Goal: Transaction & Acquisition: Obtain resource

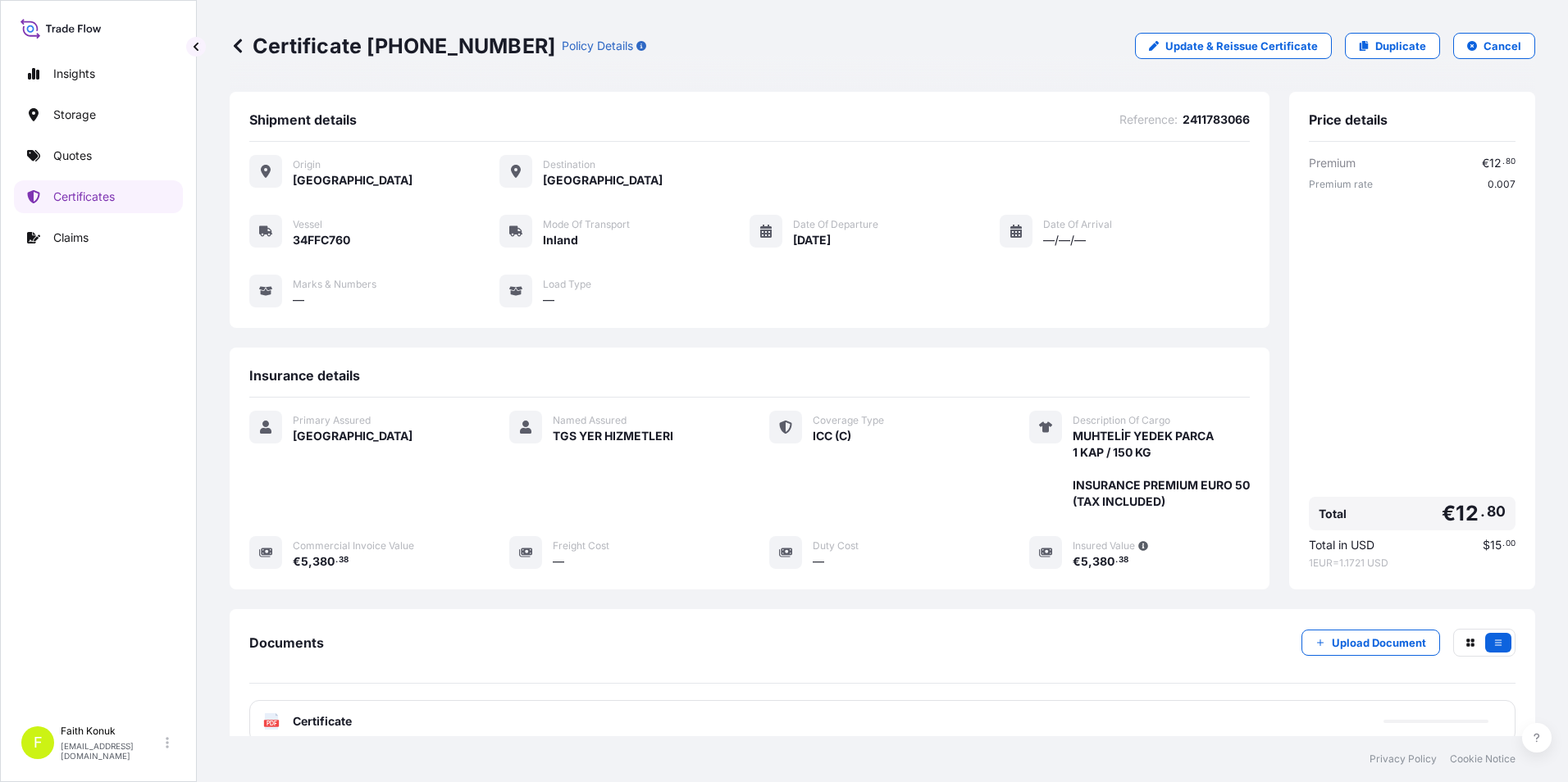
scroll to position [128, 0]
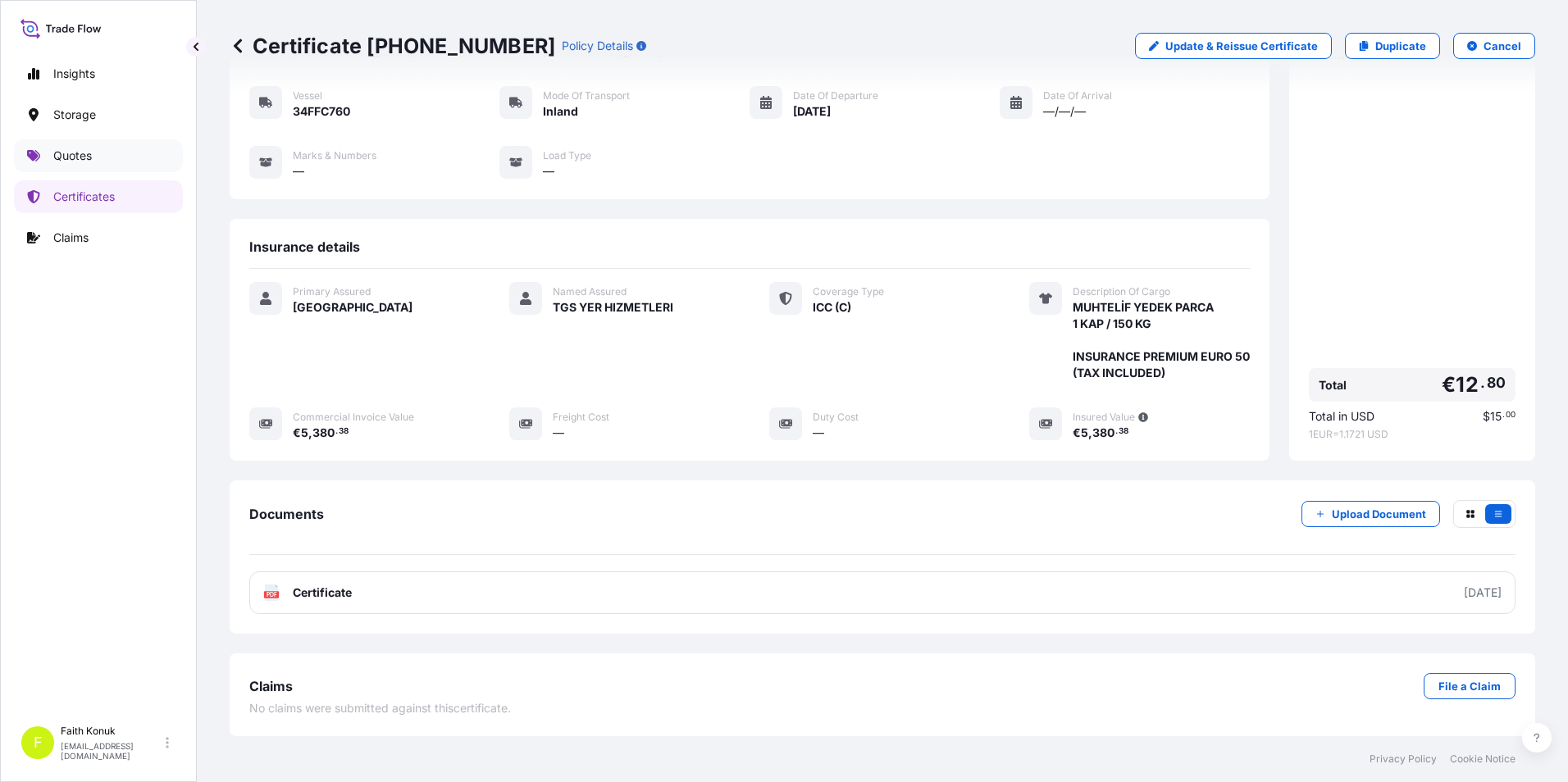
click at [124, 162] on link "Quotes" at bounding box center [99, 156] width 169 height 33
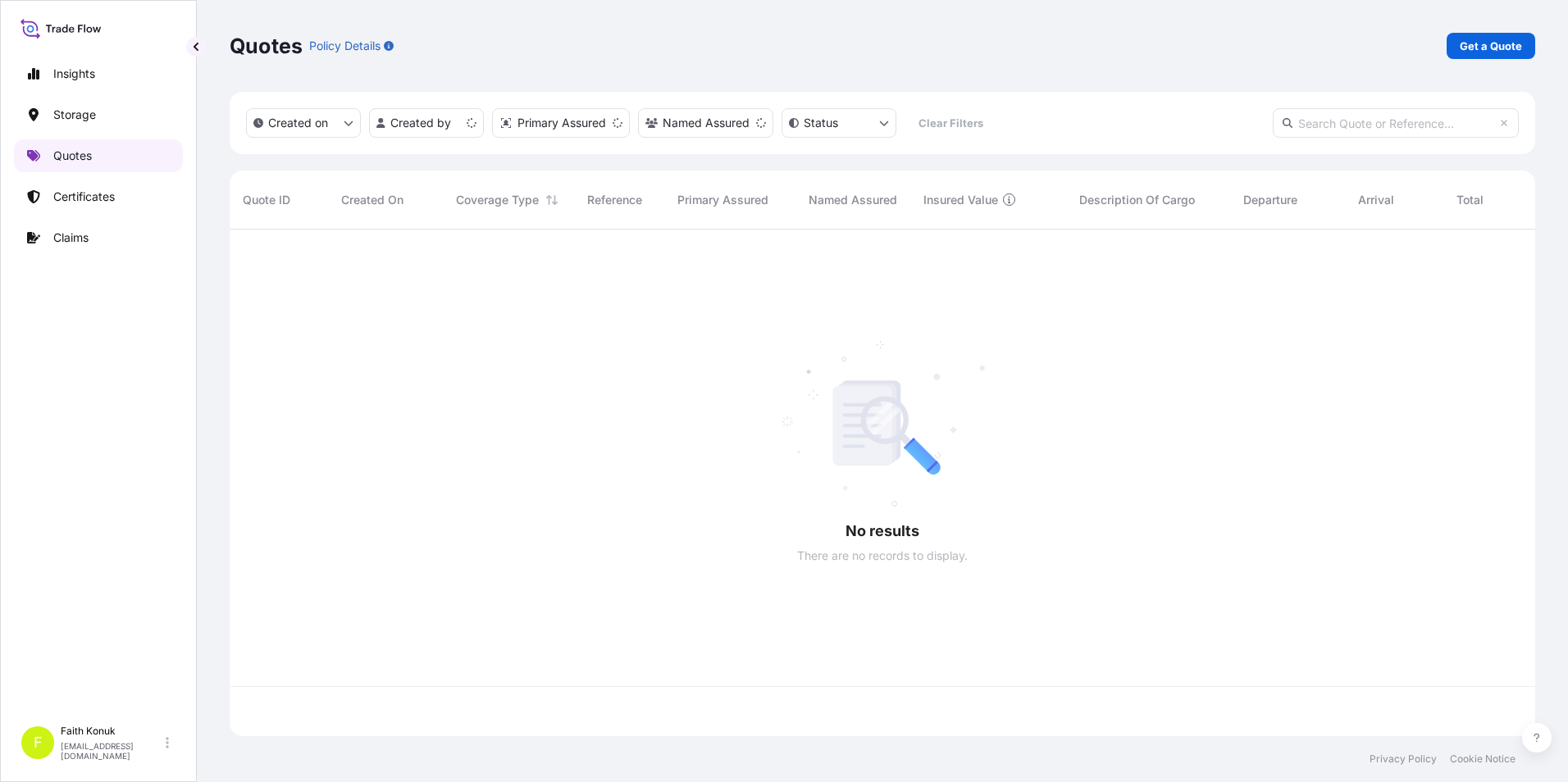
scroll to position [504, 1293]
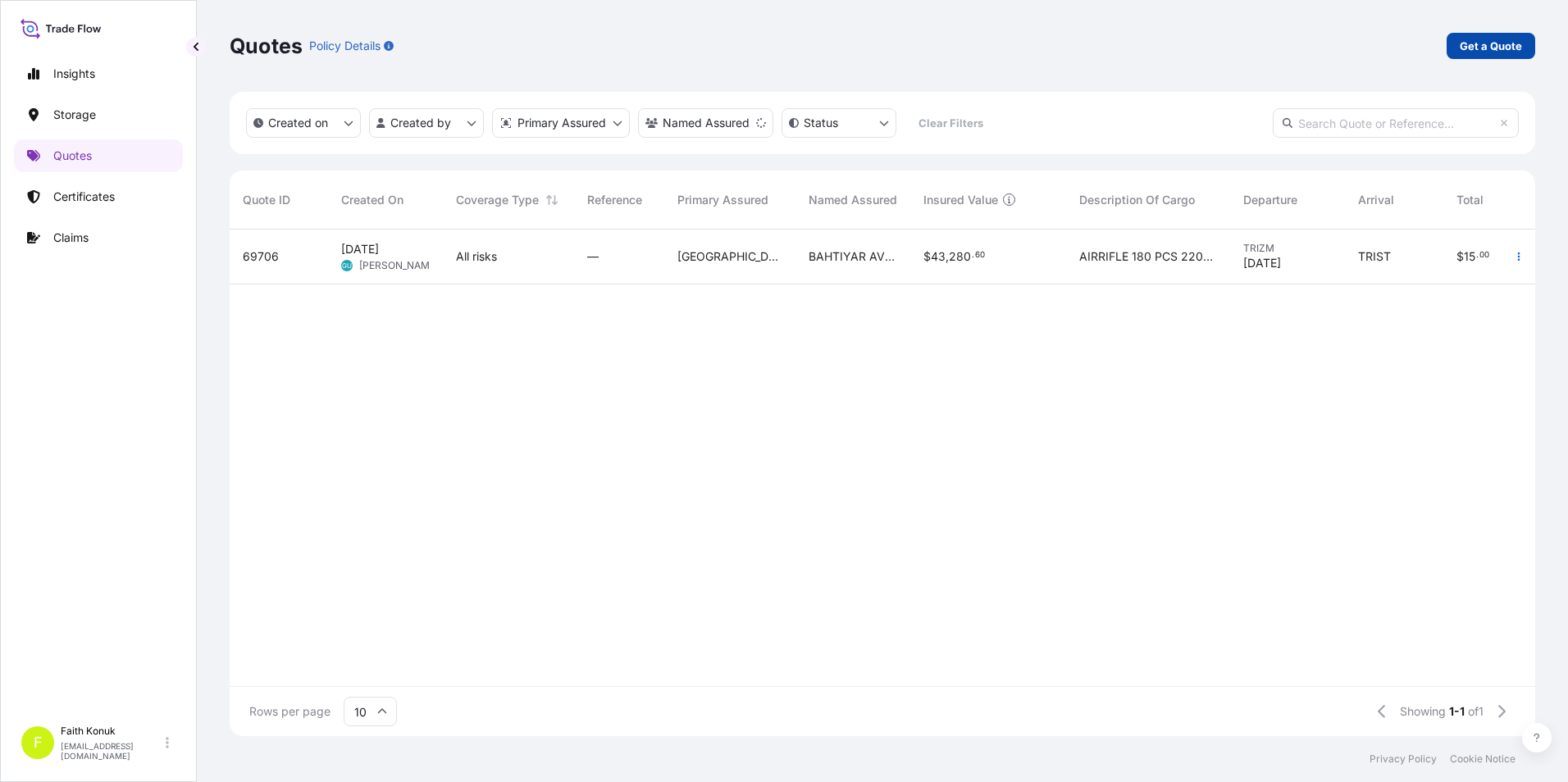
click at [1466, 41] on p "Get a Quote" at bounding box center [1490, 46] width 62 height 17
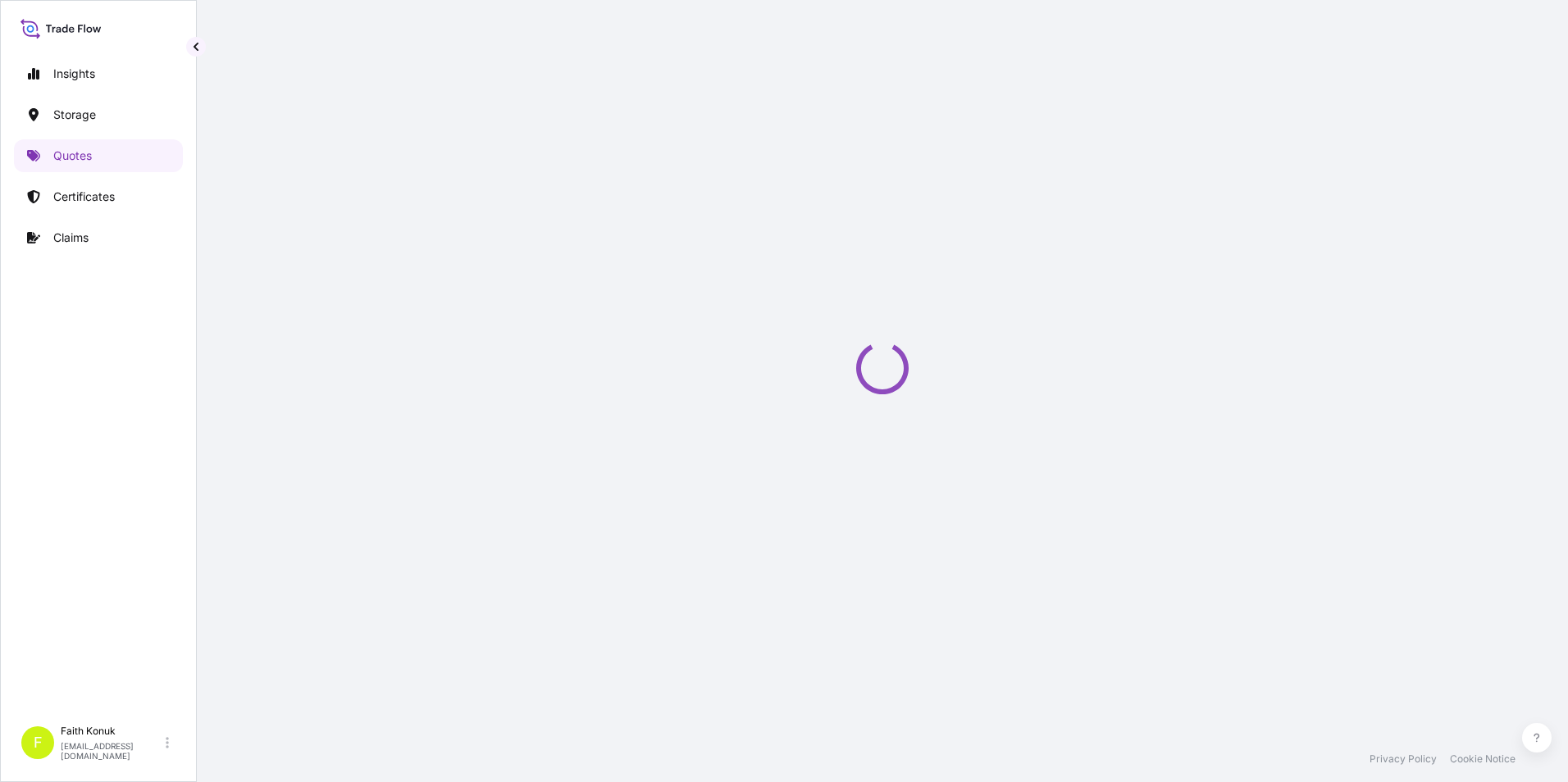
select select "Water"
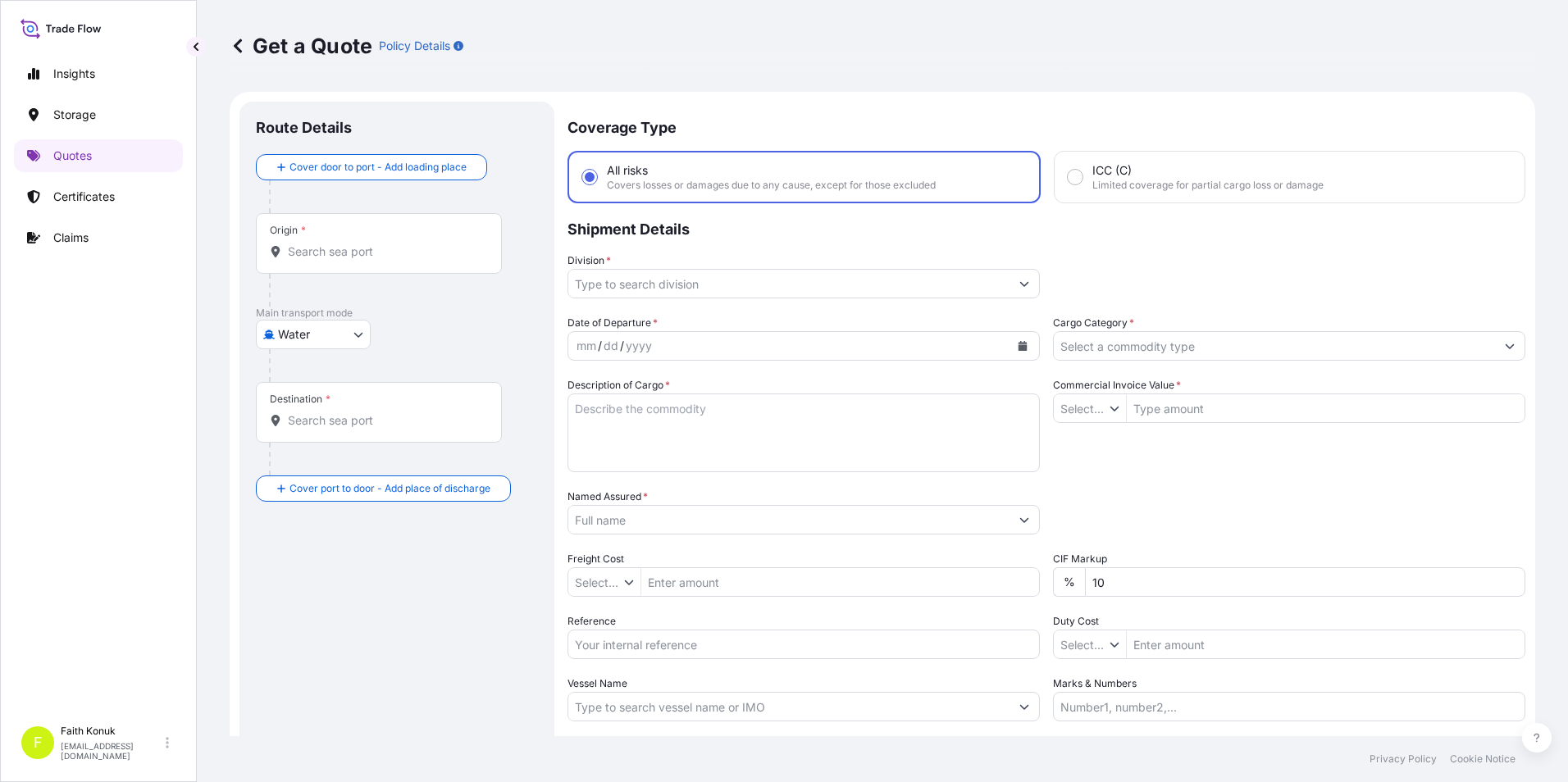
type input "$ USD"
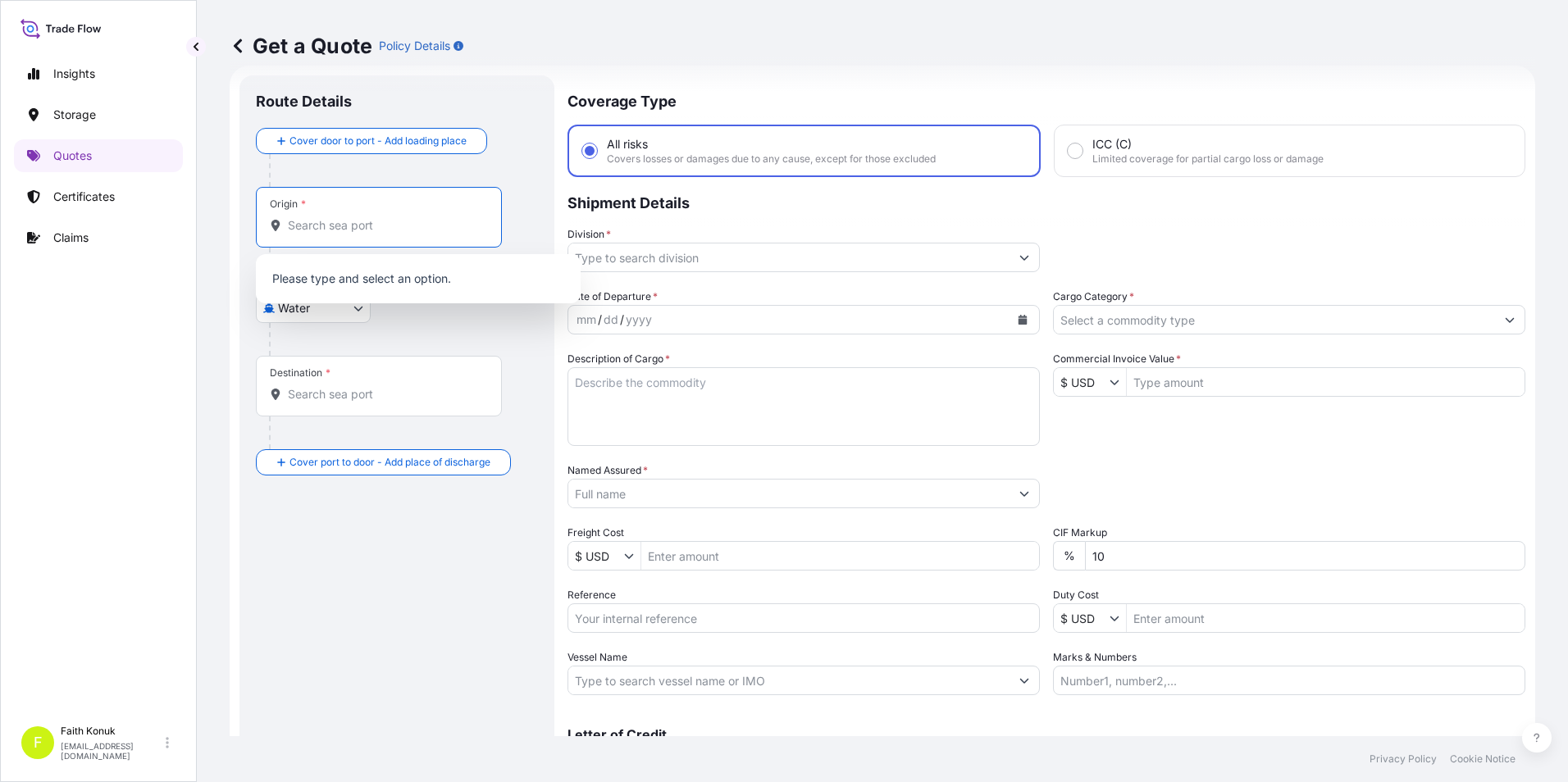
click at [298, 223] on input "Origin *" at bounding box center [385, 225] width 194 height 17
paste input "ROMANYA"
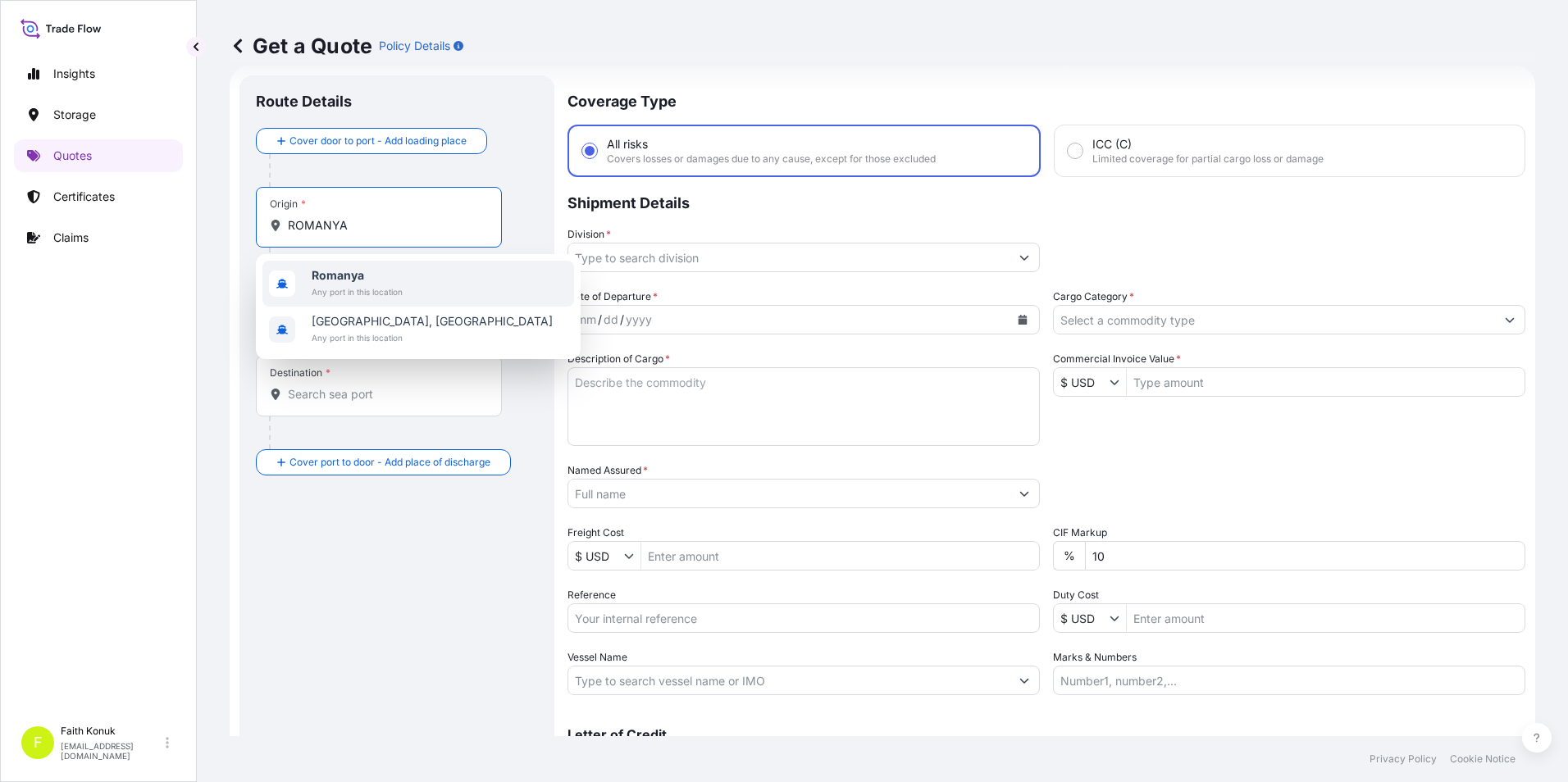
click at [331, 276] on b "Romanya" at bounding box center [337, 275] width 52 height 14
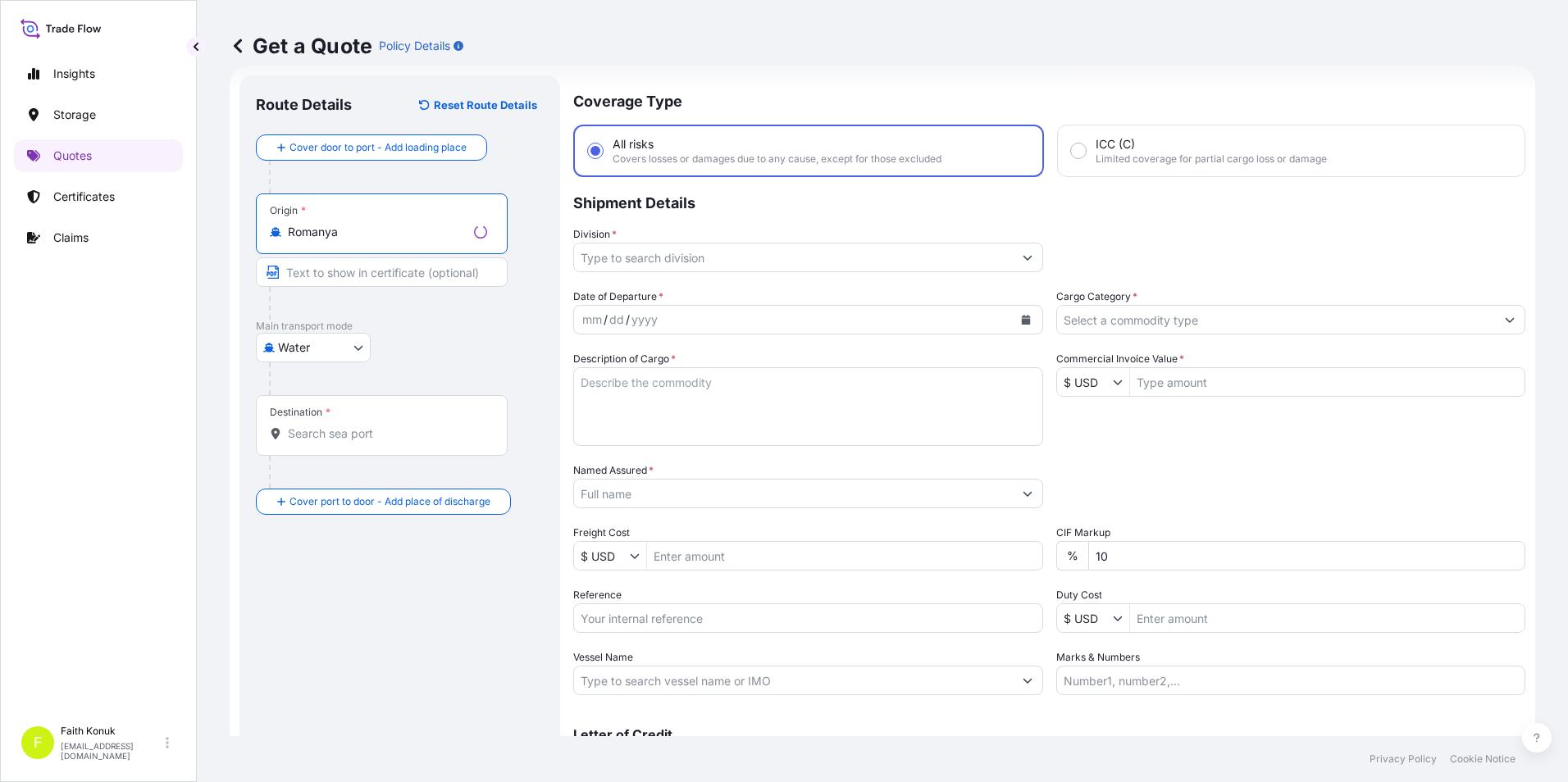
type input "Romanya"
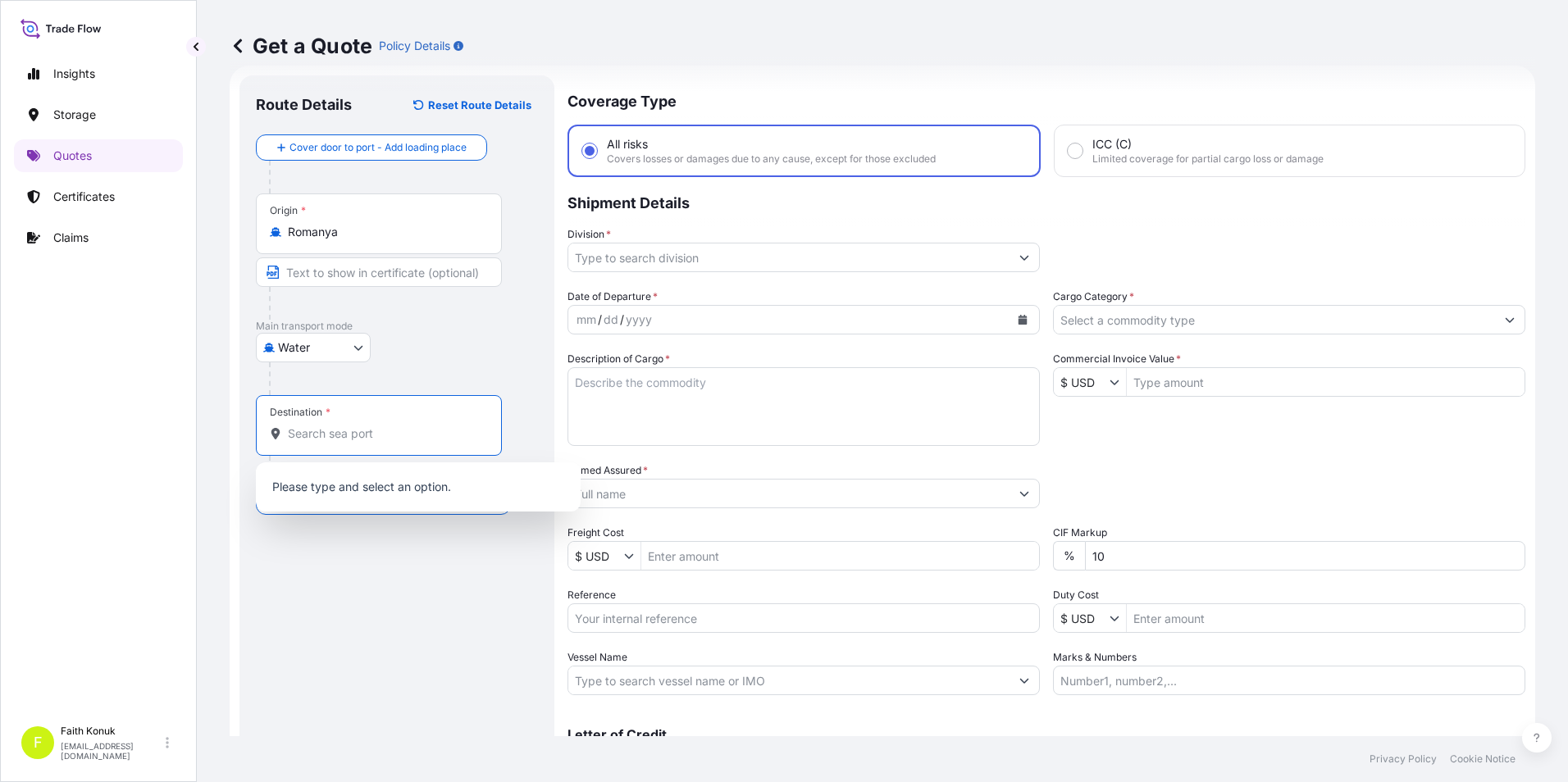
click at [385, 427] on input "Destination *" at bounding box center [385, 434] width 194 height 17
click at [341, 432] on input "Destination * Please select a destination" at bounding box center [385, 434] width 194 height 17
paste input "APAPA"
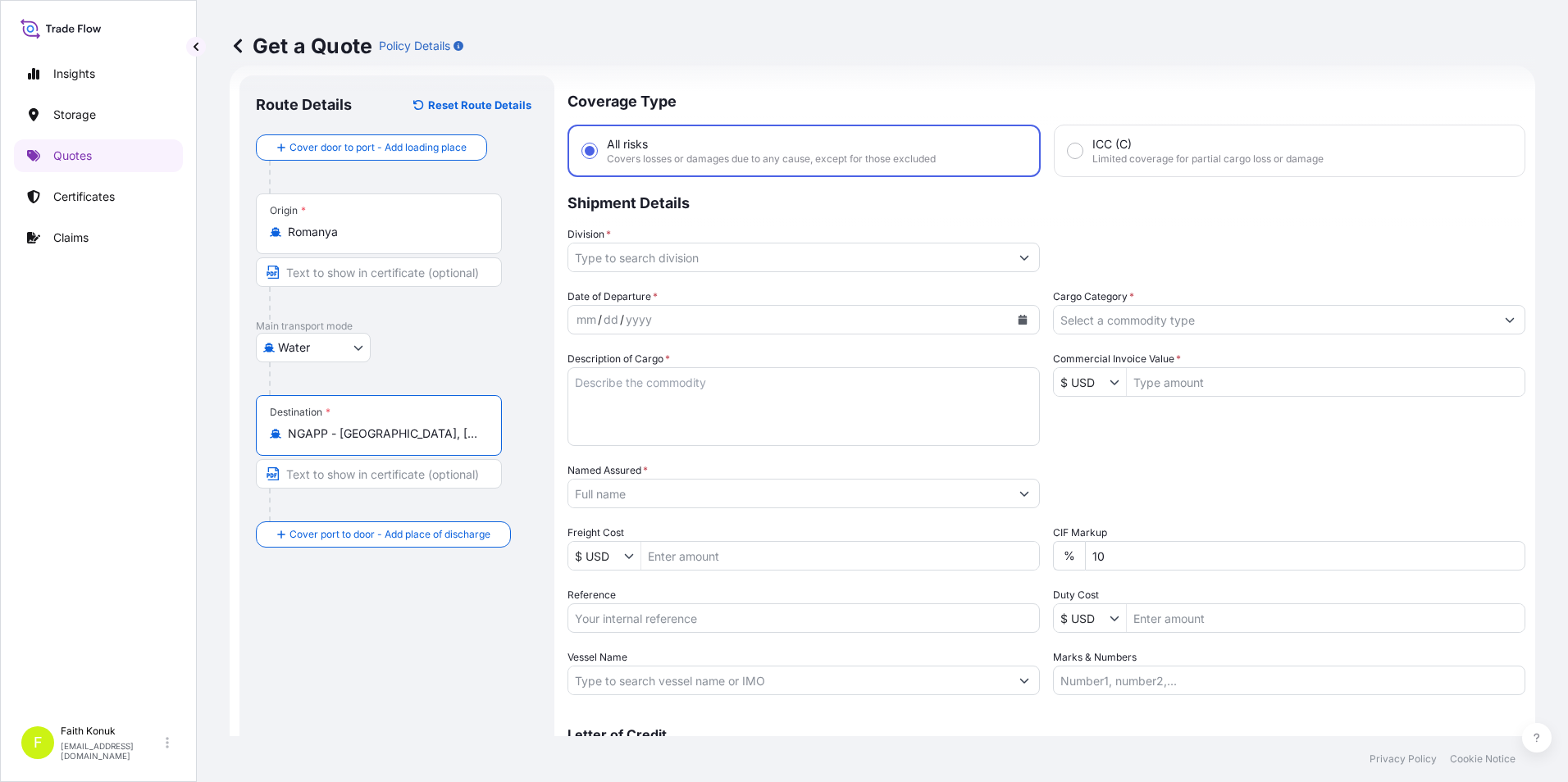
type input "NGAPP - [GEOGRAPHIC_DATA], [GEOGRAPHIC_DATA]"
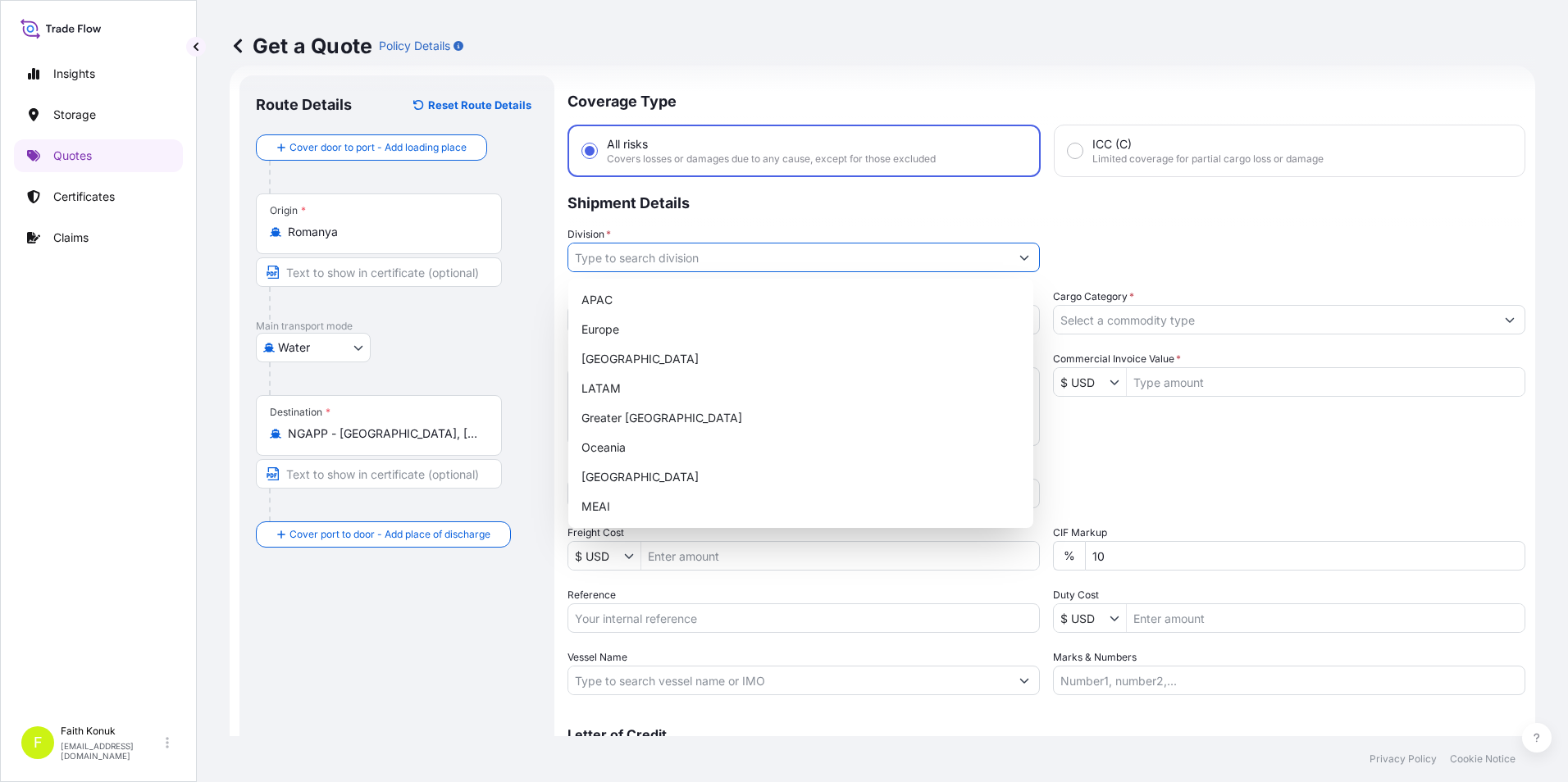
click at [1019, 255] on icon "Show suggestions" at bounding box center [1024, 258] width 10 height 10
click at [692, 471] on div "[GEOGRAPHIC_DATA]" at bounding box center [801, 477] width 452 height 30
type input "[GEOGRAPHIC_DATA]"
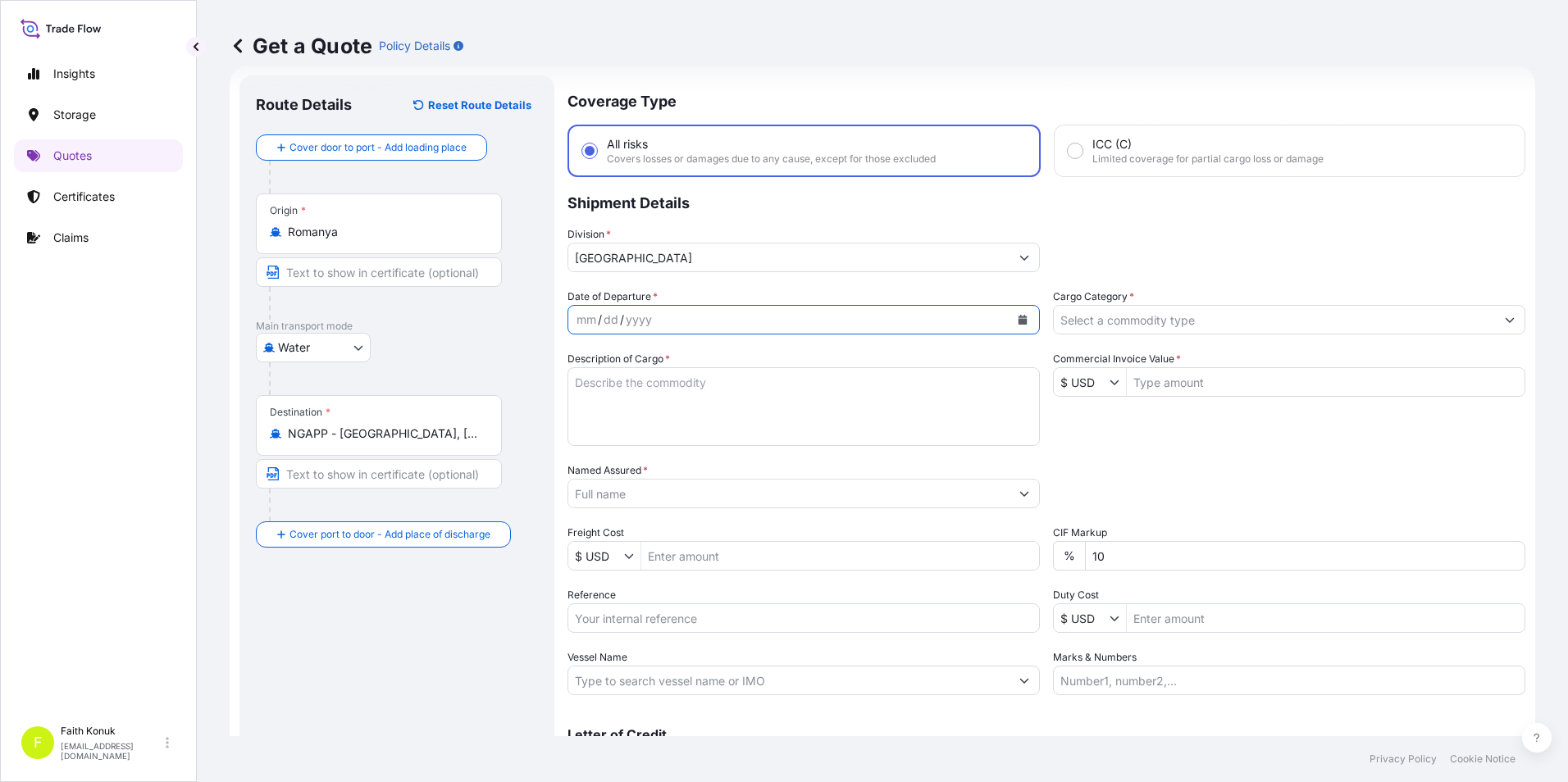
click at [1019, 316] on icon "Calendar" at bounding box center [1023, 320] width 9 height 10
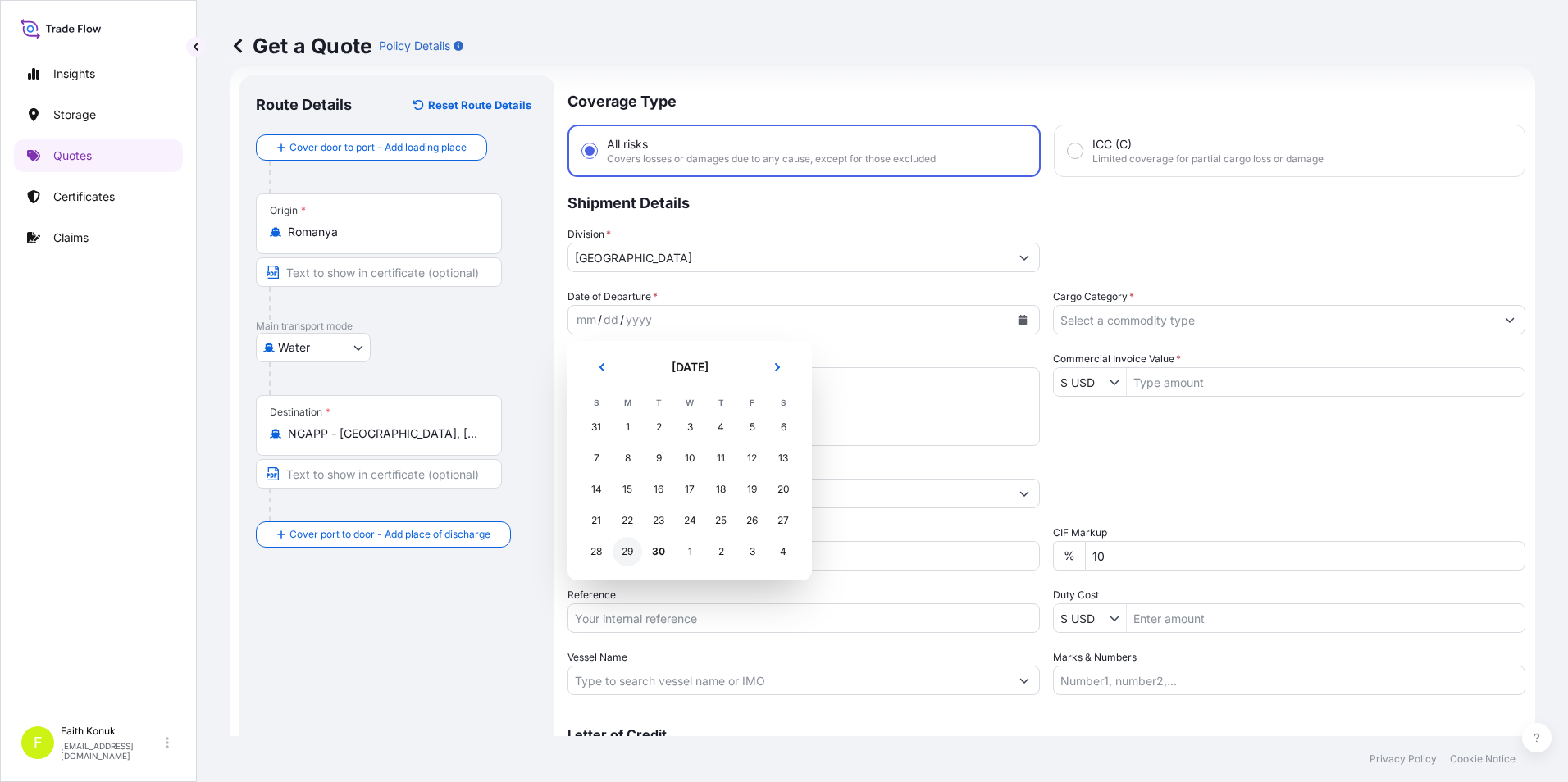
click at [629, 558] on div "29" at bounding box center [627, 552] width 30 height 30
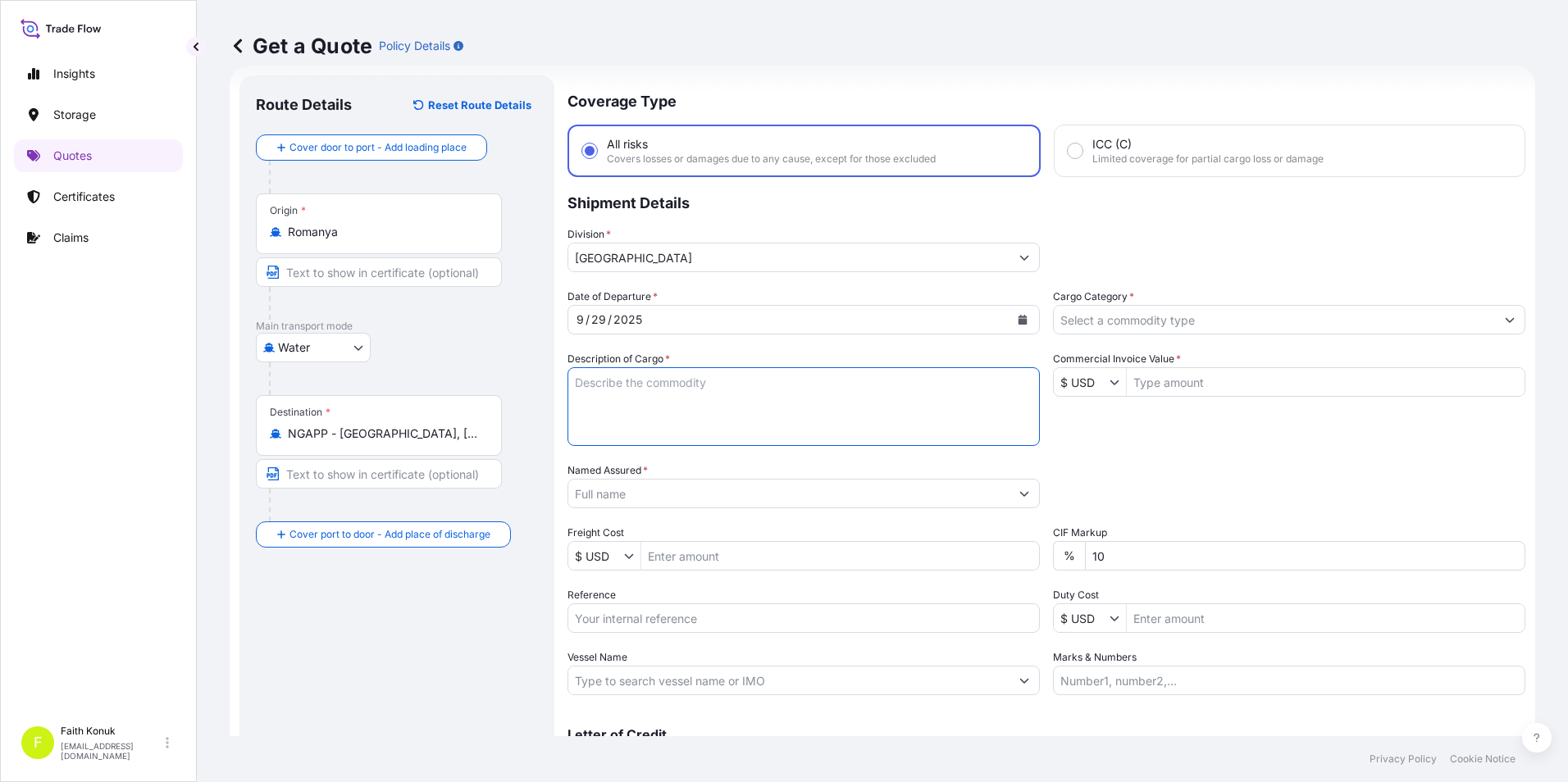
click at [710, 402] on textarea "Description of Cargo *" at bounding box center [804, 406] width 472 height 79
click at [707, 402] on textarea "Description of Cargo *" at bounding box center [804, 406] width 472 height 79
paste textarea "CORN STARCH ( FOOD GRADE) 280 PACKAGES // GROSS: 553900 KGS"
click at [878, 433] on textarea "CORN STARCH ( FOOD GRADE) 280 PACKAGES // GROSS: 553900 KGS" at bounding box center [804, 406] width 472 height 79
paste textarea "FANU1128815 HLBU2822500 CAAU6238593 HAMU4656877 BEAU4918938 HAMU3799370 HAMU331…"
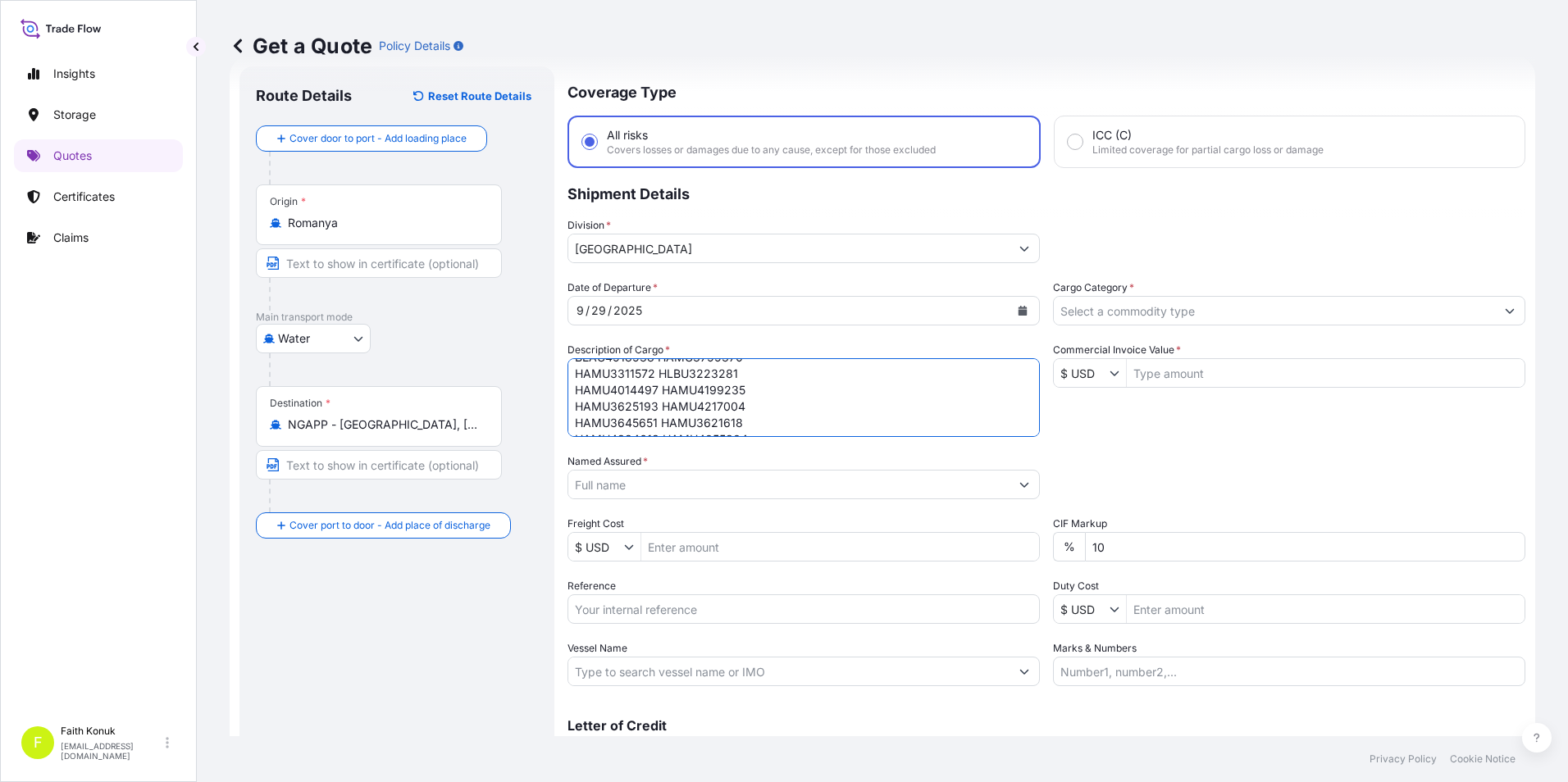
scroll to position [0, 0]
click at [764, 406] on textarea "CORN STARCH ( FOOD GRADE) 280 PACKAGES // GROSS: 553900 KGS FANU1128815 HLBU282…" at bounding box center [804, 397] width 472 height 79
click at [695, 432] on textarea "CORN STARCH ( FOOD GRADE) 280 PACKAGES // GROSS: 553900 KGS FANU1128815 HLBU282…" at bounding box center [804, 397] width 472 height 79
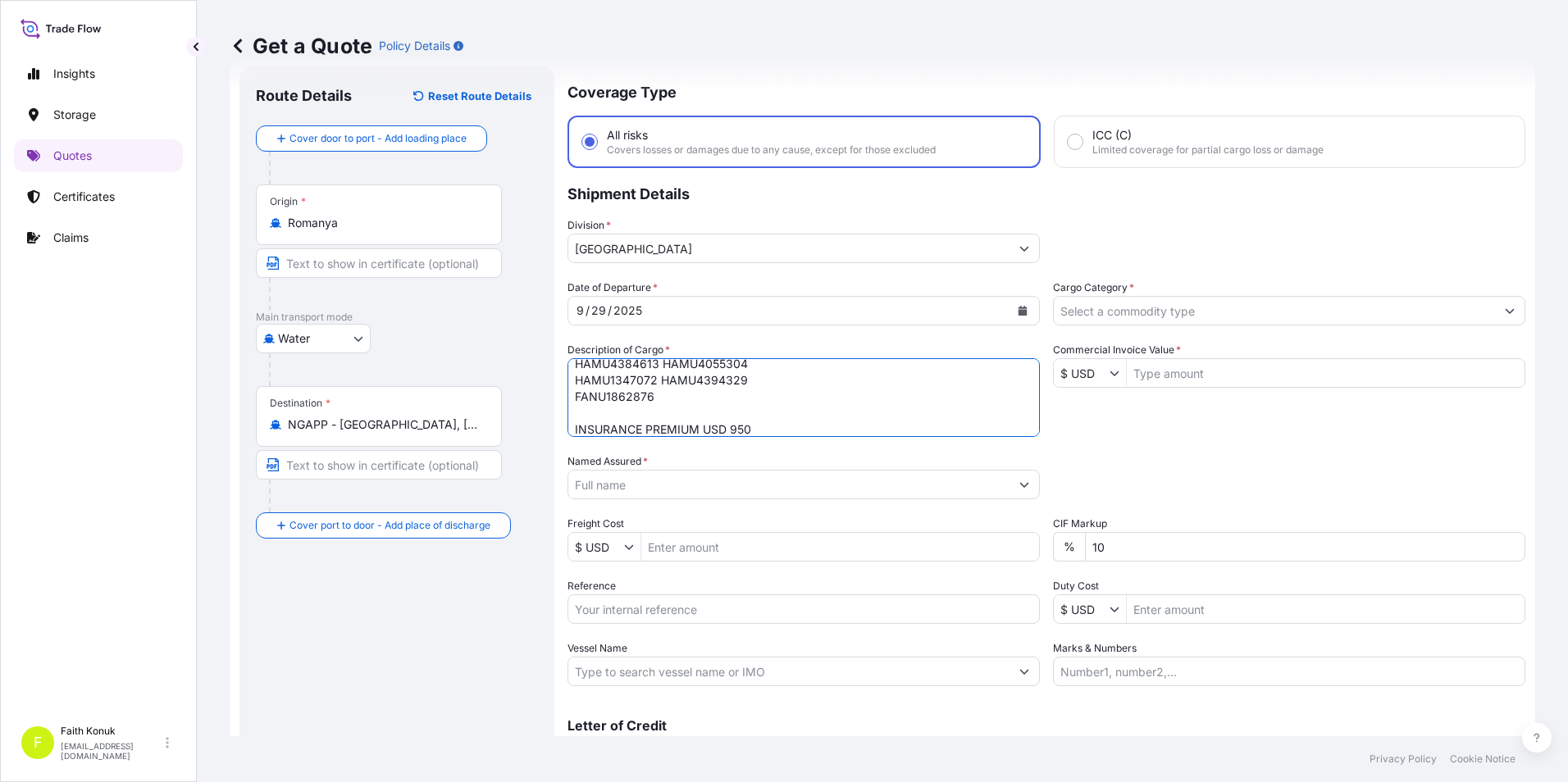
type textarea "CORN STARCH ( FOOD GRADE) 280 PACKAGES // GROSS: 553900 KGS FANU1128815 HLBU282…"
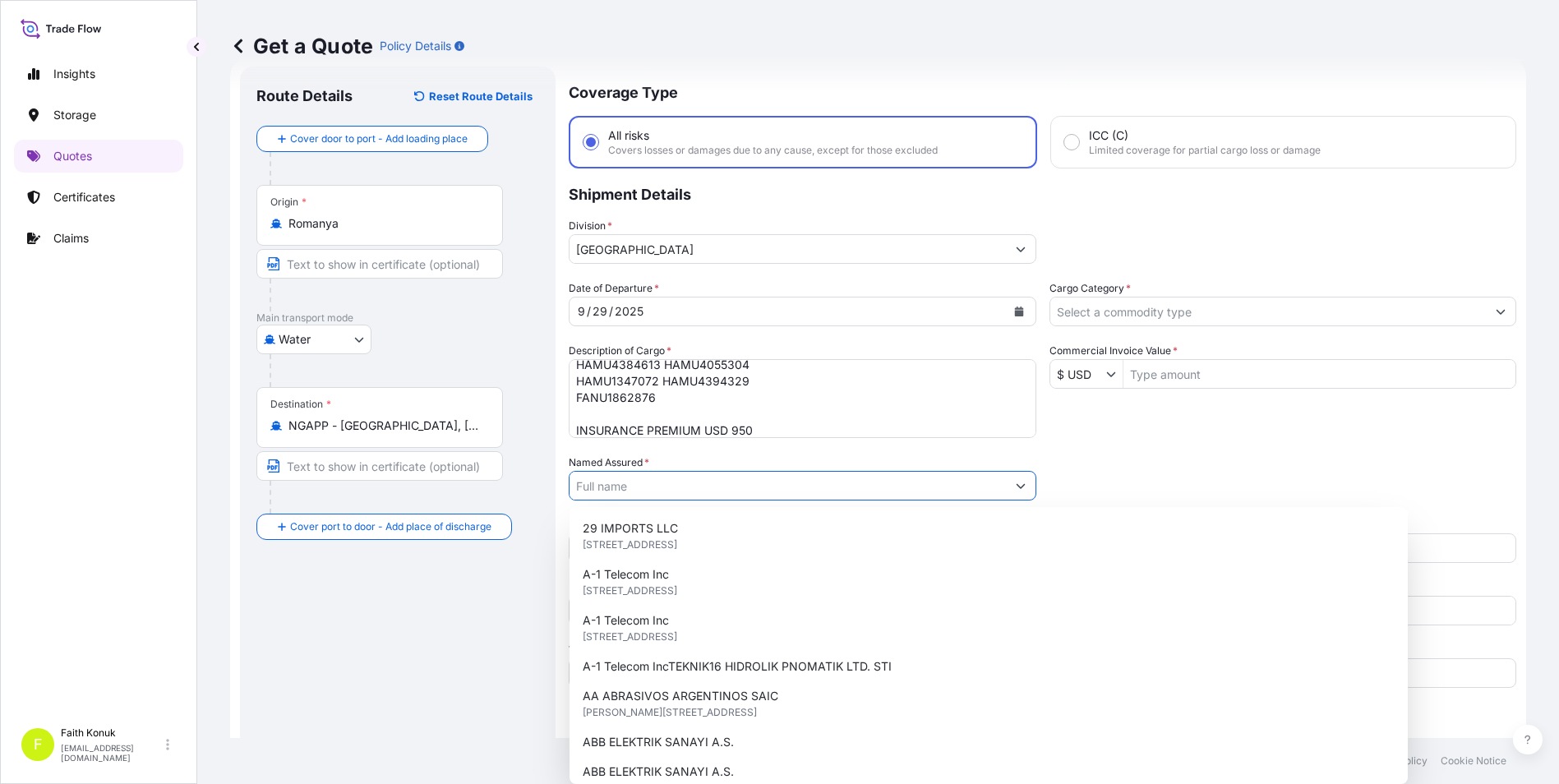
click at [698, 492] on input "Named Assured *" at bounding box center [787, 486] width 436 height 30
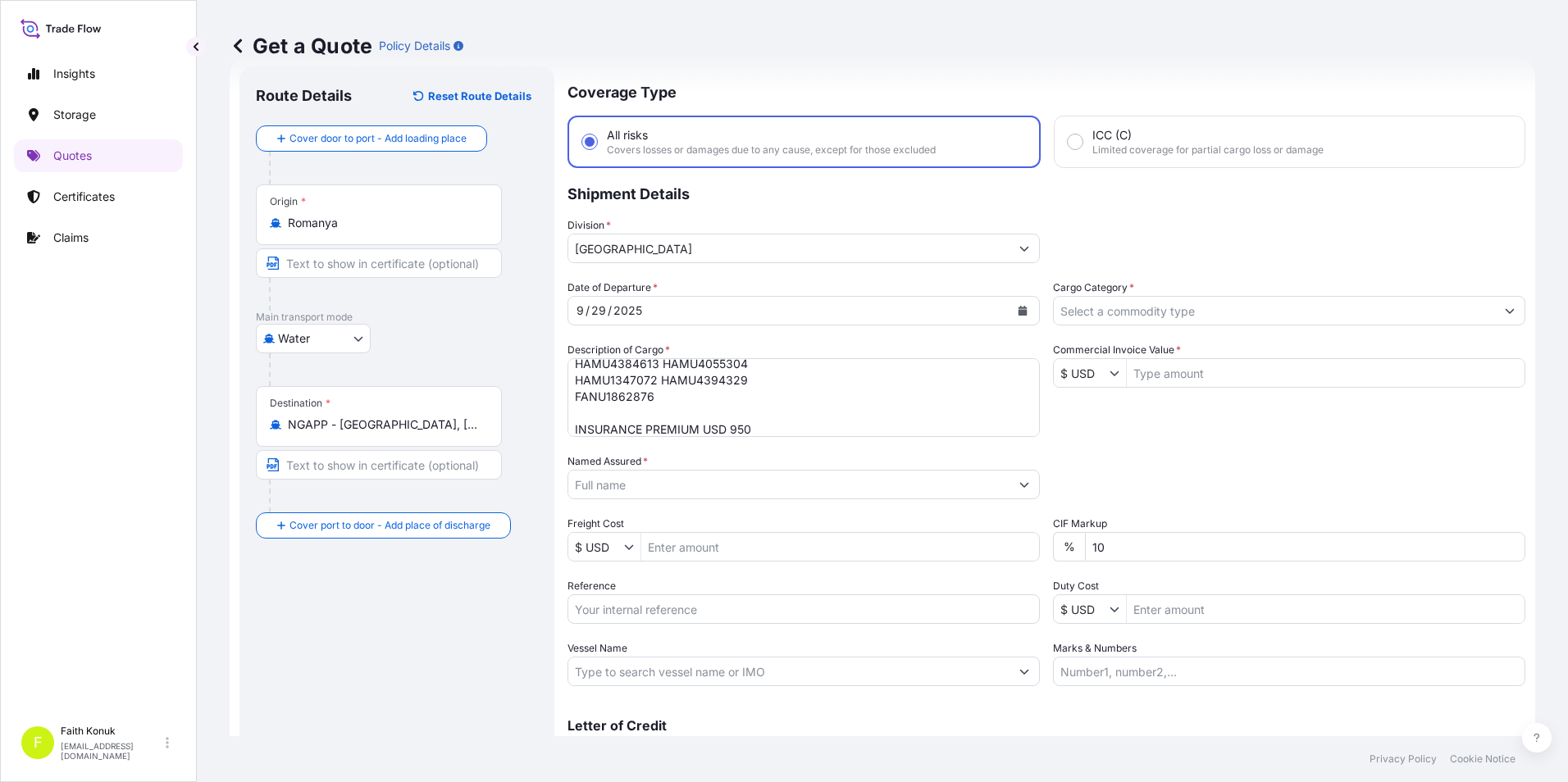
click at [738, 480] on input "Named Assured *" at bounding box center [789, 485] width 441 height 30
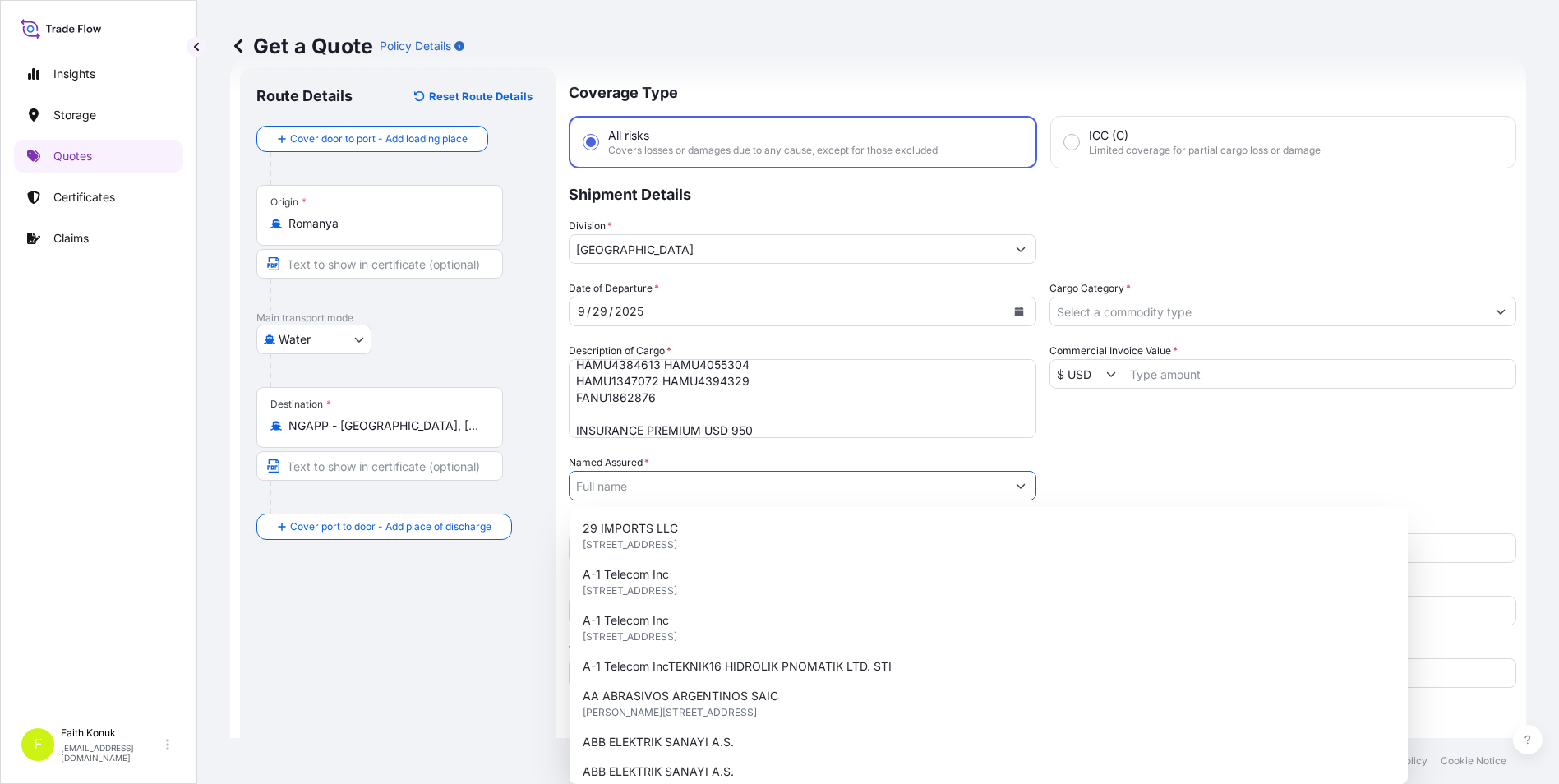
paste input "OMNIA EUROPE SA"
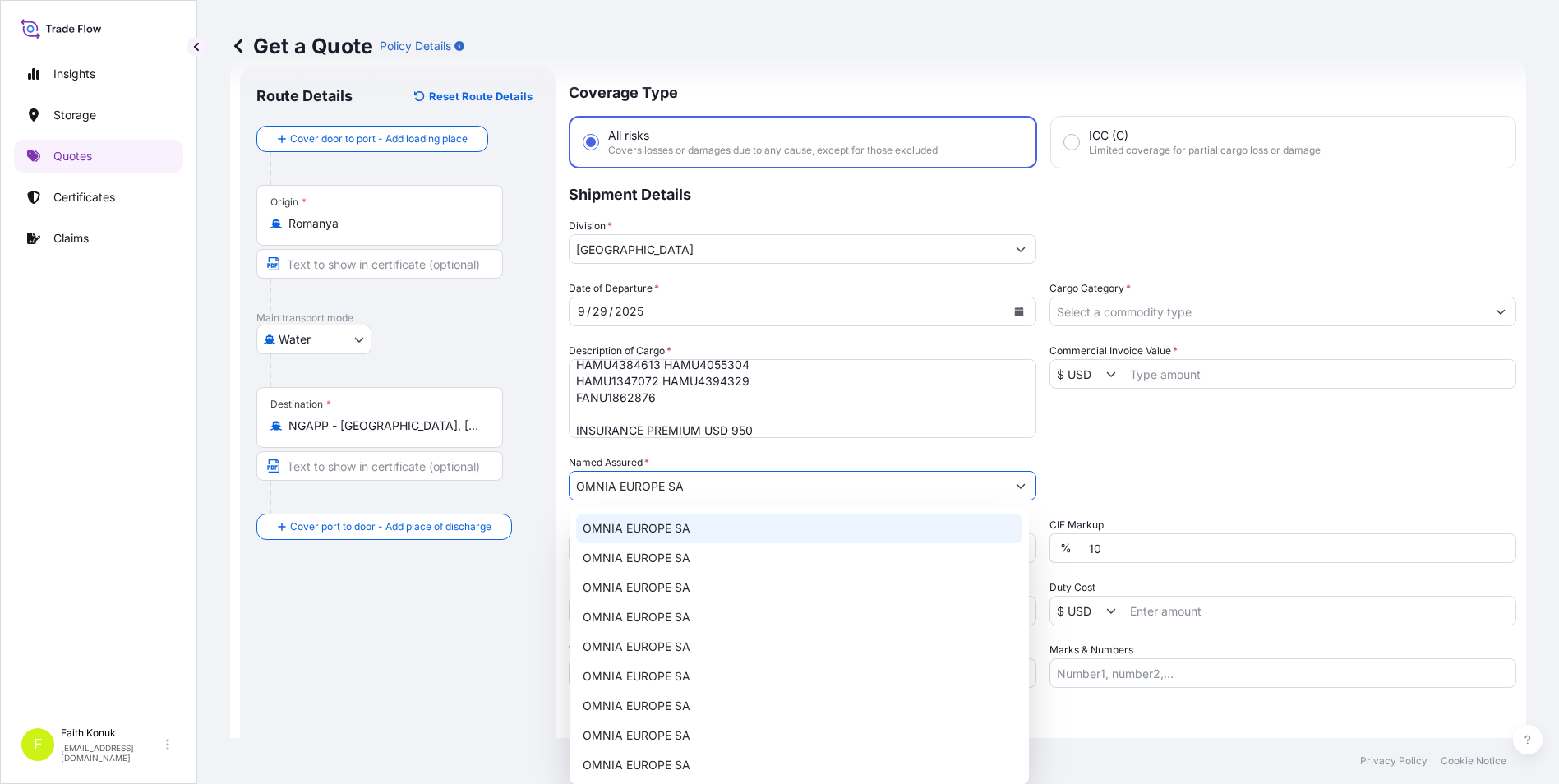
click at [612, 522] on span "OMNIA EUROPE SA" at bounding box center [637, 528] width 108 height 17
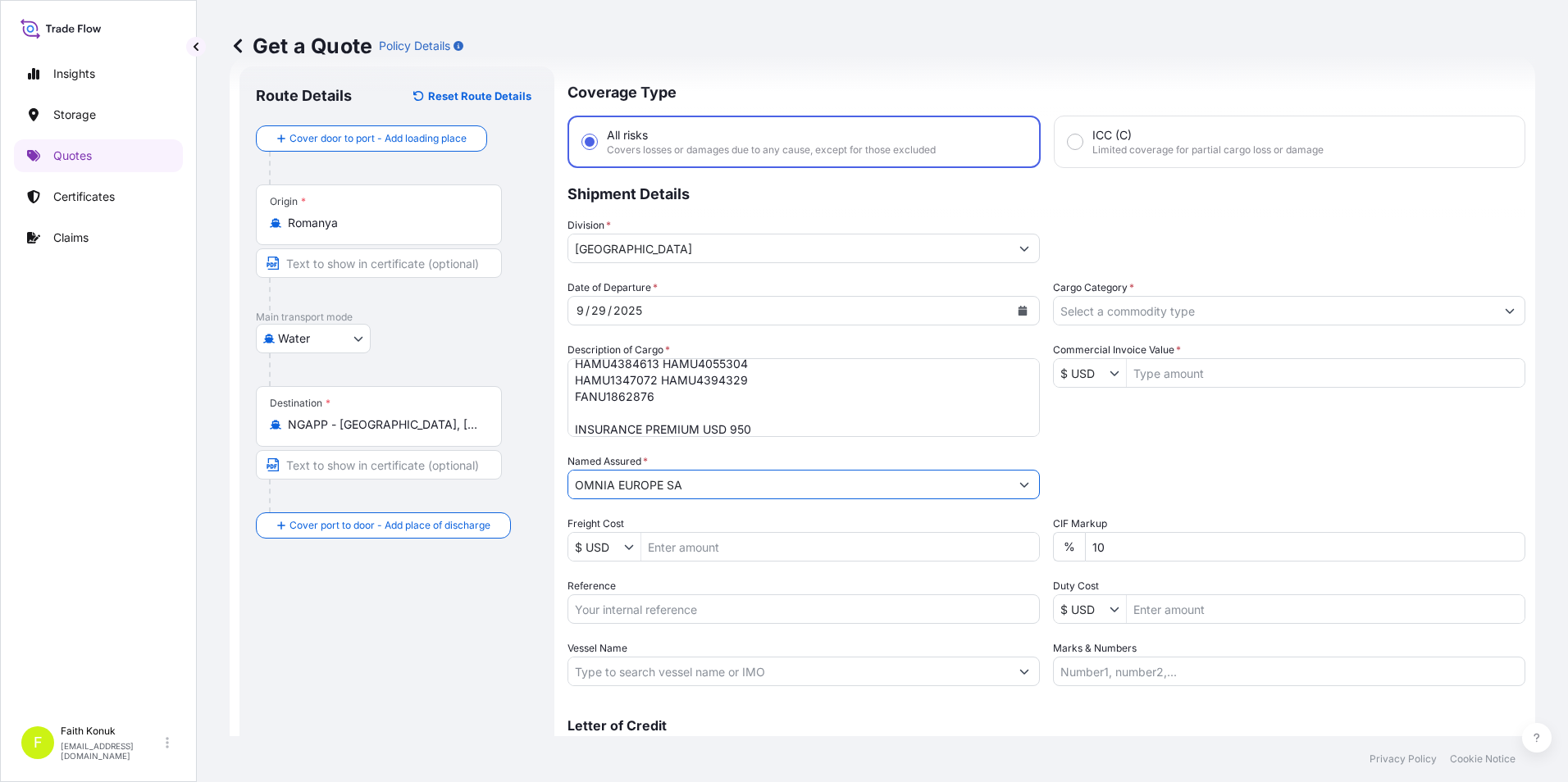
type input "OMNIA EUROPE SA"
drag, startPoint x: 646, startPoint y: 602, endPoint x: 687, endPoint y: 596, distance: 41.4
click at [645, 603] on input "Reference" at bounding box center [804, 609] width 472 height 30
click at [738, 603] on input "Reference" at bounding box center [804, 609] width 472 height 30
paste input "2101781562"
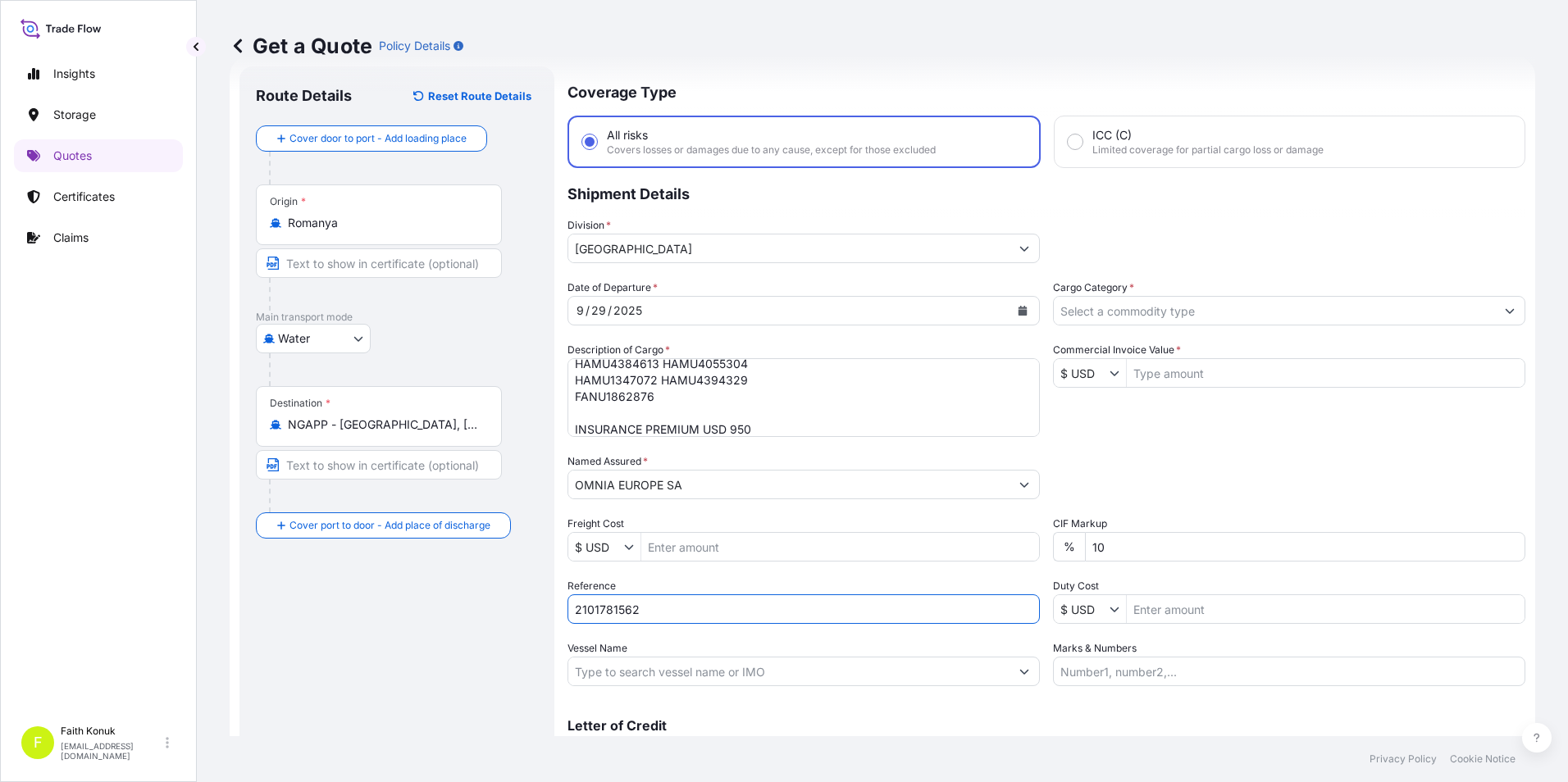
type input "2101781562"
click at [634, 668] on input "Vessel Name" at bounding box center [789, 672] width 441 height 30
click at [639, 668] on input "Vessel Name" at bounding box center [789, 672] width 441 height 30
paste input "MAX SCHULTE HAPAG 541S"
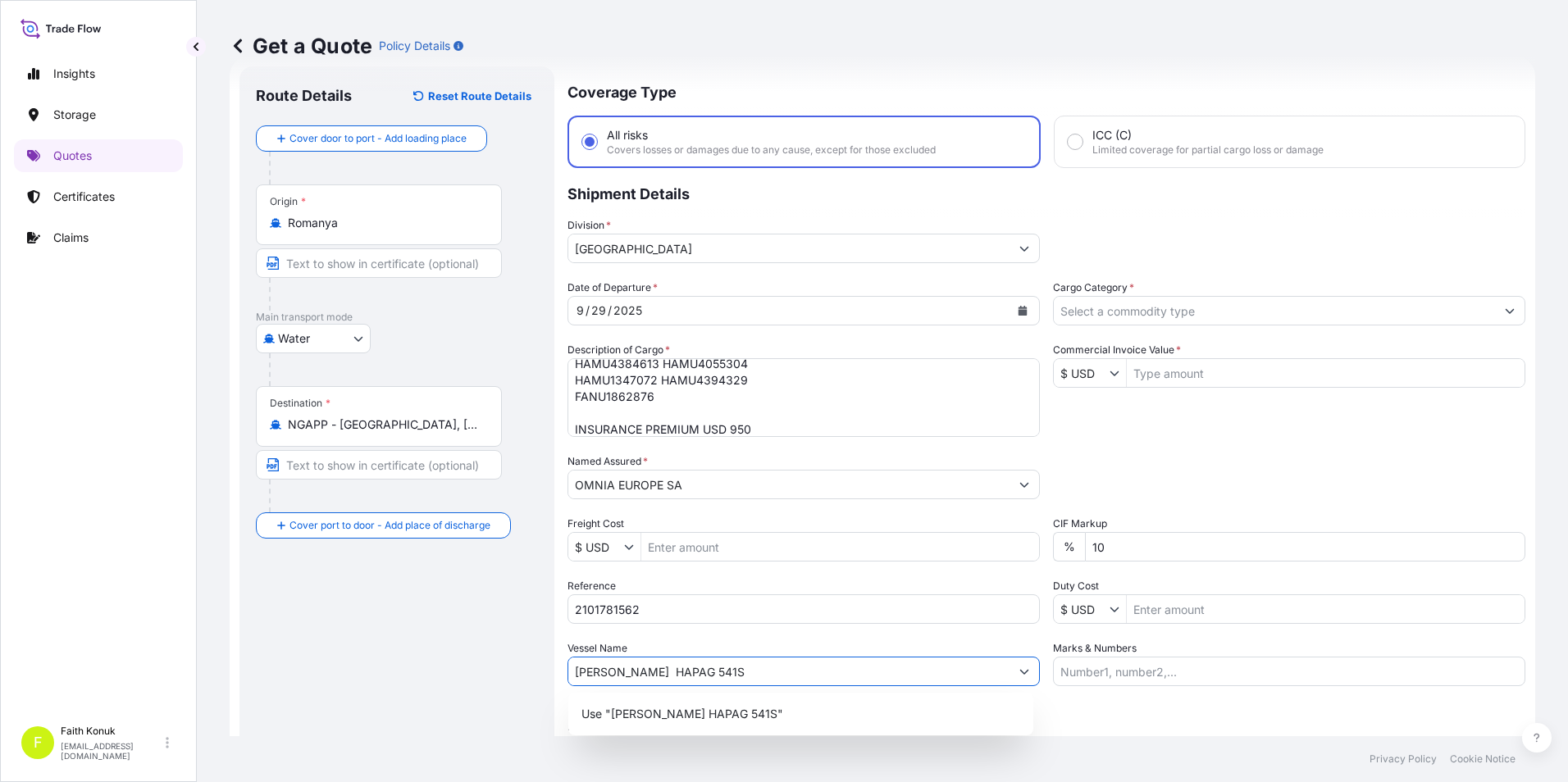
type input "MAX SCHULTE HAPAG 541S"
drag, startPoint x: 387, startPoint y: 600, endPoint x: 384, endPoint y: 615, distance: 15.3
click at [387, 602] on div "Route Details Reset Route Details Cover door to port - Add loading place Place …" at bounding box center [397, 437] width 282 height 709
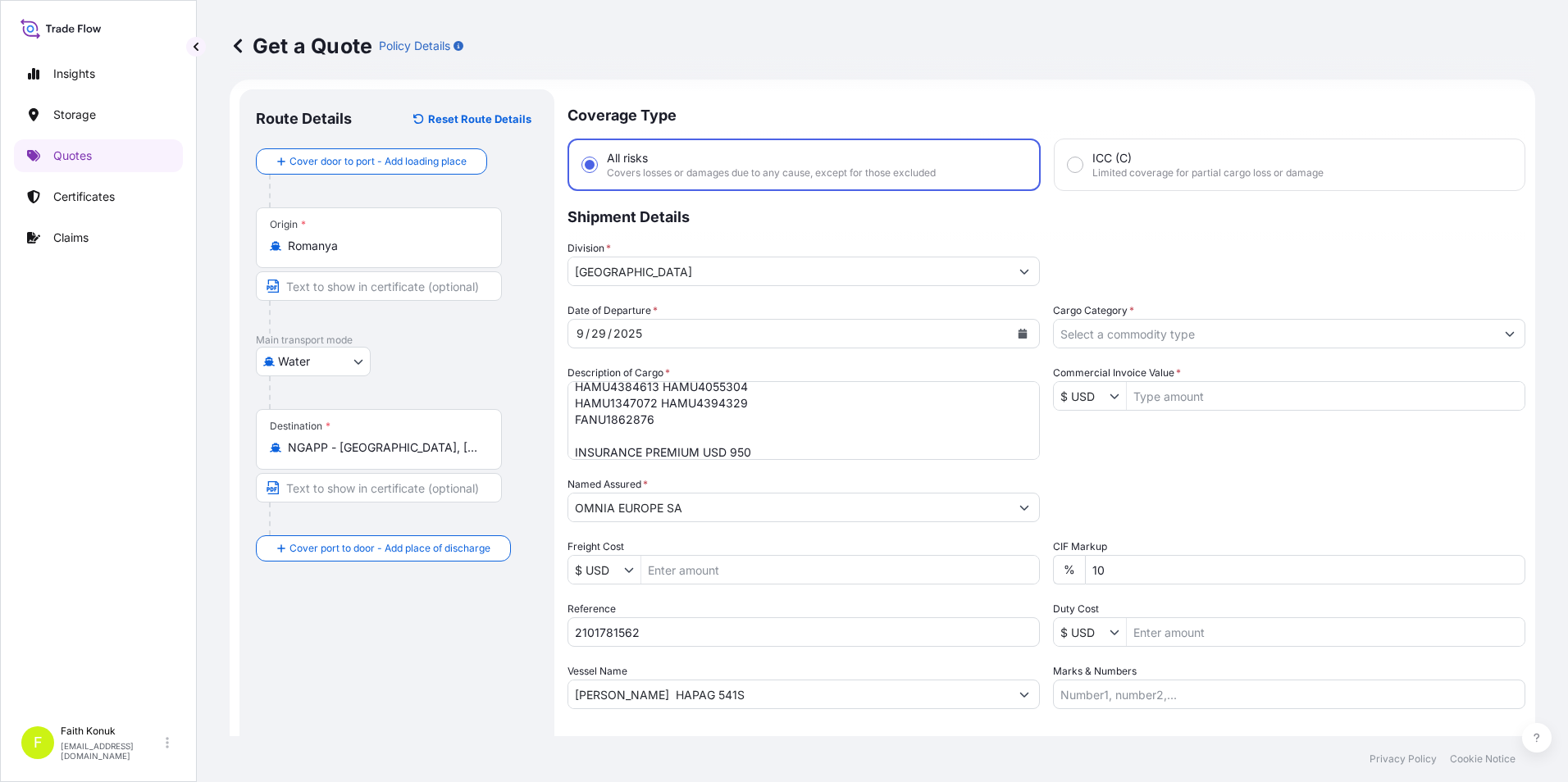
scroll to position [0, 0]
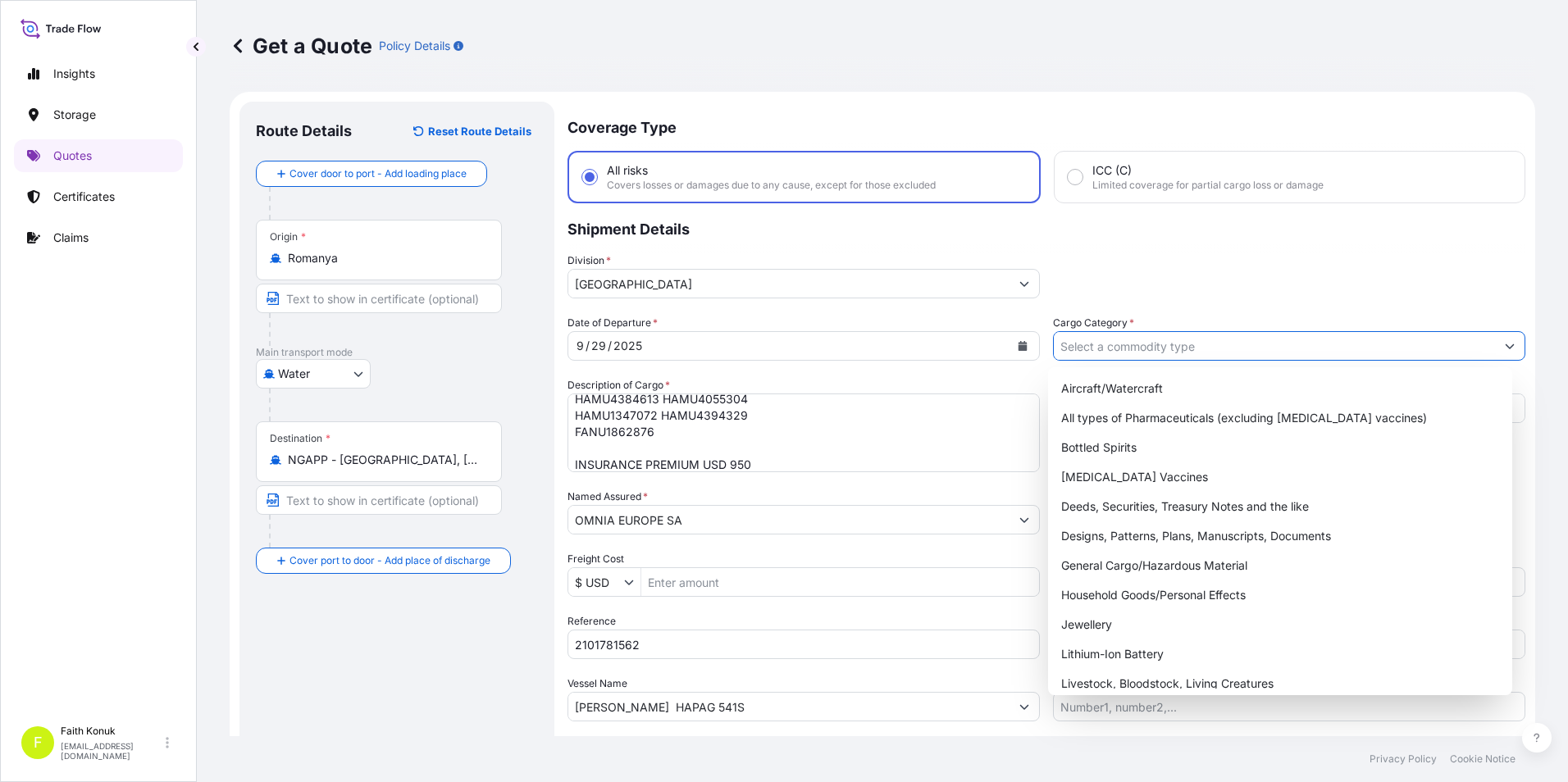
click at [1174, 353] on input "Cargo Category *" at bounding box center [1274, 346] width 441 height 30
click at [1154, 561] on div "General Cargo/Hazardous Material" at bounding box center [1280, 566] width 452 height 30
type input "General Cargo/Hazardous Material"
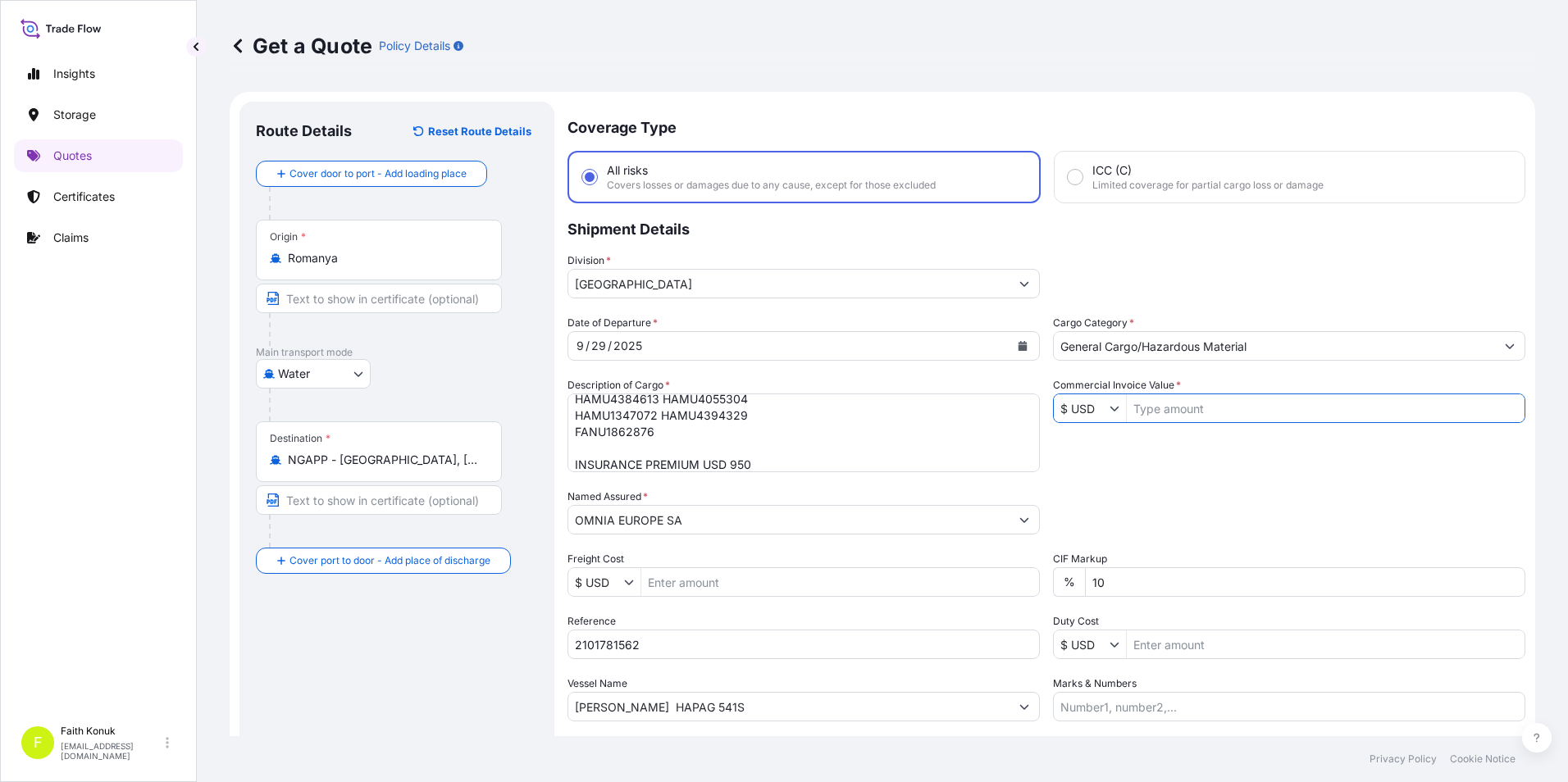
click at [1186, 402] on input "Commercial Invoice Value *" at bounding box center [1325, 408] width 398 height 30
click at [1146, 439] on div "Date of Departure * 9 / 29 / 2025 Cargo Category * General Cargo/Hazardous Mate…" at bounding box center [1047, 518] width 958 height 407
click at [1177, 402] on input "25,341.5" at bounding box center [1325, 408] width 398 height 30
type input "2"
type input "253,412.5"
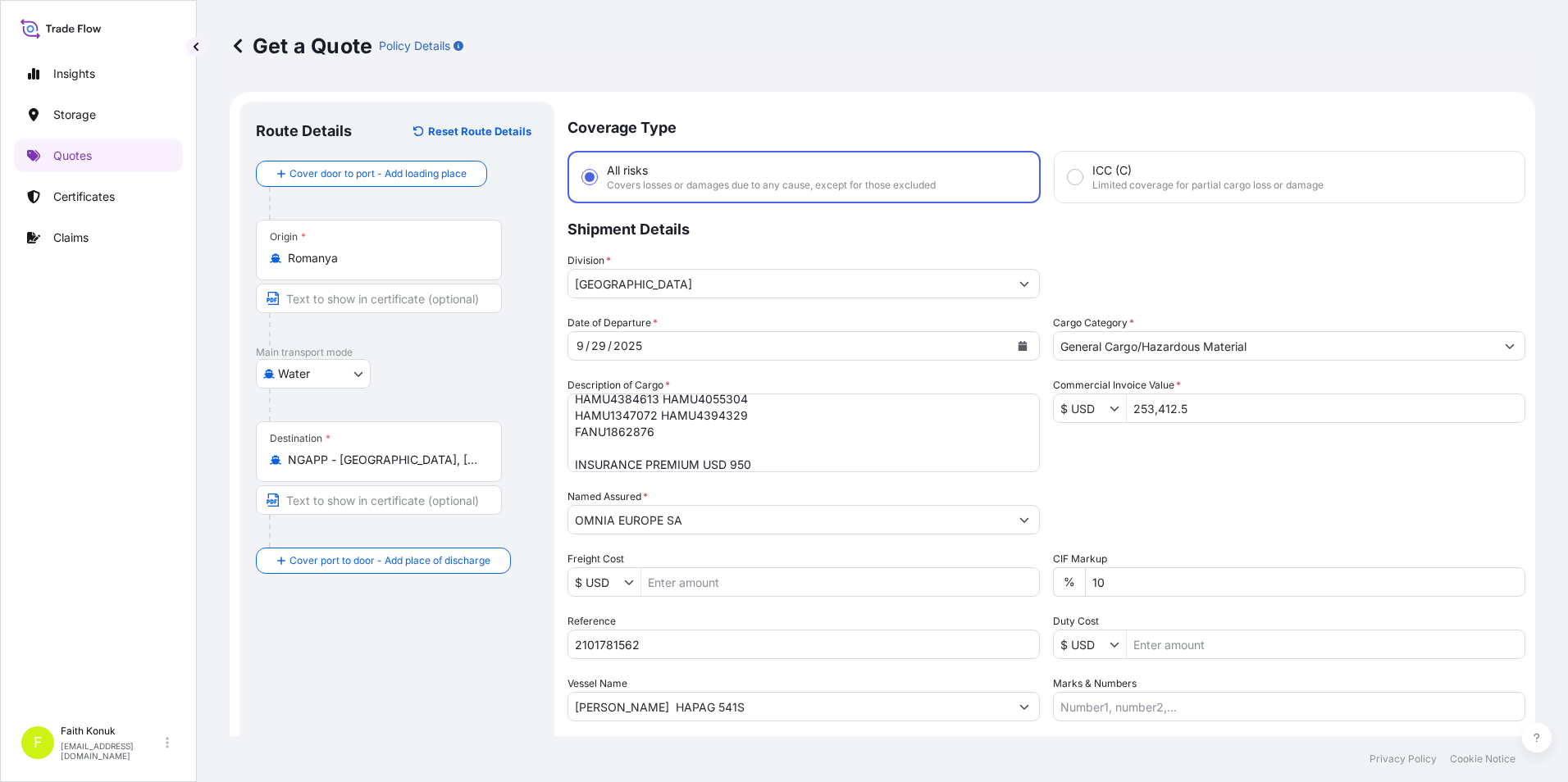
click at [1203, 457] on div "Date of Departure * 9 / 29 / 2025 Cargo Category * General Cargo/Hazardous Mate…" at bounding box center [1047, 518] width 958 height 407
click at [692, 437] on textarea "CORN STARCH ( FOOD GRADE) 280 PACKAGES // GROSS: 553900 KGS FANU1128815 HLBU282…" at bounding box center [804, 432] width 472 height 79
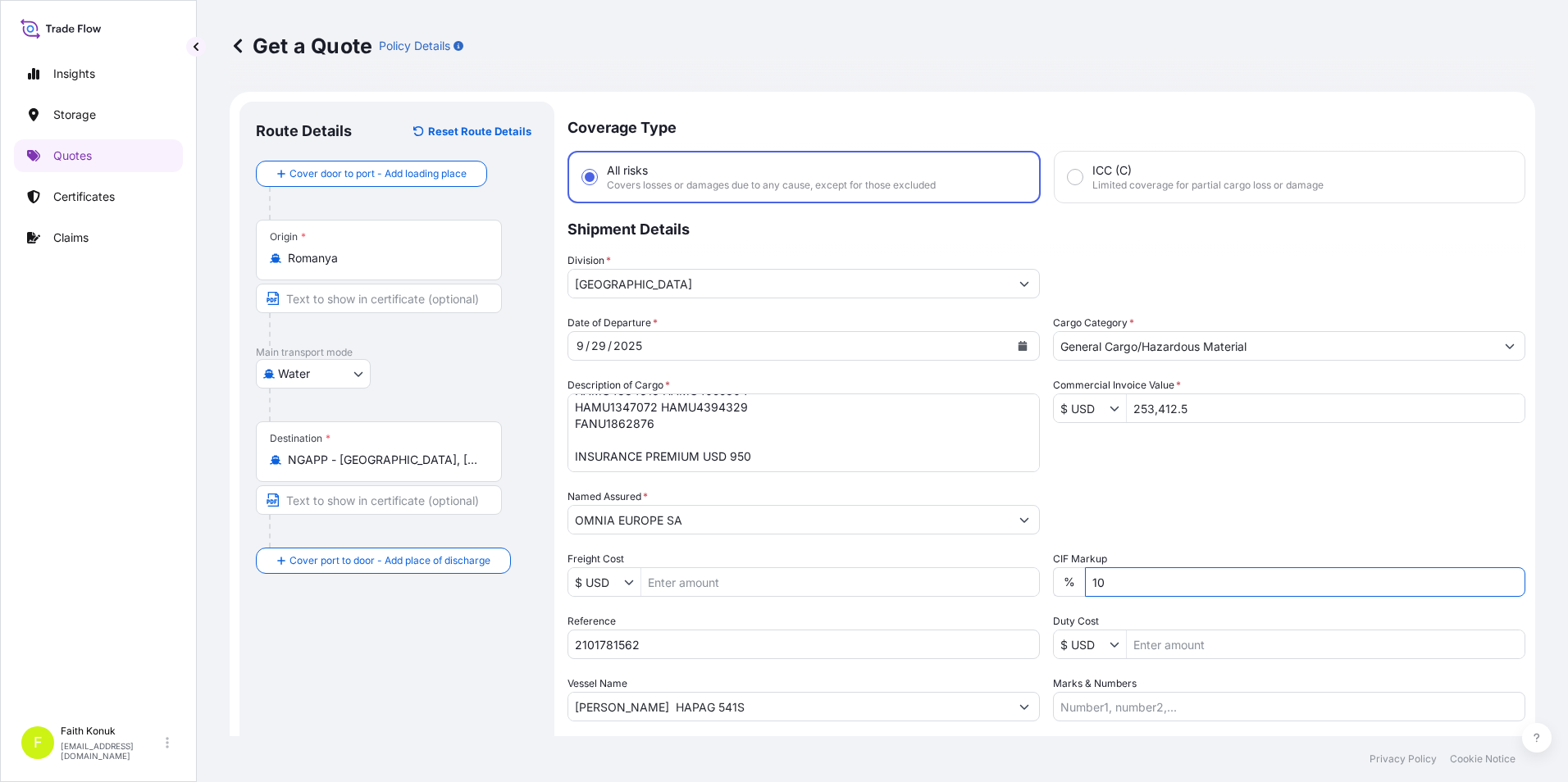
click at [1112, 591] on input "10" at bounding box center [1304, 582] width 440 height 30
click at [1105, 509] on div "Packing Category Type to search a container mode Please select a primary mode o…" at bounding box center [1289, 511] width 472 height 46
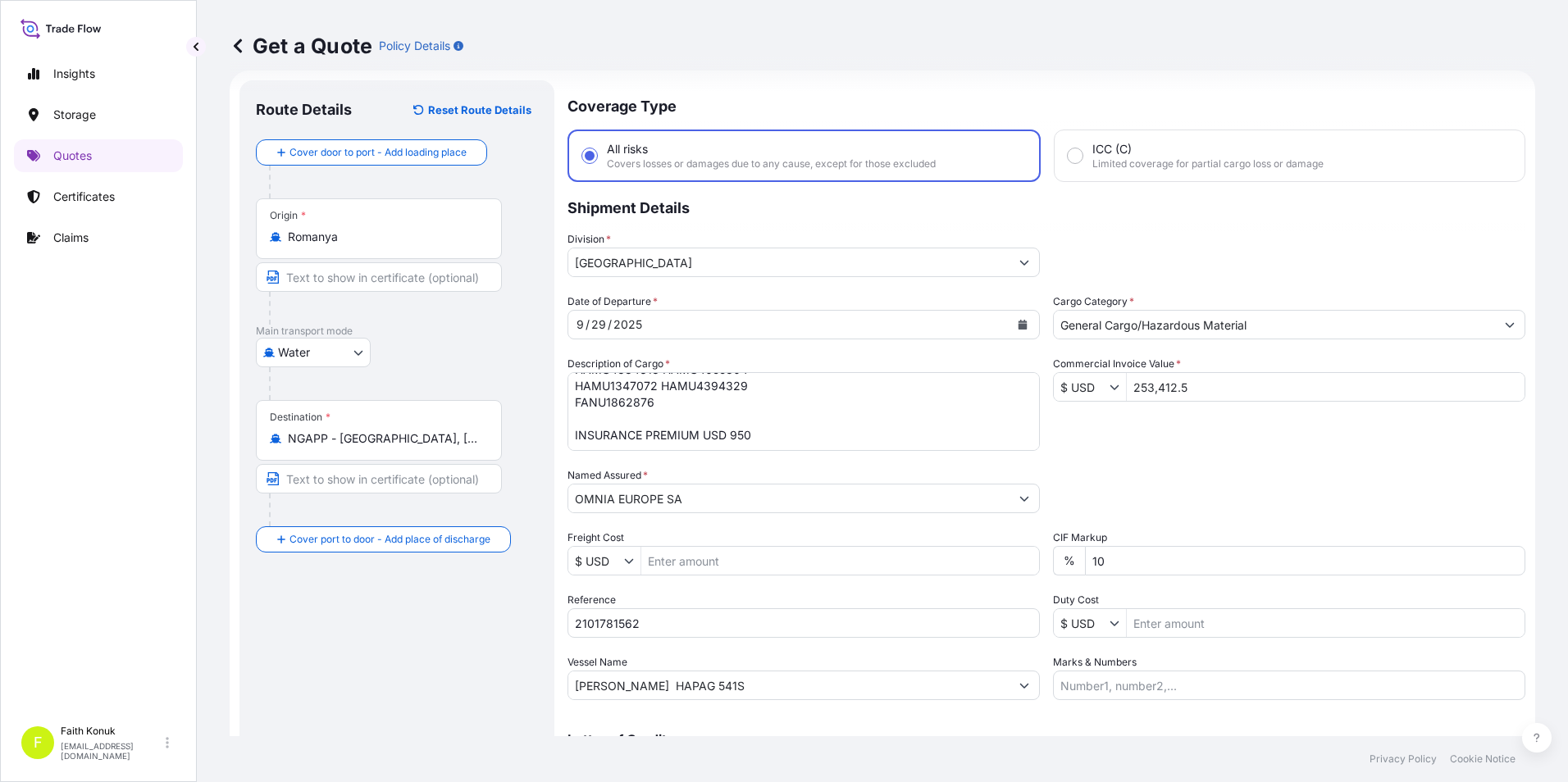
scroll to position [82, 0]
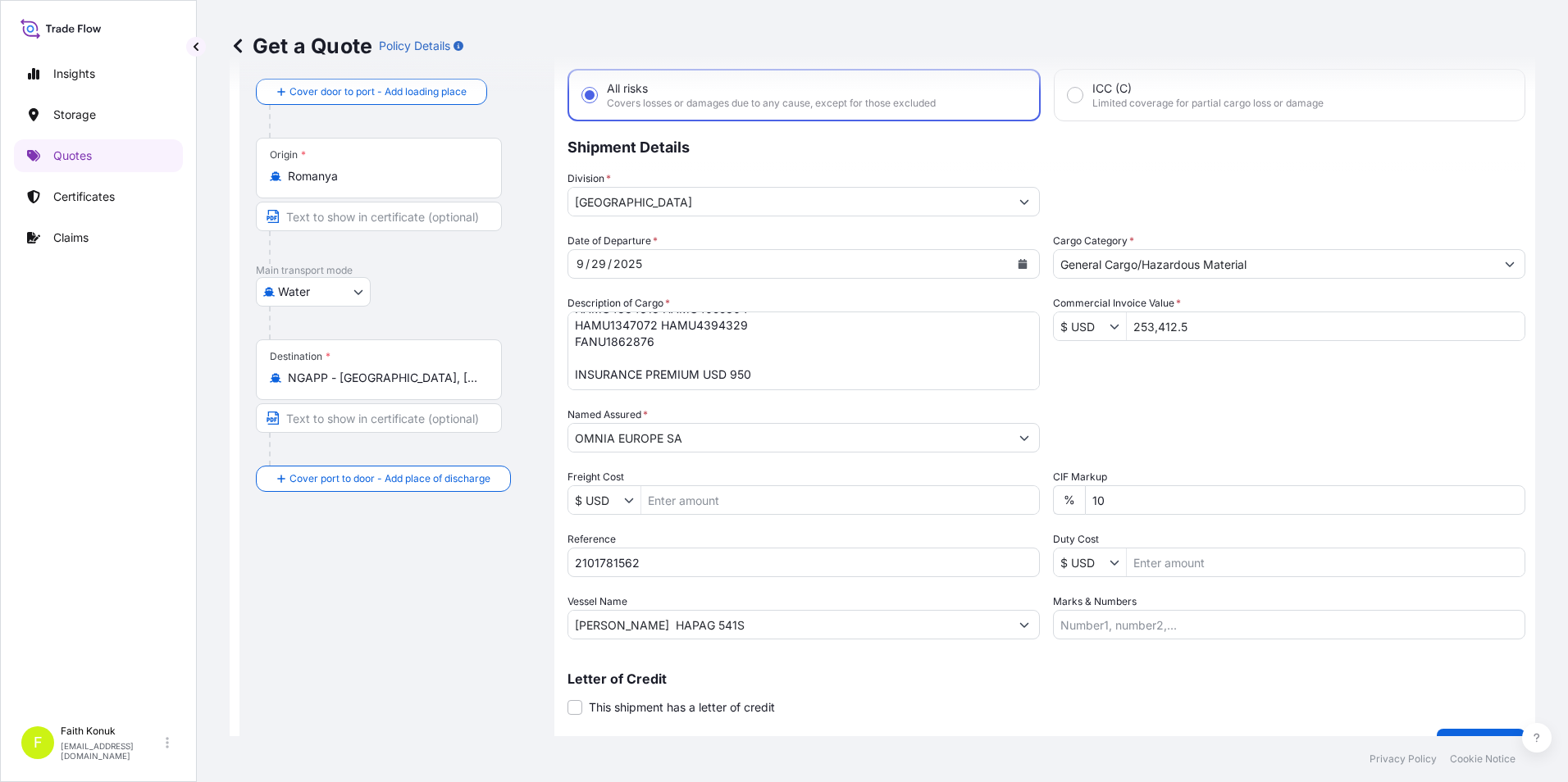
click at [828, 344] on textarea "CORN STARCH ( FOOD GRADE) 280 PACKAGES // GROSS: 553900 KGS FANU1128815 HLBU282…" at bounding box center [804, 350] width 472 height 79
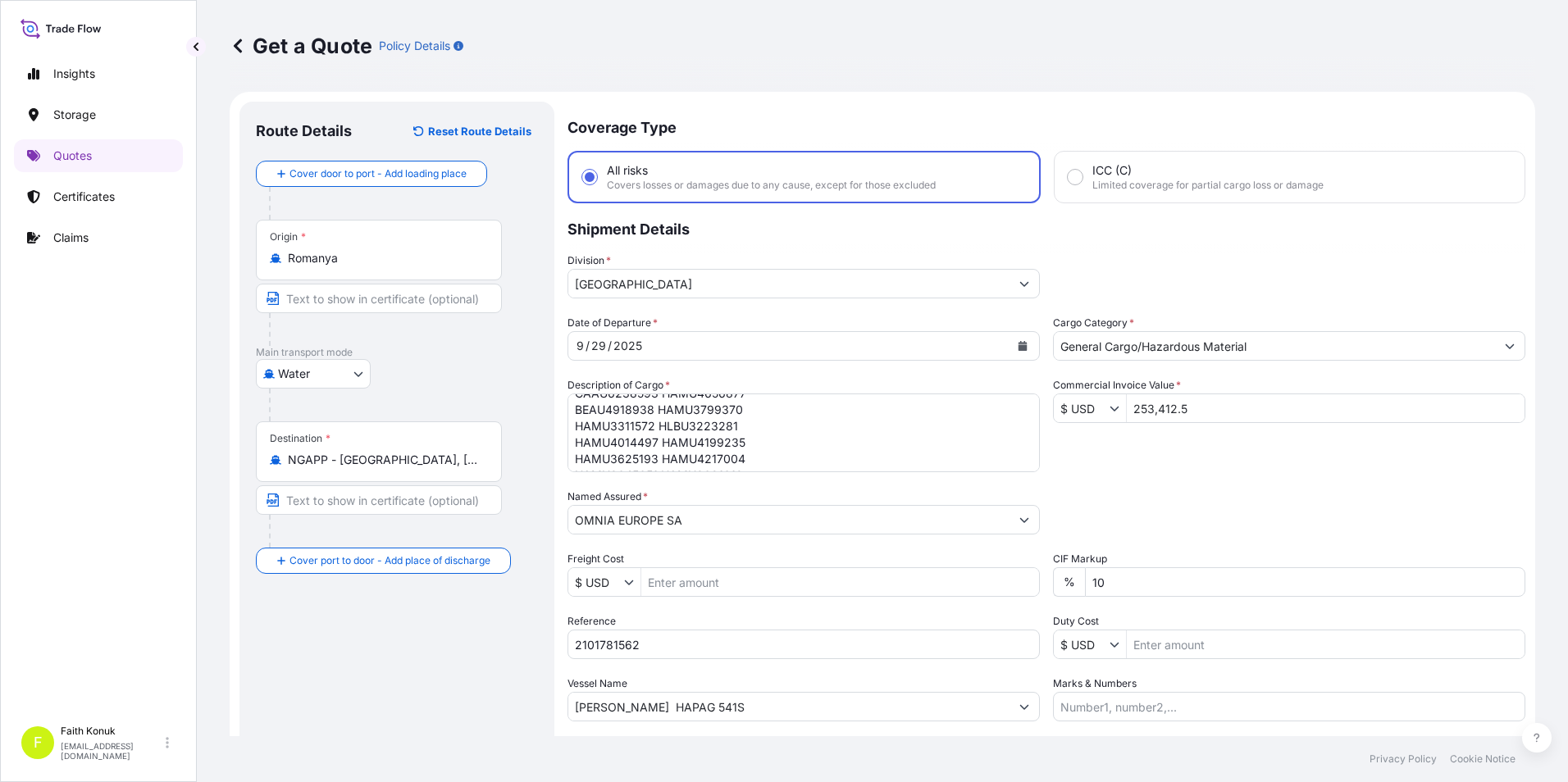
scroll to position [166, 0]
click at [603, 433] on textarea "CORN STARCH ( FOOD GRADE) 280 PACKAGES // GROSS: 553900 KGS FANU1128815 HLBU282…" at bounding box center [804, 432] width 472 height 79
paste textarea "S.C. Omnia ref no: INVOICE: OM-000931"
click at [664, 427] on textarea "CORN STARCH ( FOOD GRADE) 280 PACKAGES // GROSS: 553900 KGS FANU1128815 HLBU282…" at bounding box center [804, 432] width 472 height 79
paste textarea "BL NO: HLCUBU2250904795"
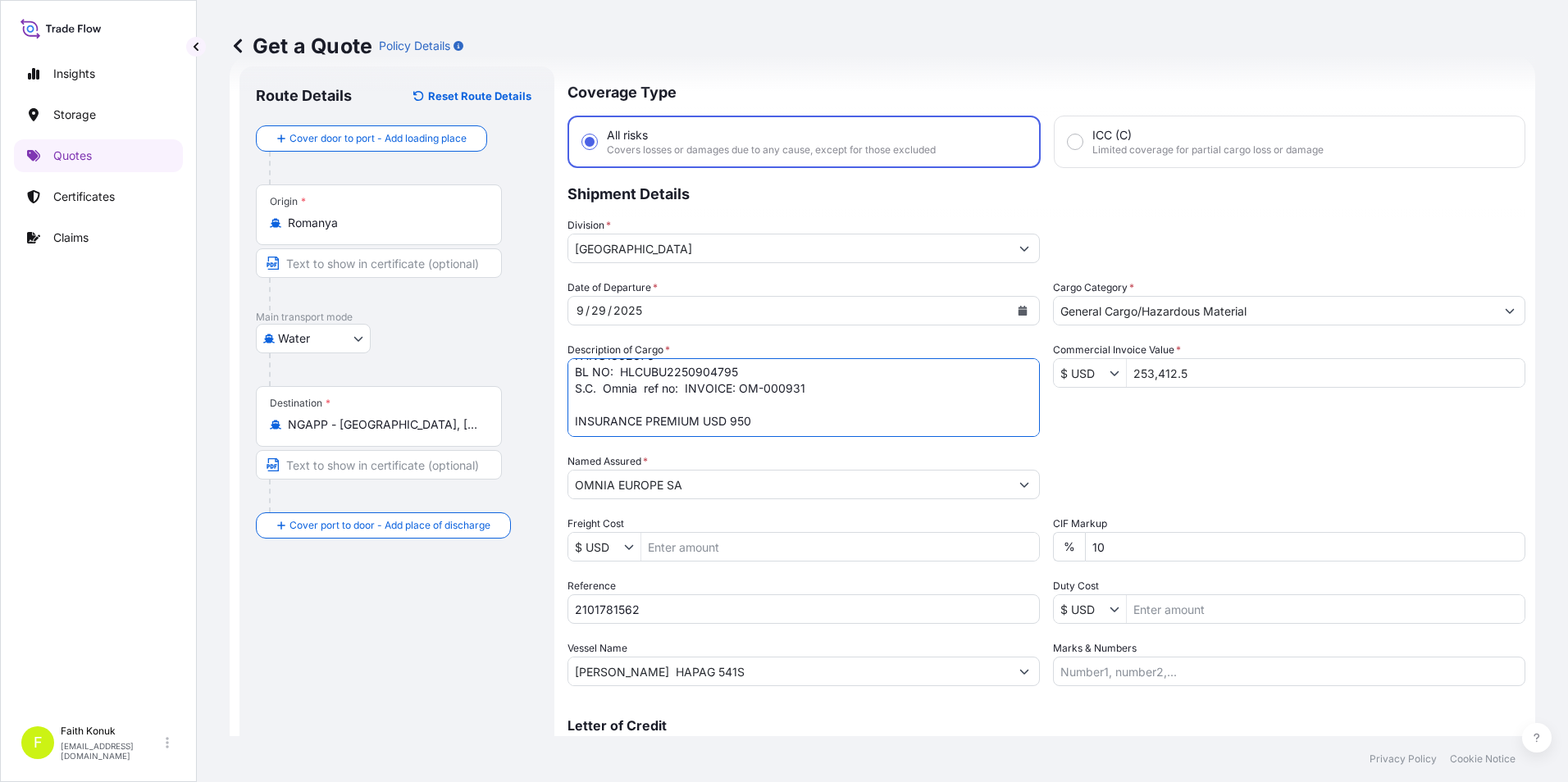
scroll to position [117, 0]
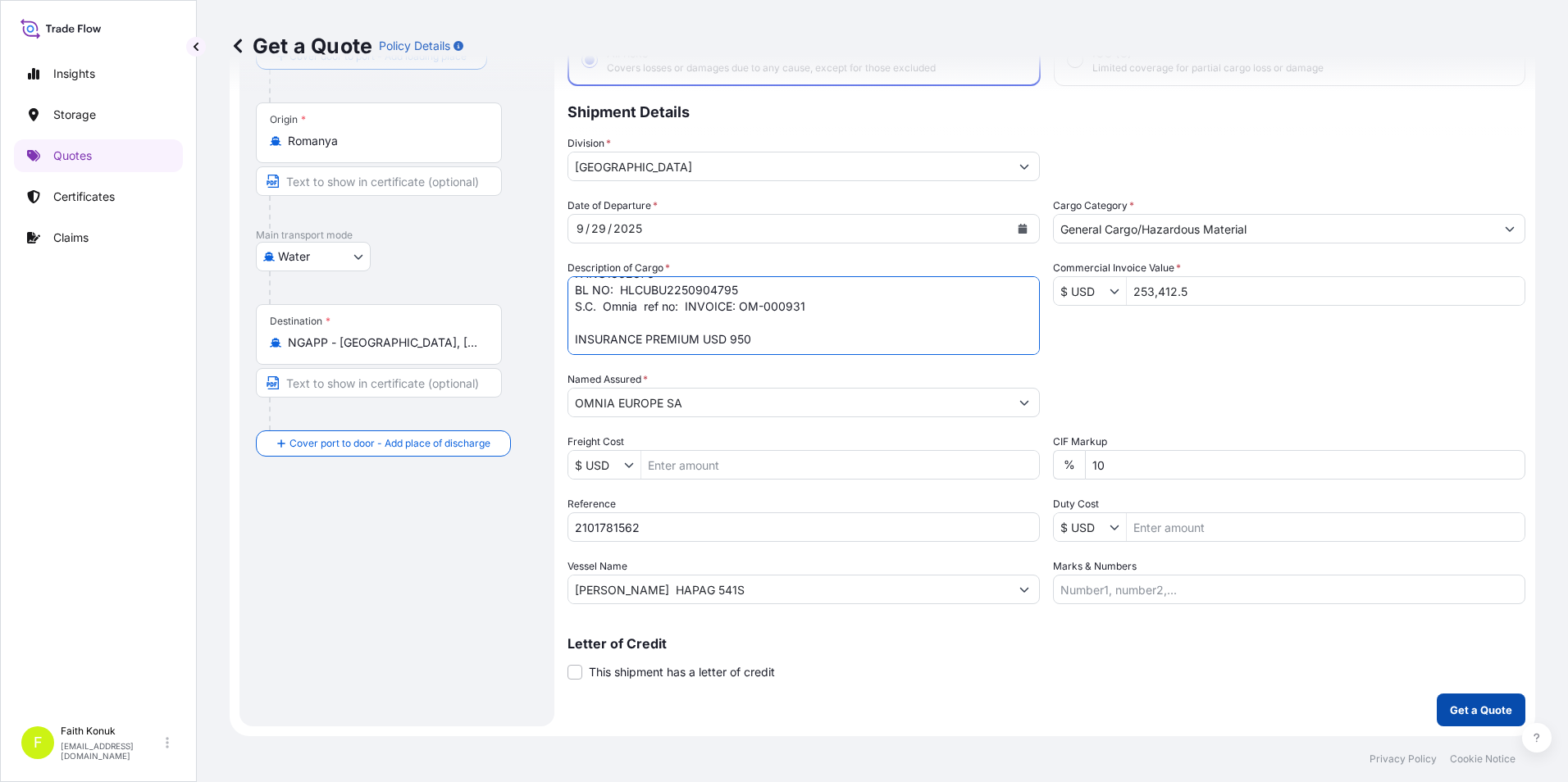
type textarea "CORN STARCH ( FOOD GRADE) 280 PACKAGES // GROSS: 553900 KGS FANU1128815 HLBU282…"
click at [1458, 712] on p "Get a Quote" at bounding box center [1480, 710] width 62 height 17
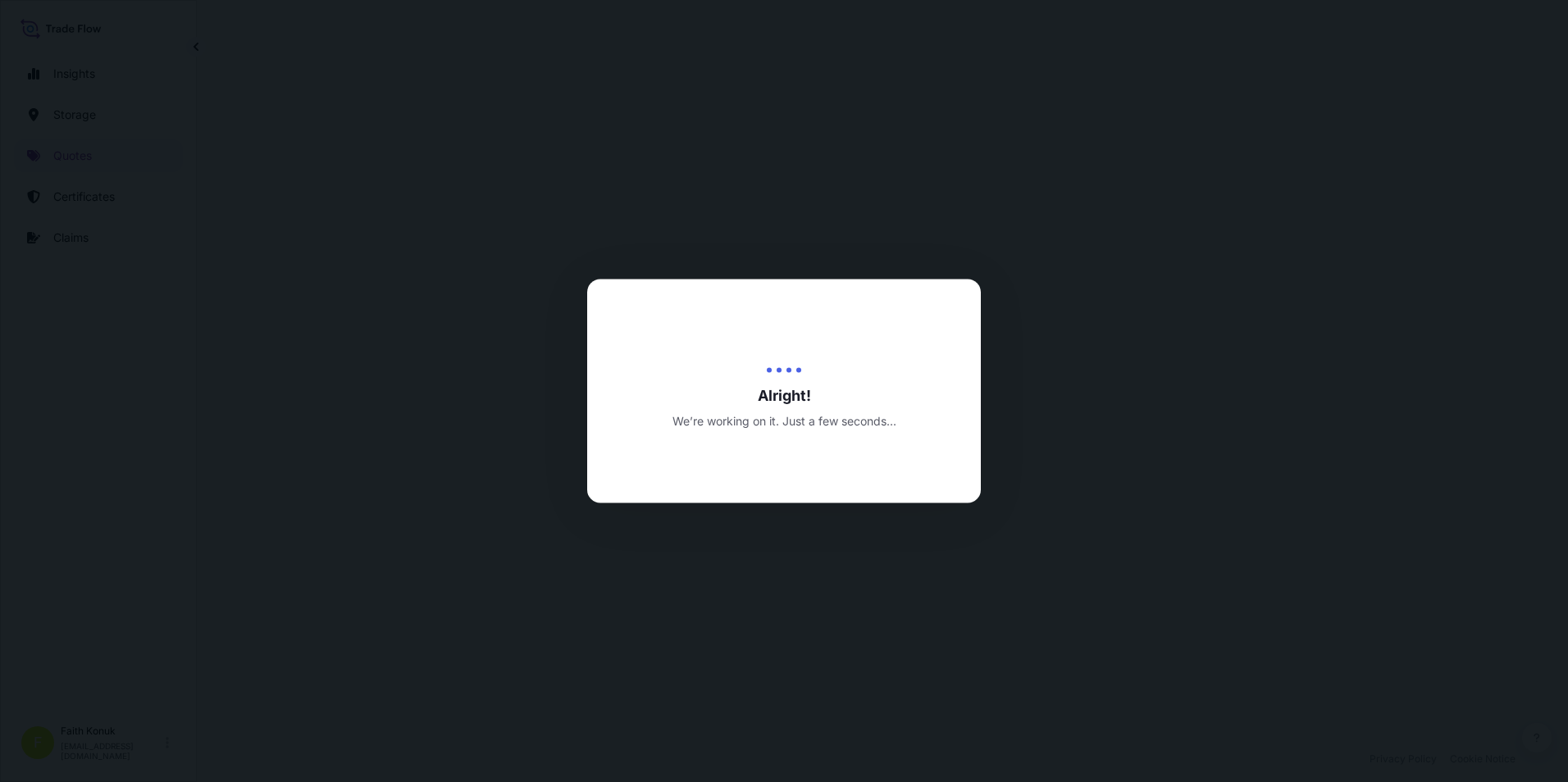
select select "Water"
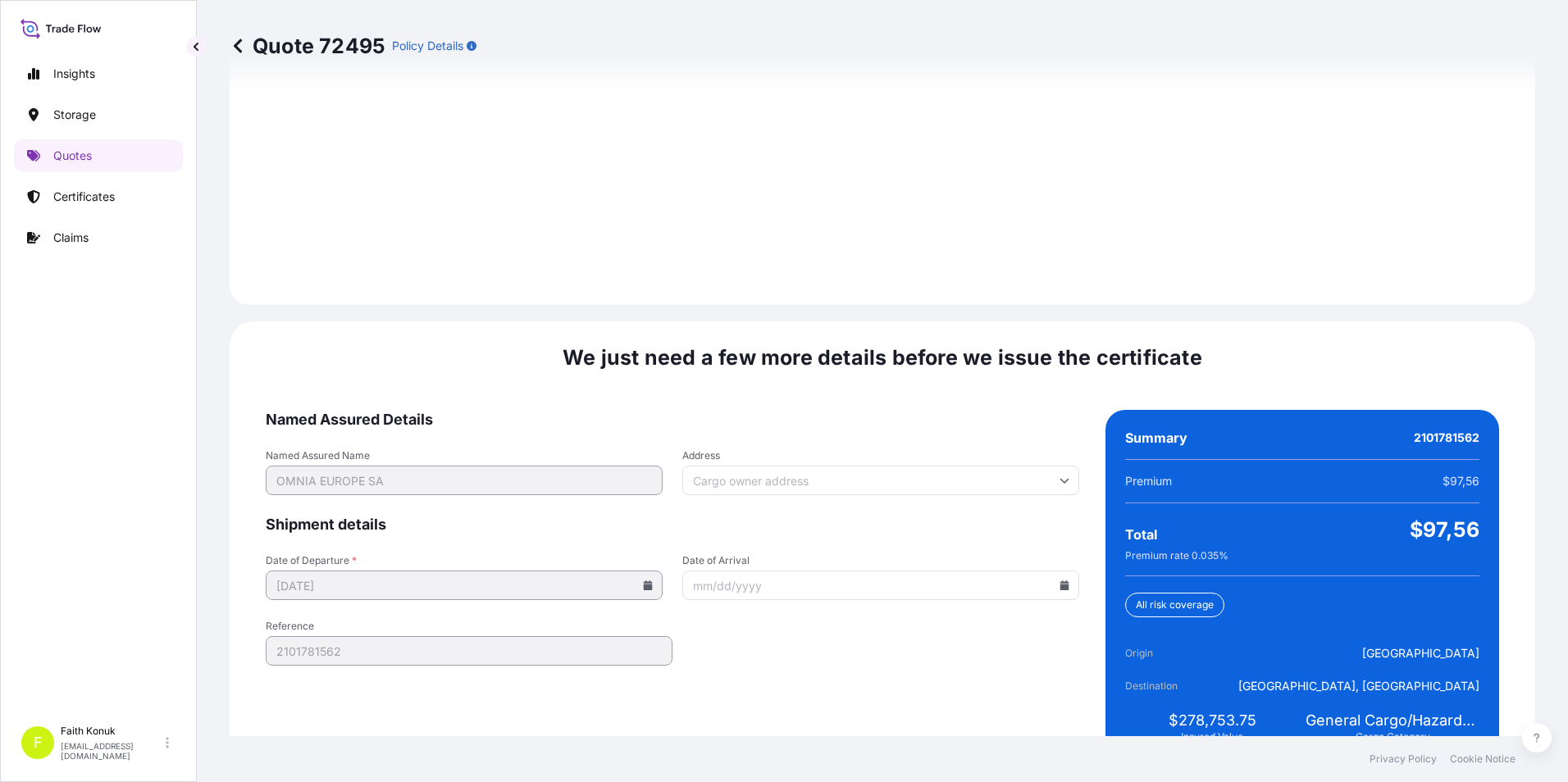
scroll to position [2308, 0]
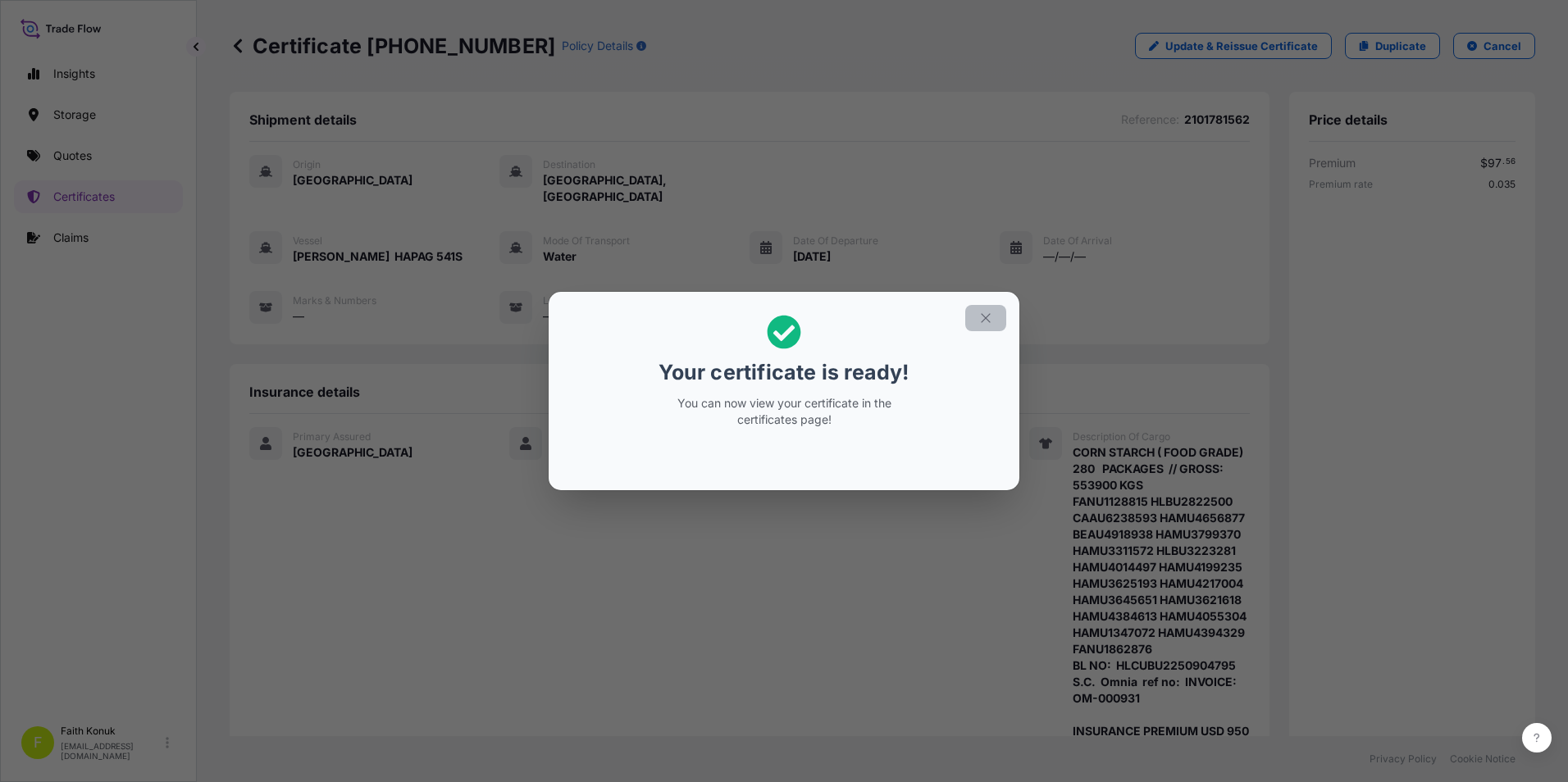
click at [984, 311] on icon "button" at bounding box center [985, 318] width 15 height 15
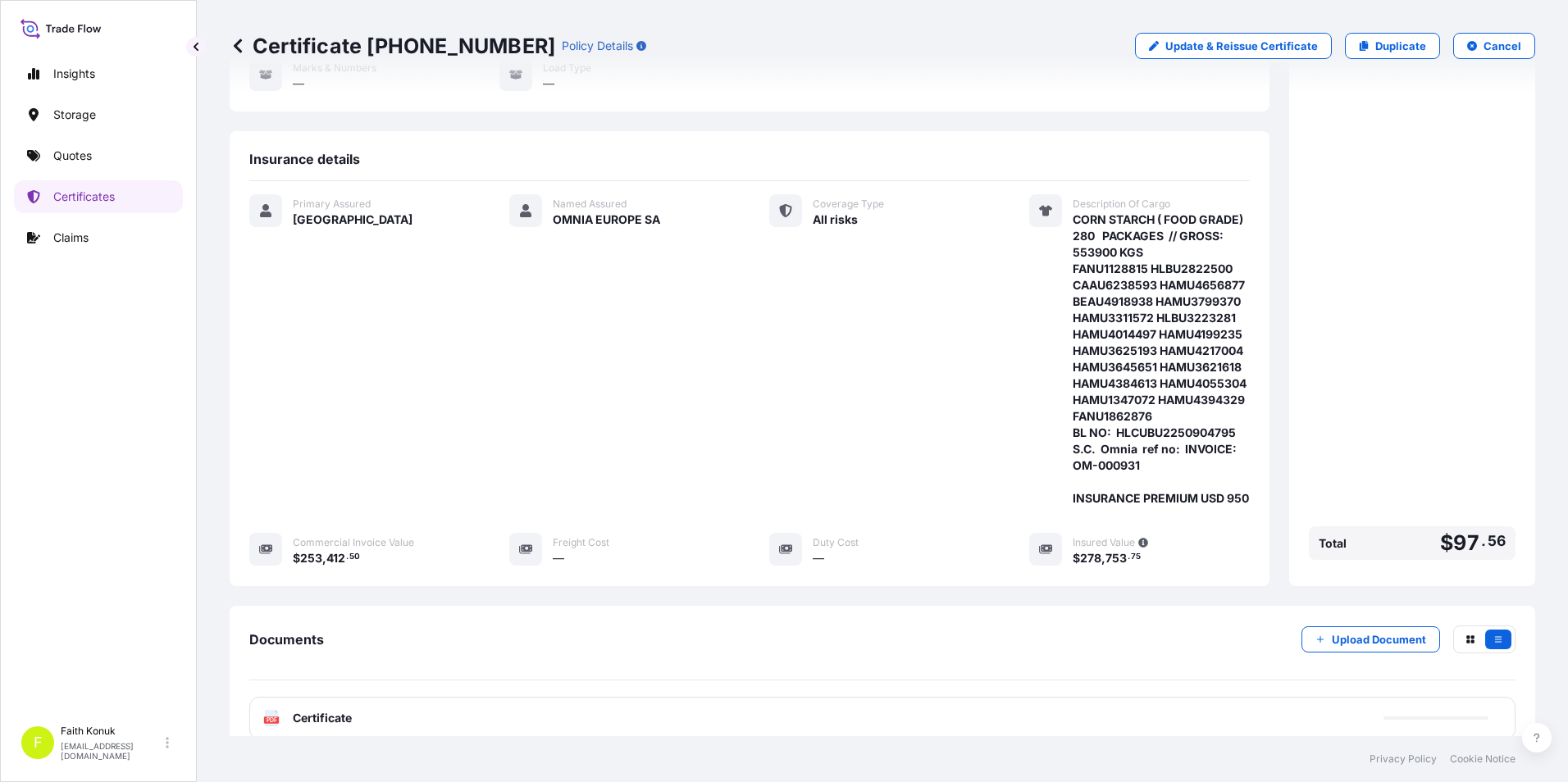
scroll to position [410, 0]
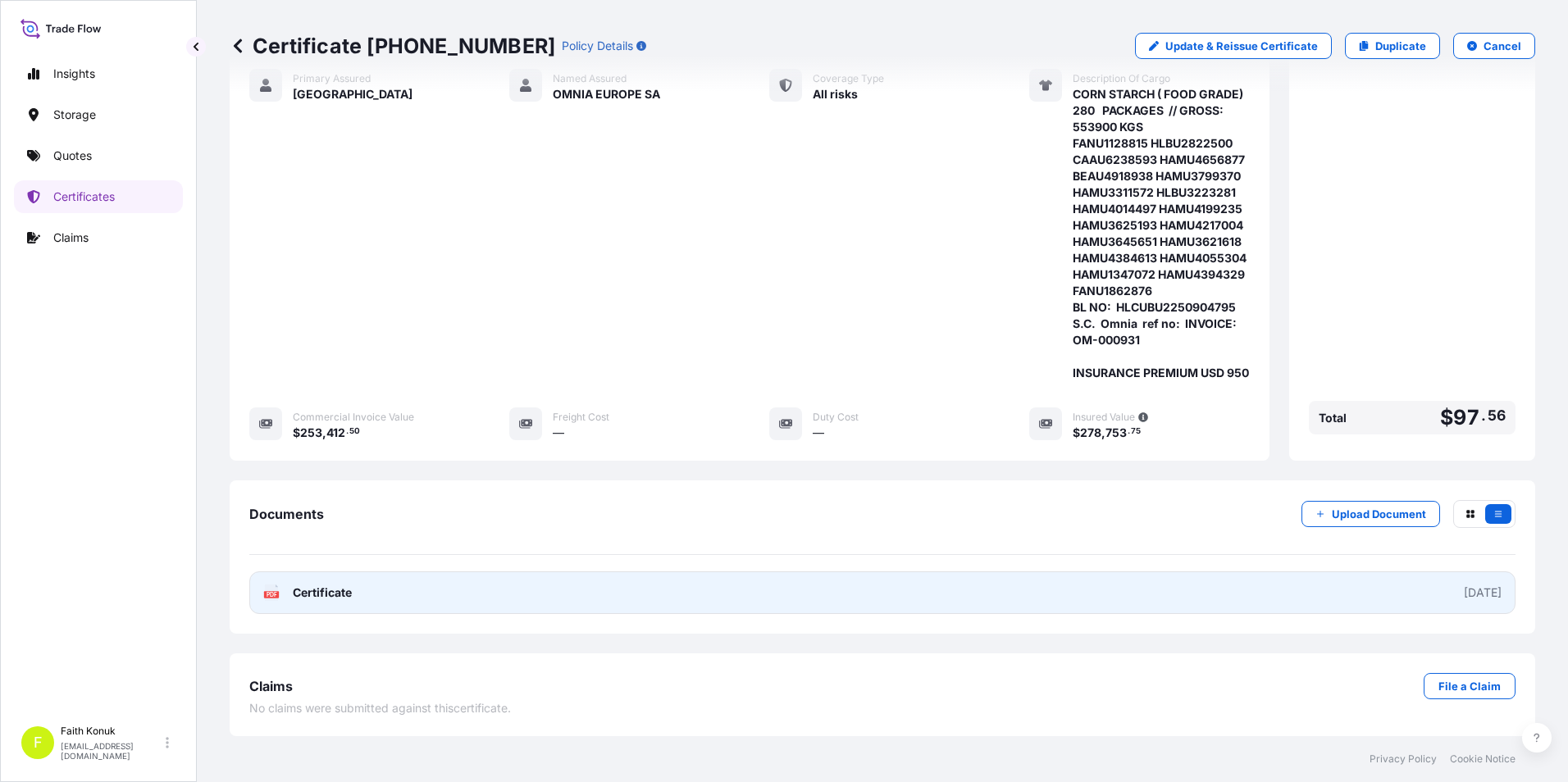
click at [318, 601] on span "Certificate" at bounding box center [322, 592] width 59 height 17
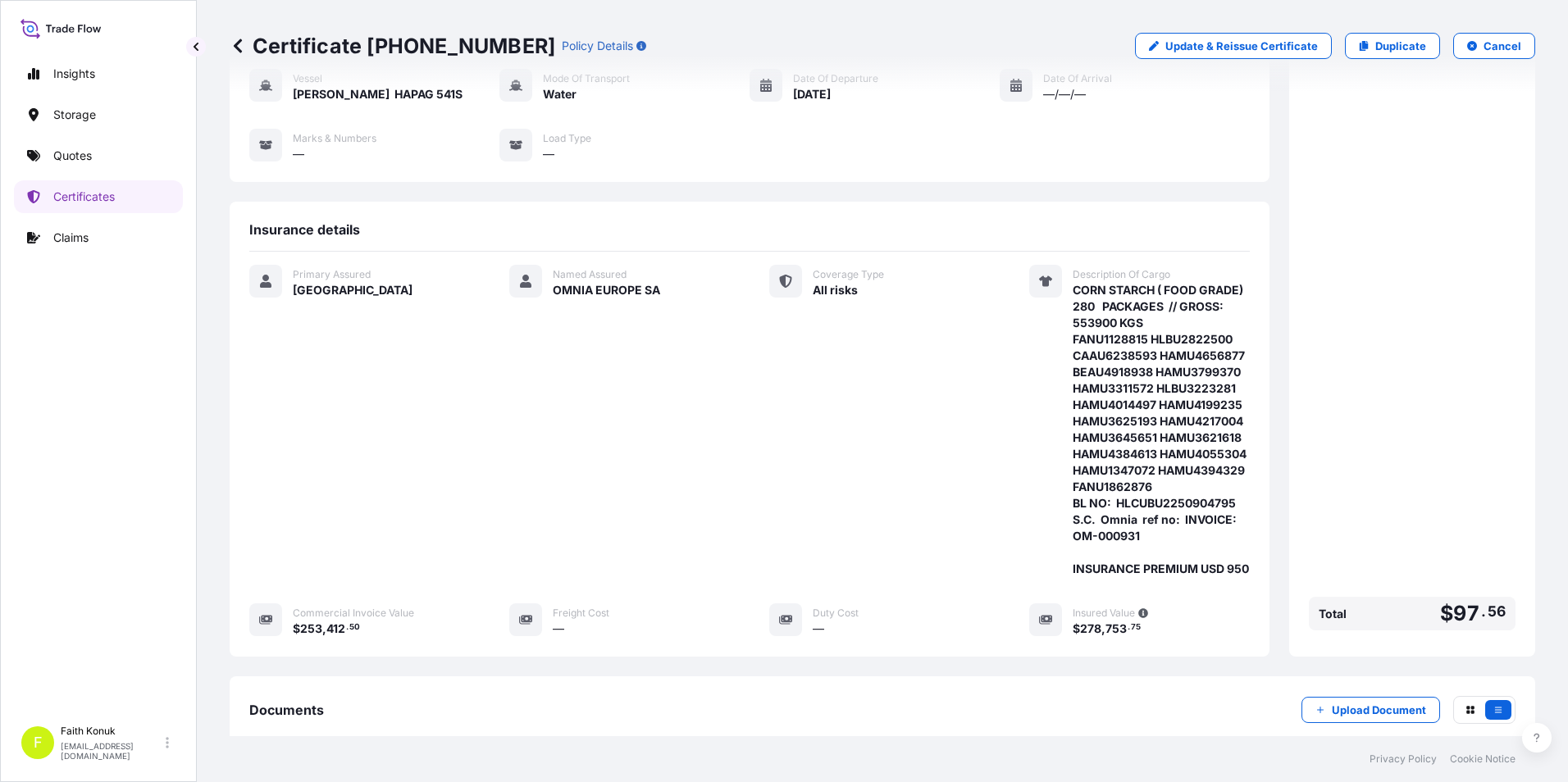
scroll to position [328, 0]
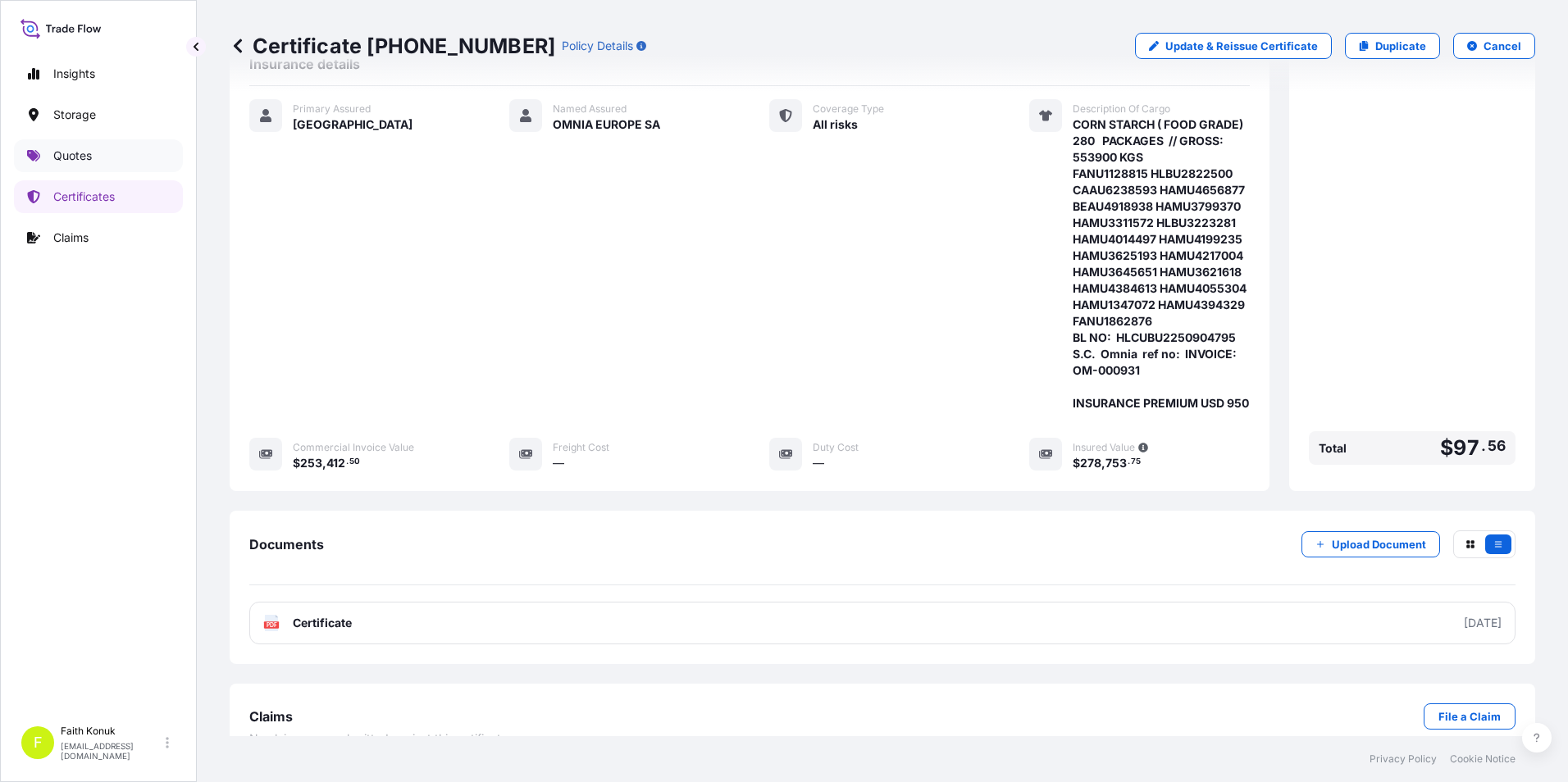
click at [97, 163] on link "Quotes" at bounding box center [99, 156] width 169 height 33
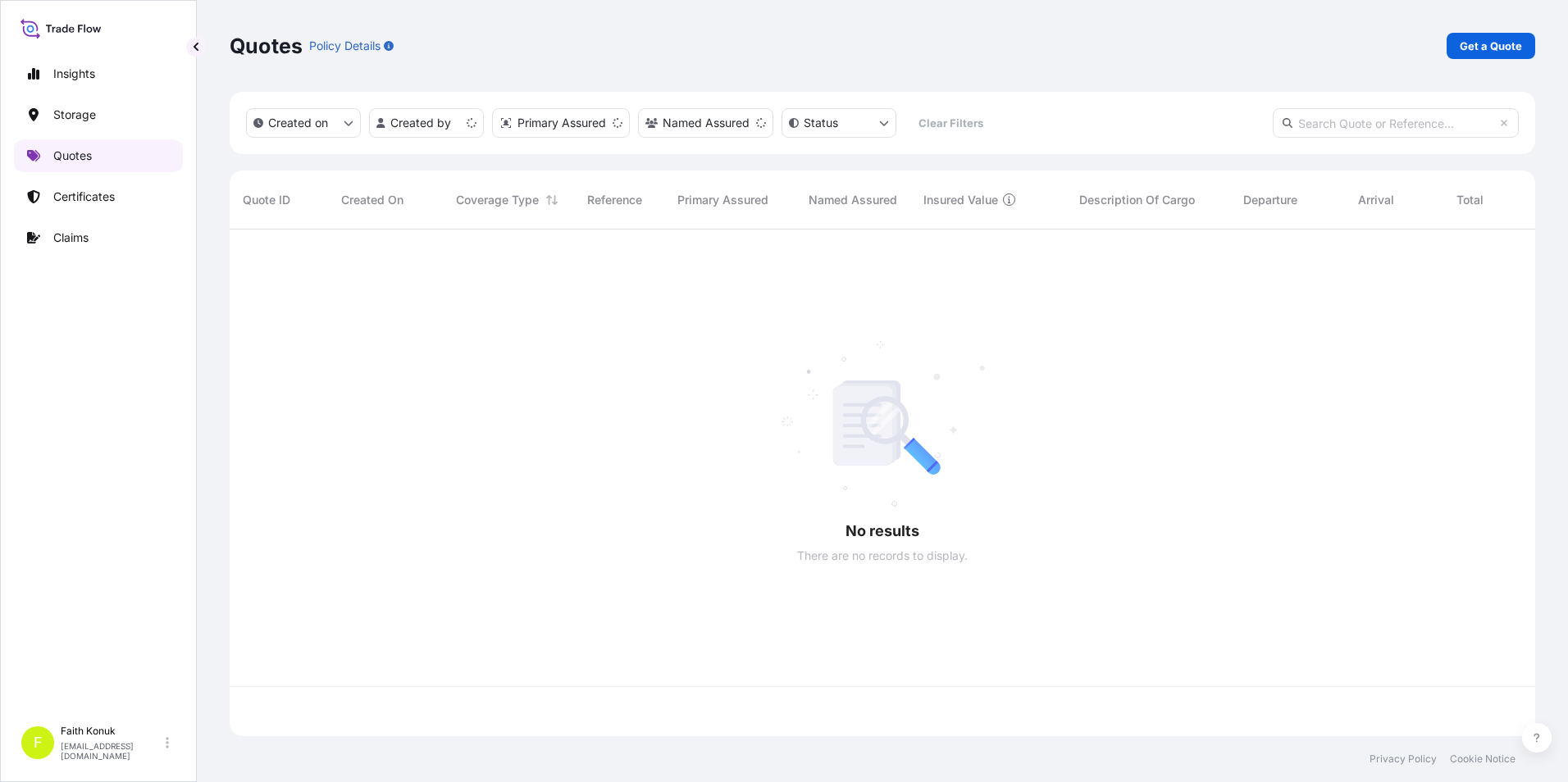
scroll to position [504, 1293]
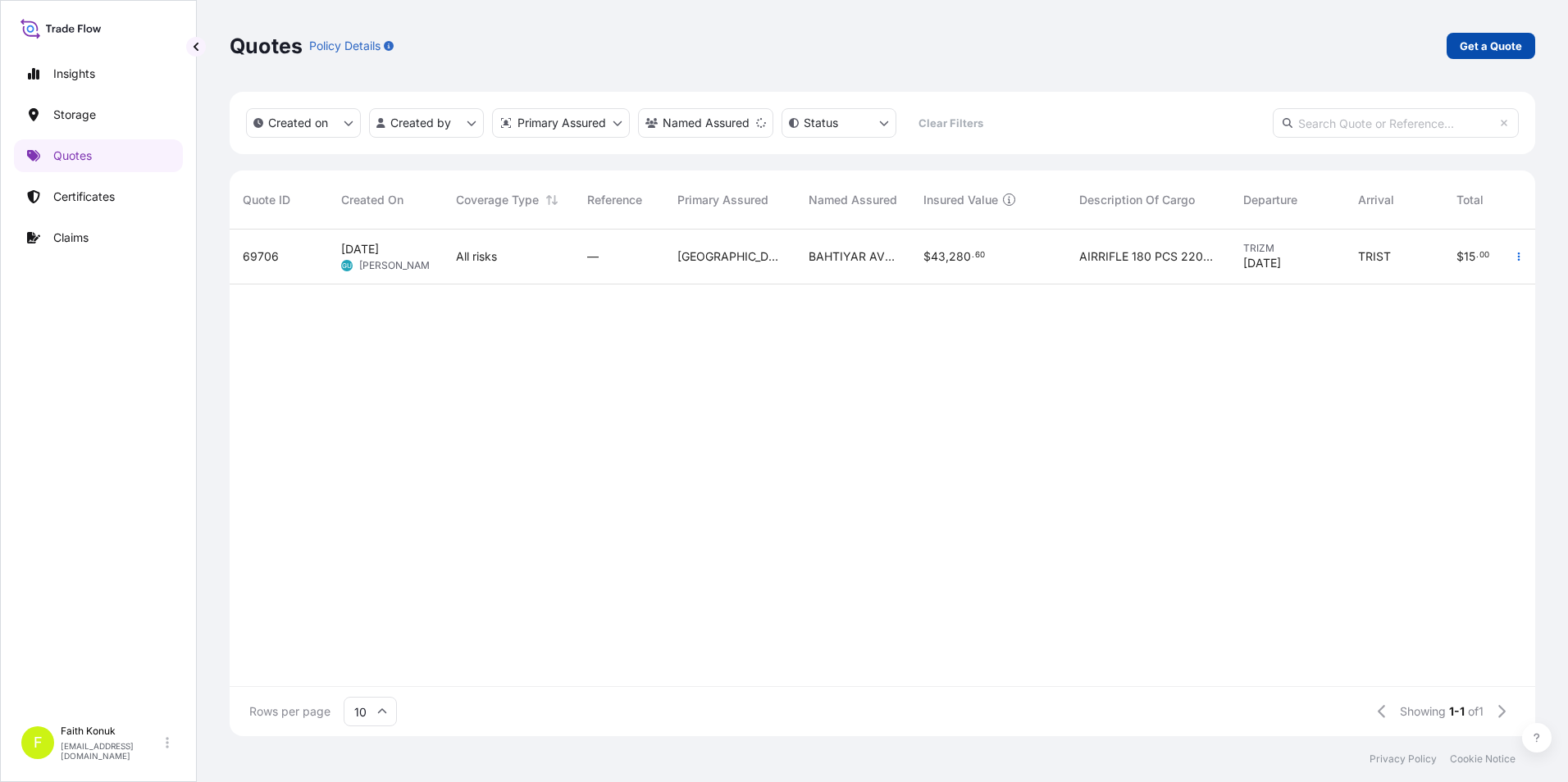
click at [1475, 53] on p "Get a Quote" at bounding box center [1490, 46] width 62 height 17
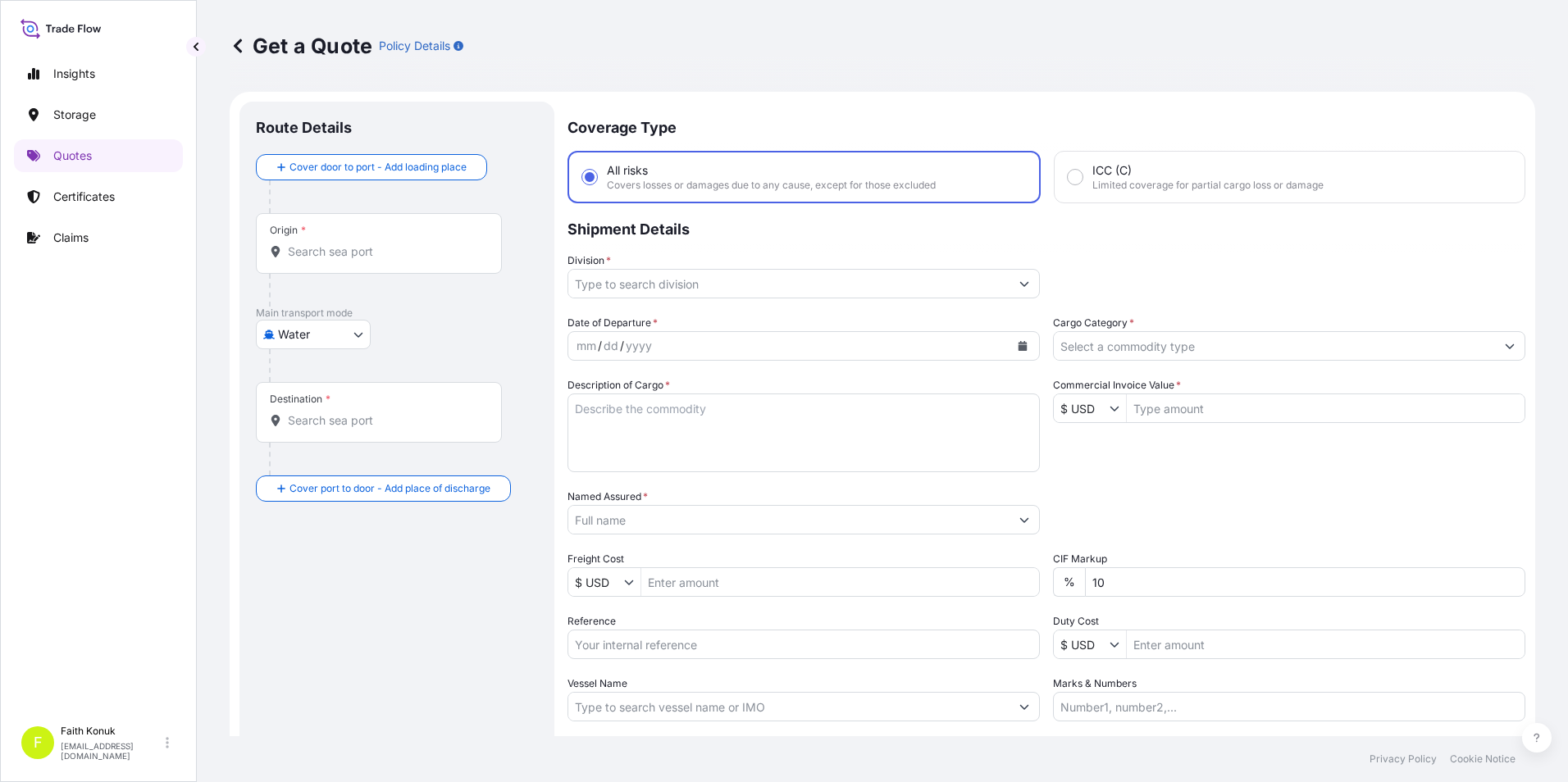
scroll to position [27, 0]
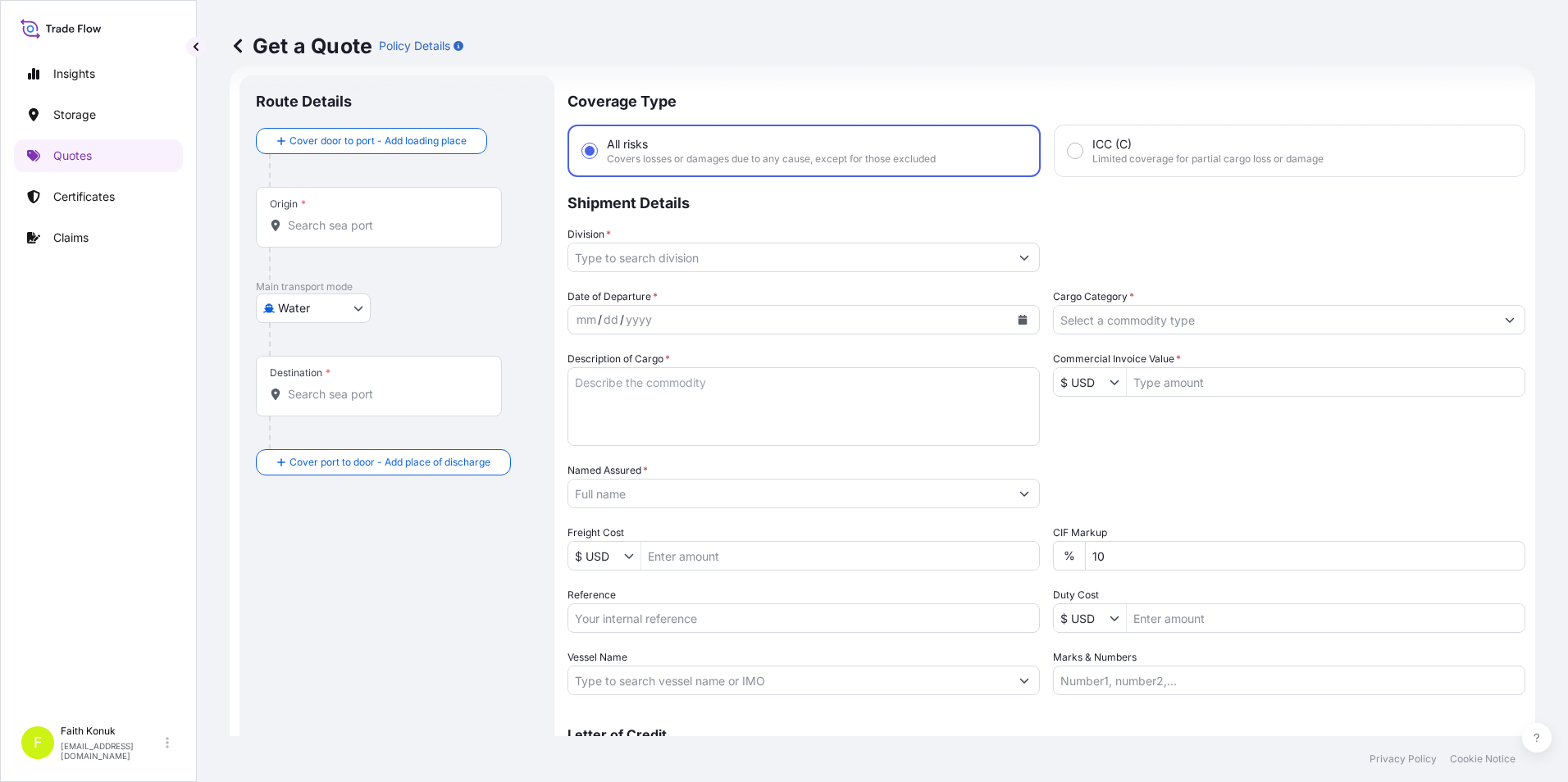
click at [353, 306] on body "Insights Storage Quotes Certificates Claims F Faith Konuk fatih.konuk@psabdp.co…" at bounding box center [784, 391] width 1568 height 782
click at [305, 411] on span "Inland" at bounding box center [303, 410] width 33 height 17
select select "Inland"
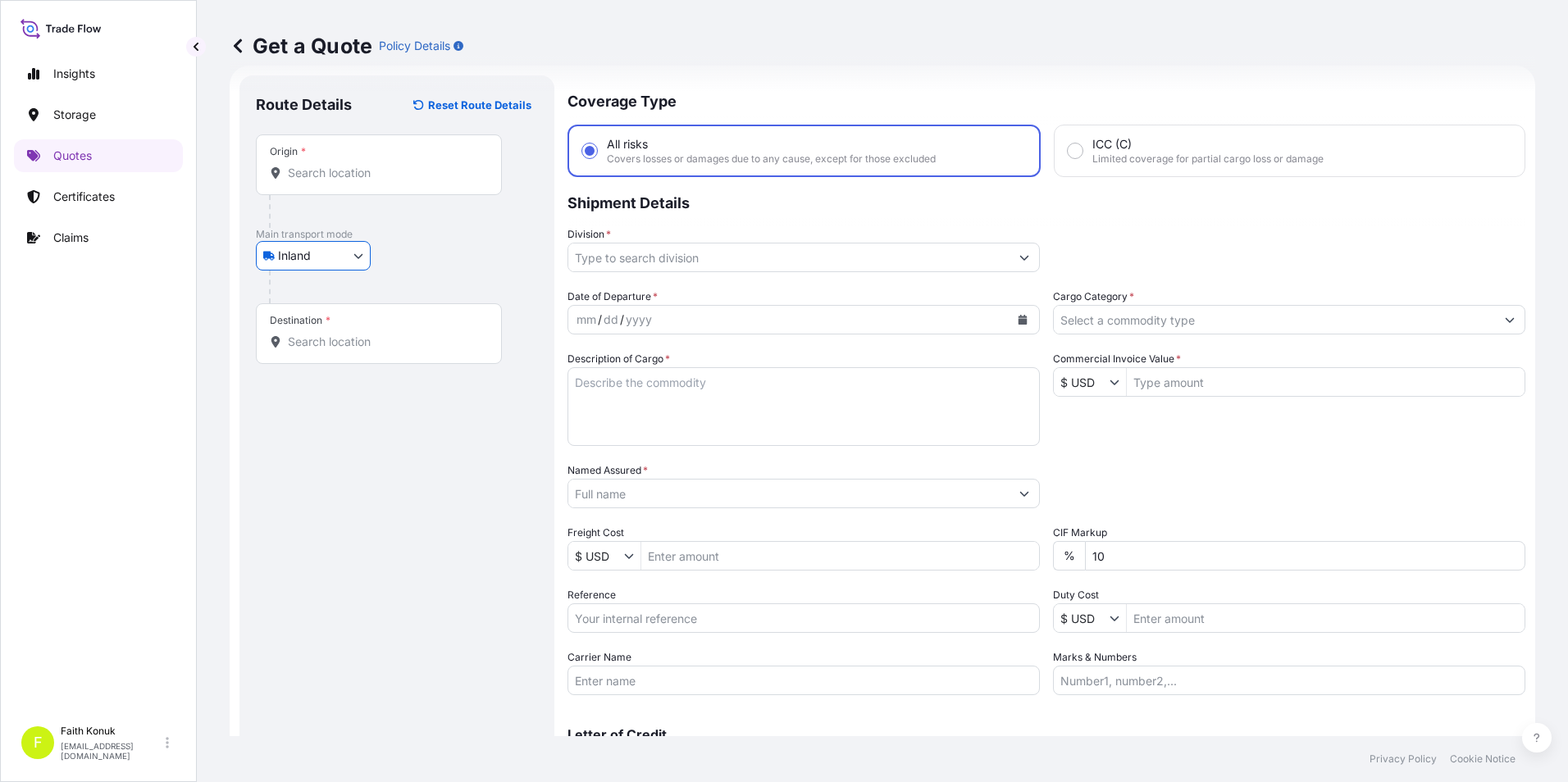
click at [361, 172] on input "Origin *" at bounding box center [385, 173] width 194 height 17
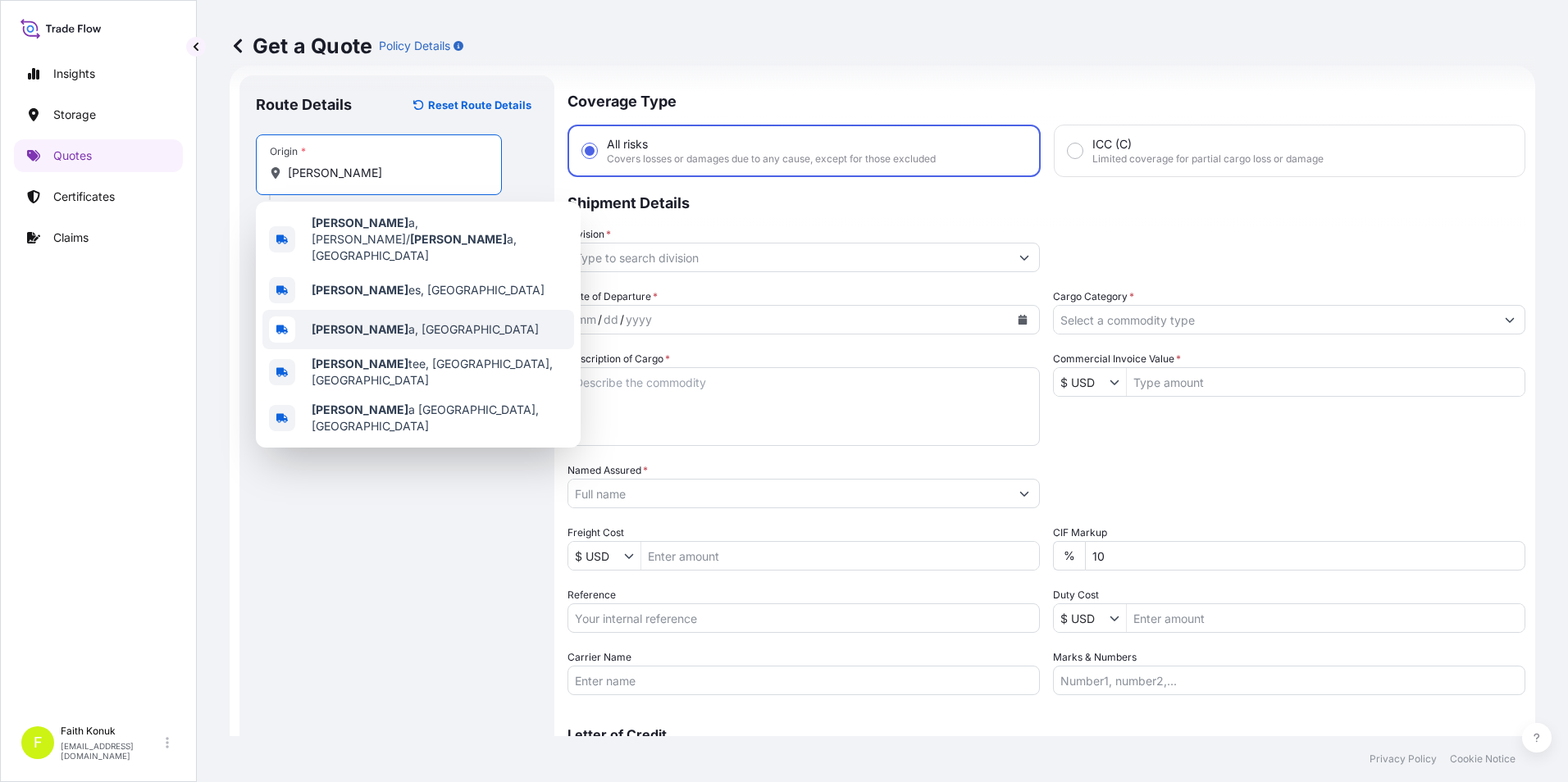
click at [338, 322] on b "Manis" at bounding box center [360, 329] width 97 height 14
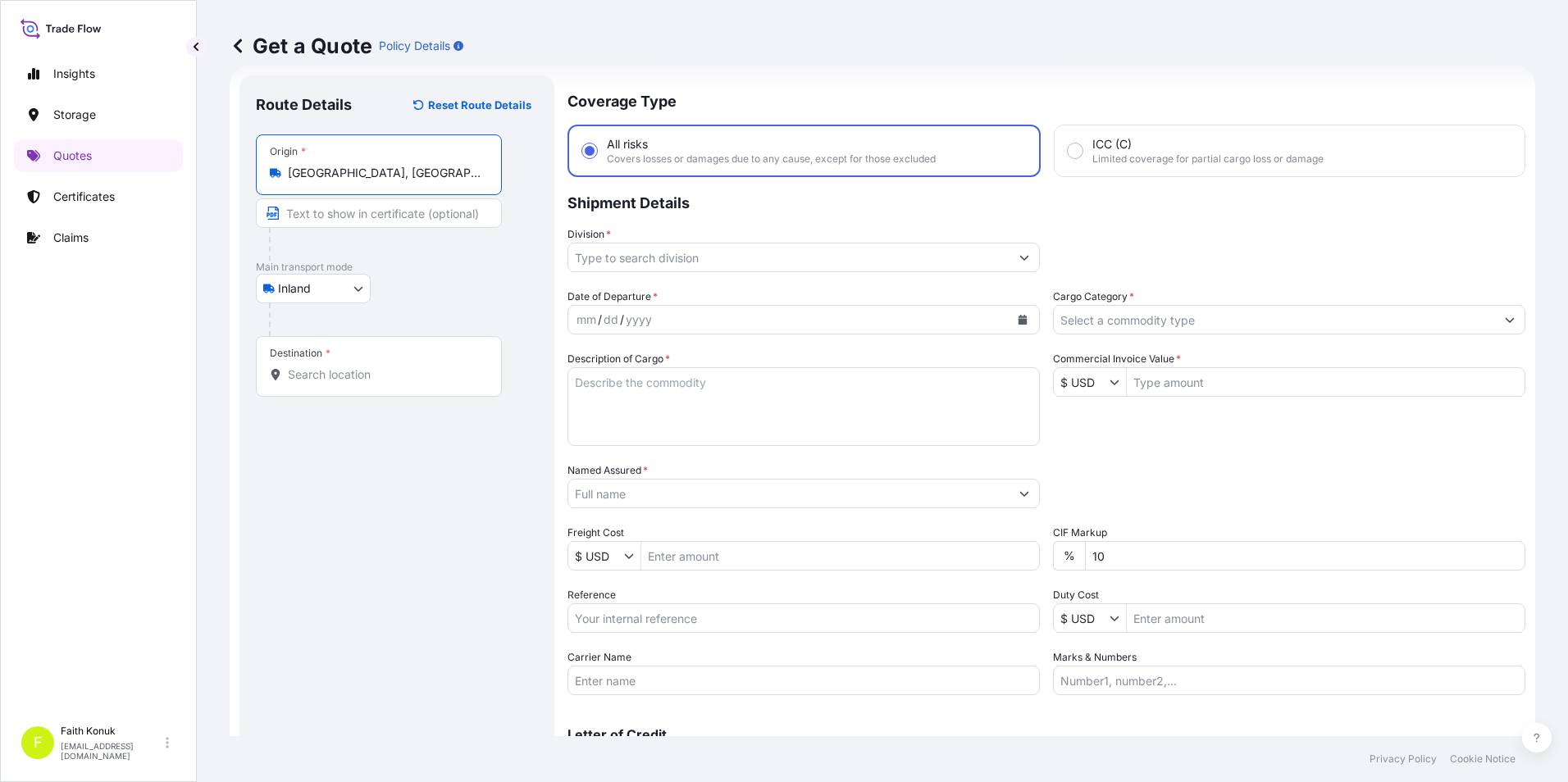
type input "Manisa, Türkiye"
click at [337, 386] on div "Destination *" at bounding box center [379, 366] width 246 height 60
click at [337, 383] on input "Destination *" at bounding box center [385, 374] width 194 height 17
click at [387, 368] on input "Destination * Please select a destination" at bounding box center [385, 374] width 194 height 17
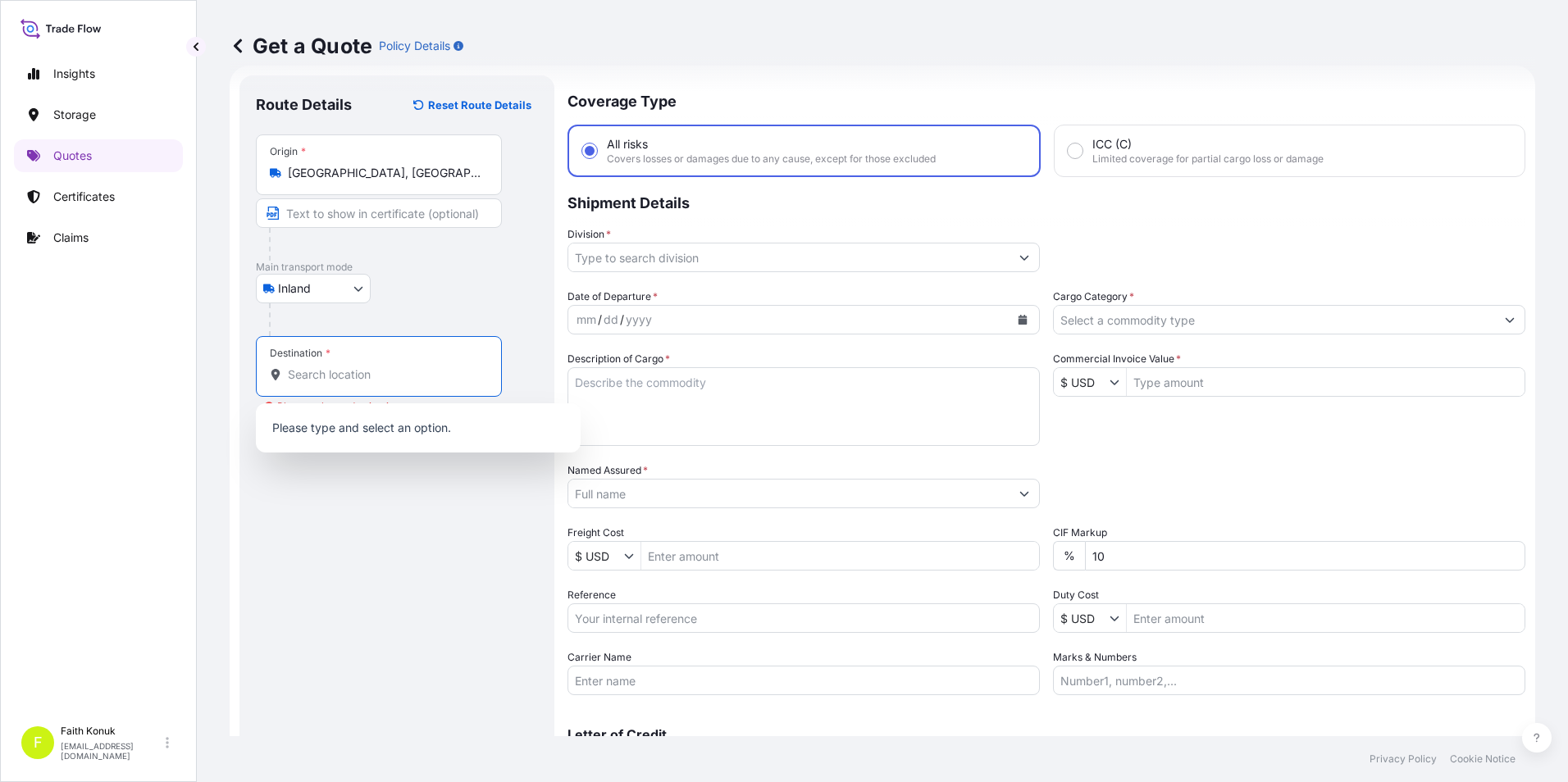
paste input "GEORGIA"
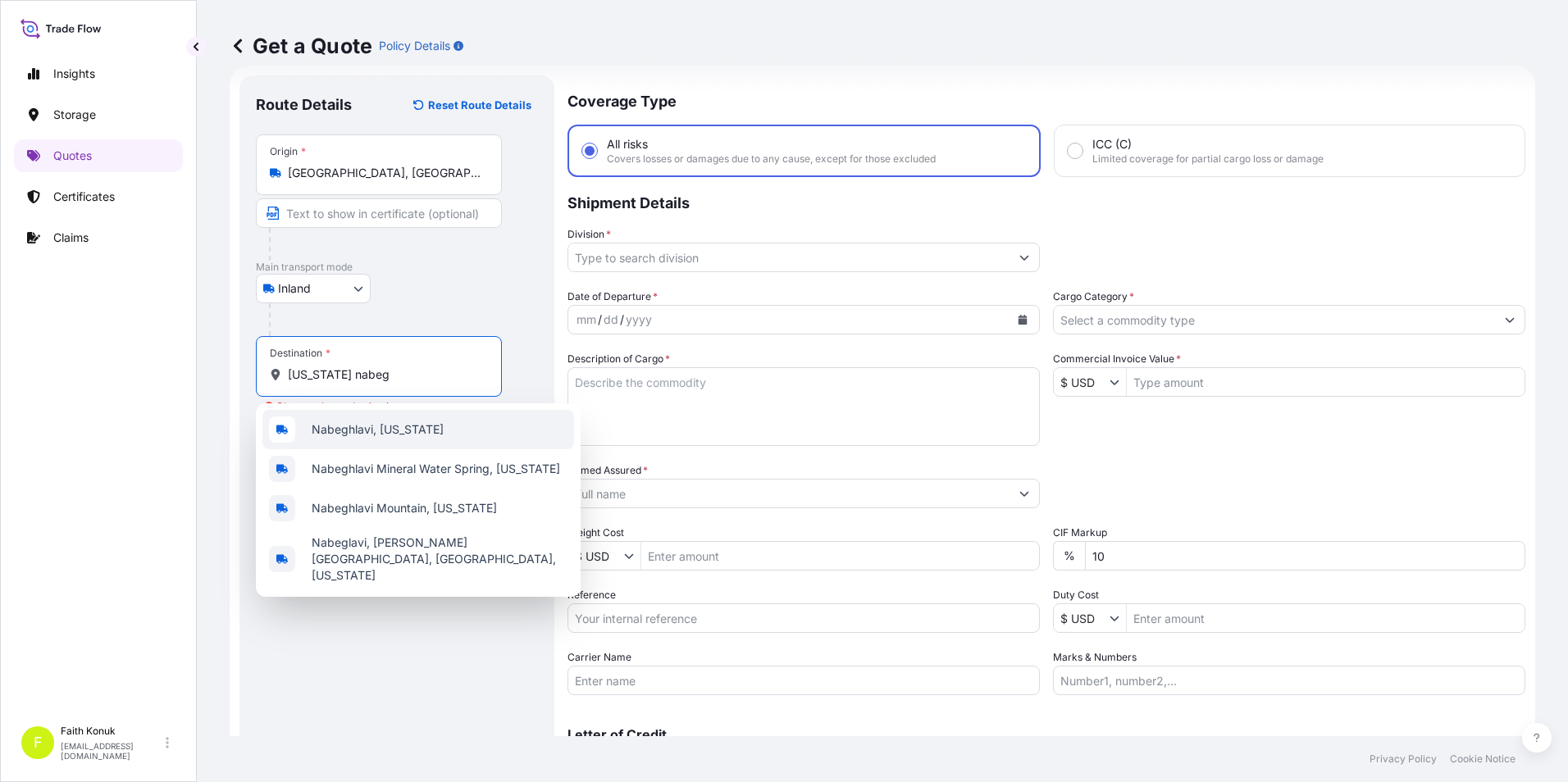
click at [348, 437] on span "Nabeghlavi, Georgia" at bounding box center [377, 430] width 132 height 17
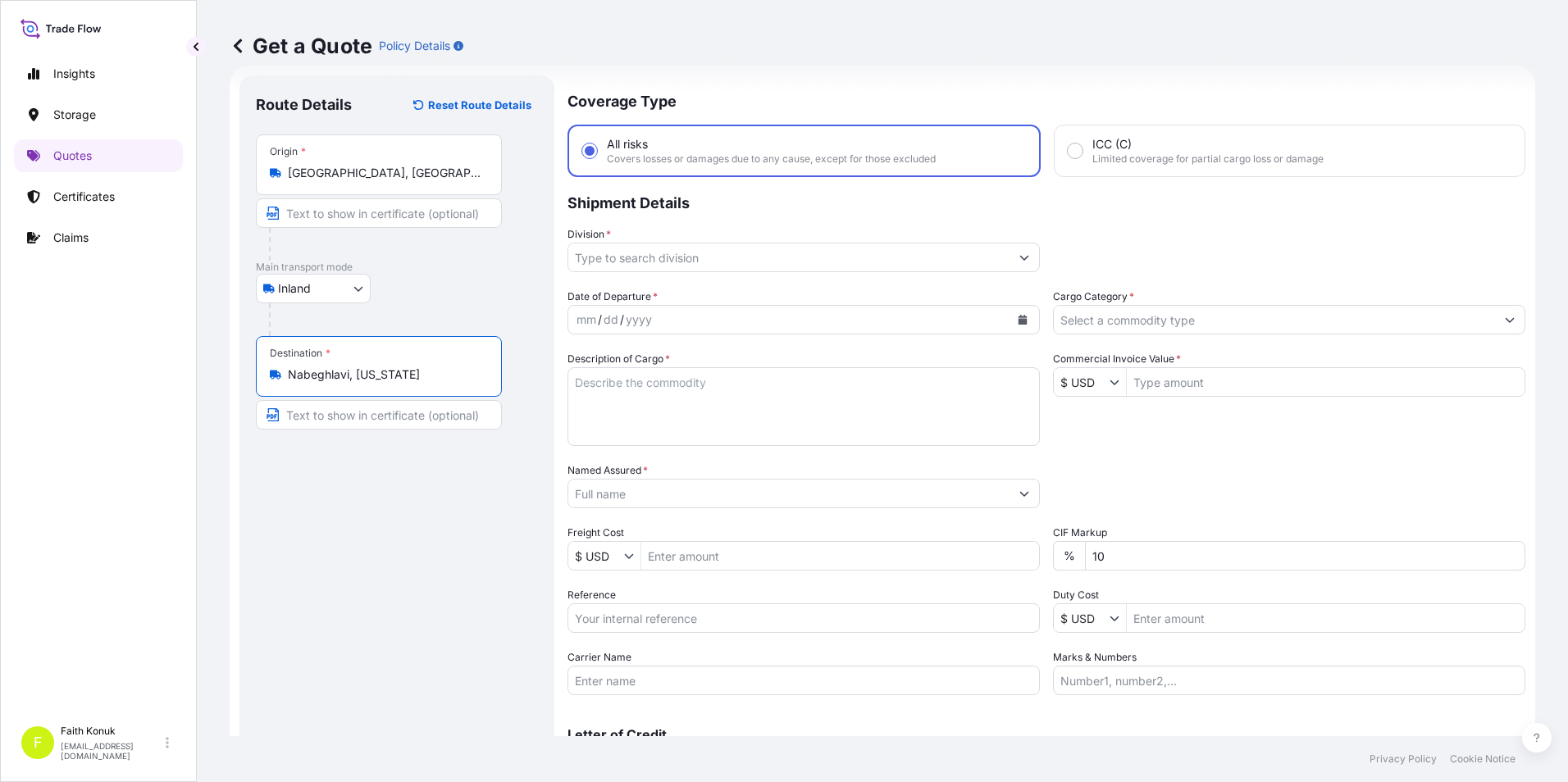
type input "Nabeghlavi, Georgia"
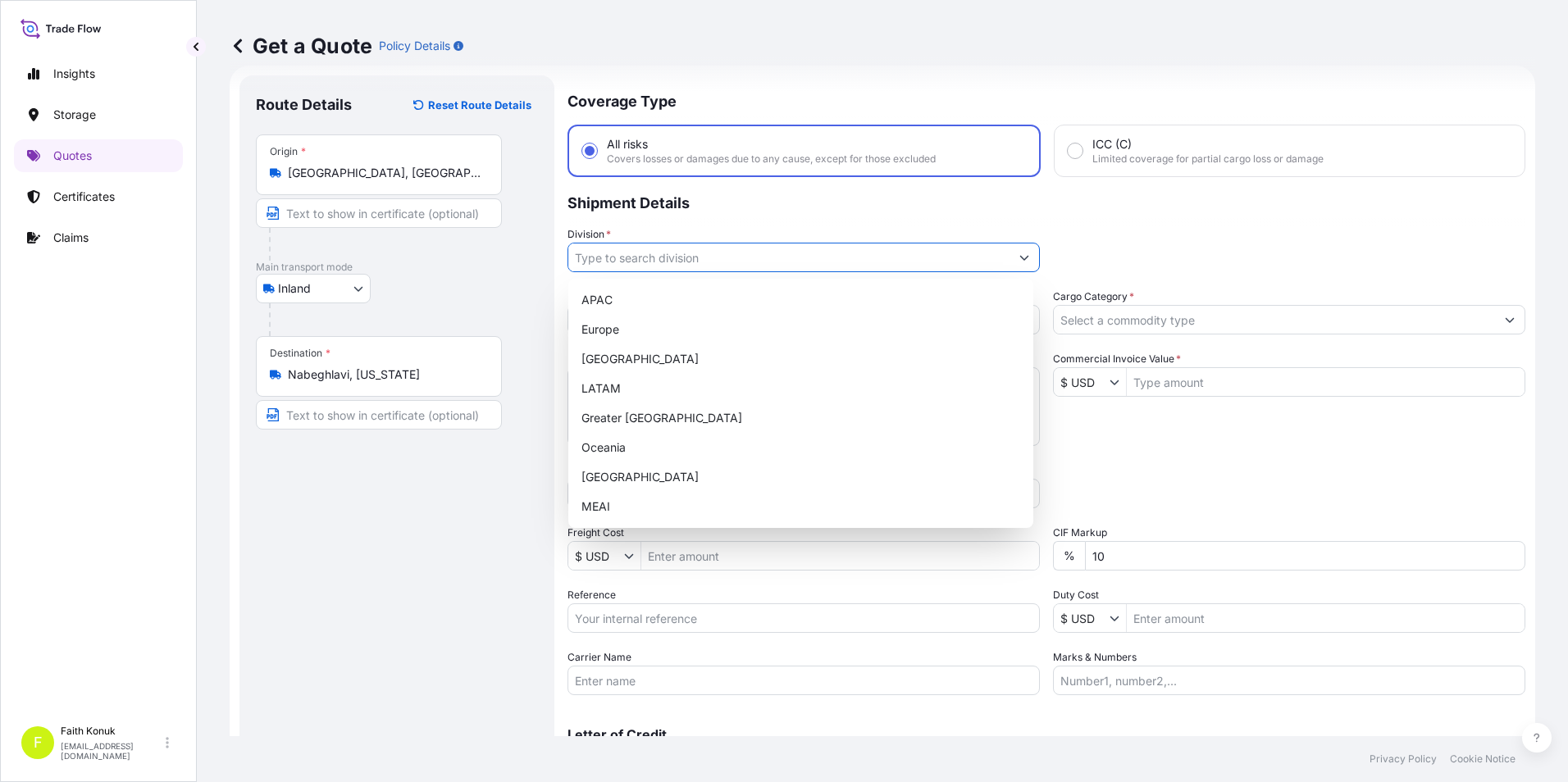
click at [722, 262] on input "Division *" at bounding box center [789, 258] width 441 height 30
click at [626, 478] on div "[GEOGRAPHIC_DATA]" at bounding box center [801, 477] width 452 height 30
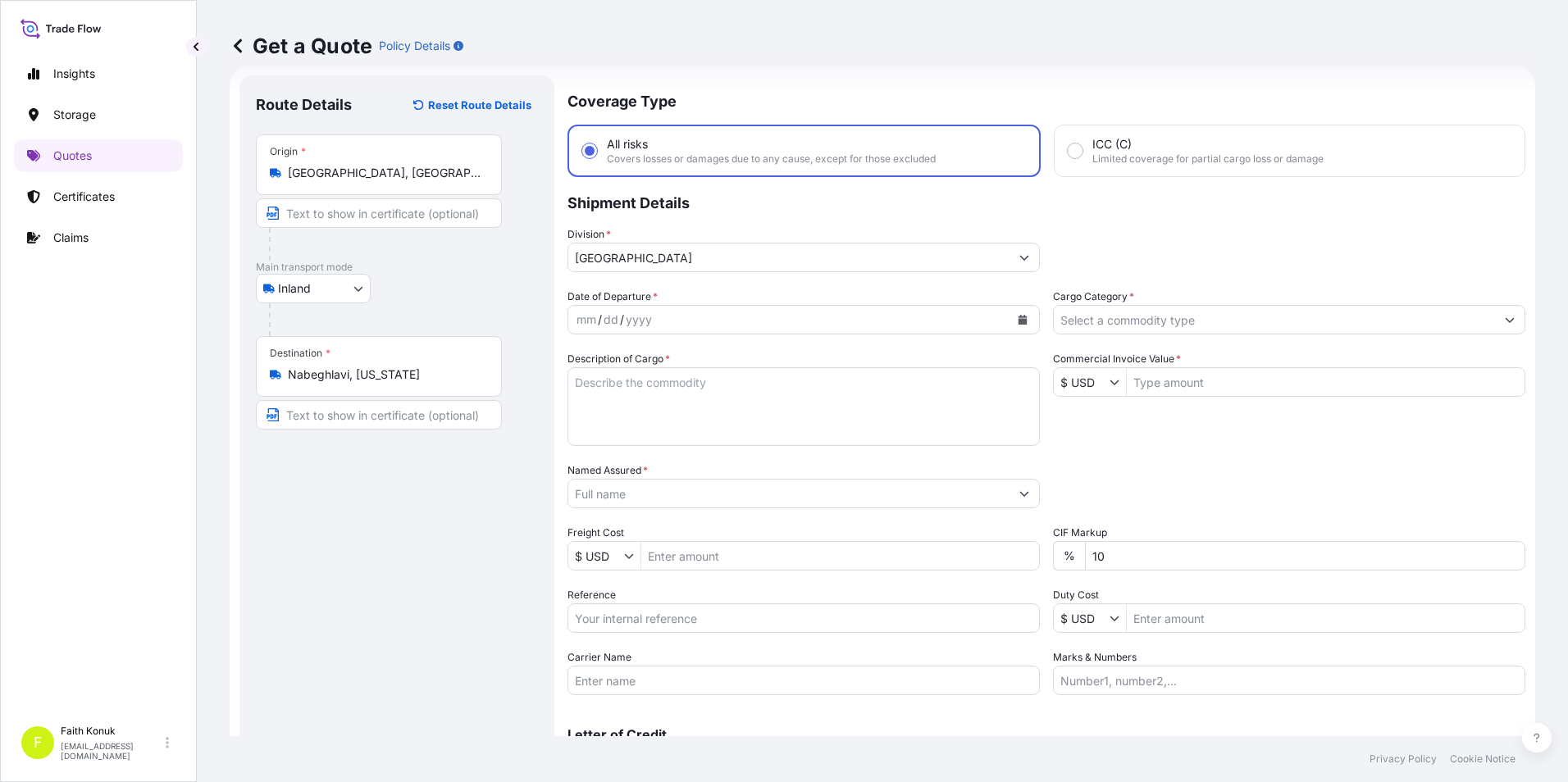
type input "APAC"
click at [1019, 317] on icon "Calendar" at bounding box center [1023, 320] width 9 height 10
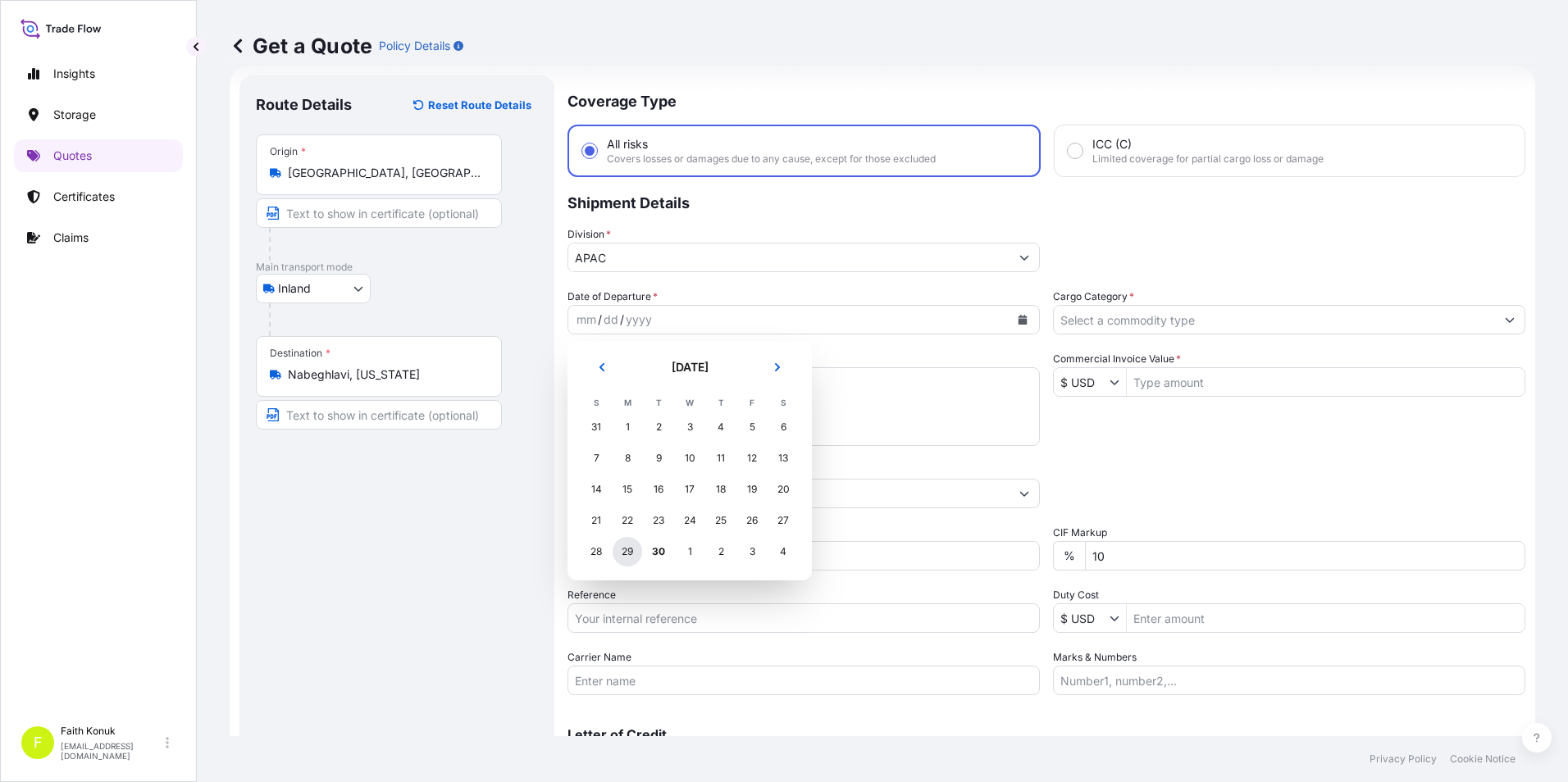
click at [636, 554] on div "29" at bounding box center [627, 552] width 30 height 30
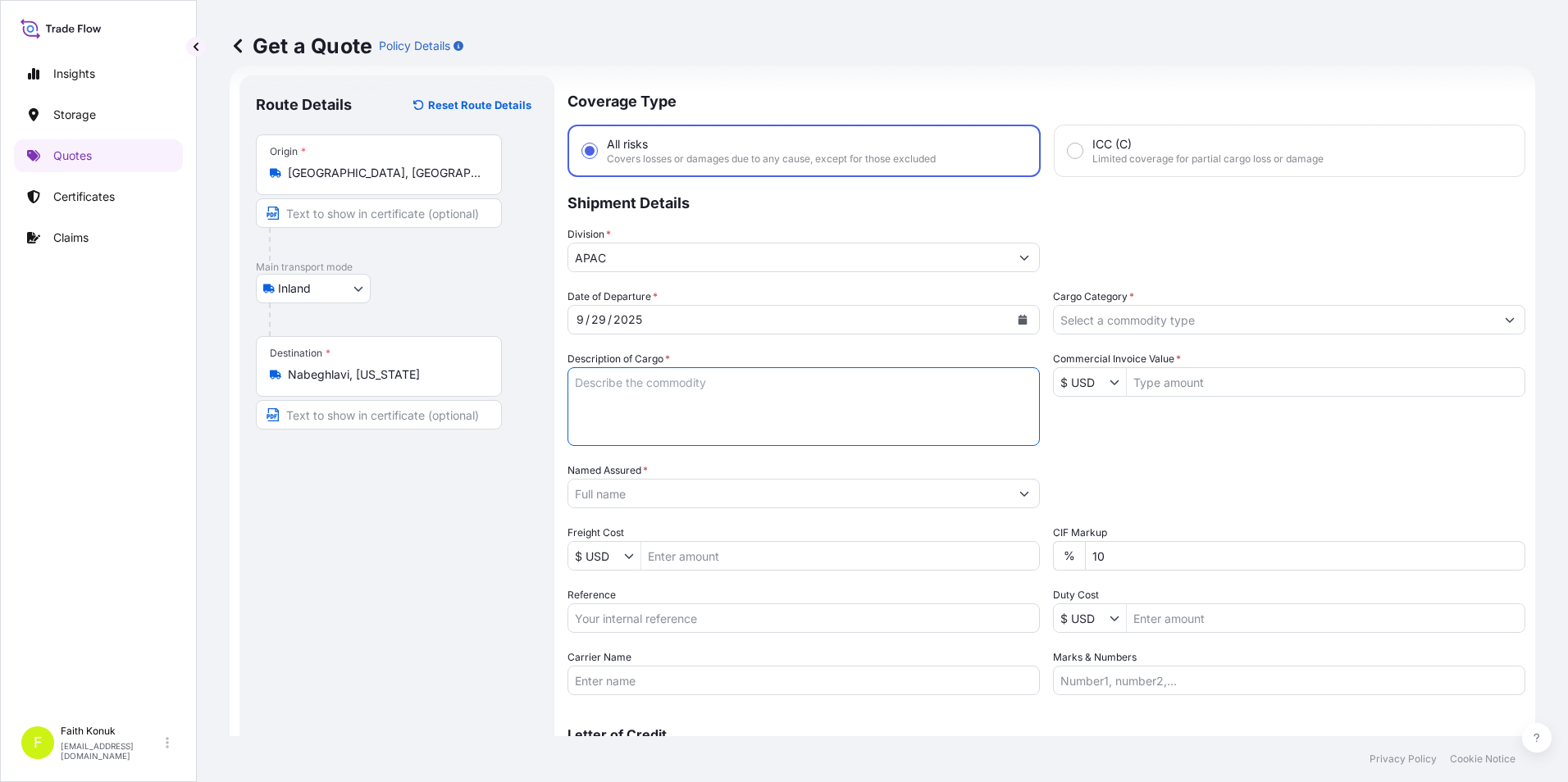
click at [697, 401] on textarea "Description of Cargo *" at bounding box center [804, 406] width 472 height 79
click at [900, 393] on textarea "Description of Cargo *" at bounding box center [804, 406] width 472 height 79
paste textarea "CAPS ALUMINIUM EMPTY BEVERAGE CANS 18 KAP - 2.396,93 KG"
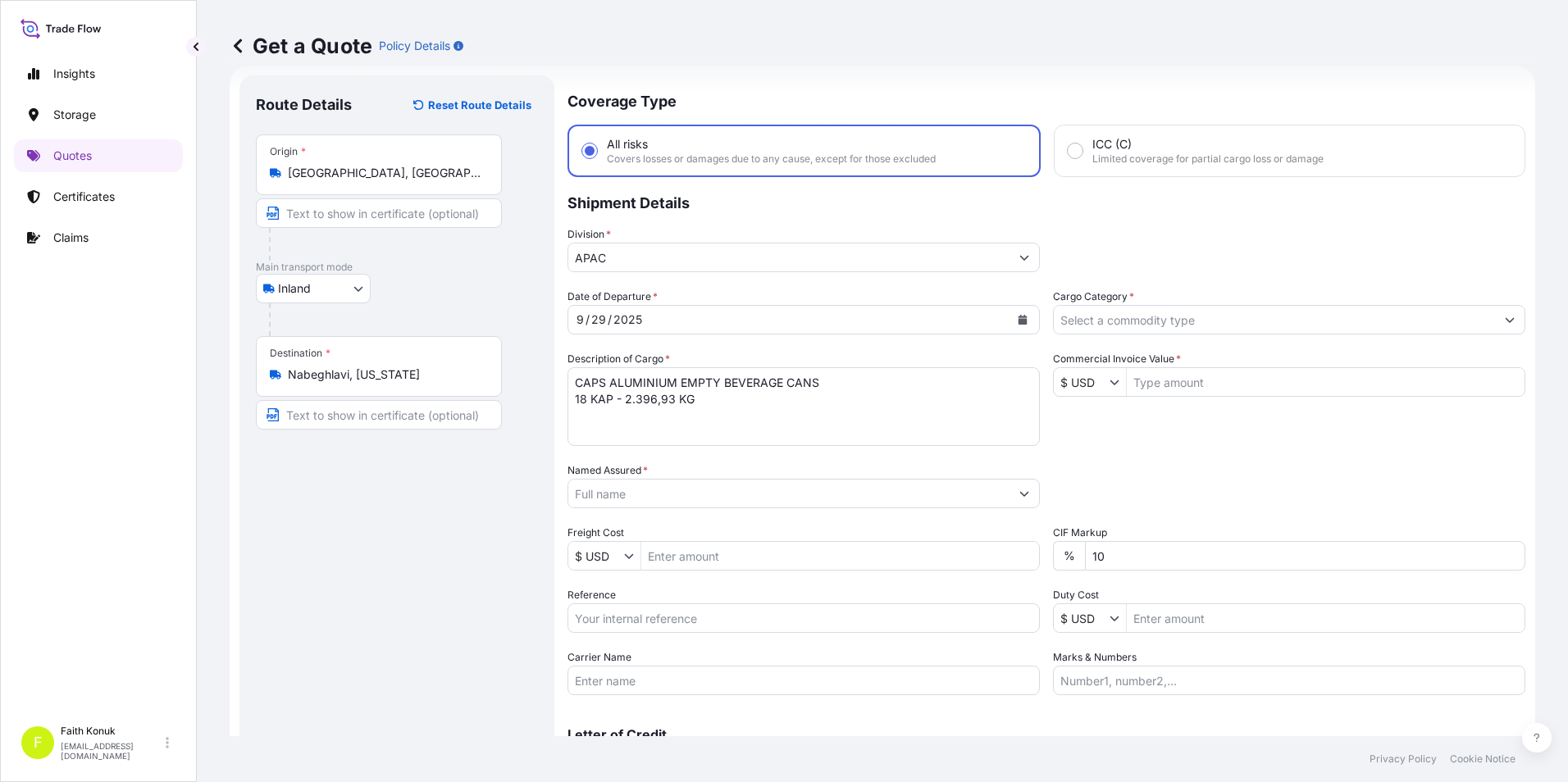
click at [625, 421] on textarea "CAPS ALUMINIUM EMPTY BEVERAGE CANS 18 KAP - 2.396,93 KG" at bounding box center [804, 406] width 472 height 79
paste textarea "48 AAR 412 / 48 AAR 411"
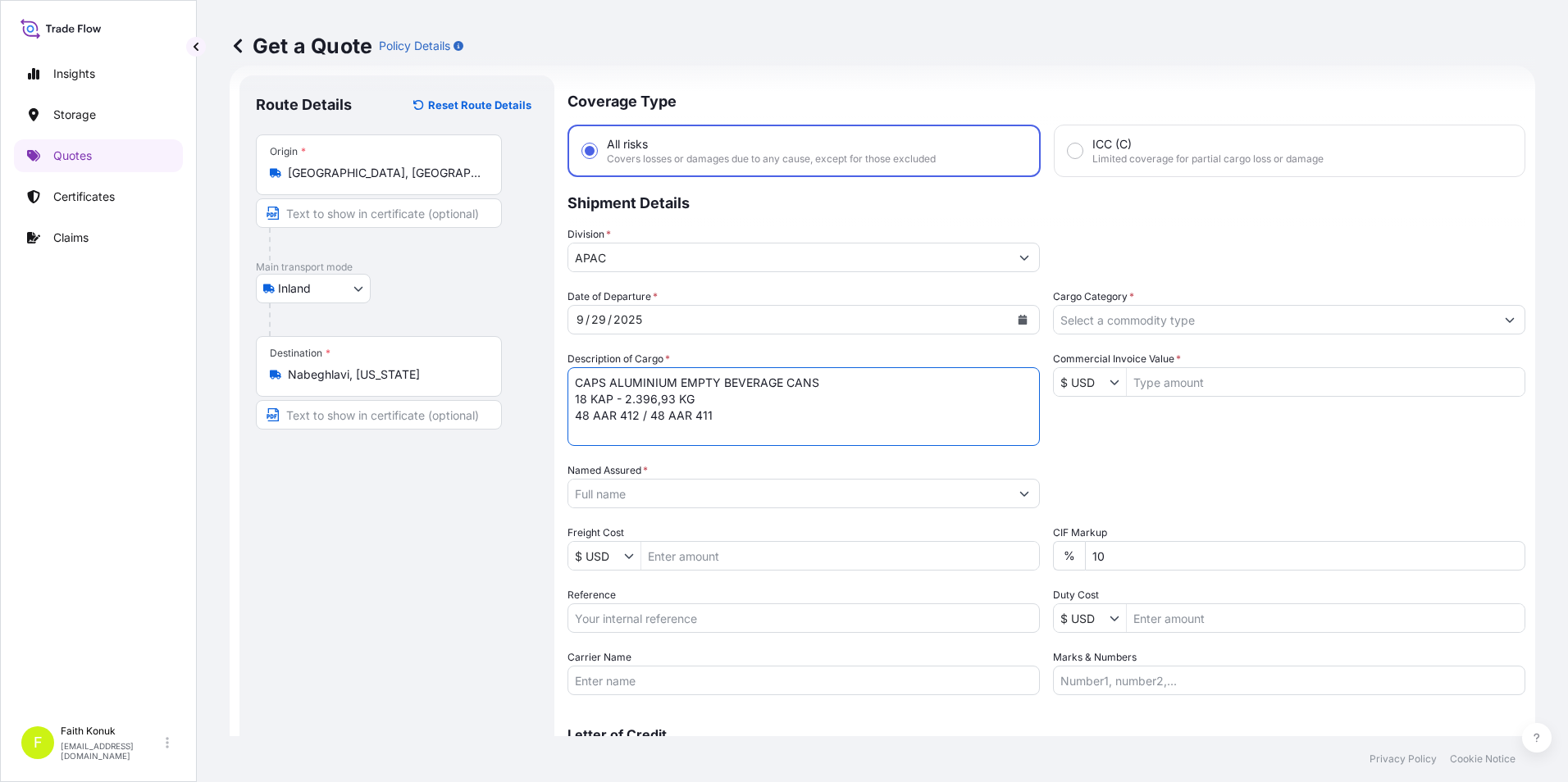
type textarea "CAPS ALUMINIUM EMPTY BEVERAGE CANS 18 KAP - 2.396,93 KG 48 AAR 412 / 48 AAR 411"
click at [622, 495] on input "Named Assured *" at bounding box center [789, 494] width 441 height 30
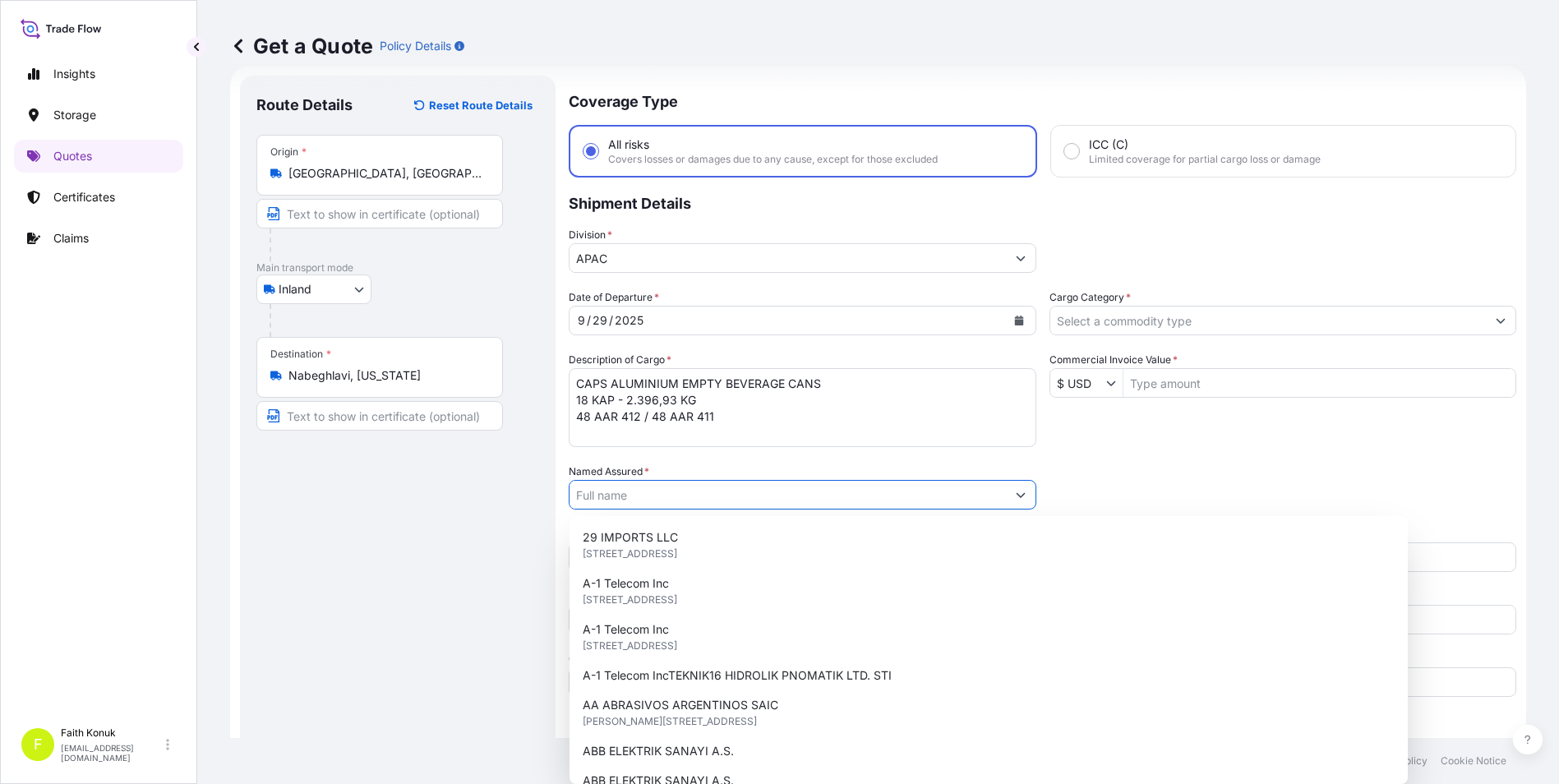
paste input "Ball Beverage Turkey Paketleme A.S."
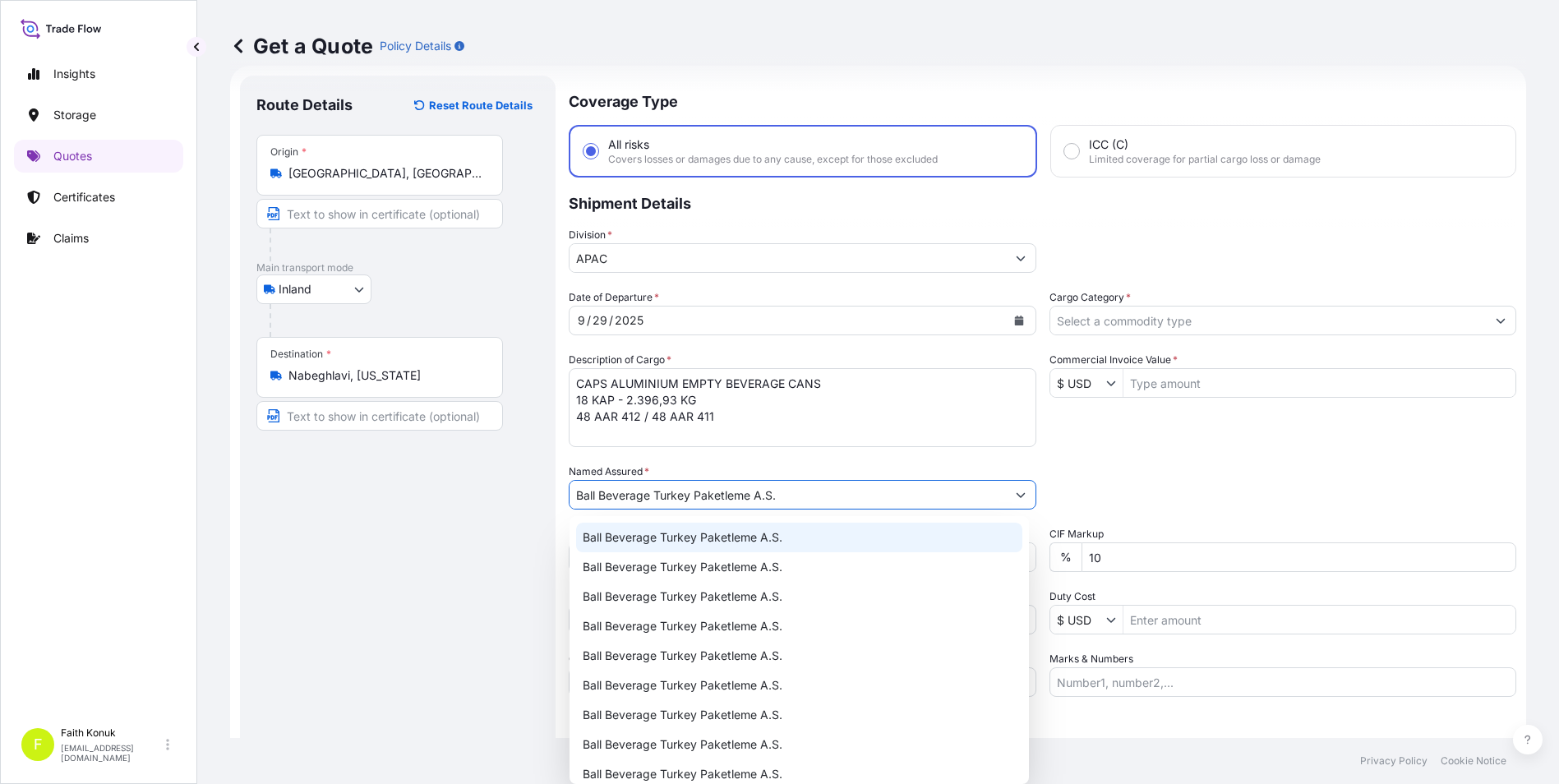
click at [625, 537] on span "Ball Beverage Turkey Paketleme A.S." at bounding box center [683, 537] width 199 height 17
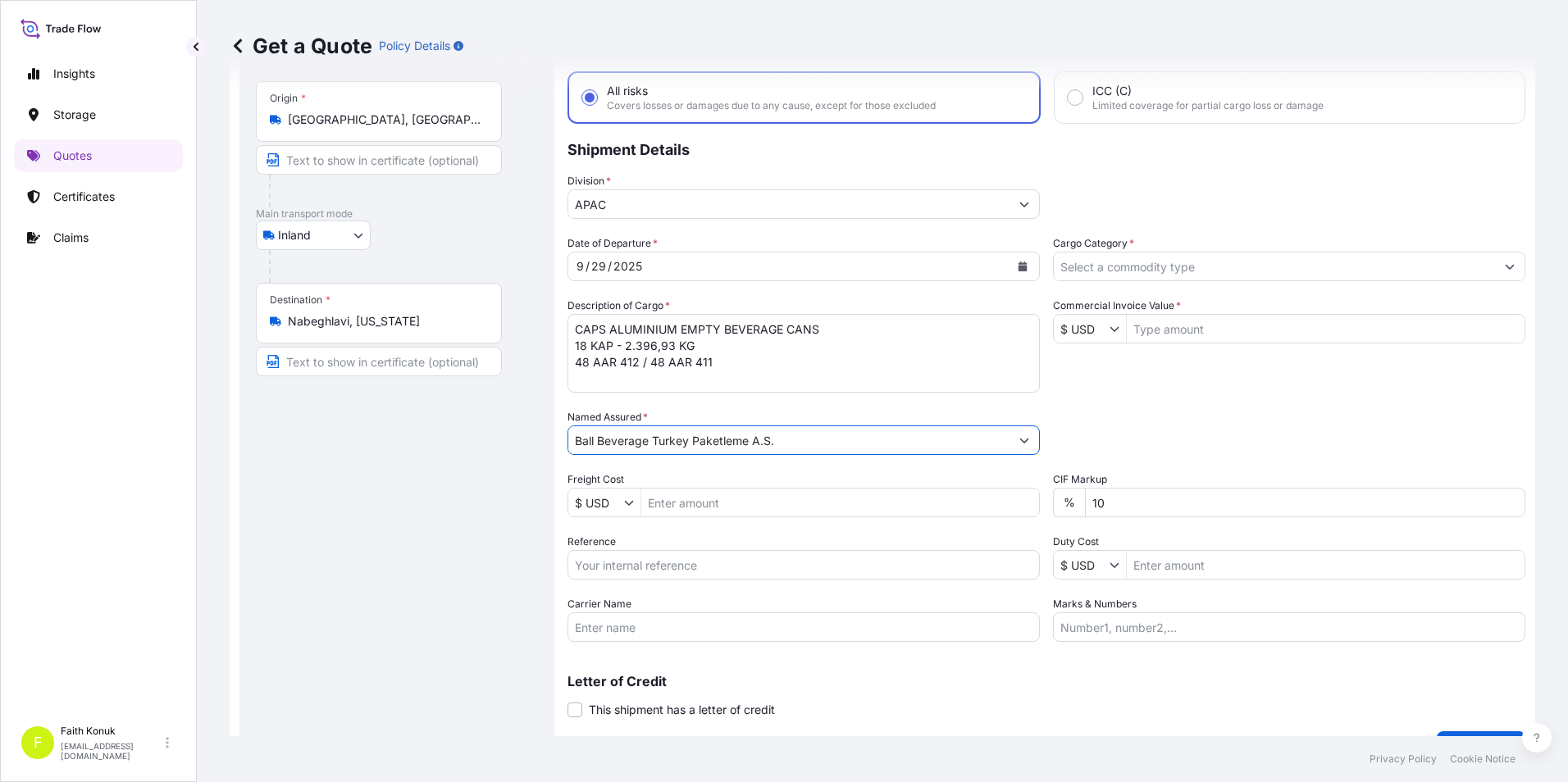
scroll to position [109, 0]
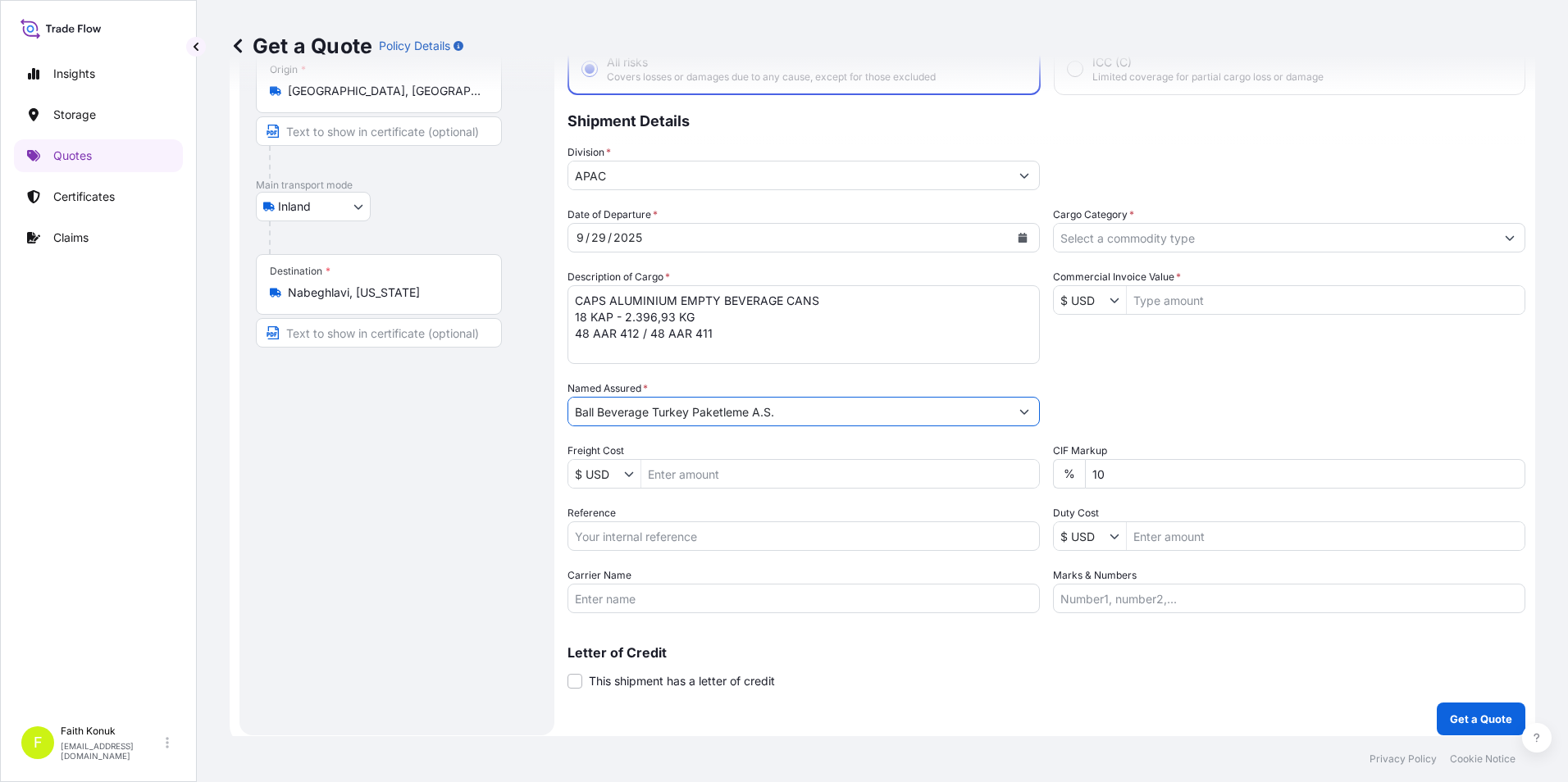
type input "Ball Beverage Turkey Paketleme A.S."
click at [636, 542] on input "Reference" at bounding box center [804, 536] width 472 height 30
click at [632, 539] on input "Reference" at bounding box center [804, 536] width 472 height 30
paste input "2201783232"
type input "2201783232"
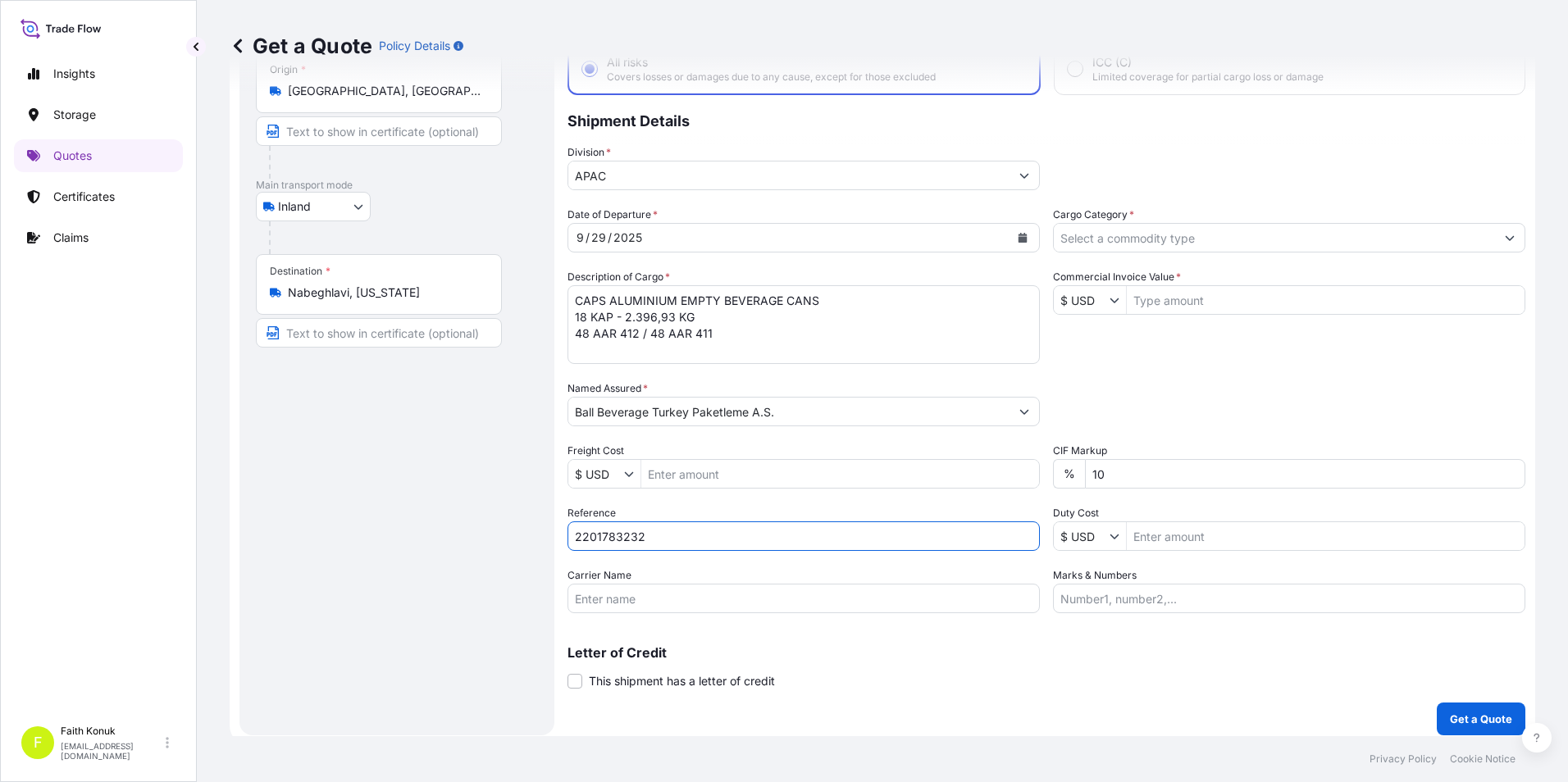
click at [438, 466] on div "Route Details Reset Route Details Place of loading Road / Inland Road / Inland …" at bounding box center [397, 364] width 282 height 709
click at [666, 601] on input "Carrier Name" at bounding box center [804, 598] width 472 height 30
click at [798, 599] on input "Carrier Name" at bounding box center [804, 598] width 472 height 30
paste input "48 AAR 412 / 48 AAR 411"
type input "48 AAR 412 / 48 AAR 411"
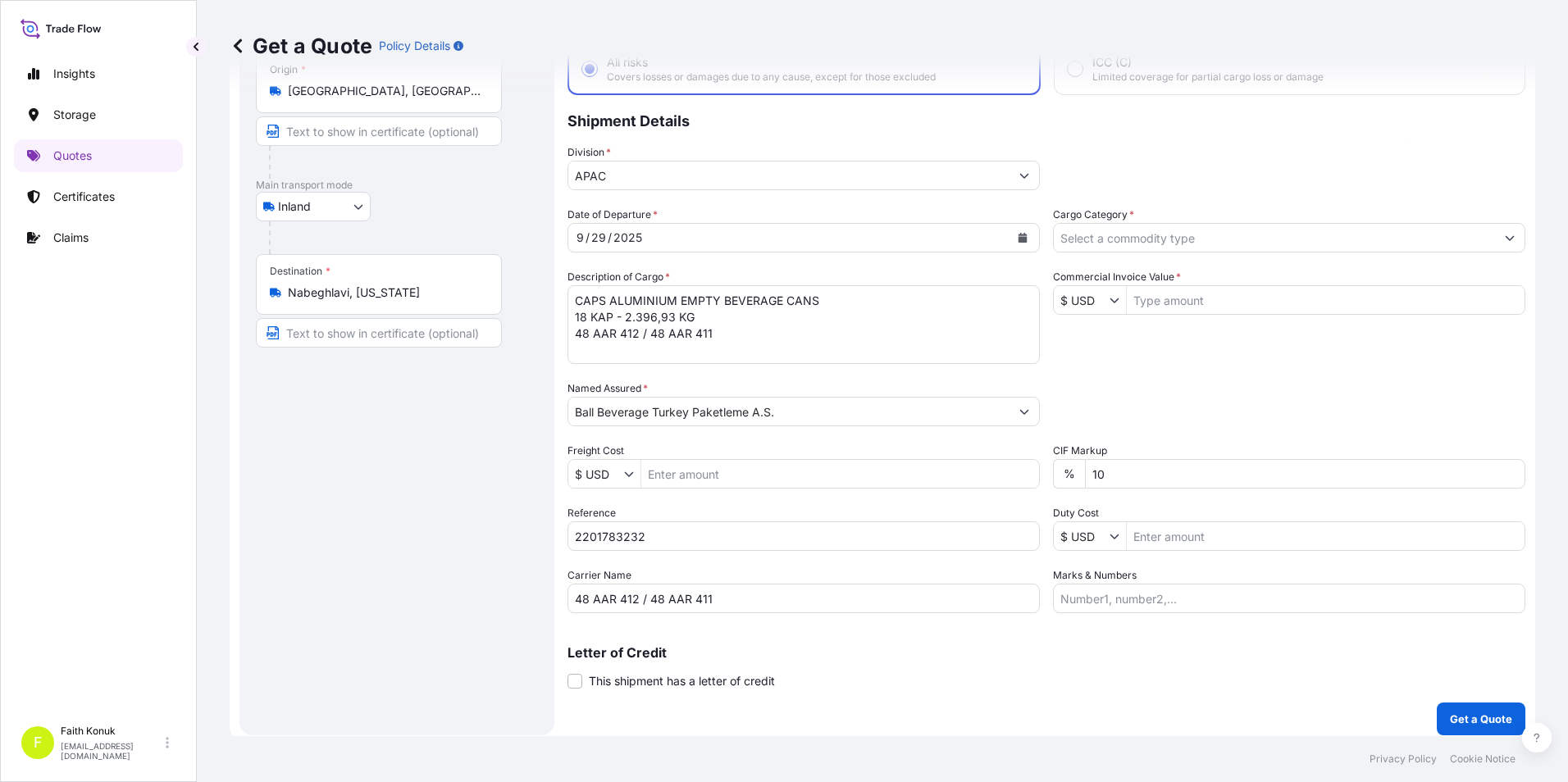
click at [409, 608] on div "Route Details Reset Route Details Place of loading Road / Inland Road / Inland …" at bounding box center [397, 364] width 282 height 709
click at [682, 359] on textarea "CAPS ALUMINIUM EMPTY BEVERAGE CANS 18 KAP - 2.396,93 KG 48 AAR 412 / 48 AAR 411" at bounding box center [804, 324] width 472 height 79
click at [725, 339] on textarea "CAPS ALUMINIUM EMPTY BEVERAGE CANS 18 KAP - 2.396,93 KG 48 AAR 412 / 48 AAR 411" at bounding box center [804, 324] width 472 height 79
click at [660, 345] on textarea "CAPS ALUMINIUM EMPTY BEVERAGE CANS 18 KAP - 2.396,93 KG 48 AAR 412 / 48 AAR 411" at bounding box center [804, 324] width 472 height 79
click at [658, 352] on textarea "CAPS ALUMINIUM EMPTY BEVERAGE CANS 18 KAP - 2.396,93 KG 48 AAR 412 / 48 AAR 411" at bounding box center [804, 324] width 472 height 79
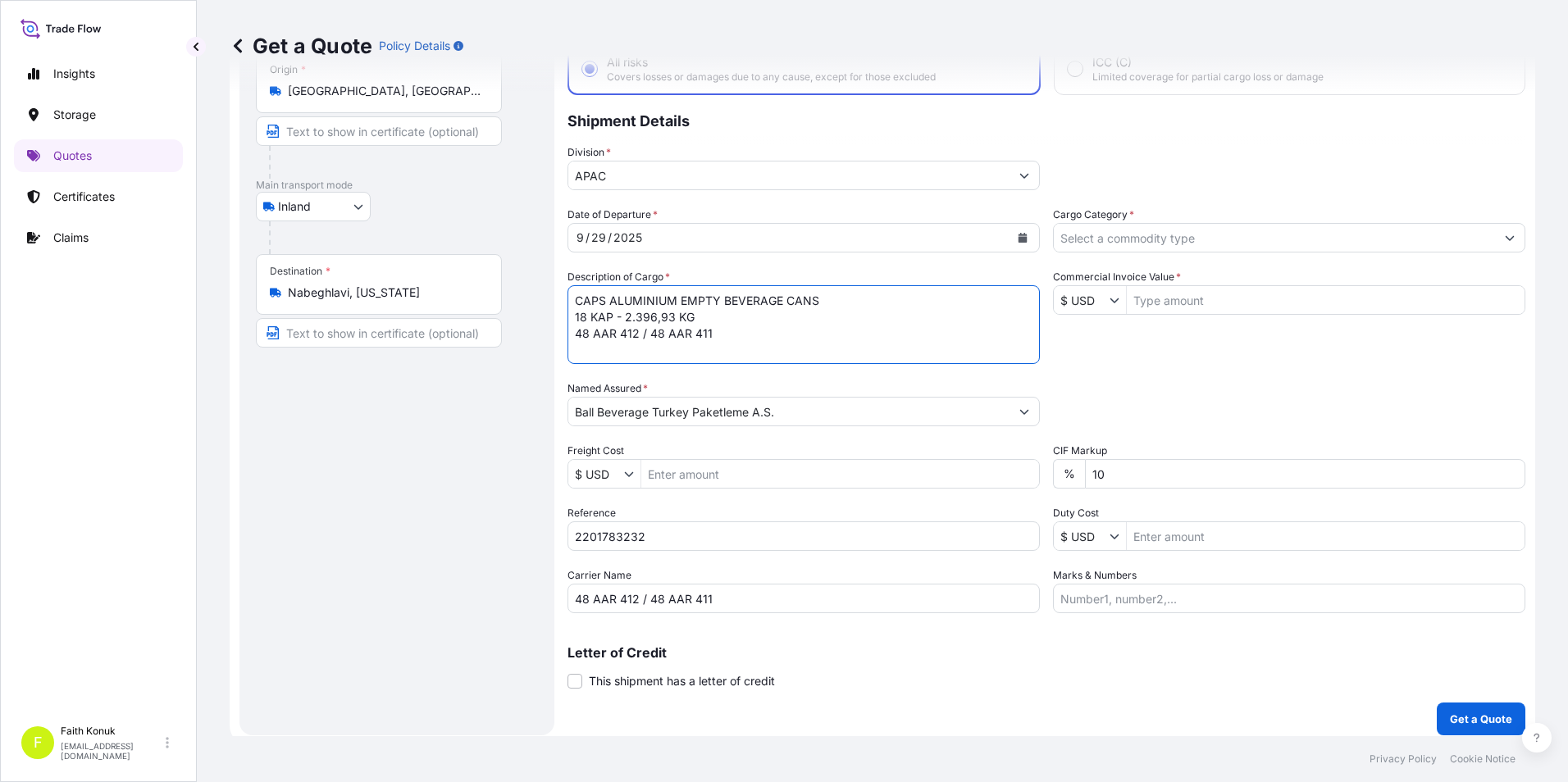
click at [717, 336] on textarea "CAPS ALUMINIUM EMPTY BEVERAGE CANS 18 KAP - 2.396,93 KG 48 AAR 412 / 48 AAR 411" at bounding box center [804, 324] width 472 height 79
type textarea "CAPS ALUMINIUM EMPTY BEVERAGE CANS 18 KAP - 2.396,93 KG 48 AAR 412 / 48 AAR 411…"
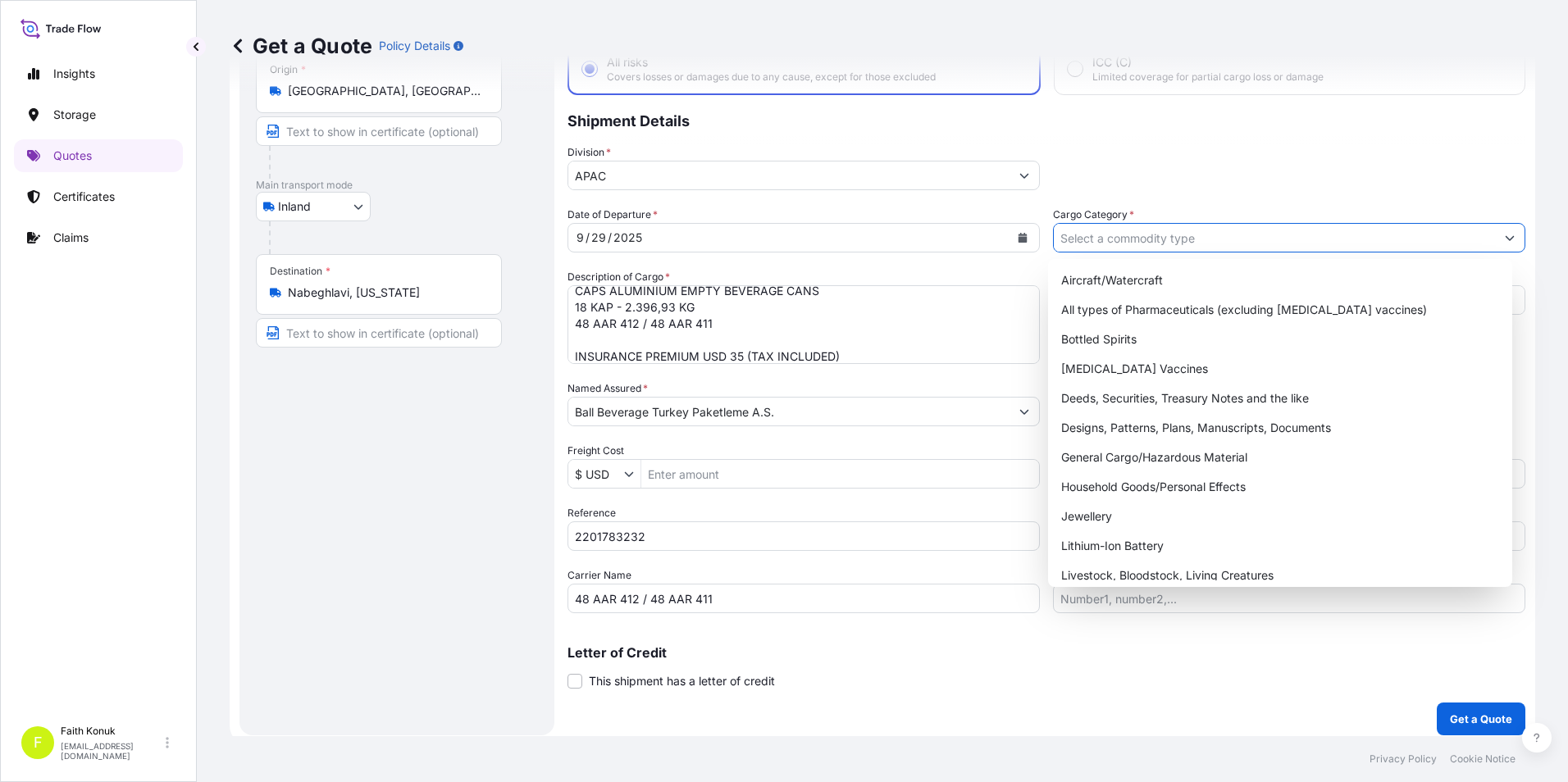
click at [1375, 237] on input "Cargo Category *" at bounding box center [1274, 238] width 441 height 30
click at [1118, 456] on div "General Cargo/Hazardous Material" at bounding box center [1280, 457] width 452 height 30
type input "General Cargo/Hazardous Material"
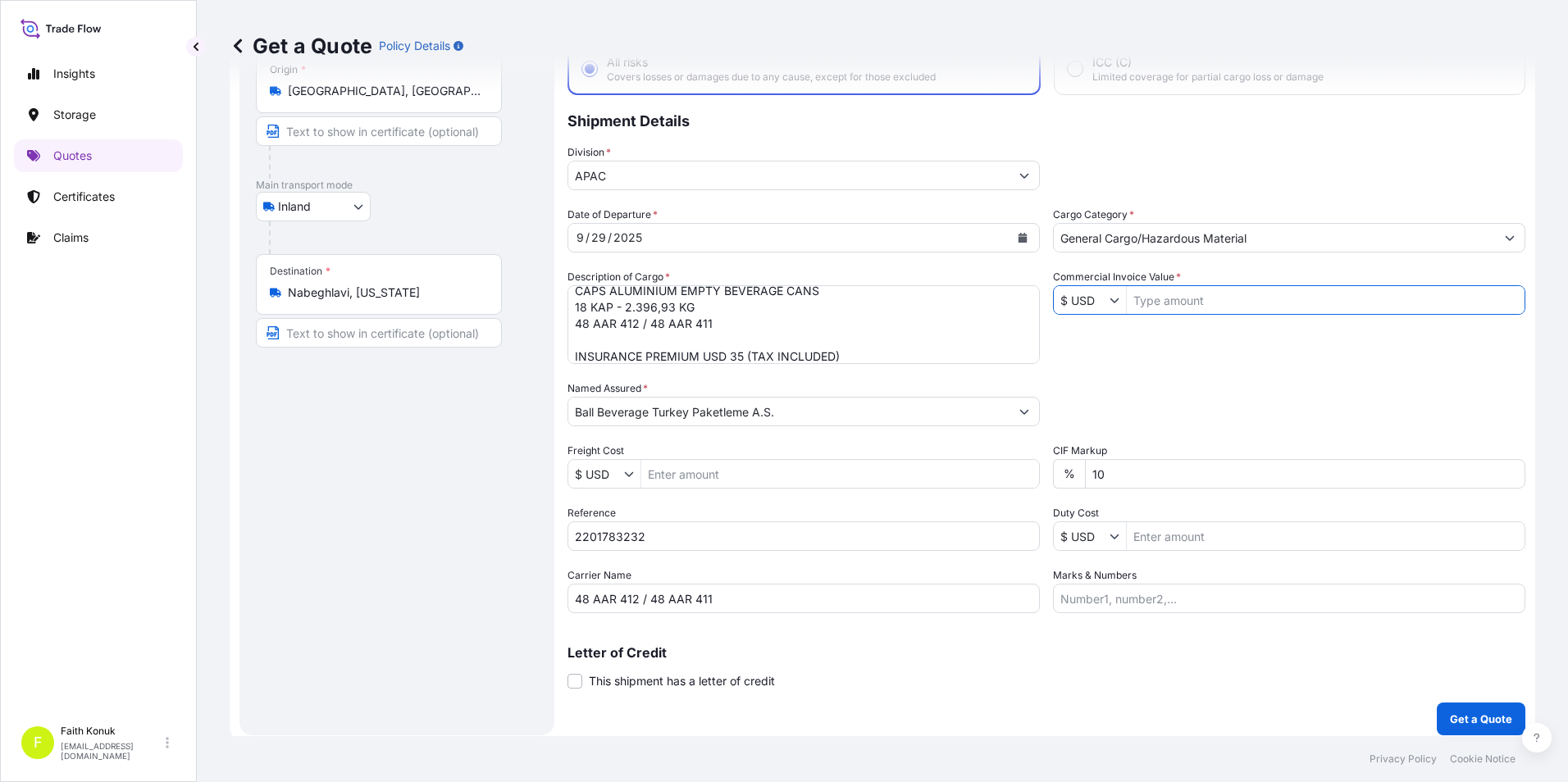
click at [1216, 304] on input "Commercial Invoice Value *" at bounding box center [1325, 300] width 398 height 30
type input "12,148.62"
click at [1206, 329] on div "Date of Departure * 9 / 29 / 2025 Cargo Category * General Cargo/Hazardous Mate…" at bounding box center [1047, 409] width 958 height 407
drag, startPoint x: 1106, startPoint y: 466, endPoint x: 1073, endPoint y: 461, distance: 33.4
click at [1073, 461] on div "% 10" at bounding box center [1289, 474] width 472 height 30
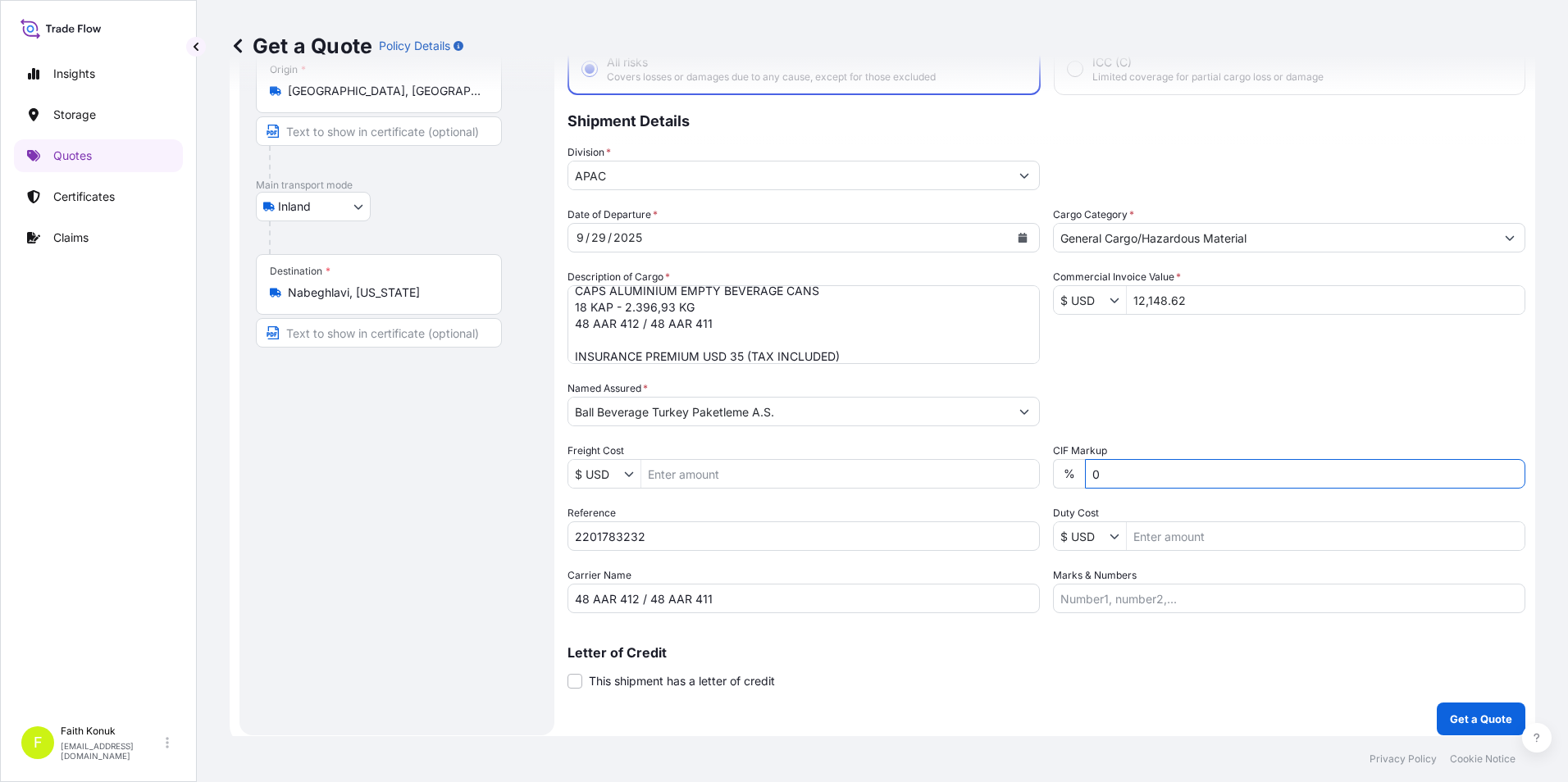
type input "0"
click at [1216, 367] on div "Date of Departure * 9 / 29 / 2025 Cargo Category * General Cargo/Hazardous Mate…" at bounding box center [1047, 409] width 958 height 407
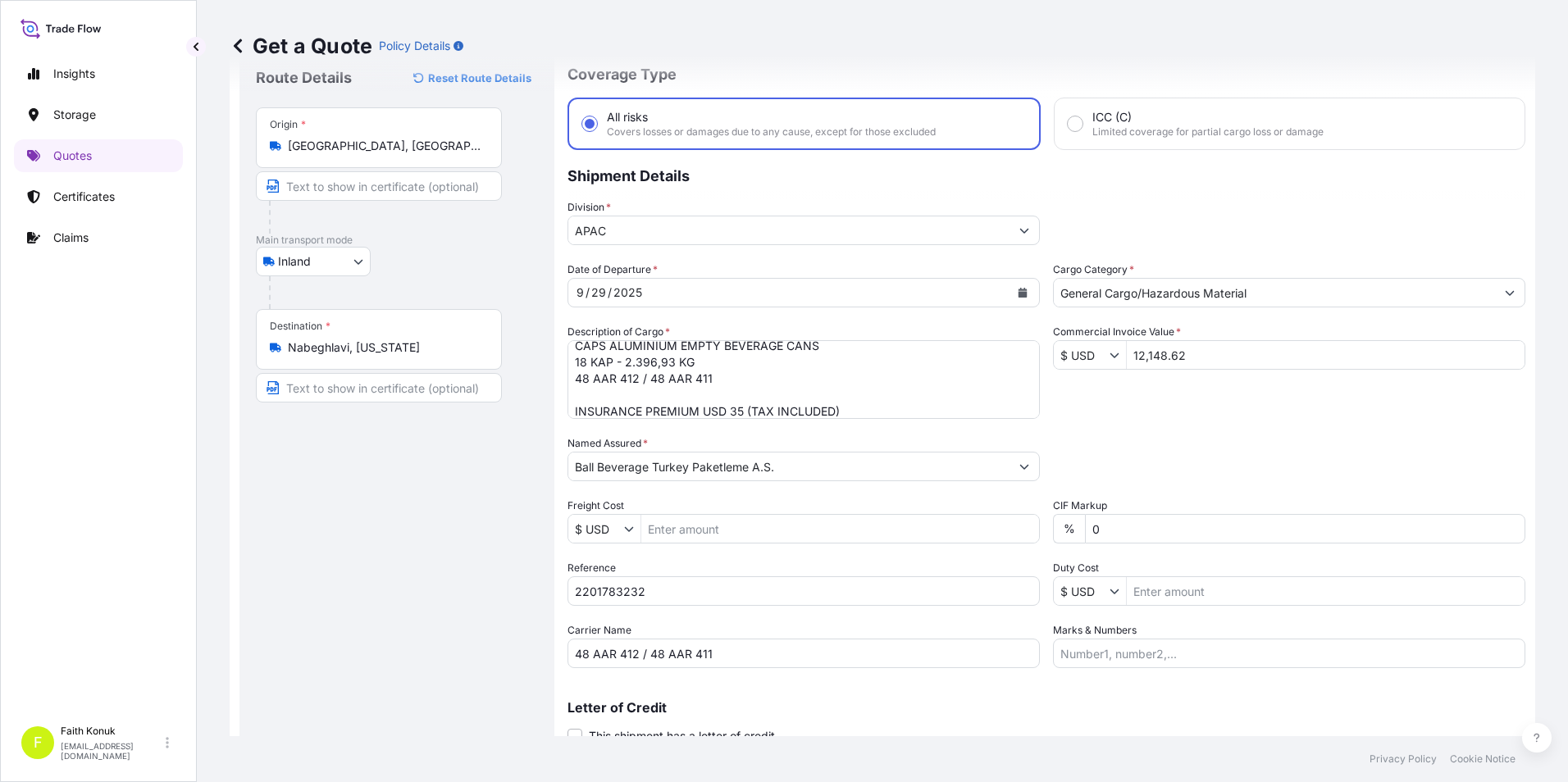
scroll to position [27, 0]
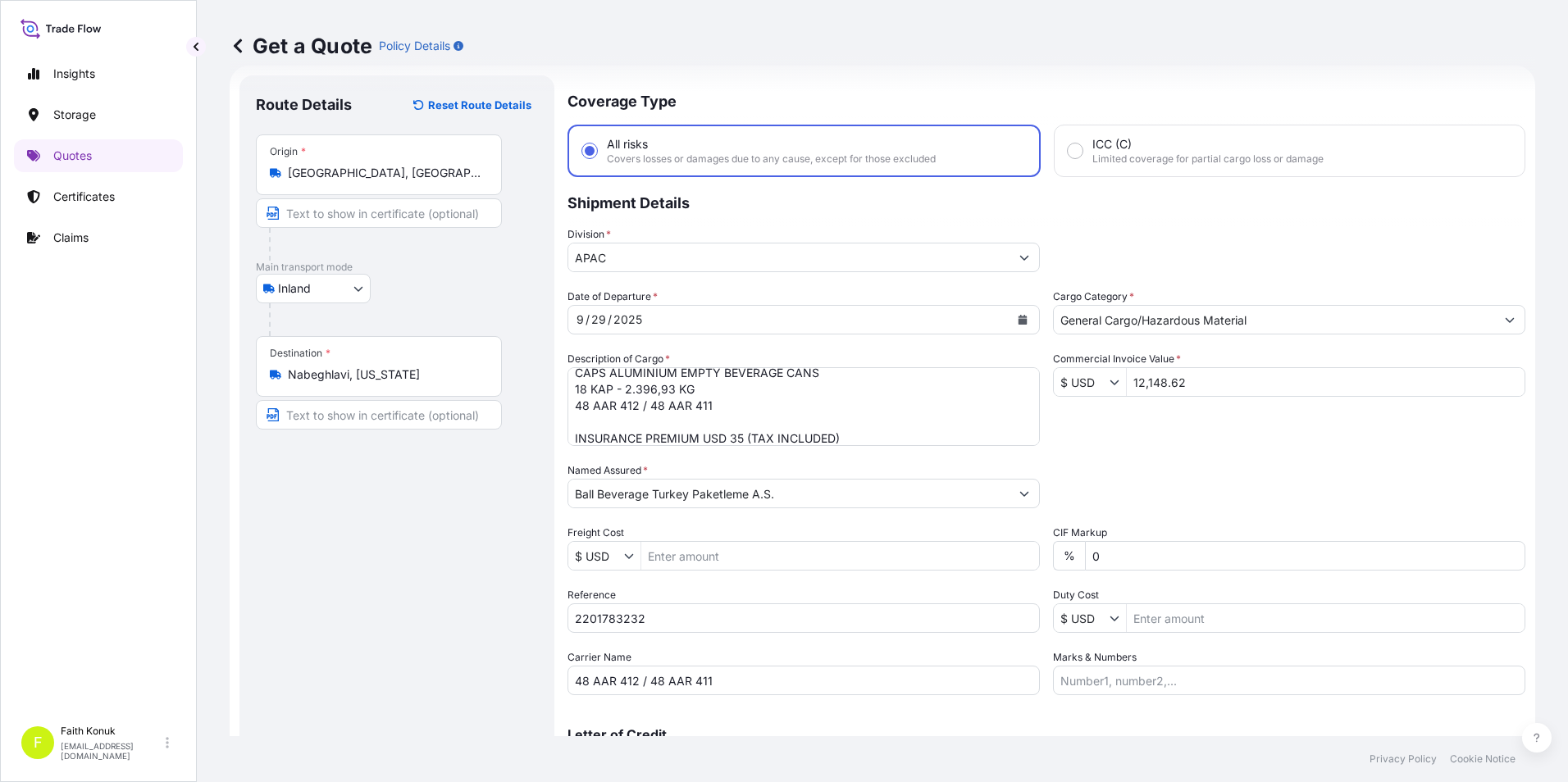
click at [956, 262] on input "APAC" at bounding box center [789, 258] width 441 height 30
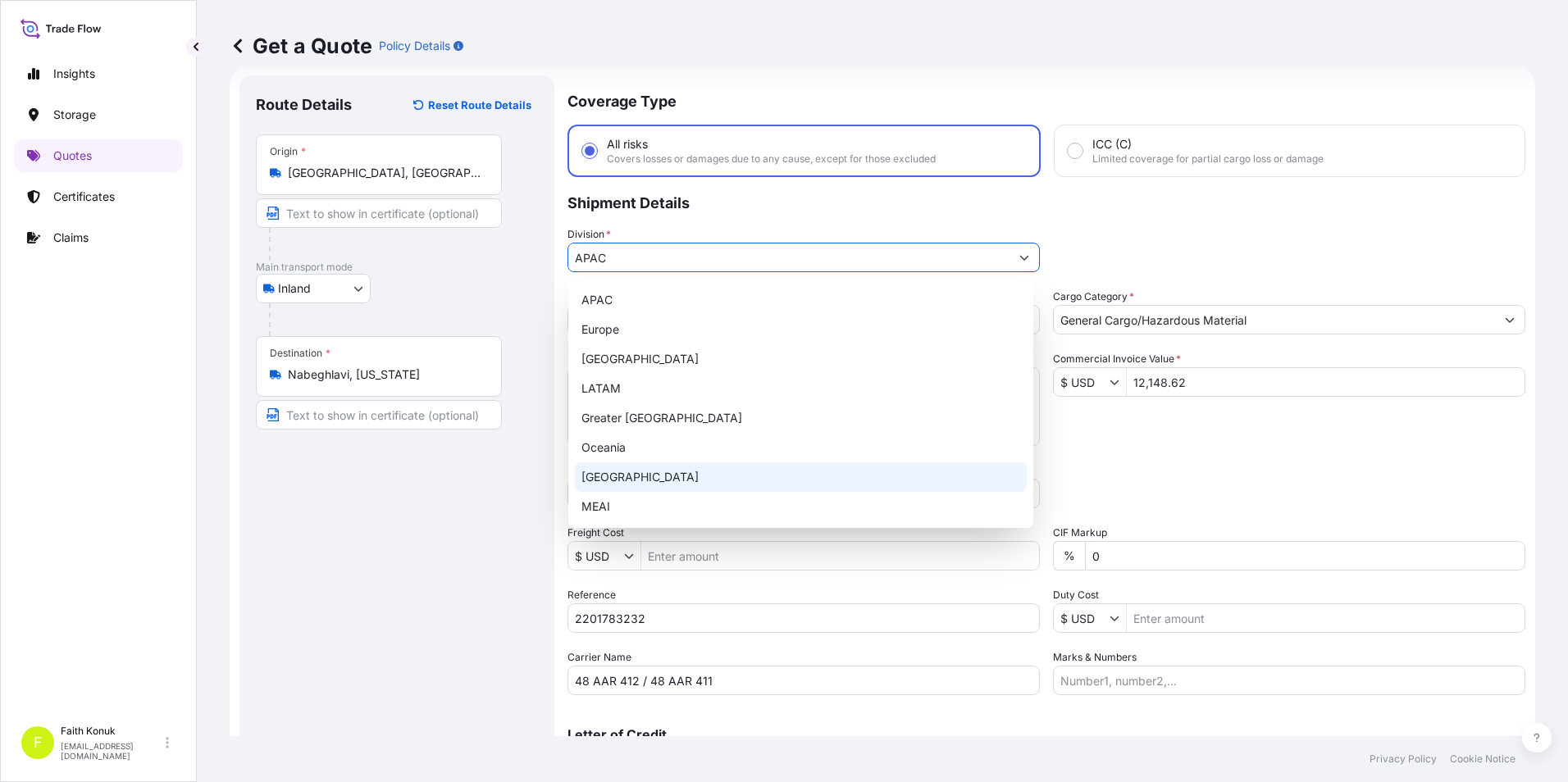
click at [628, 488] on div "[GEOGRAPHIC_DATA]" at bounding box center [801, 477] width 452 height 30
type input "[GEOGRAPHIC_DATA]"
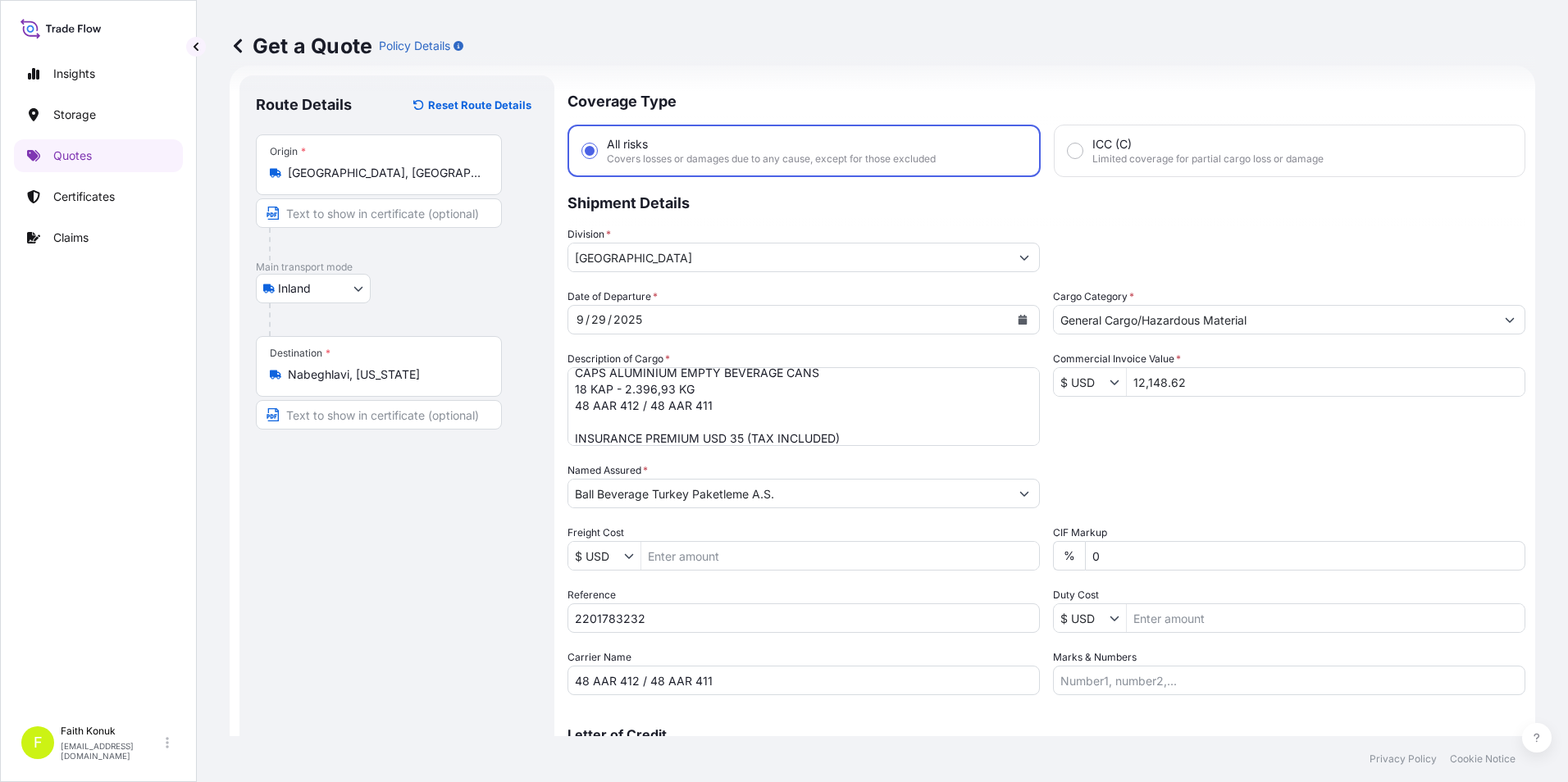
click at [447, 543] on div "Route Details Reset Route Details Place of loading Road / Inland Road / Inland …" at bounding box center [397, 447] width 282 height 709
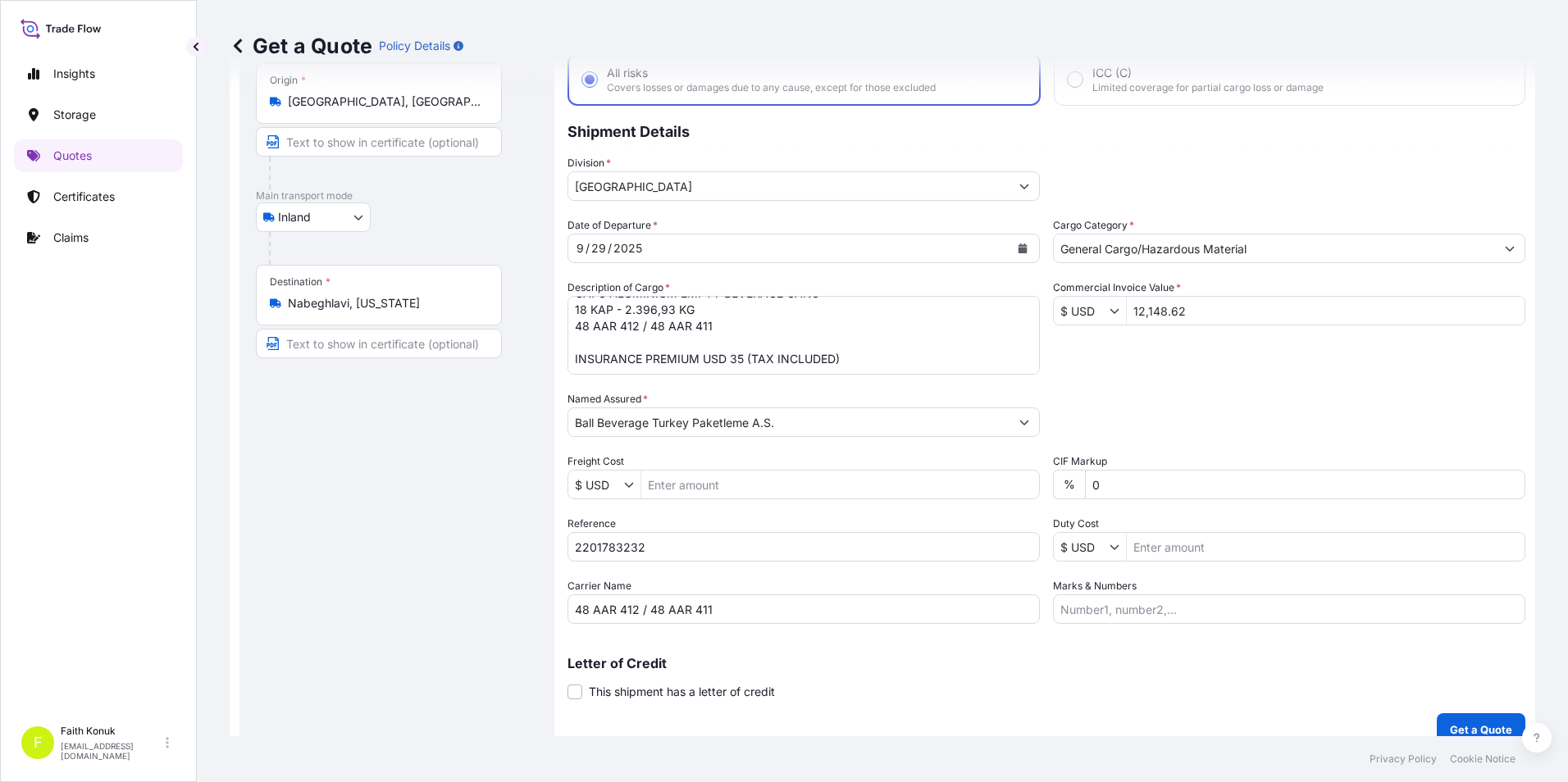
scroll to position [117, 0]
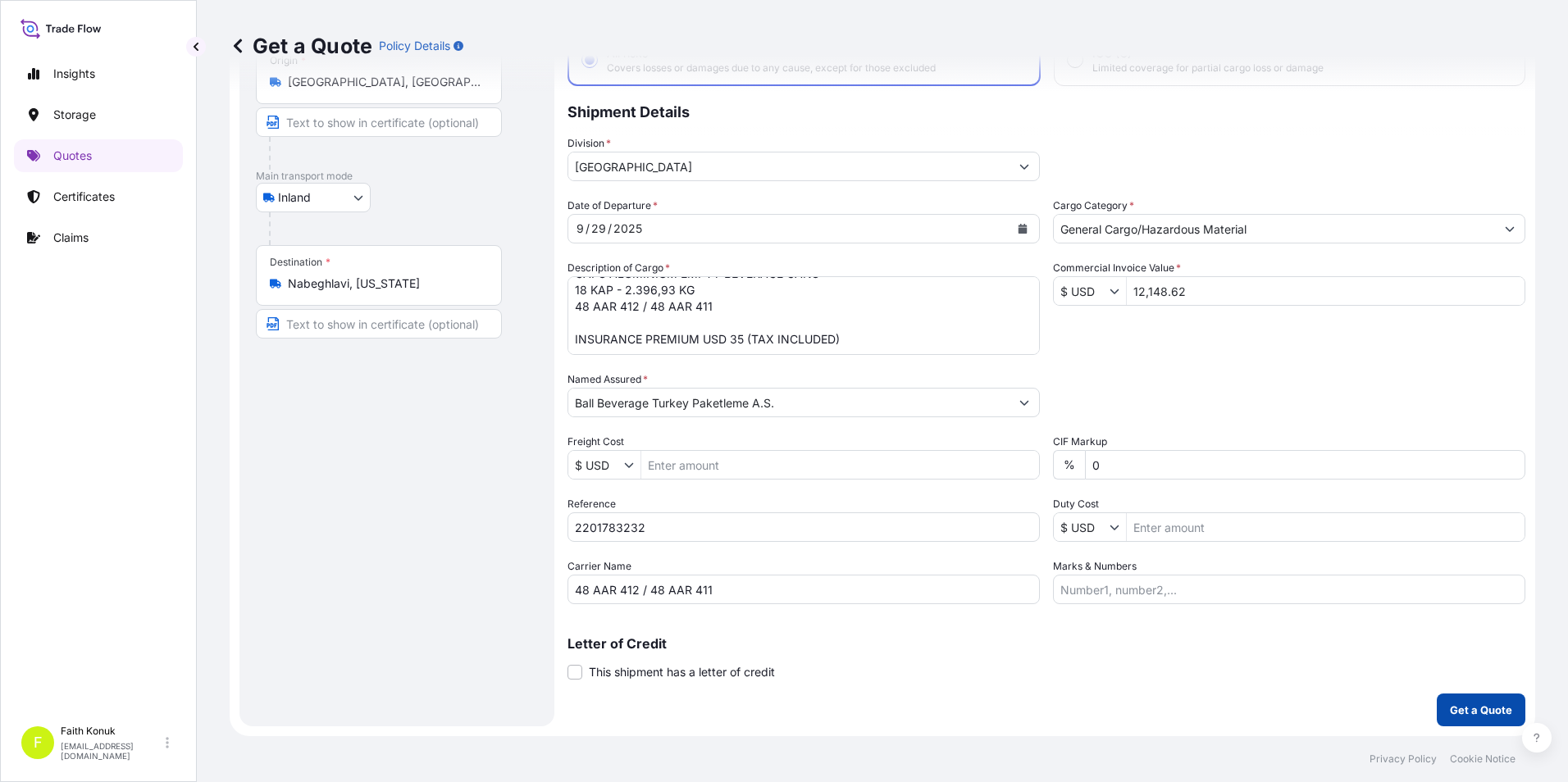
click at [1449, 702] on p "Get a Quote" at bounding box center [1480, 710] width 62 height 17
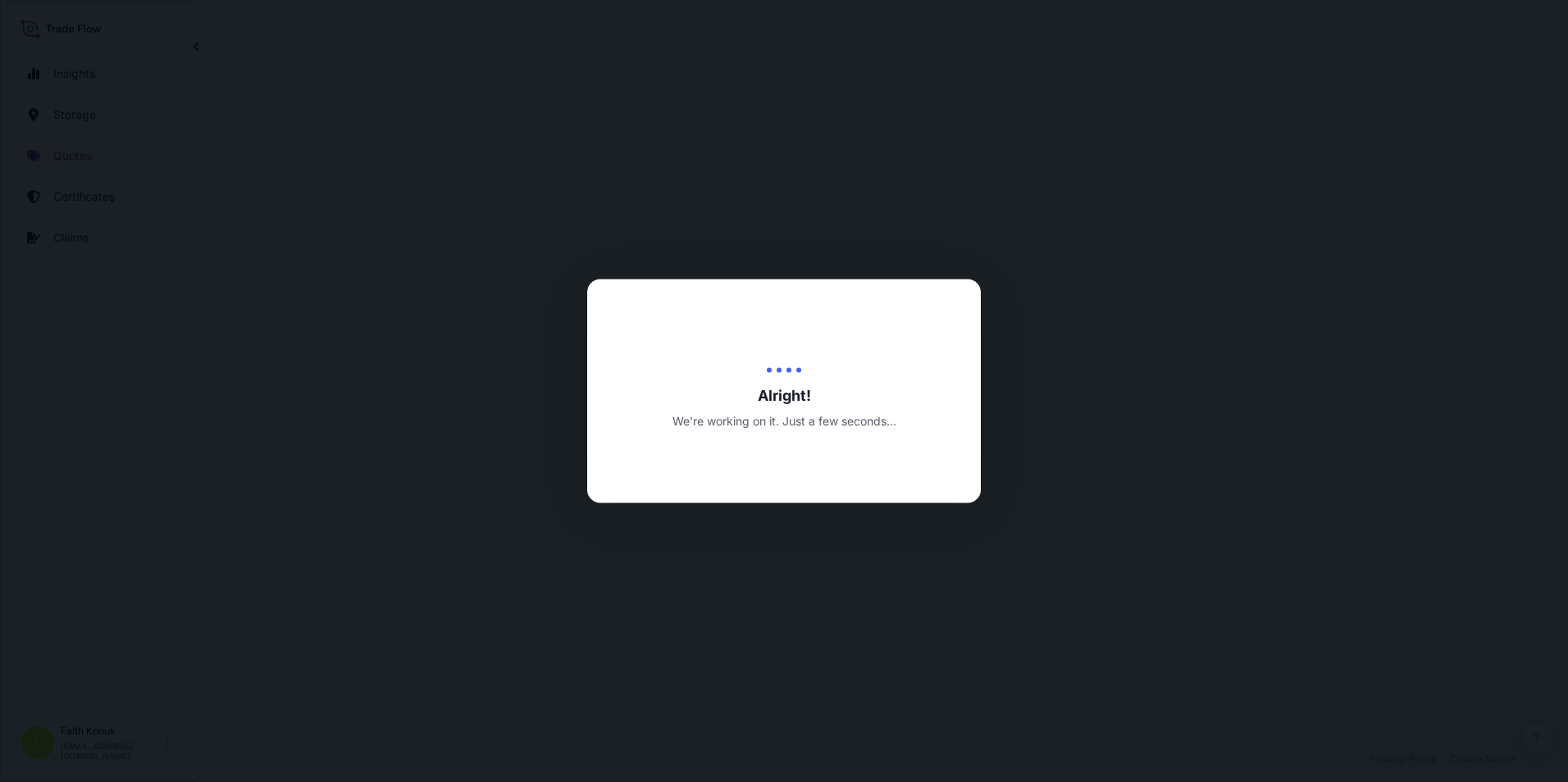
select select "Inland"
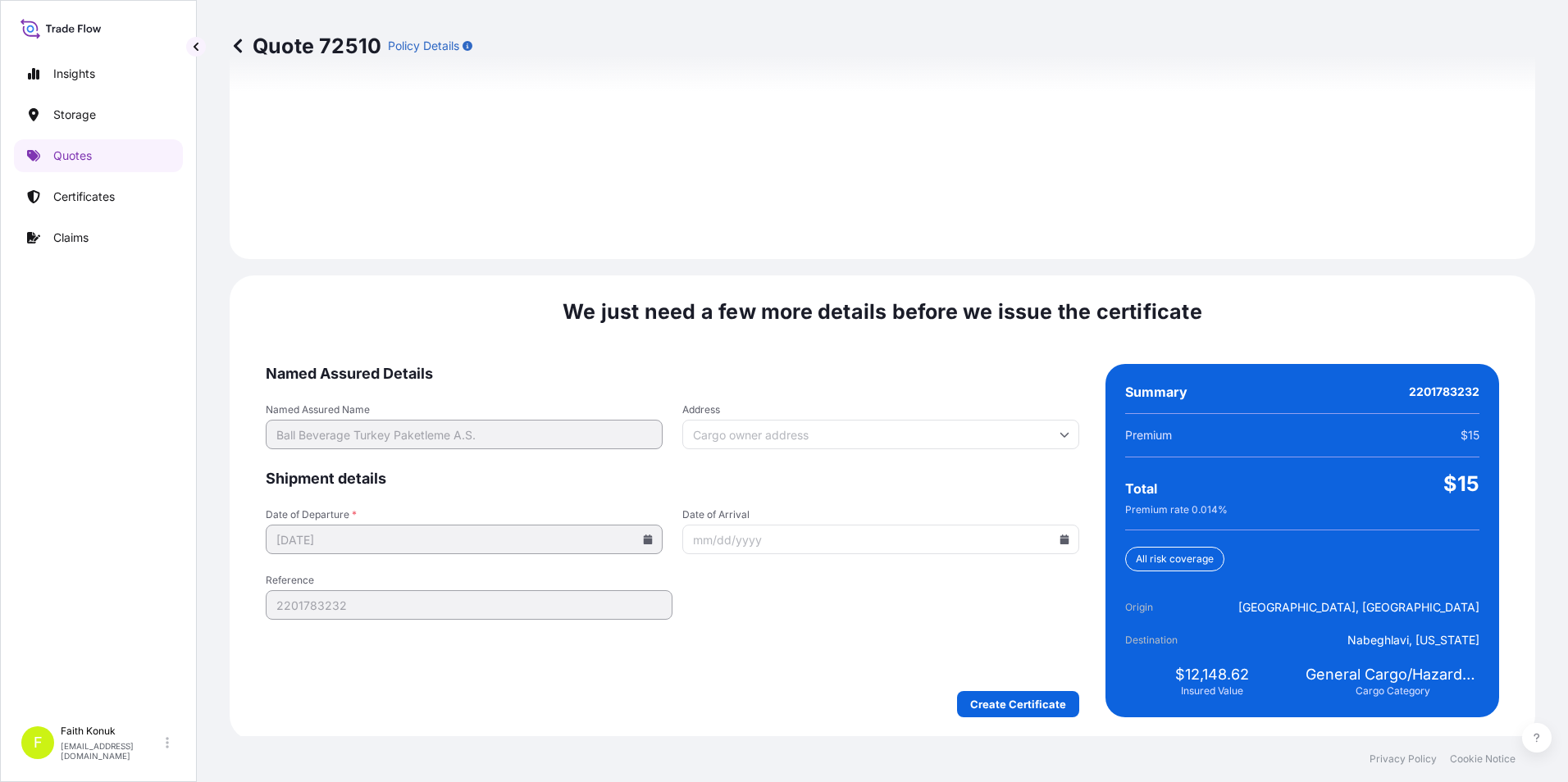
scroll to position [2308, 0]
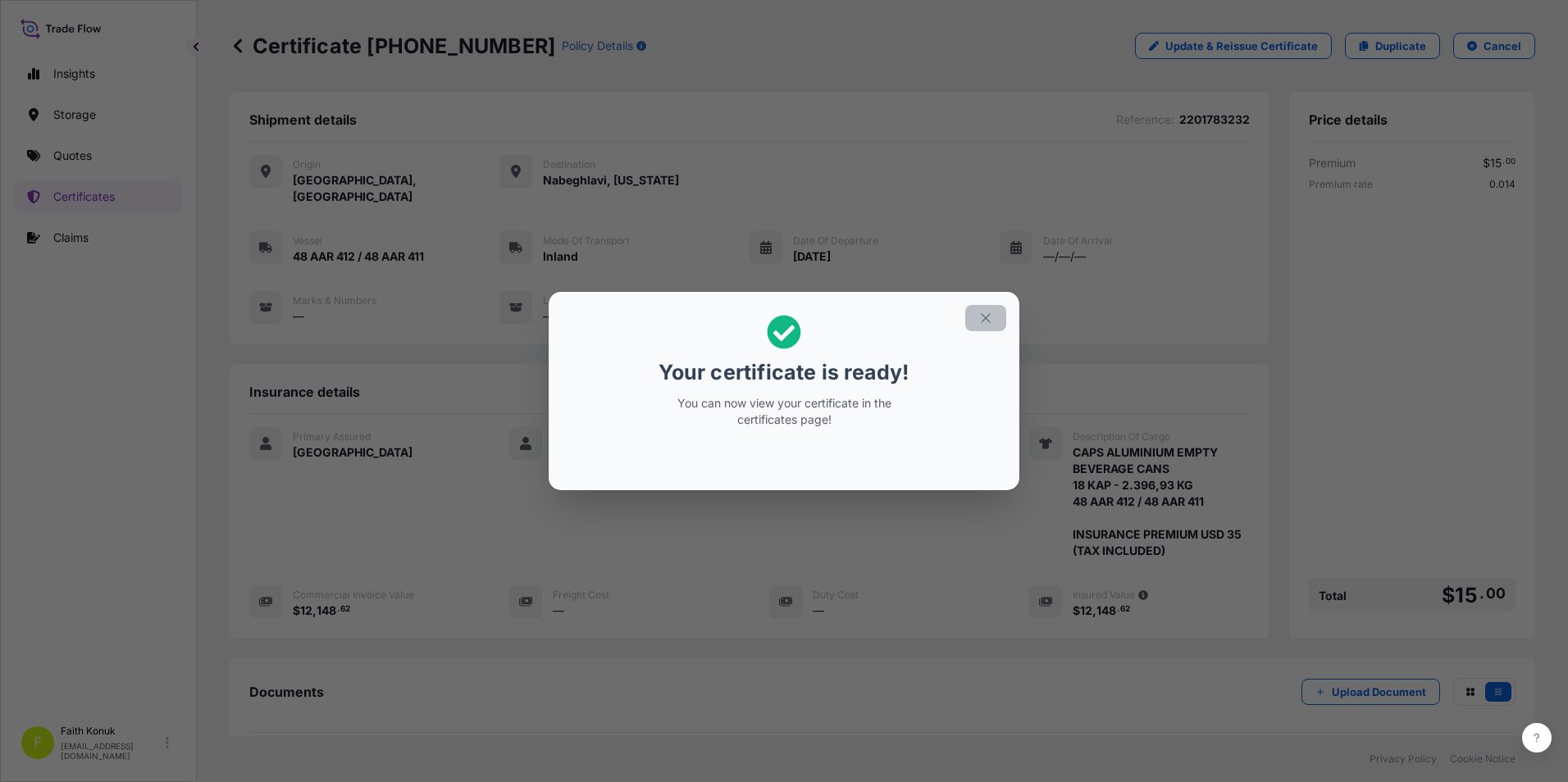
click at [990, 316] on icon "button" at bounding box center [985, 318] width 15 height 15
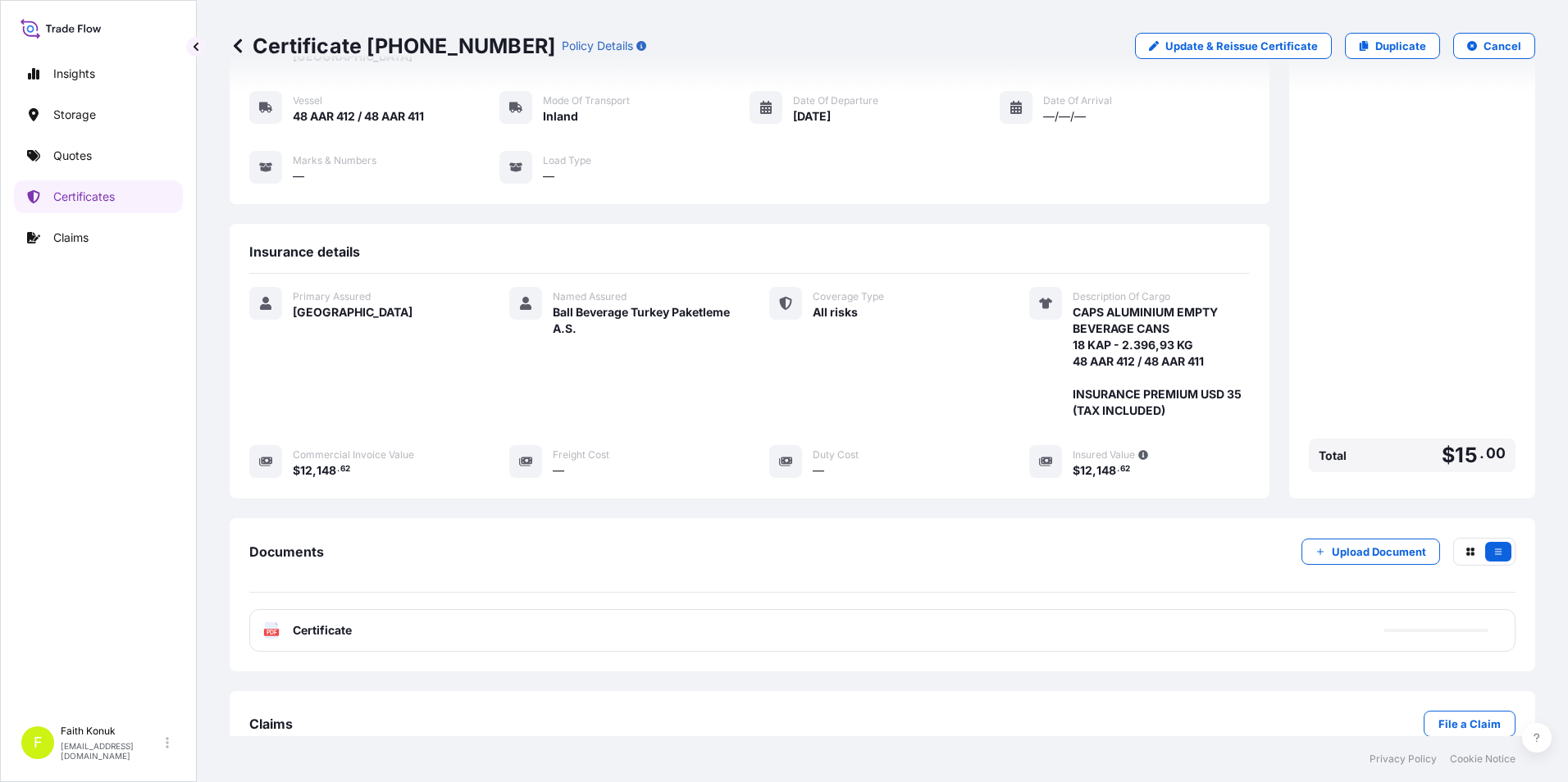
scroll to position [162, 0]
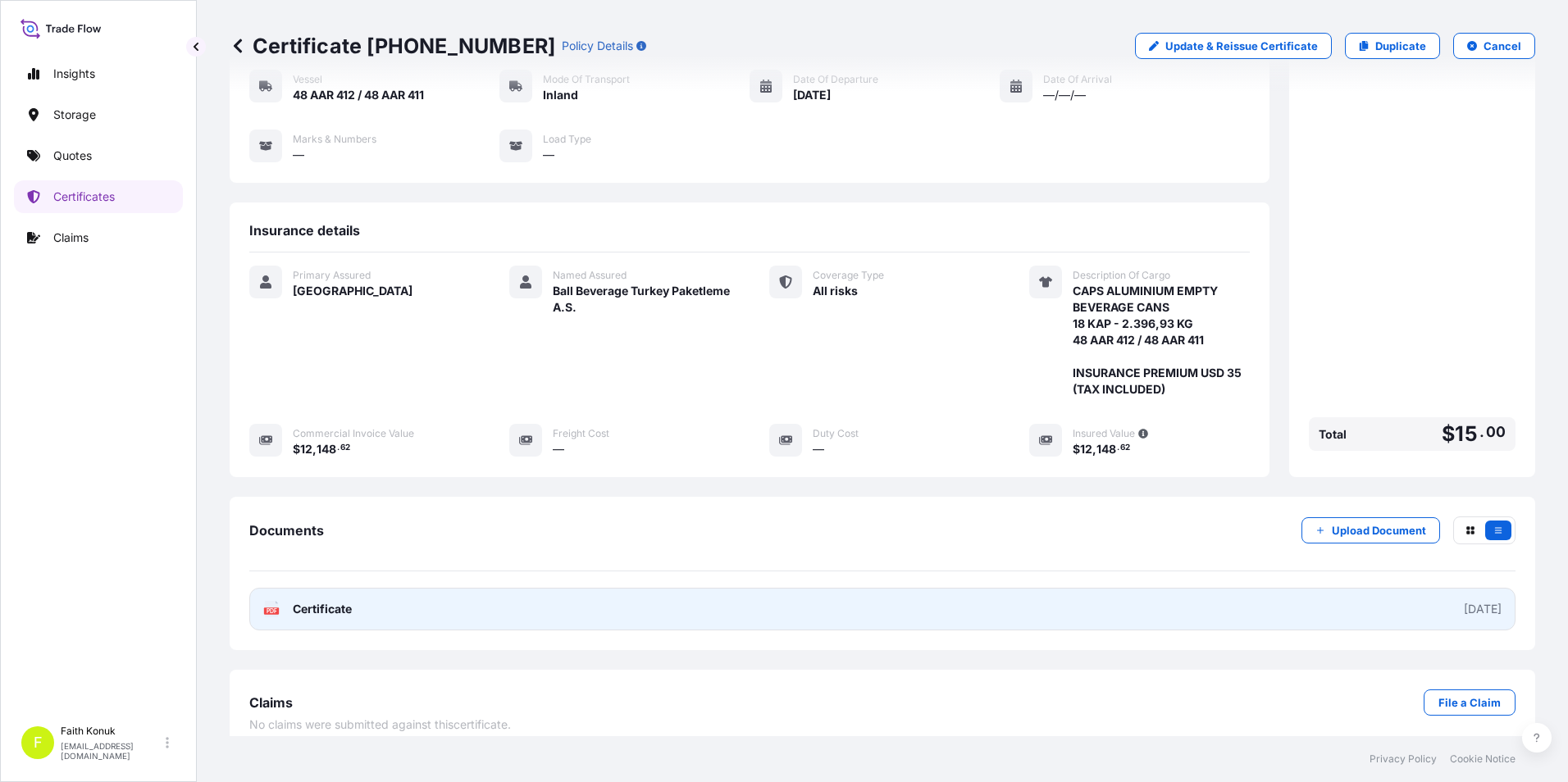
click at [336, 587] on link "PDF Certificate 2025-09-30" at bounding box center [883, 608] width 1266 height 42
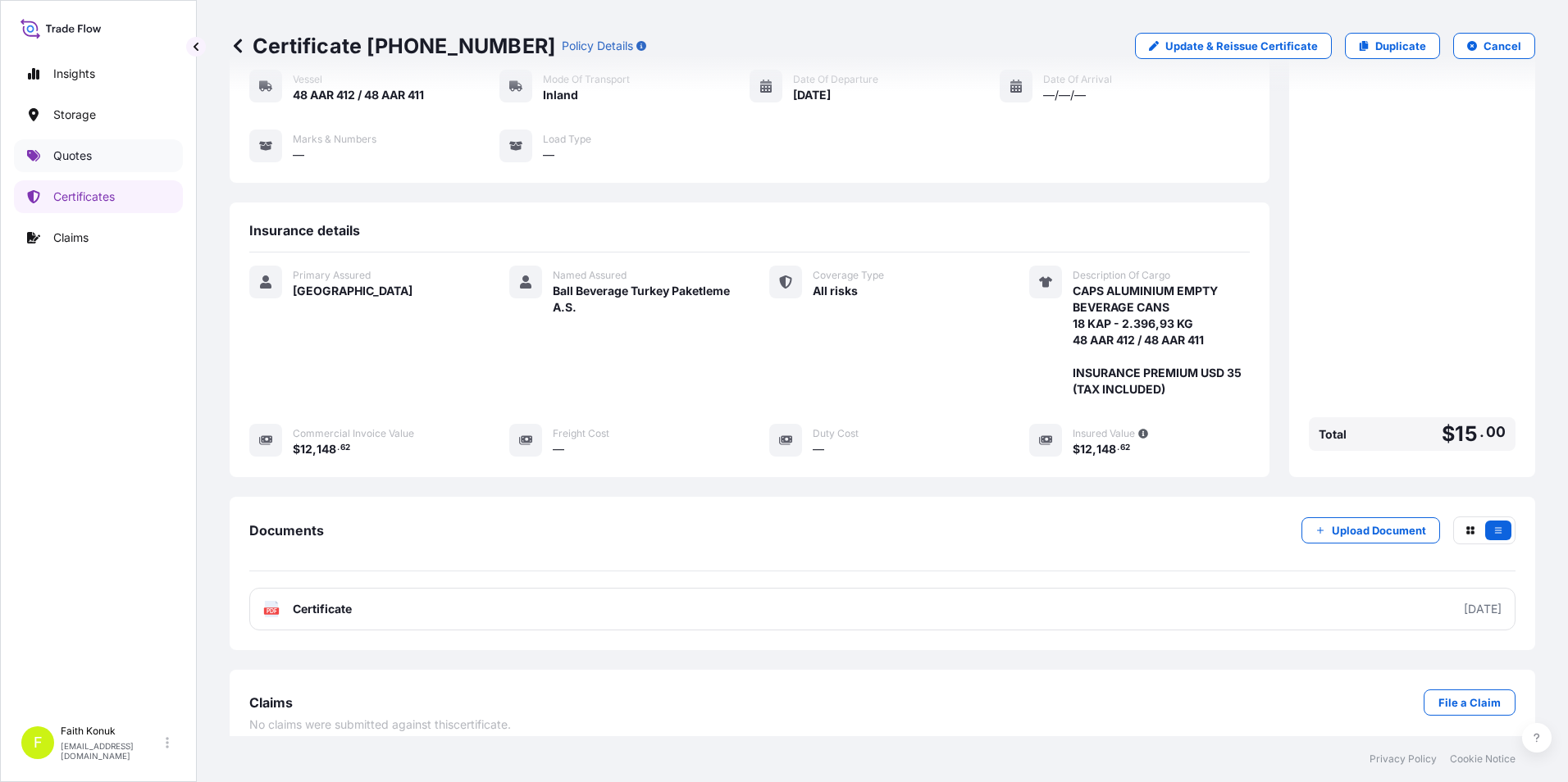
click at [123, 160] on link "Quotes" at bounding box center [99, 156] width 169 height 33
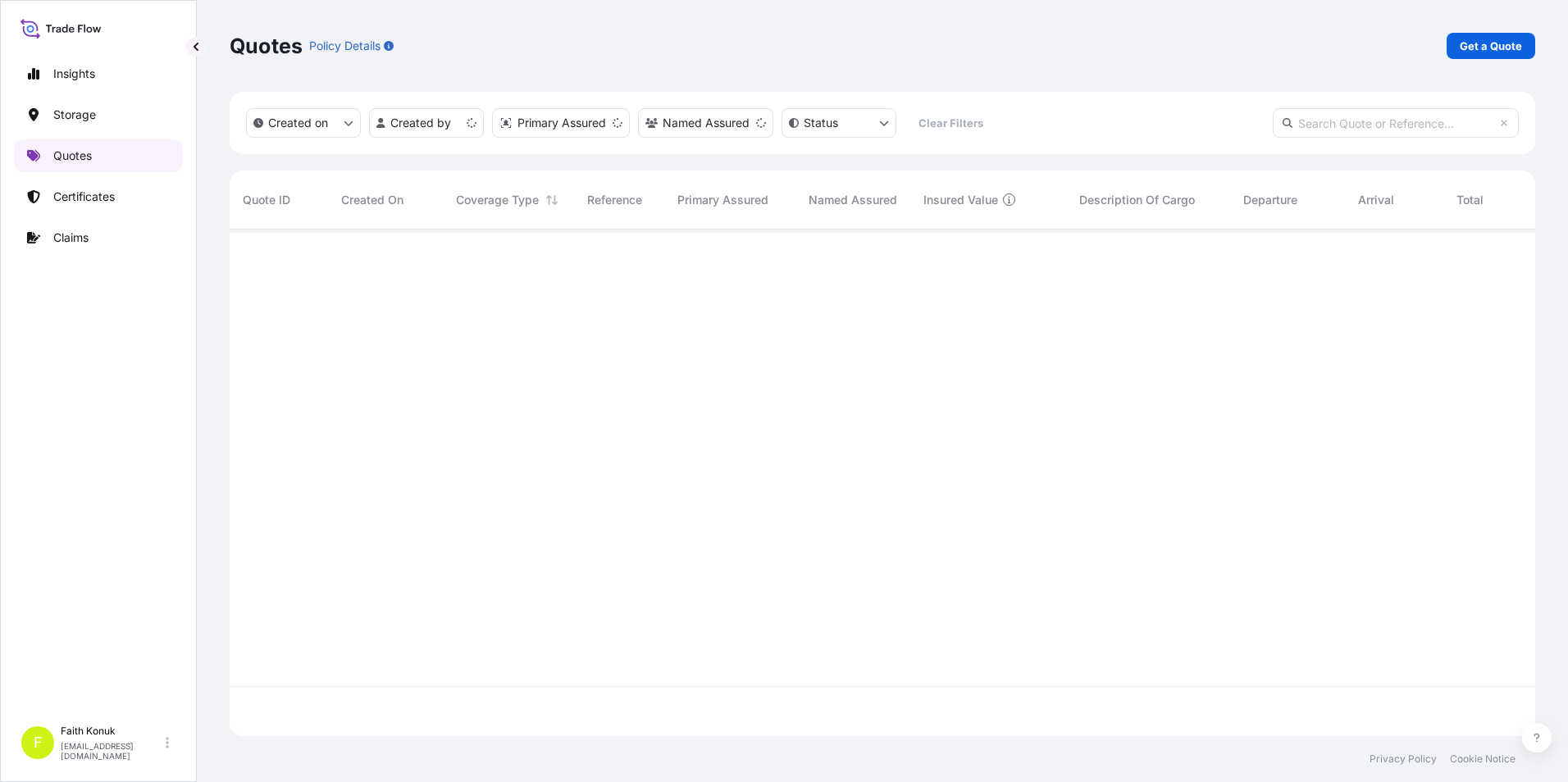
scroll to position [504, 1293]
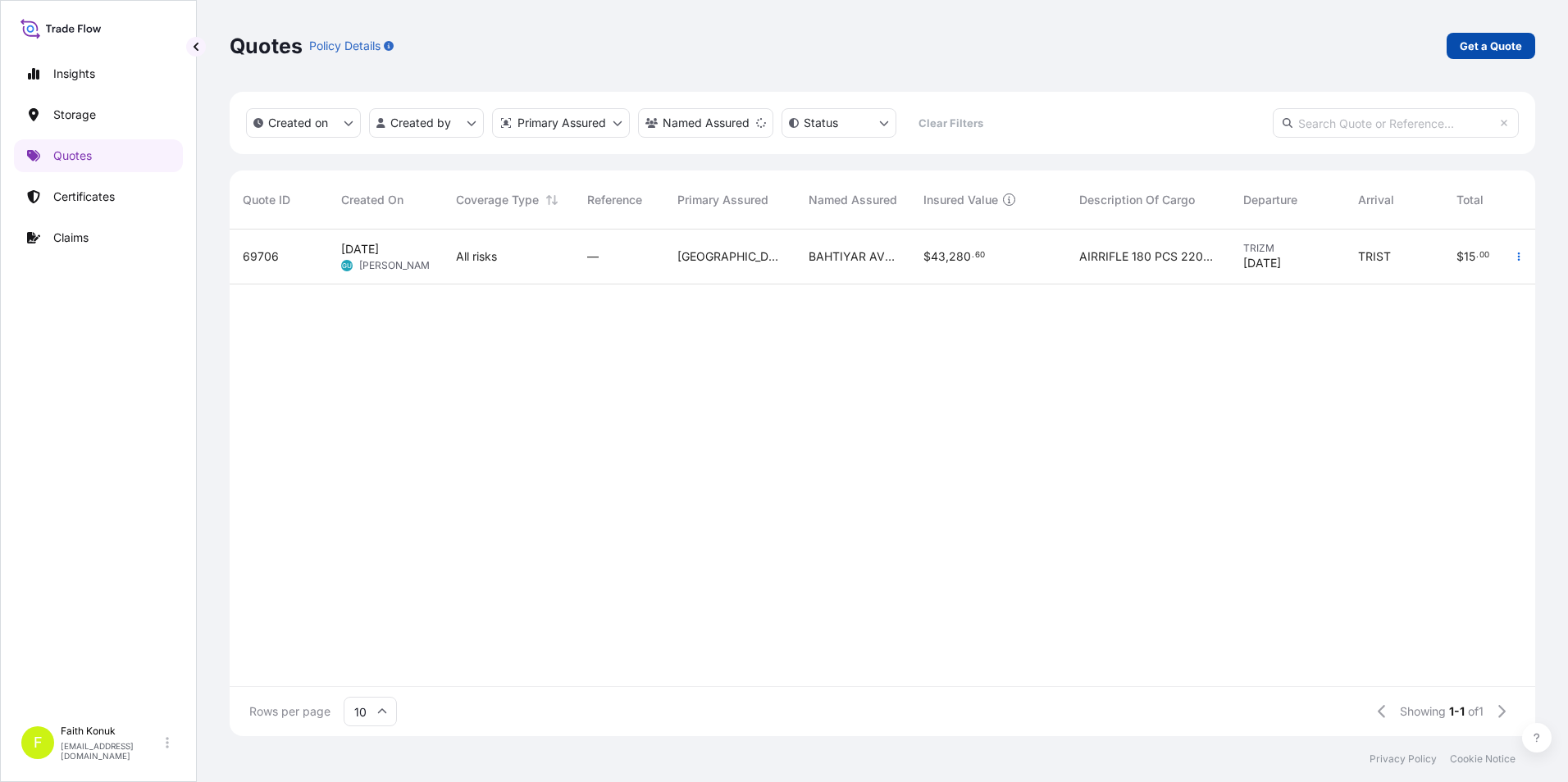
click at [1505, 47] on p "Get a Quote" at bounding box center [1490, 46] width 62 height 17
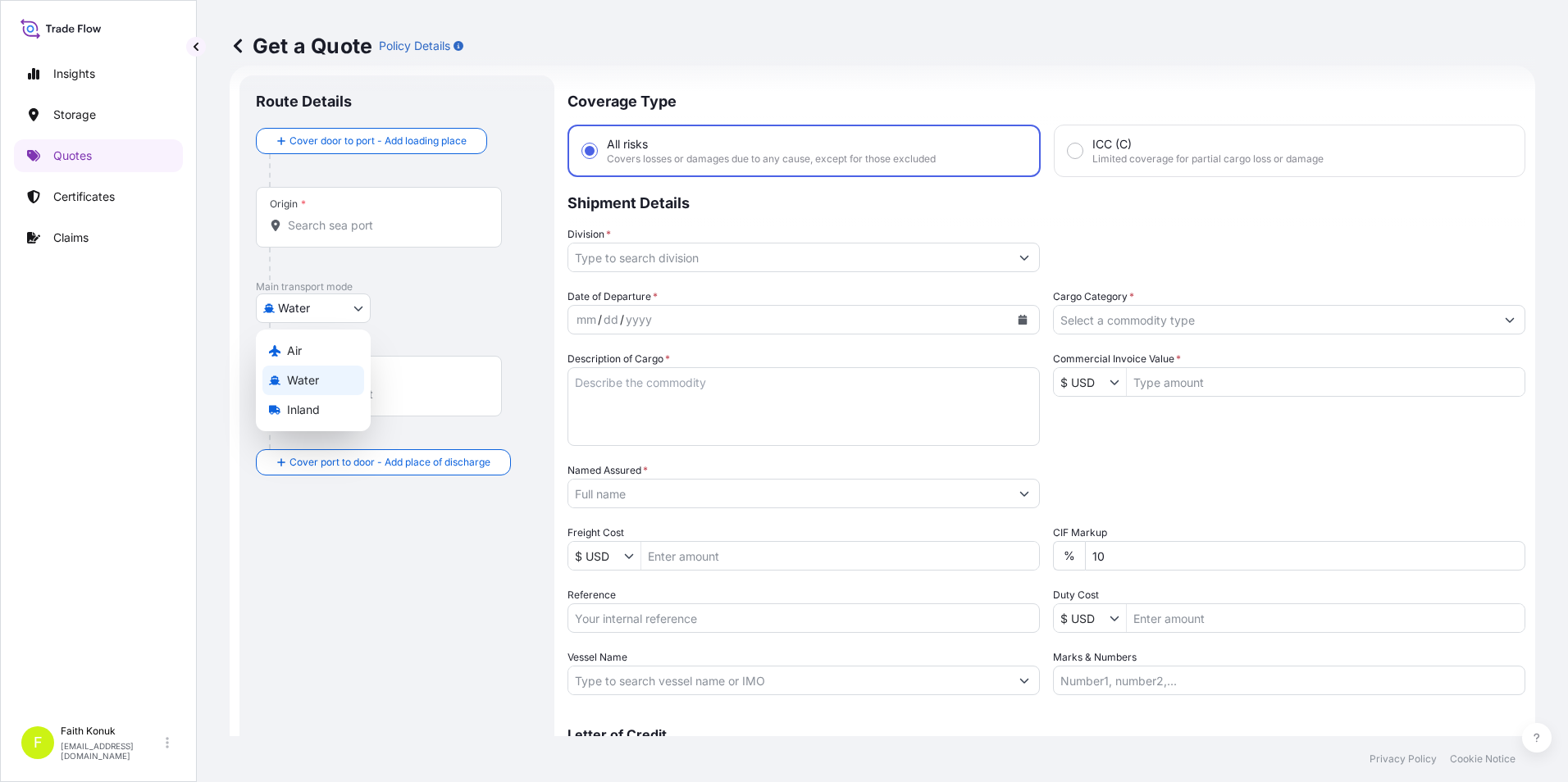
click at [348, 302] on body "Insights Storage Quotes Certificates Claims F Faith Konuk fatih.konuk@psabdp.co…" at bounding box center [784, 391] width 1568 height 782
click at [303, 402] on span "Inland" at bounding box center [303, 410] width 33 height 17
select select "Inland"
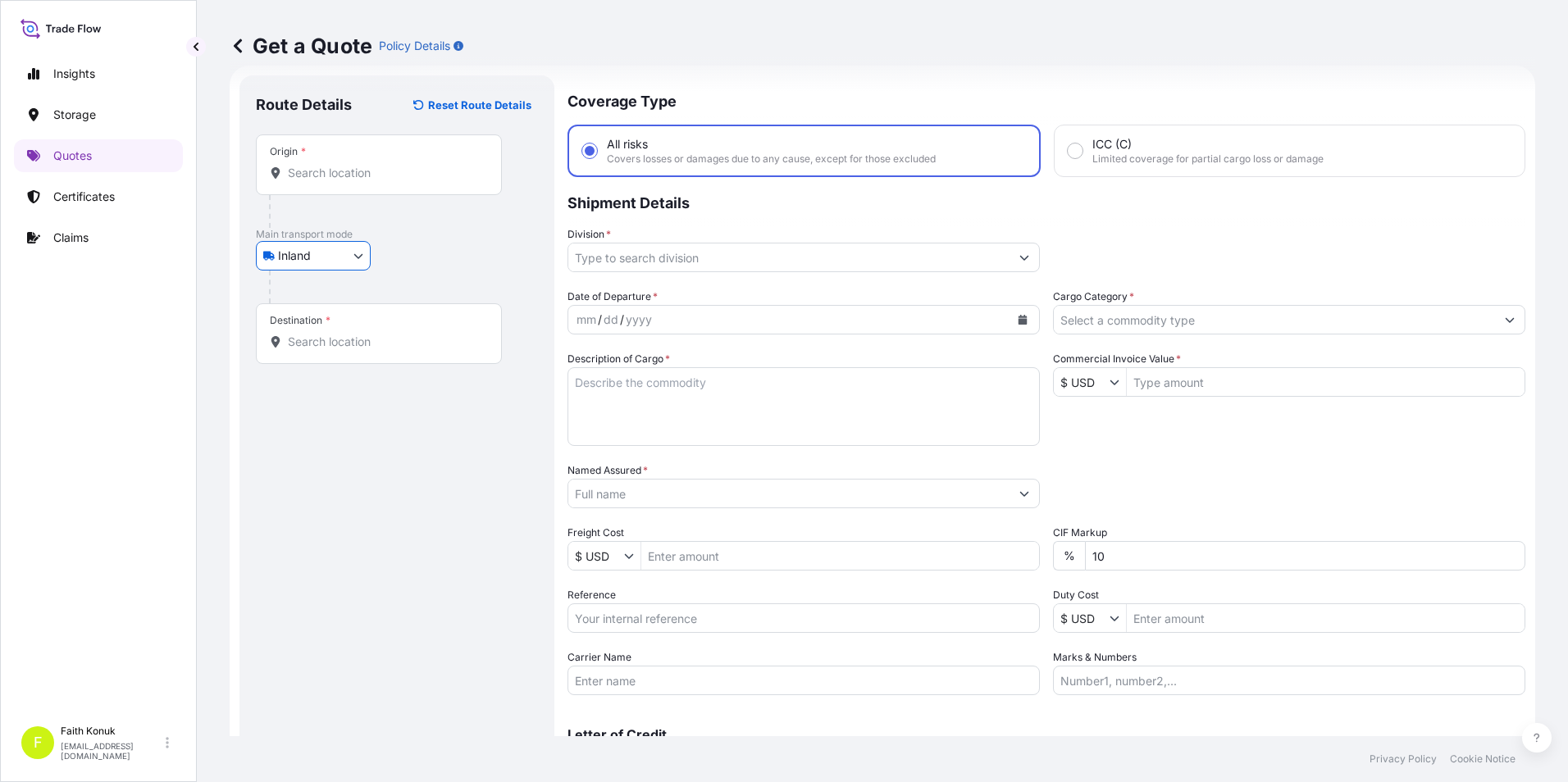
click at [341, 177] on input "Origin *" at bounding box center [385, 173] width 194 height 17
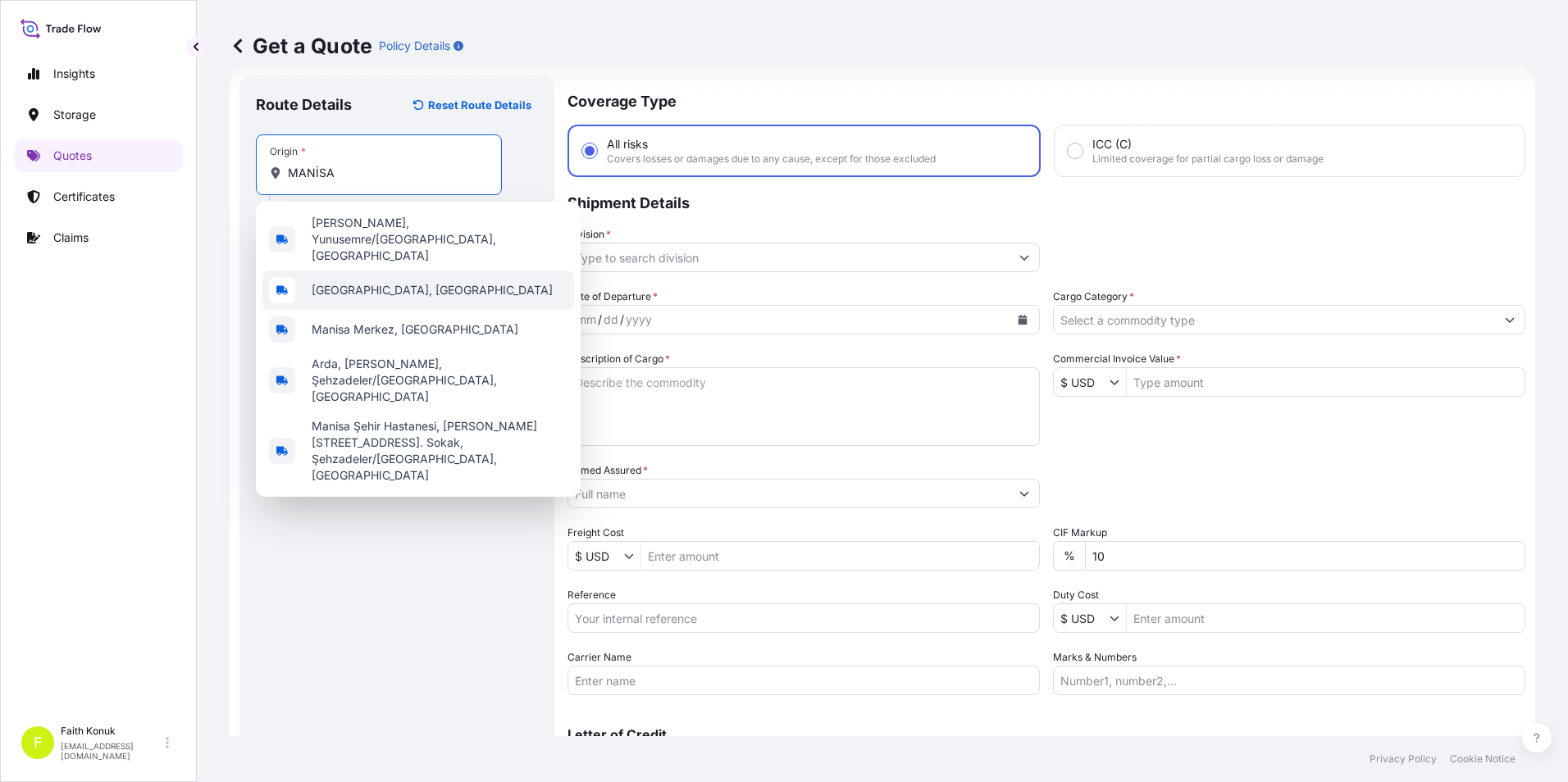
click at [346, 282] on span "Manisa, Türkiye" at bounding box center [432, 290] width 241 height 17
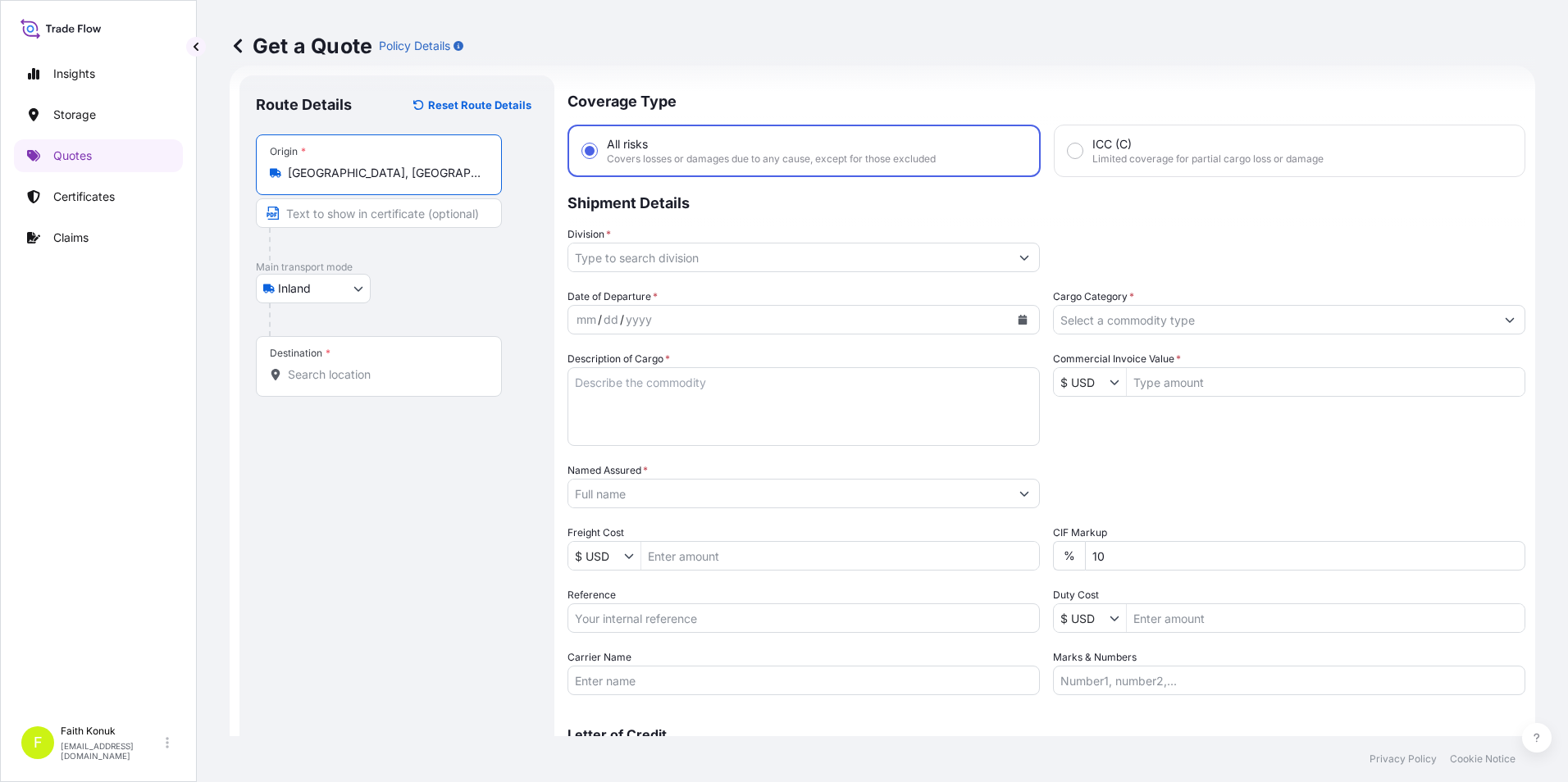
type input "Manisa, Türkiye"
click at [322, 379] on input "Destination *" at bounding box center [385, 374] width 194 height 17
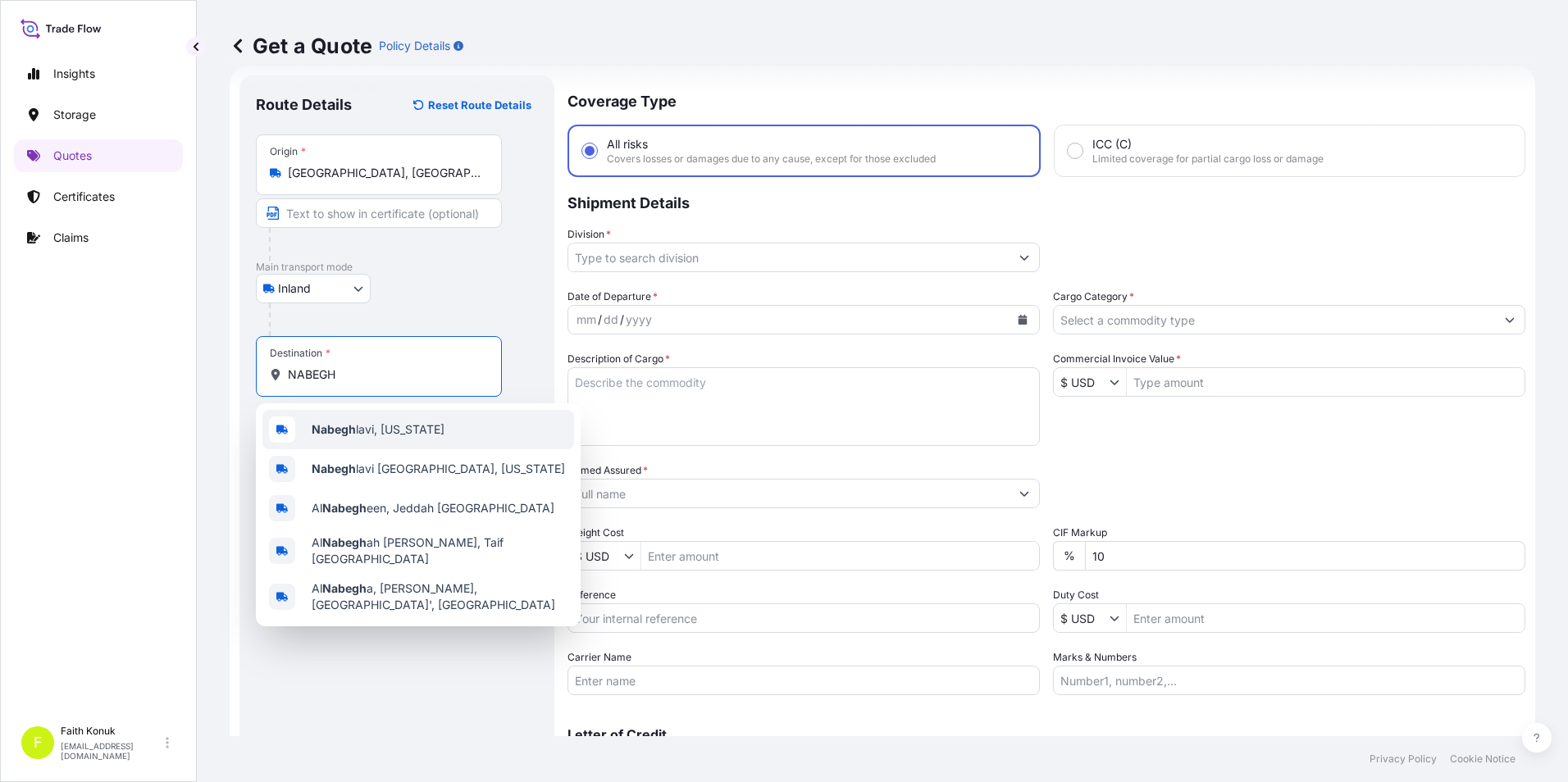
click at [346, 430] on b "Nabegh" at bounding box center [333, 429] width 44 height 14
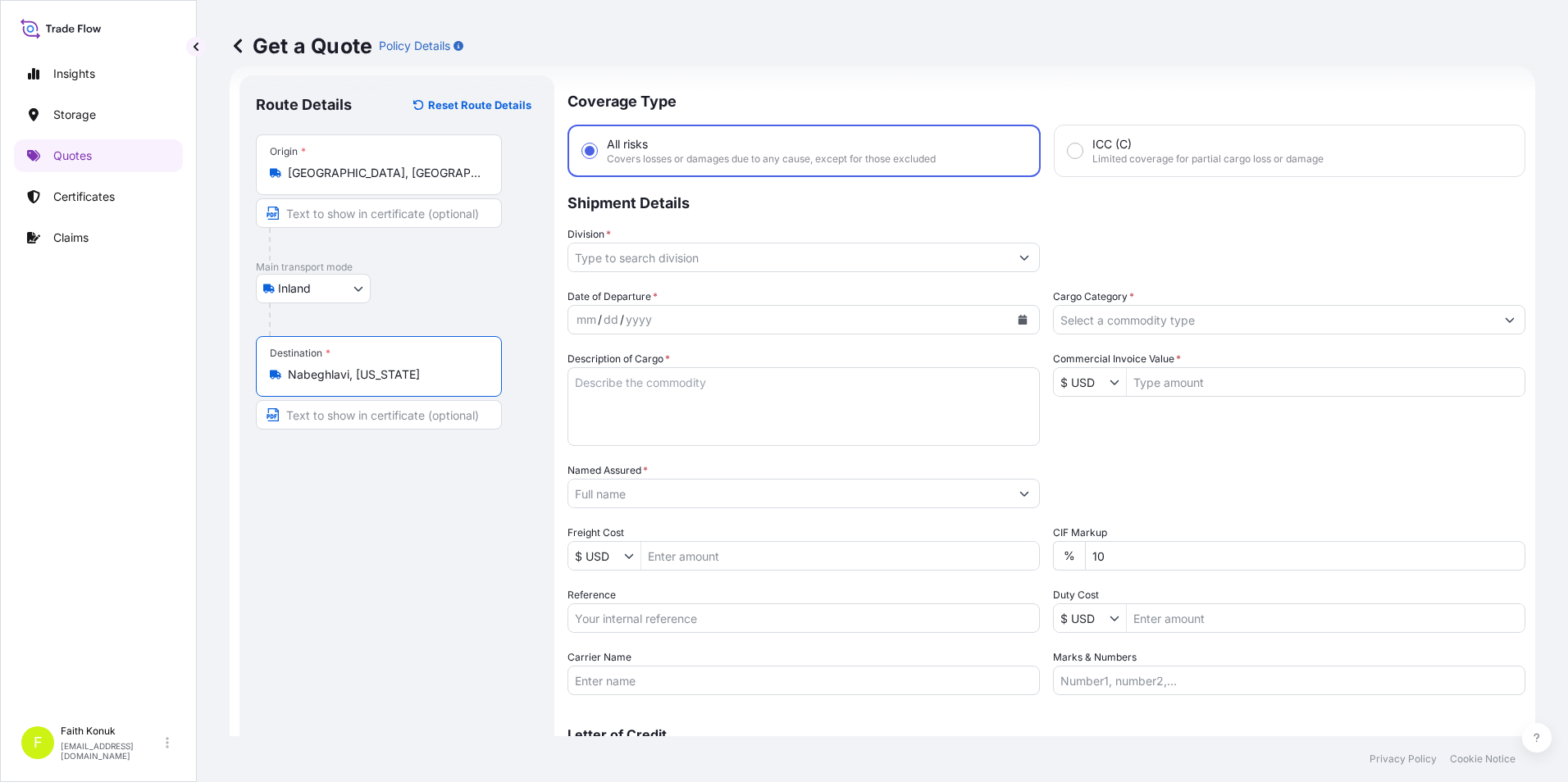
type input "Nabeghlavi, Georgia"
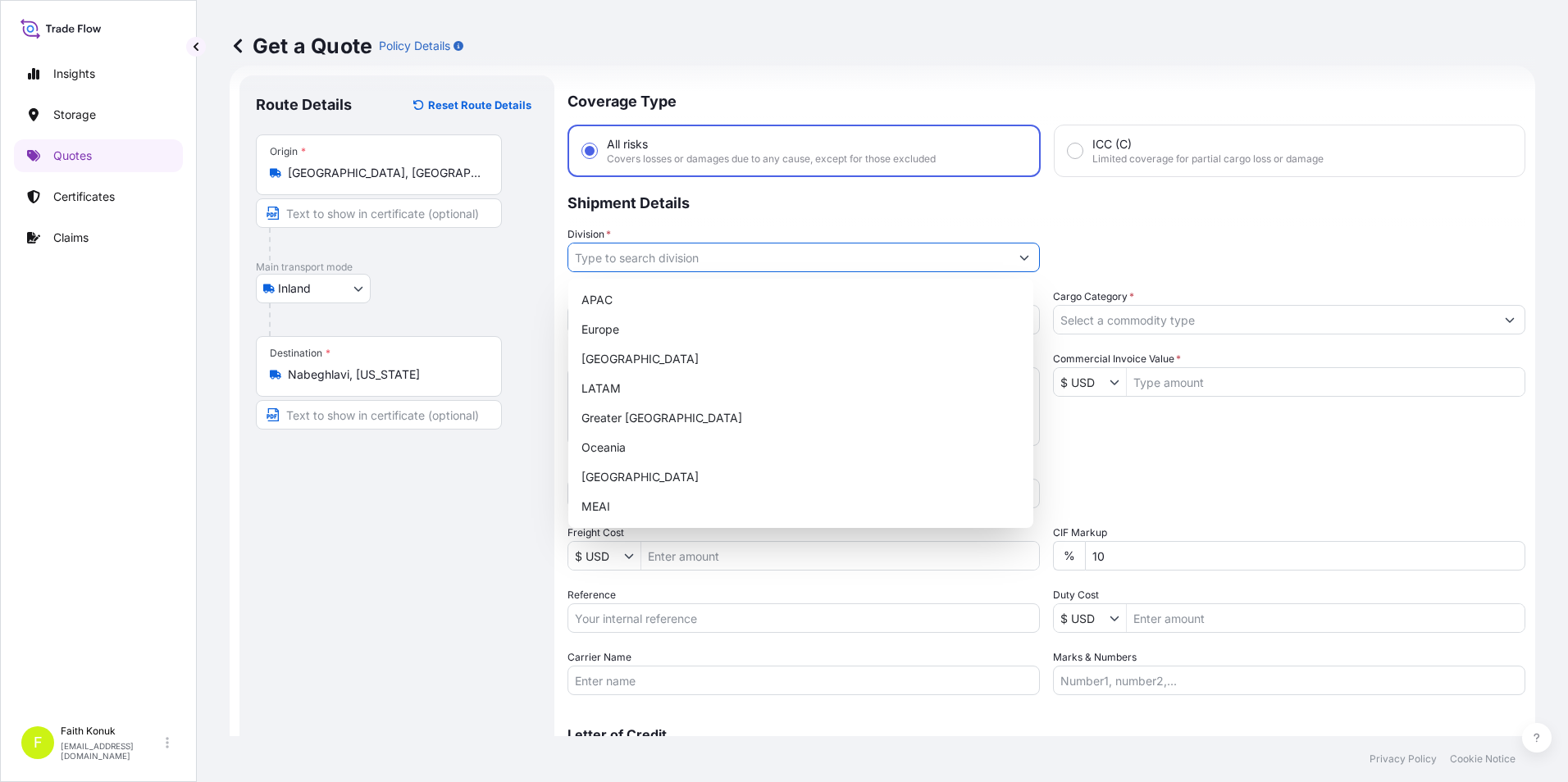
click at [670, 255] on input "Division *" at bounding box center [789, 258] width 441 height 30
click at [598, 477] on div "[GEOGRAPHIC_DATA]" at bounding box center [801, 477] width 452 height 30
type input "[GEOGRAPHIC_DATA]"
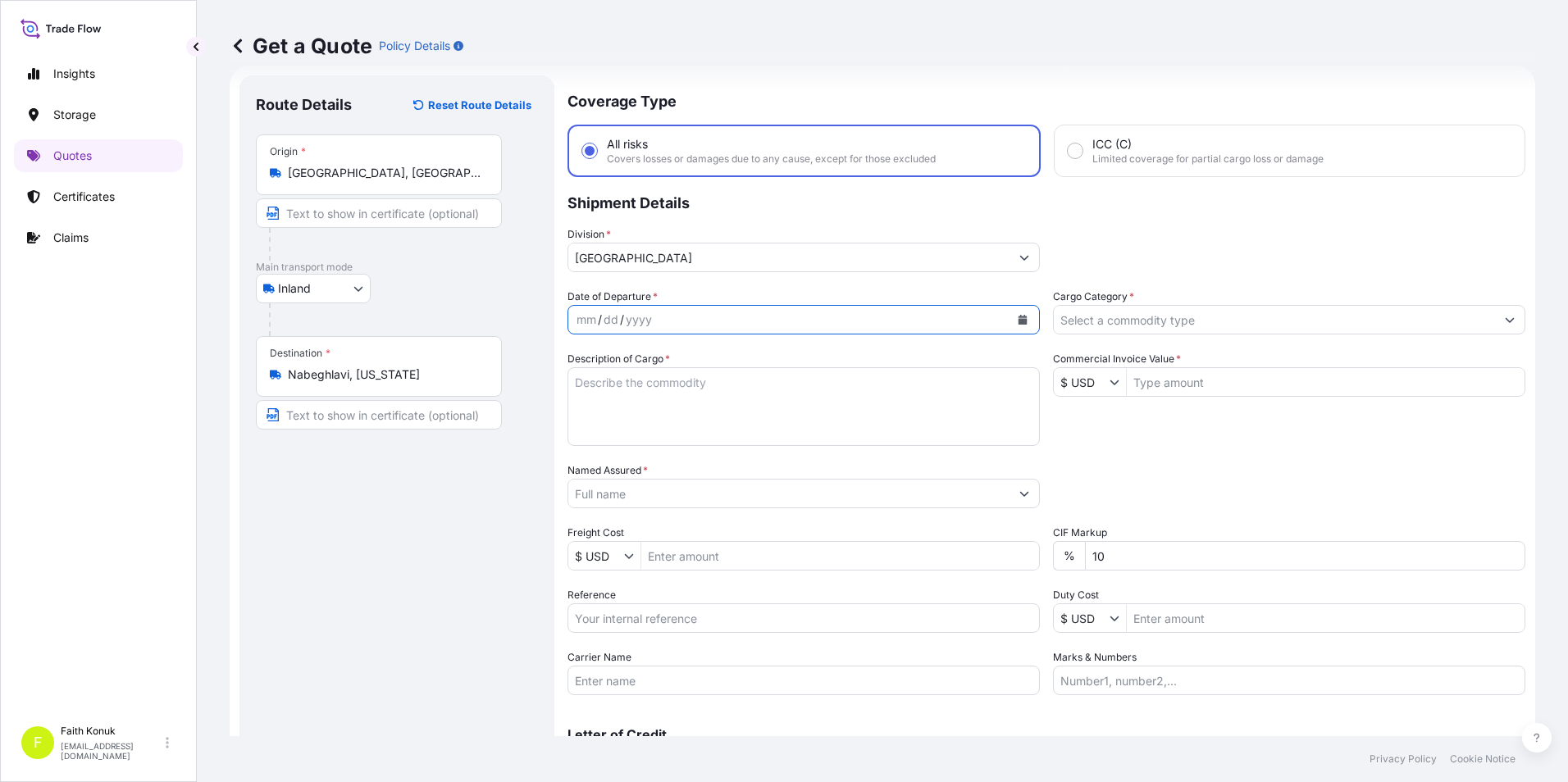
click at [1019, 316] on icon "Calendar" at bounding box center [1023, 320] width 9 height 10
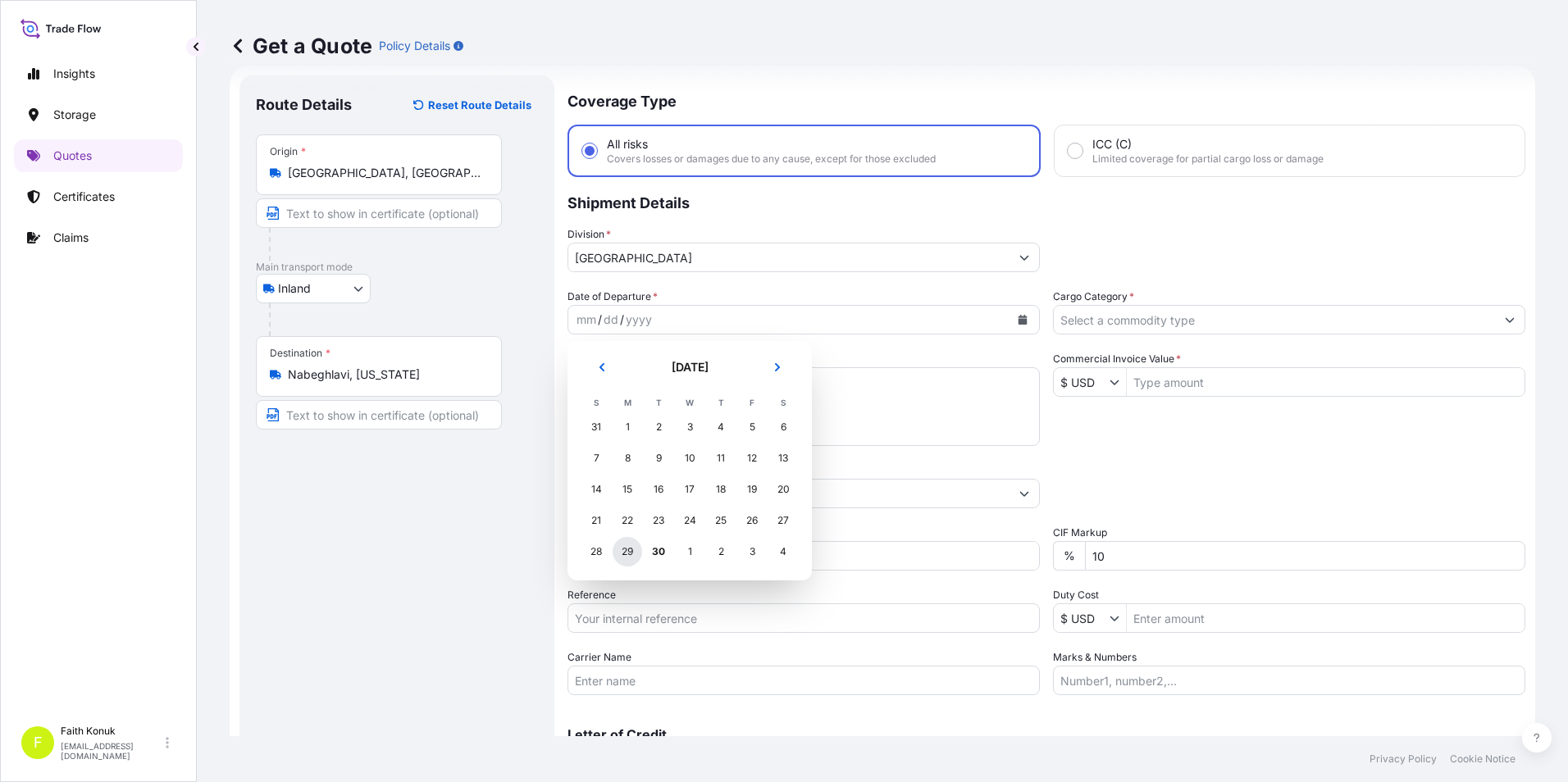
click at [625, 554] on div "29" at bounding box center [627, 552] width 30 height 30
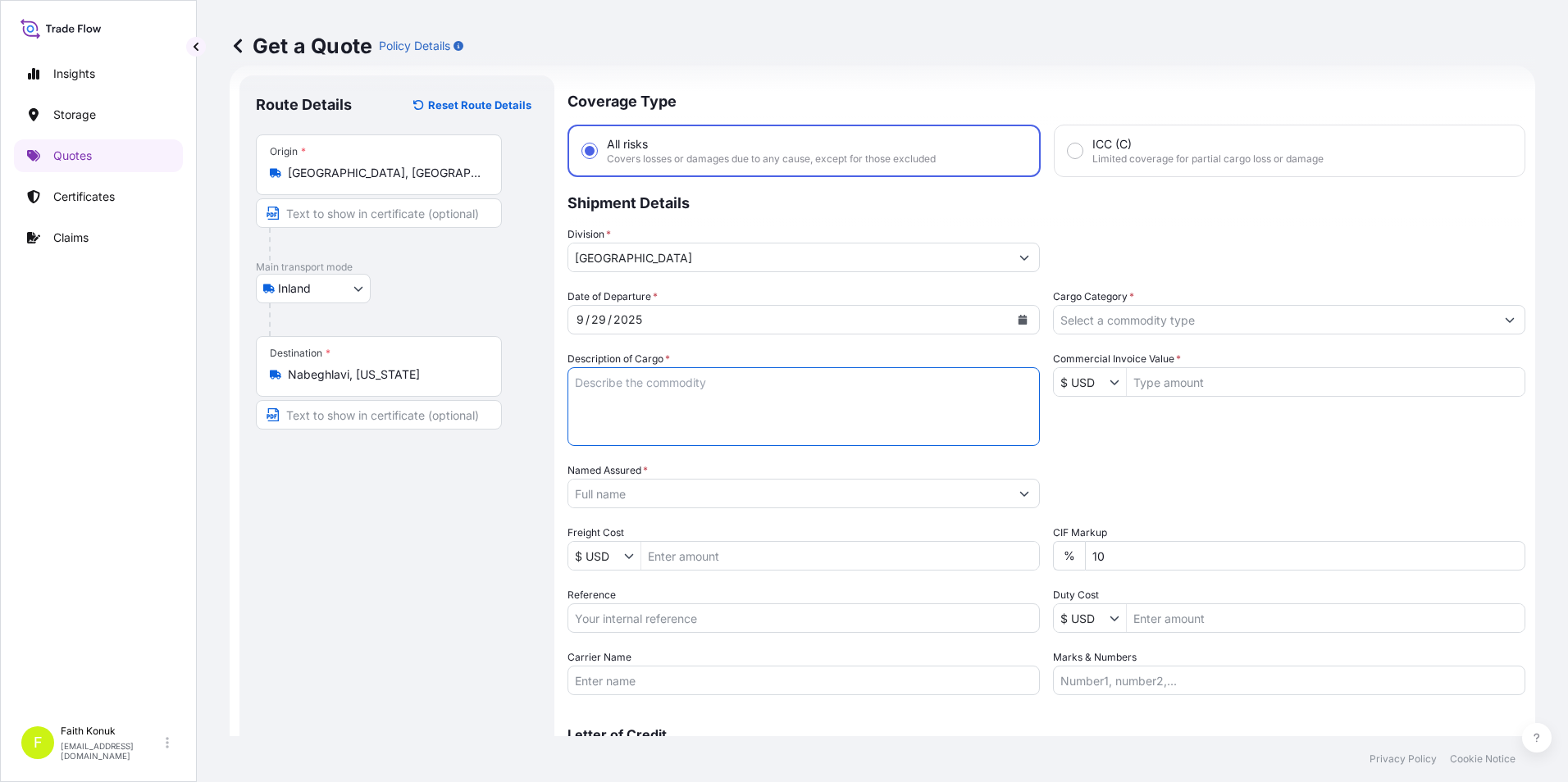
click at [662, 398] on textarea "Description of Cargo *" at bounding box center [804, 406] width 472 height 79
click at [862, 394] on textarea "Description of Cargo *" at bounding box center [804, 406] width 472 height 79
paste textarea "CAPS ALUMINIUM EMPTY BEVERAGE CANS 18 KAP - 2.396,93 KG"
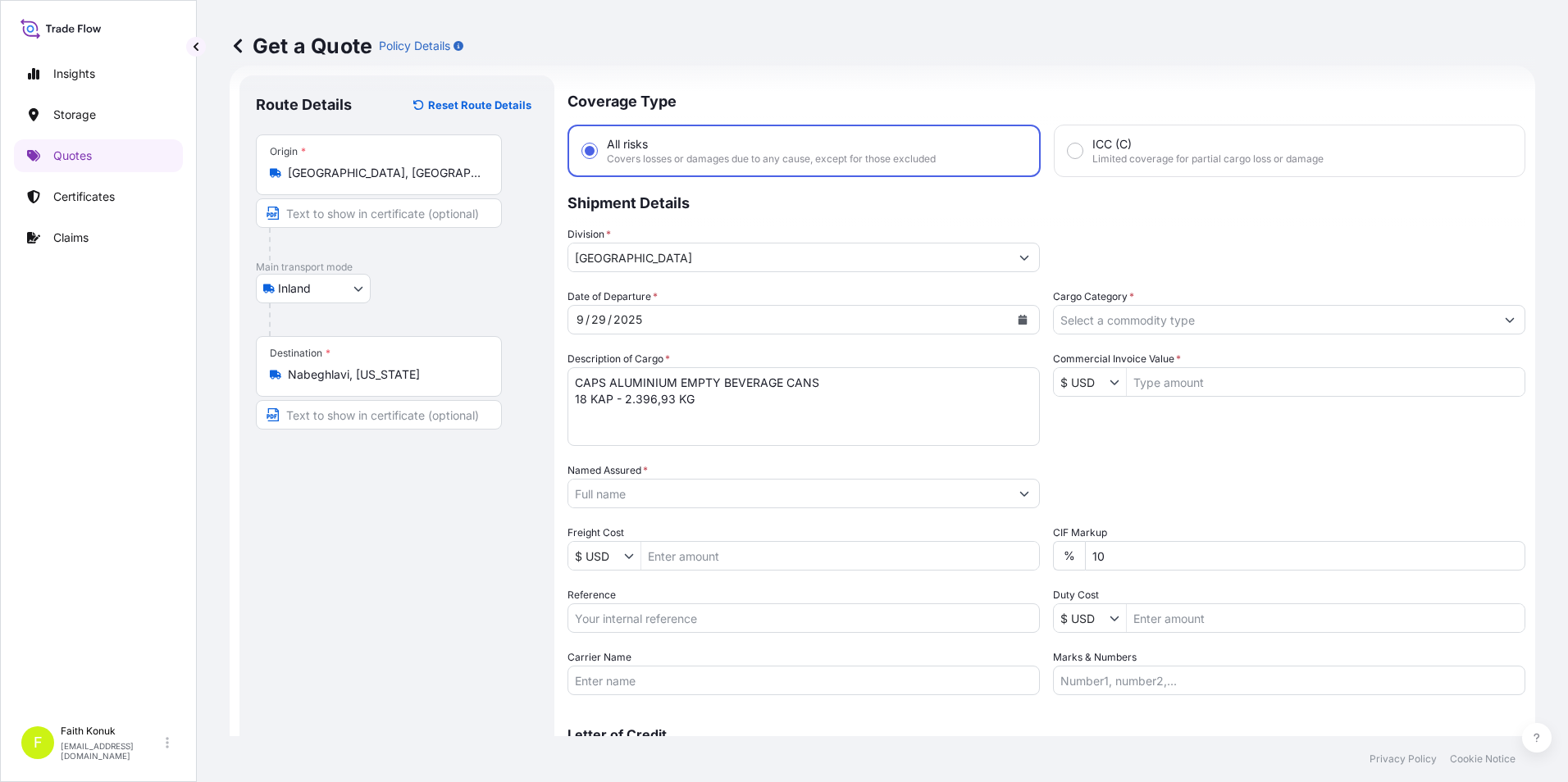
click at [858, 417] on textarea "CAPS ALUMINIUM EMPTY BEVERAGE CANS 18 KAP - 2.396,93 KG" at bounding box center [804, 406] width 472 height 79
paste textarea "35 HD 749 / 41 TM 117"
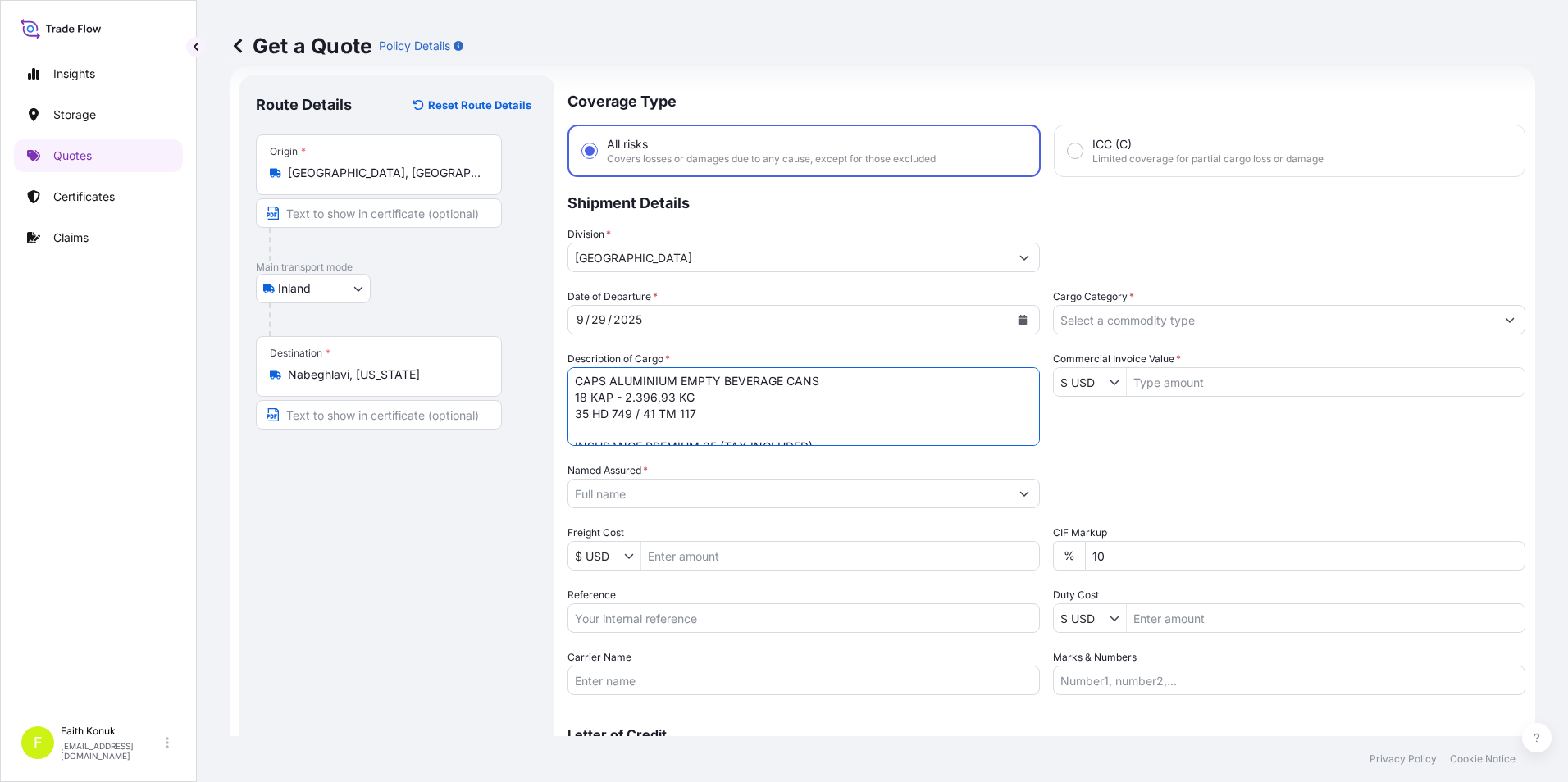
scroll to position [0, 0]
type textarea "CAPS ALUMINIUM EMPTY BEVERAGE CANS 18 KAP - 2.396,93 KG 35 HD 749 / 41 TM 117 I…"
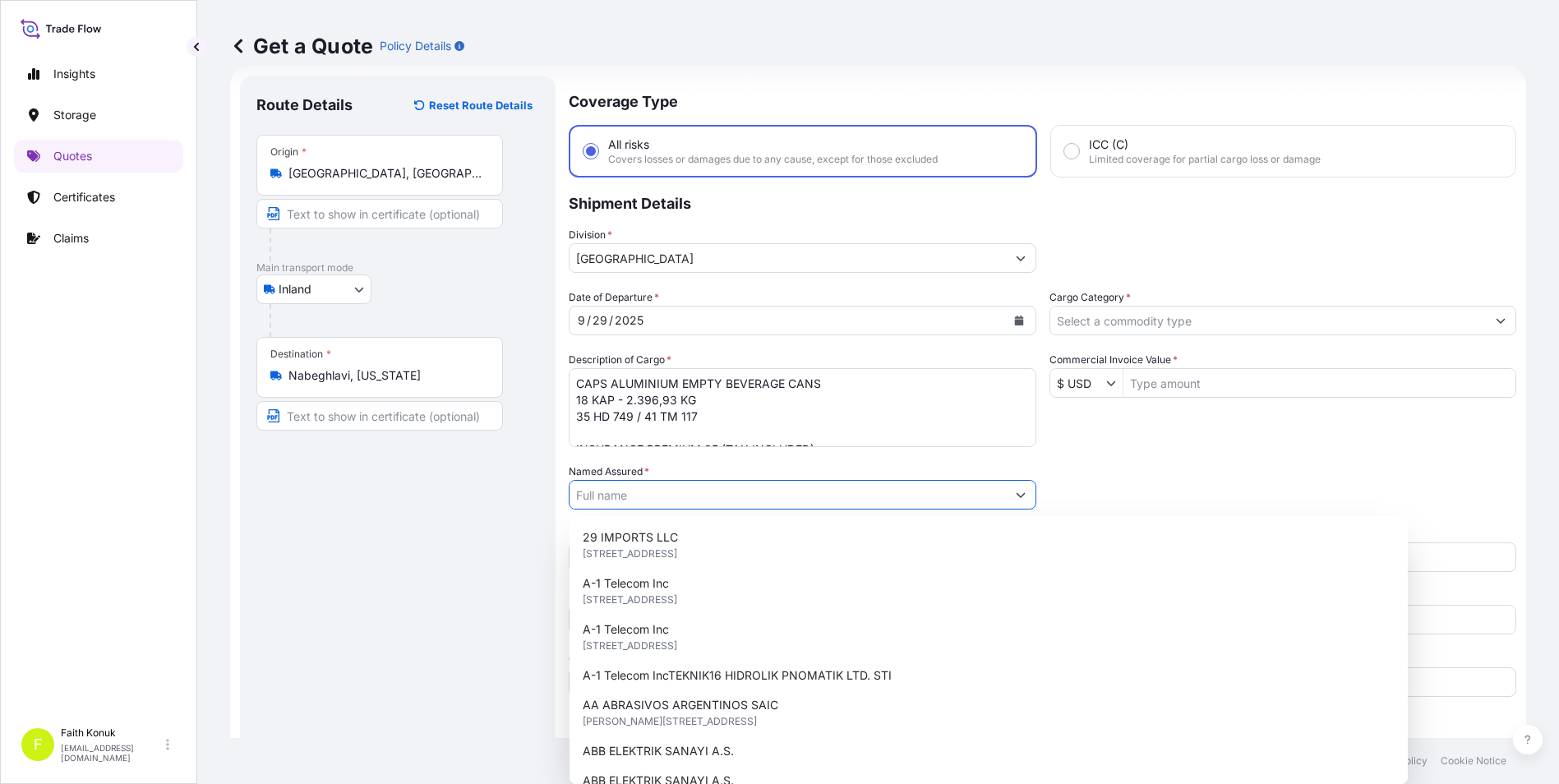
click at [673, 499] on input "Named Assured *" at bounding box center [787, 495] width 436 height 30
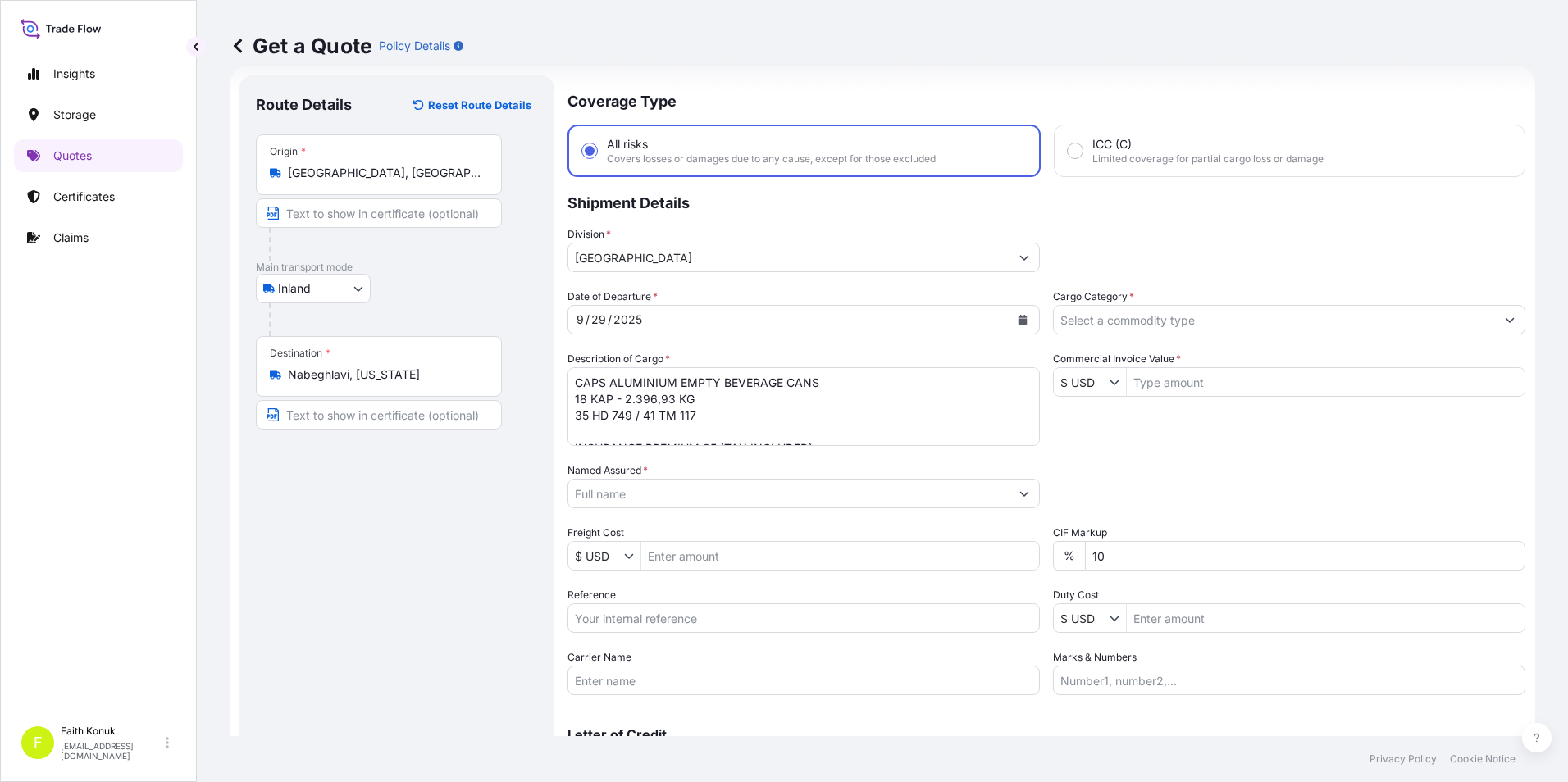
click at [680, 495] on input "Named Assured *" at bounding box center [789, 494] width 441 height 30
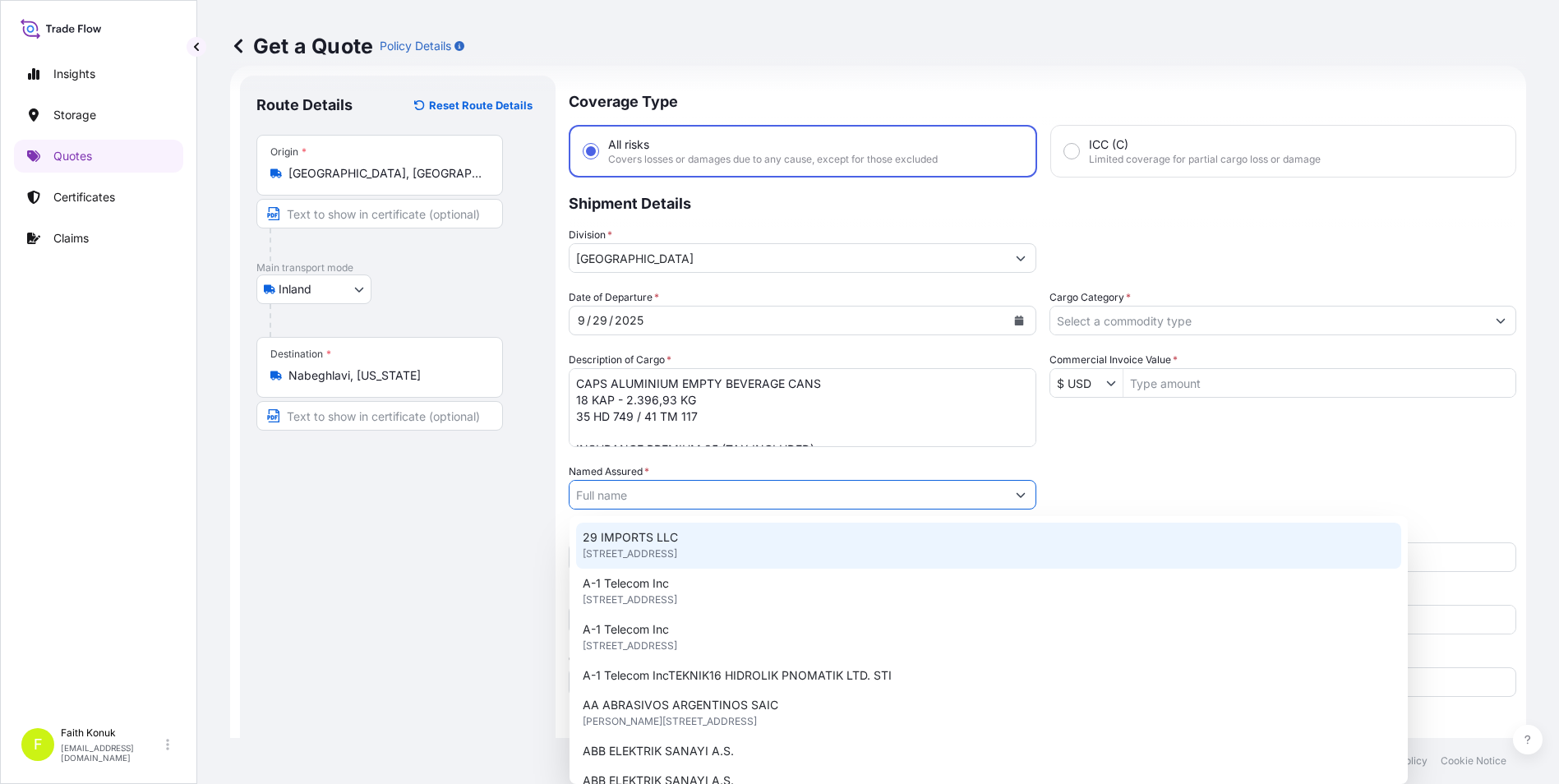
paste input "Ball Beverage Turkey Paketleme A.S."
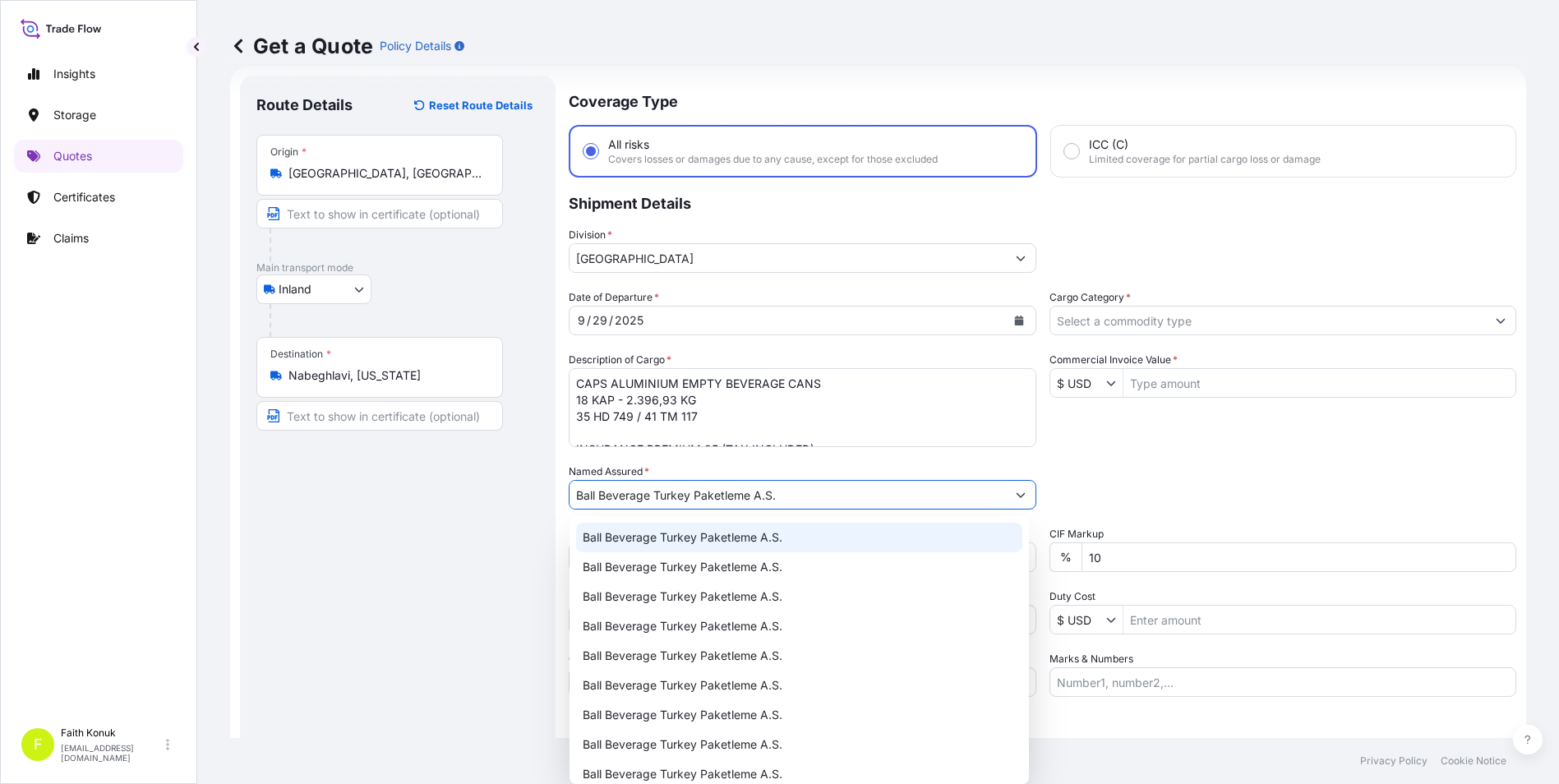
click at [654, 525] on div "Ball Beverage Turkey Paketleme A.S." at bounding box center [799, 537] width 446 height 30
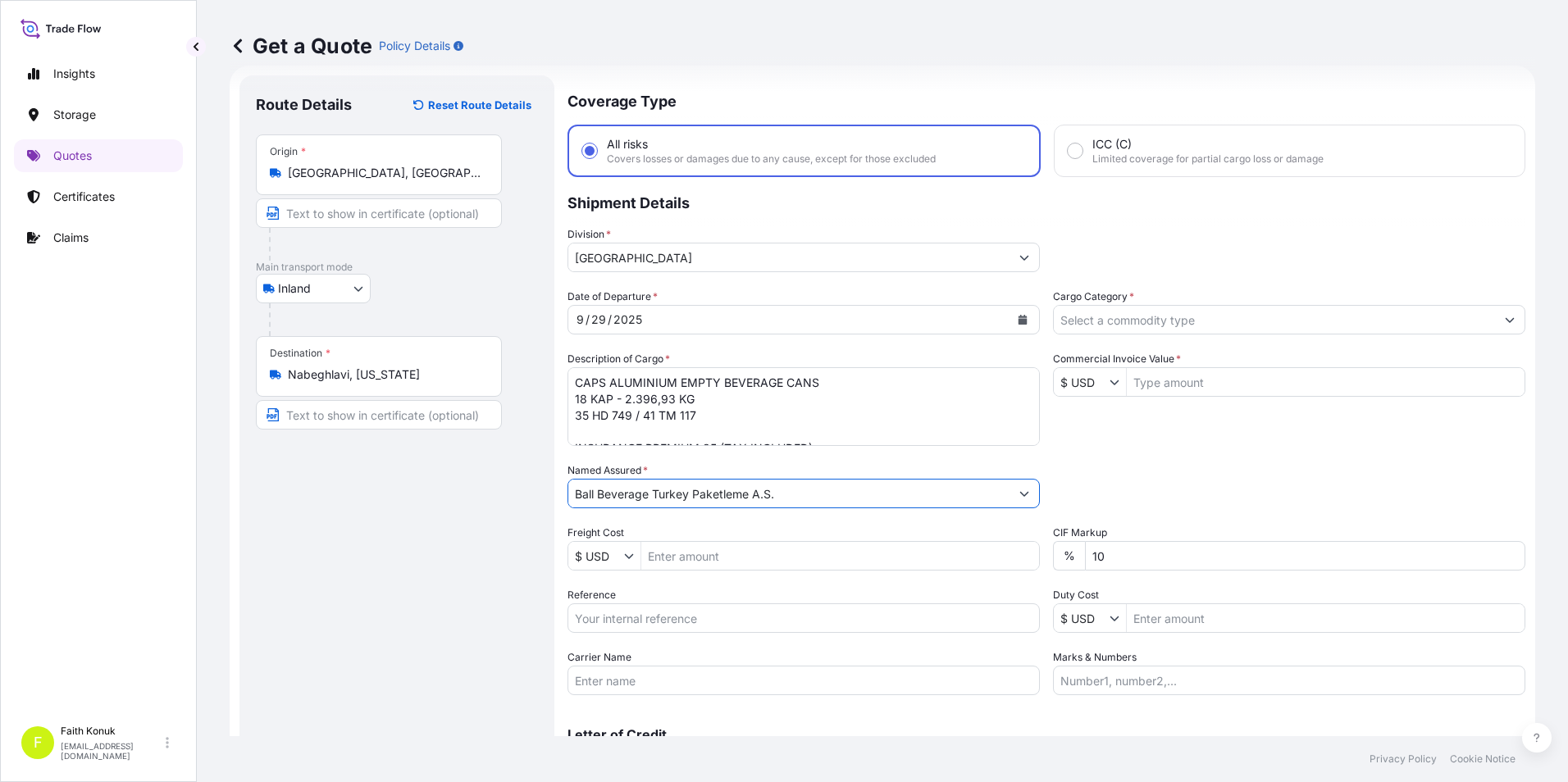
type input "Ball Beverage Turkey Paketleme A.S."
click at [621, 623] on input "Reference" at bounding box center [804, 618] width 472 height 30
click at [612, 620] on input "Reference" at bounding box center [804, 618] width 472 height 30
paste input "2201783230"
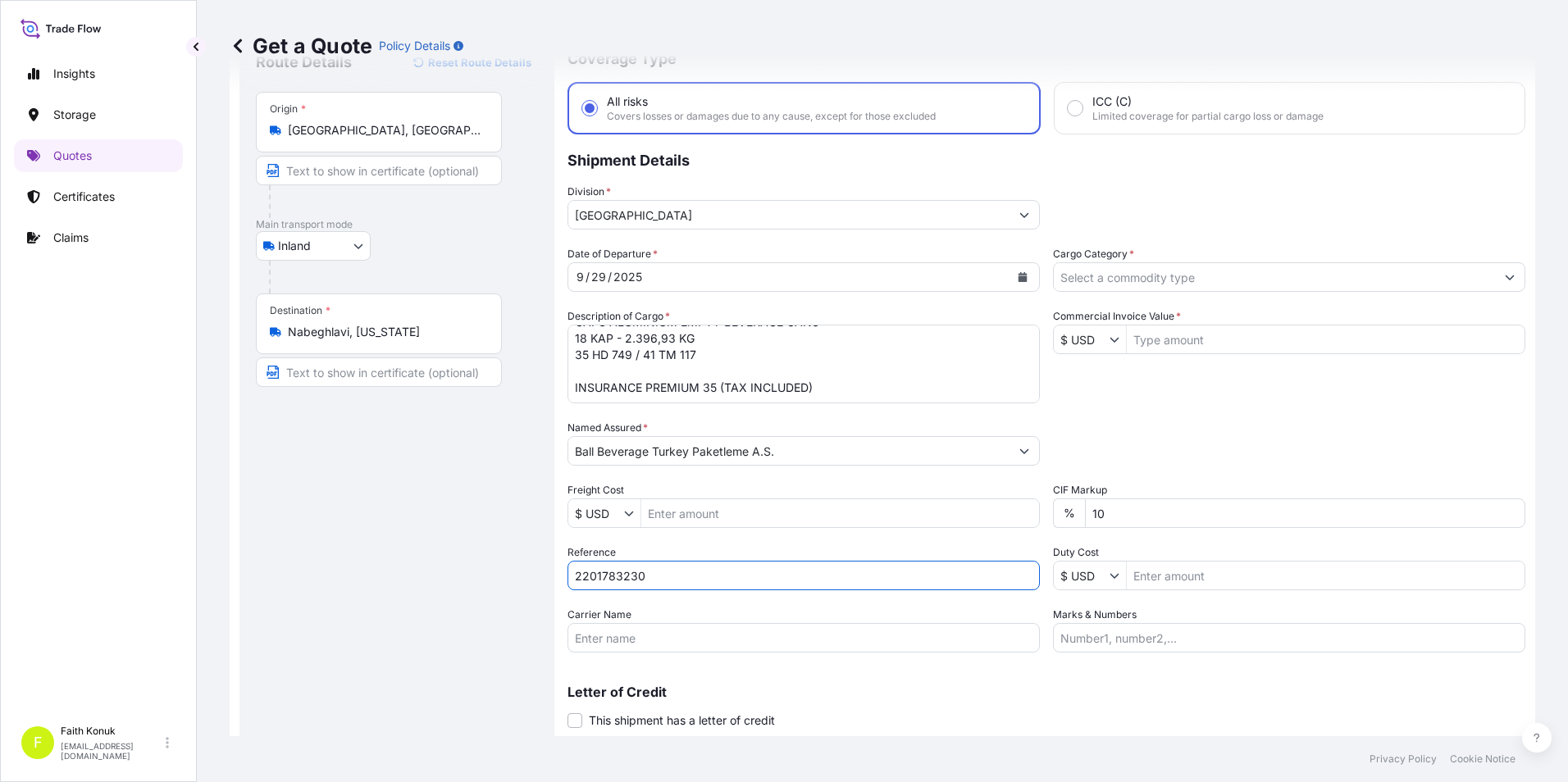
scroll to position [109, 0]
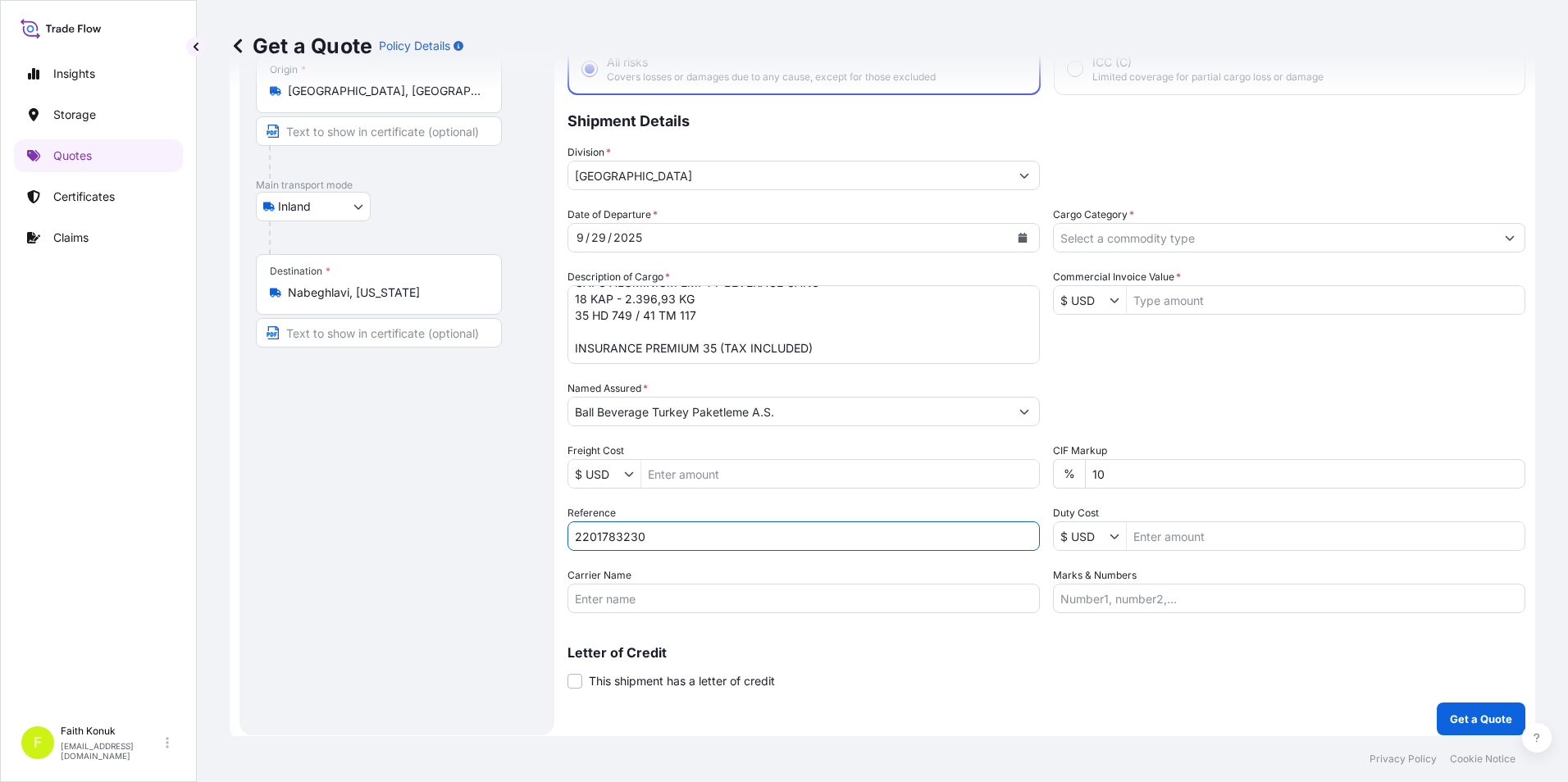
type input "2201783230"
click at [704, 596] on input "Carrier Name" at bounding box center [804, 598] width 472 height 30
click at [836, 595] on input "Carrier Name" at bounding box center [804, 598] width 472 height 30
paste input "35 HD 749 / 41 TM 117"
type input "35 HD 749 / 41 TM 117"
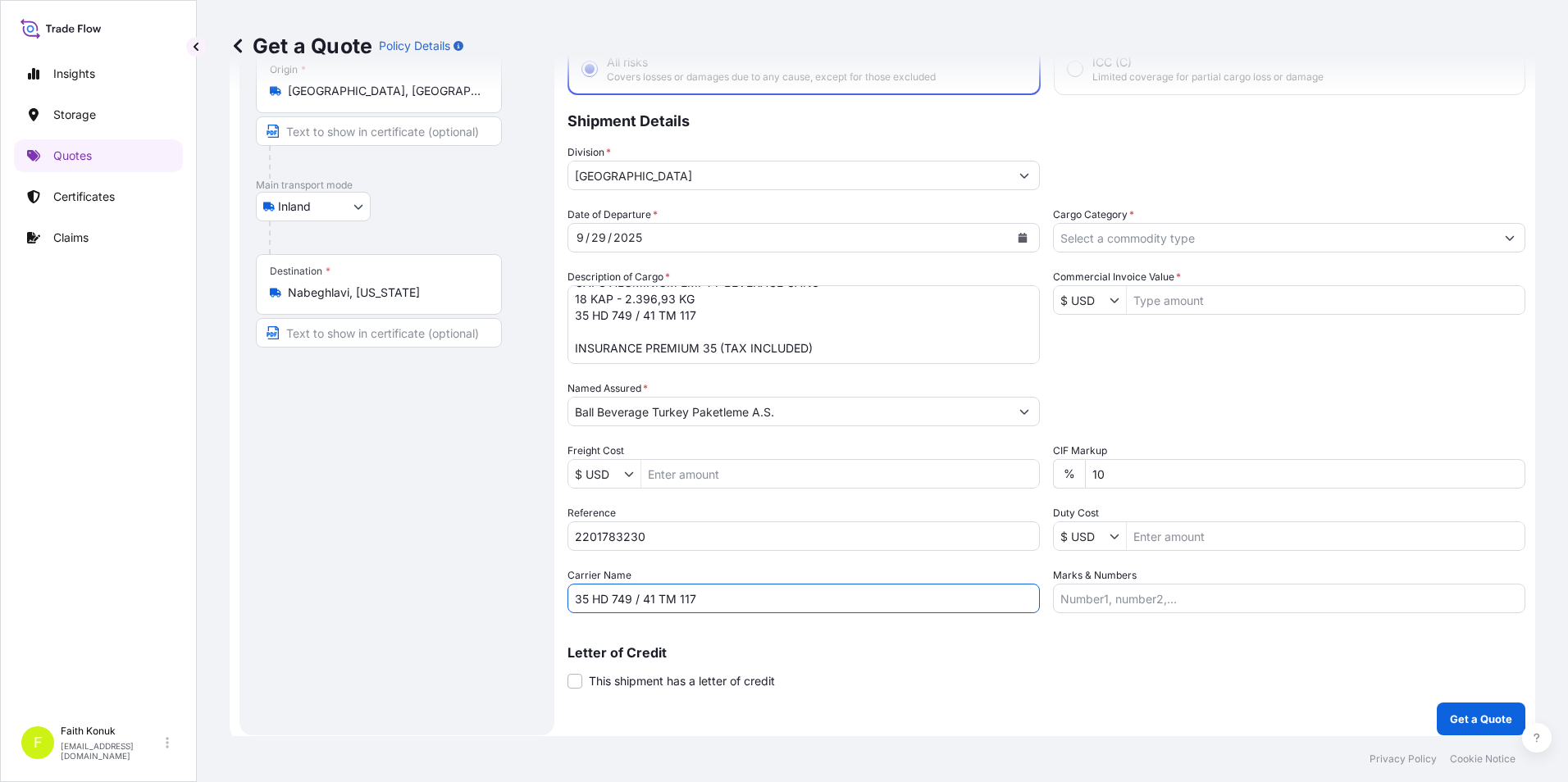
click at [392, 578] on div "Route Details Reset Route Details Place of loading Road / Inland Road / Inland …" at bounding box center [397, 364] width 282 height 709
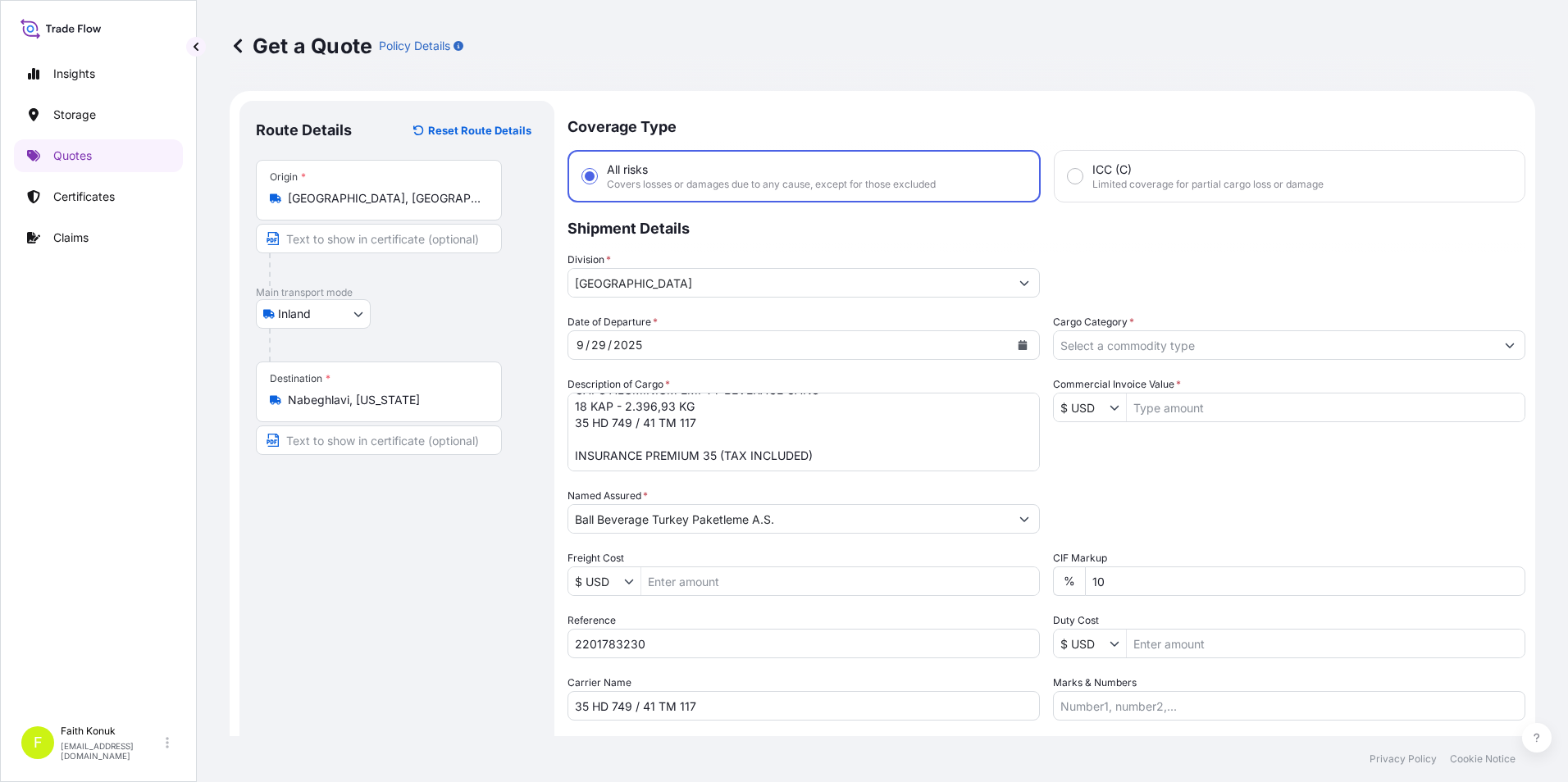
scroll to position [0, 0]
click at [1096, 330] on label "Cargo Category *" at bounding box center [1093, 323] width 81 height 17
click at [1096, 331] on input "Cargo Category *" at bounding box center [1274, 346] width 441 height 30
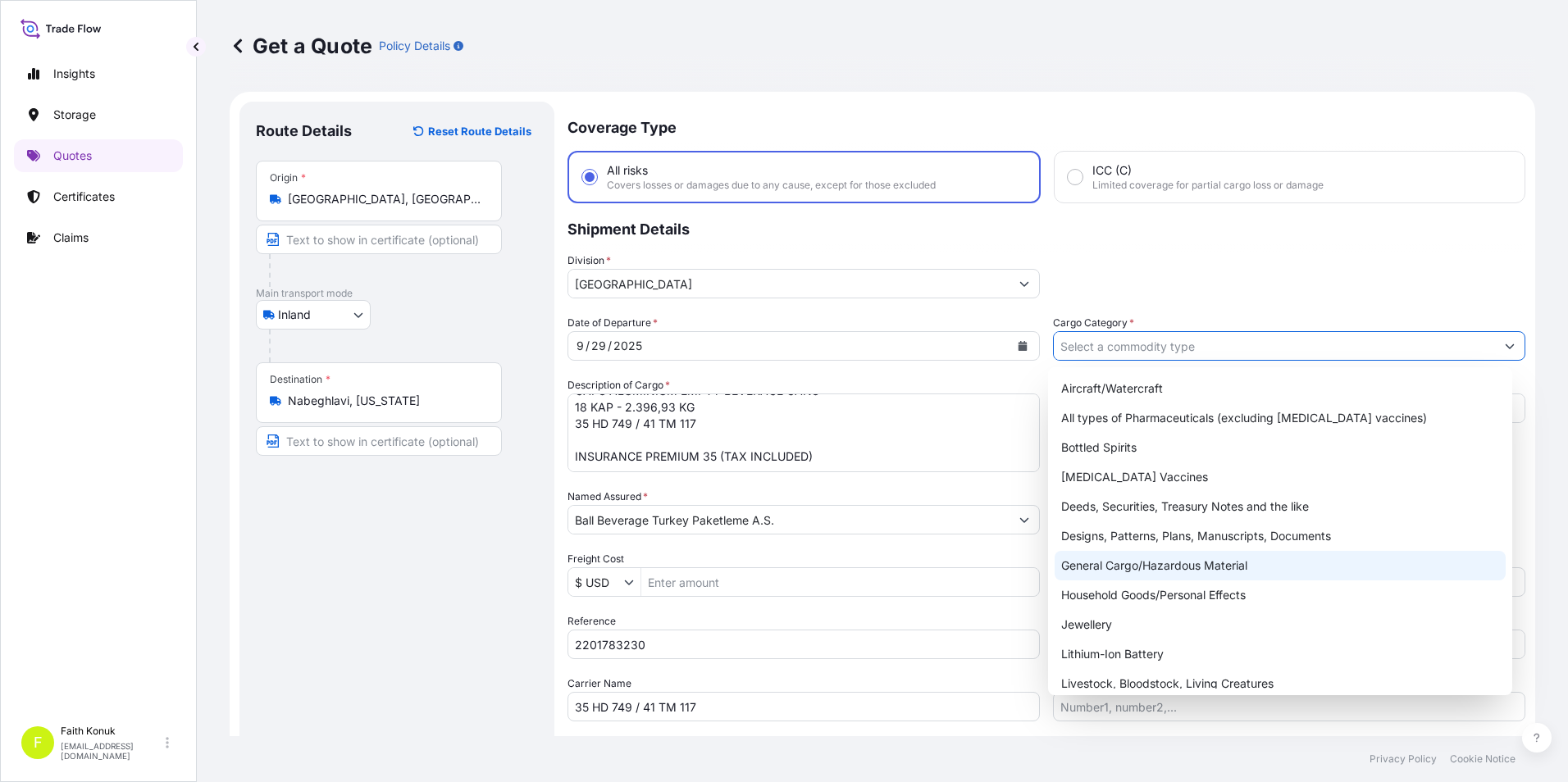
click at [1084, 557] on div "General Cargo/Hazardous Material" at bounding box center [1280, 566] width 452 height 30
type input "General Cargo/Hazardous Material"
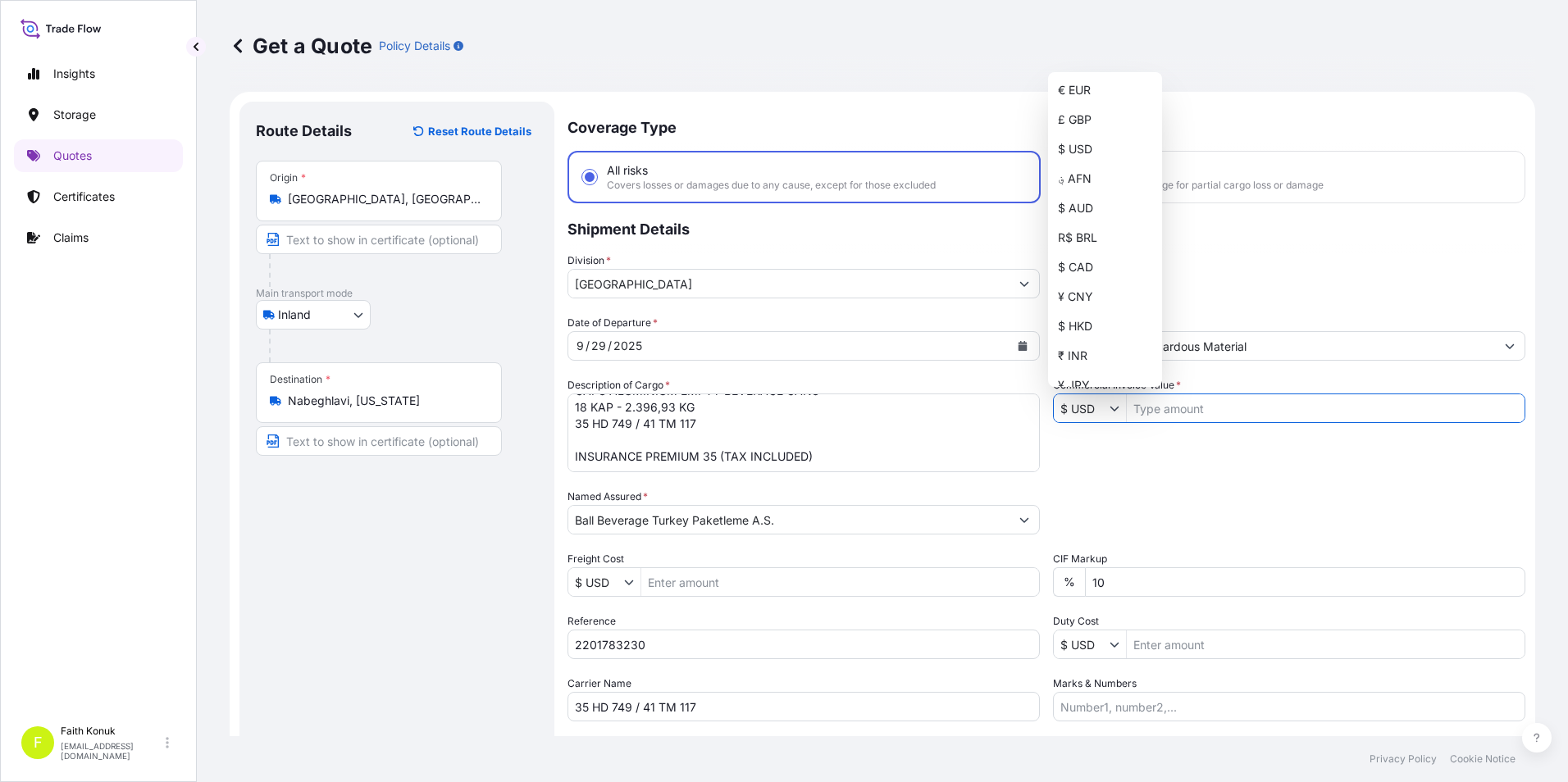
click at [1110, 403] on icon "Show suggestions" at bounding box center [1115, 408] width 10 height 10
click at [1078, 96] on div "€ EUR" at bounding box center [1105, 90] width 108 height 30
type input "€ EUR"
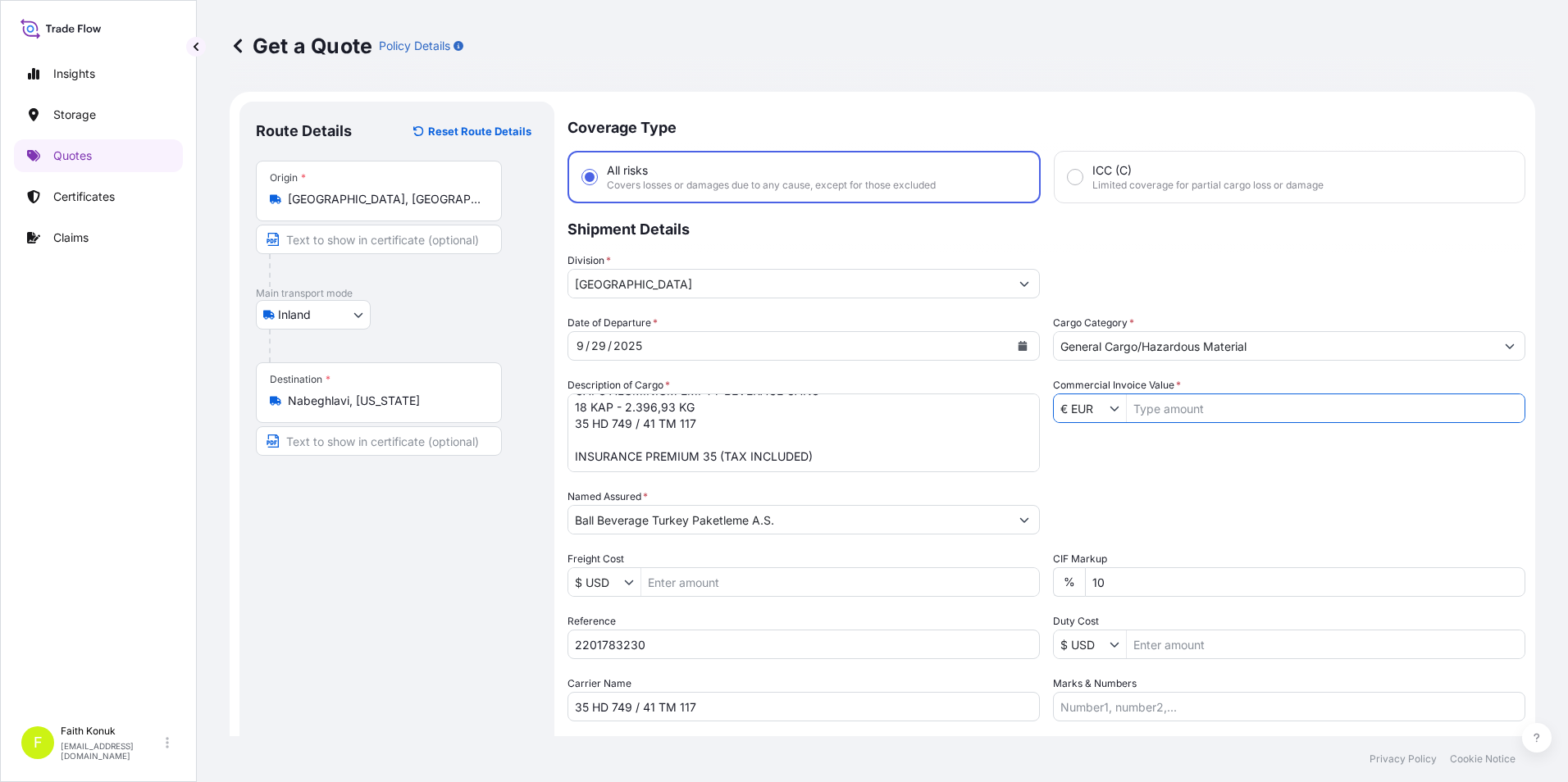
click at [1145, 413] on input "Commercial Invoice Value *" at bounding box center [1325, 408] width 398 height 30
click at [1196, 459] on div "Date of Departure * 9 / 29 / 2025 Cargo Category * General Cargo/Hazardous Mate…" at bounding box center [1047, 518] width 958 height 407
click at [1183, 413] on input "12,148.68" at bounding box center [1325, 408] width 398 height 30
type input "12,148.62"
click at [1183, 447] on div "Date of Departure * 9 / 29 / 2025 Cargo Category * General Cargo/Hazardous Mate…" at bounding box center [1047, 518] width 958 height 407
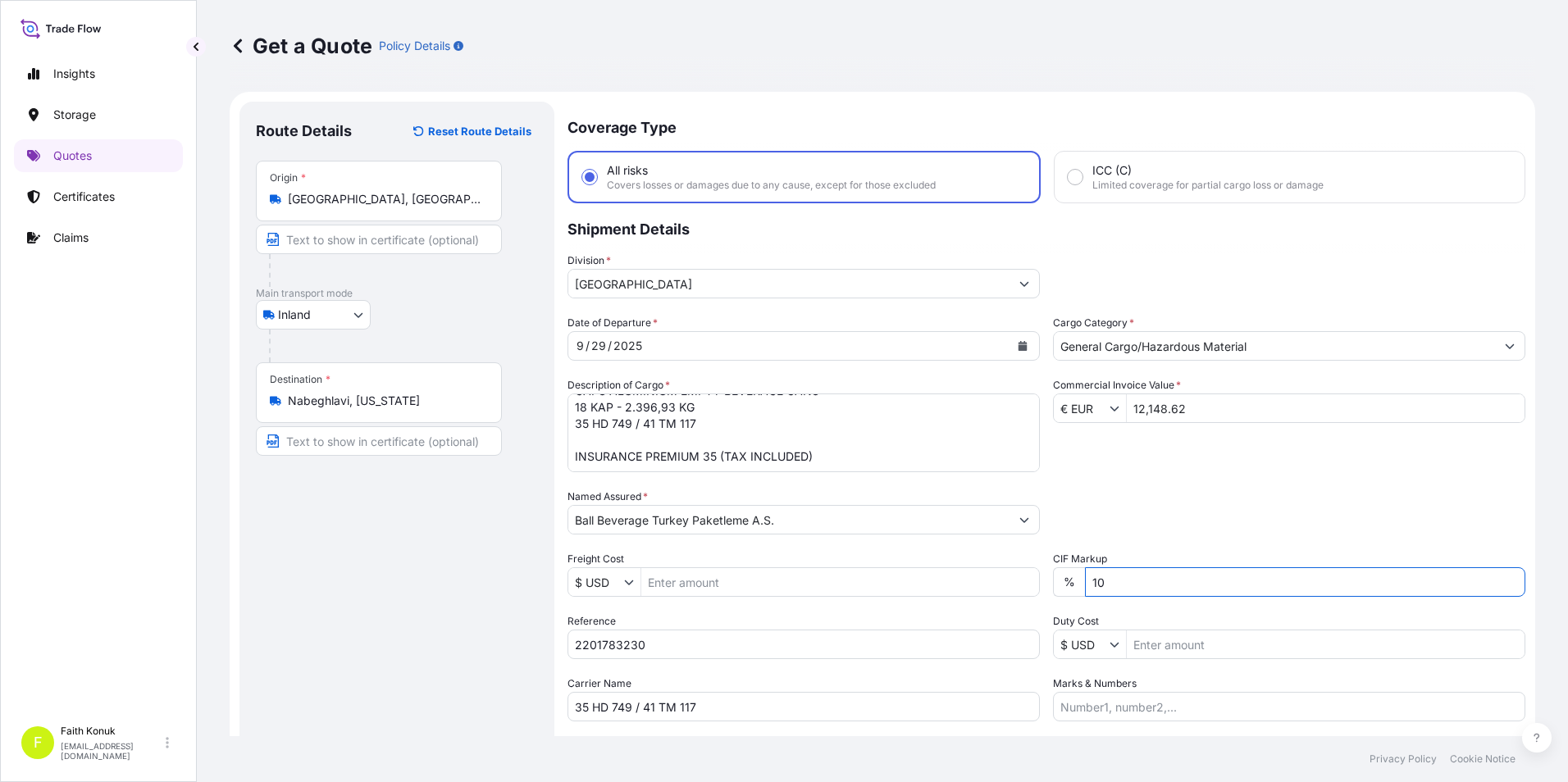
click at [1142, 581] on input "10" at bounding box center [1304, 582] width 440 height 30
type input "1"
type input "0"
click at [1147, 524] on div "Packing Category Type to search a container mode Please select a primary mode o…" at bounding box center [1289, 511] width 472 height 46
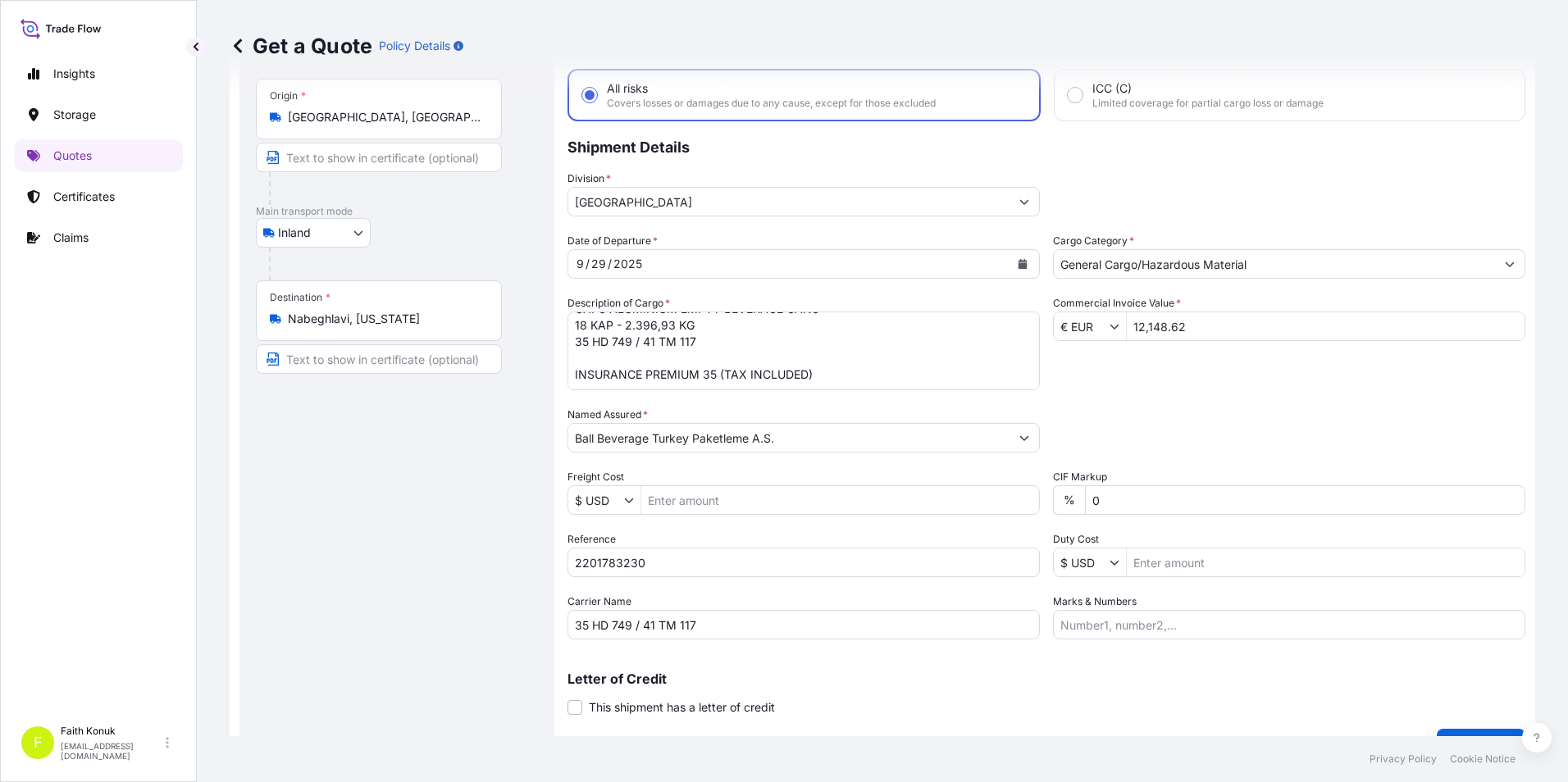
scroll to position [117, 0]
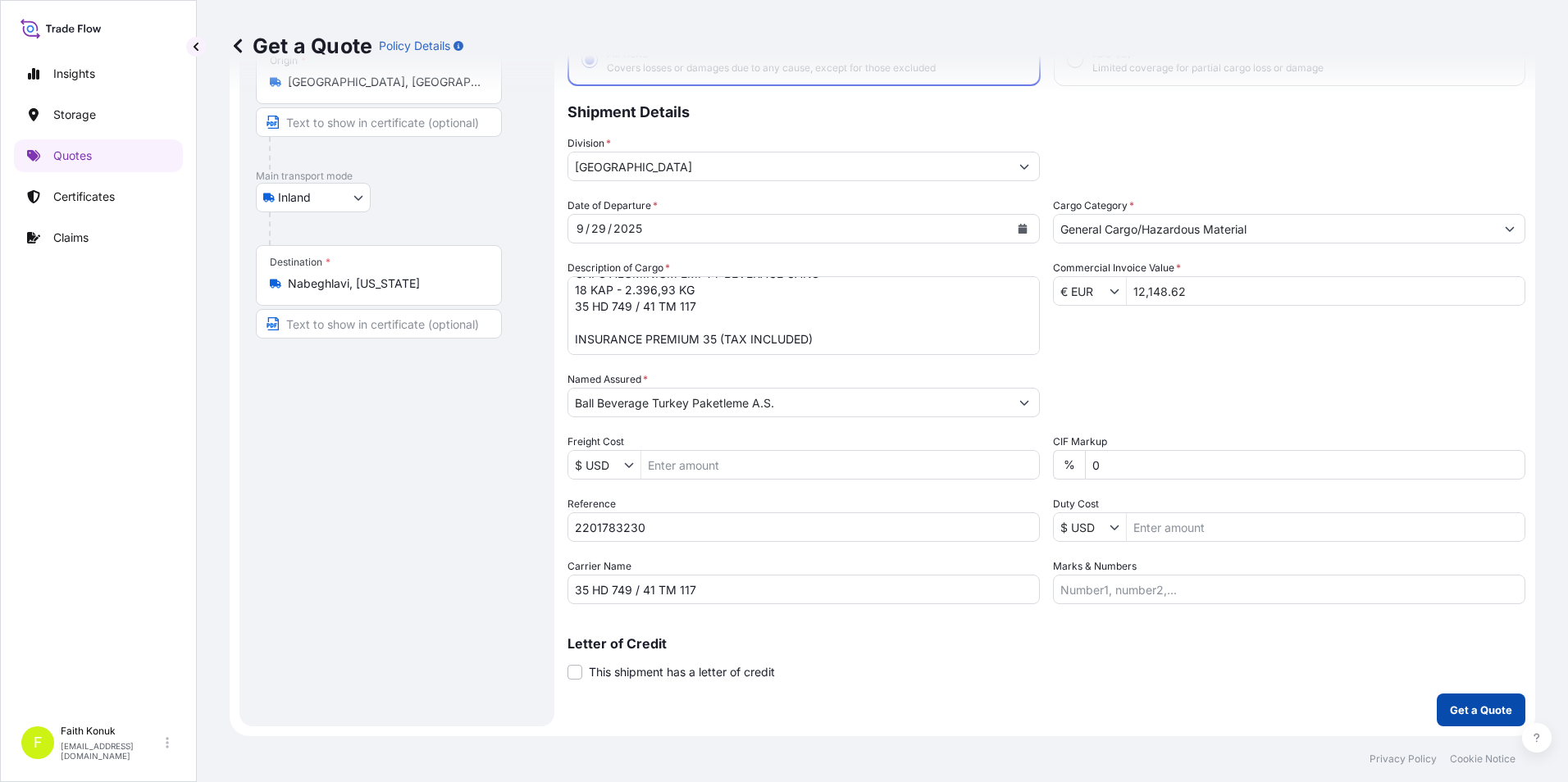
click at [1461, 702] on p "Get a Quote" at bounding box center [1480, 710] width 62 height 17
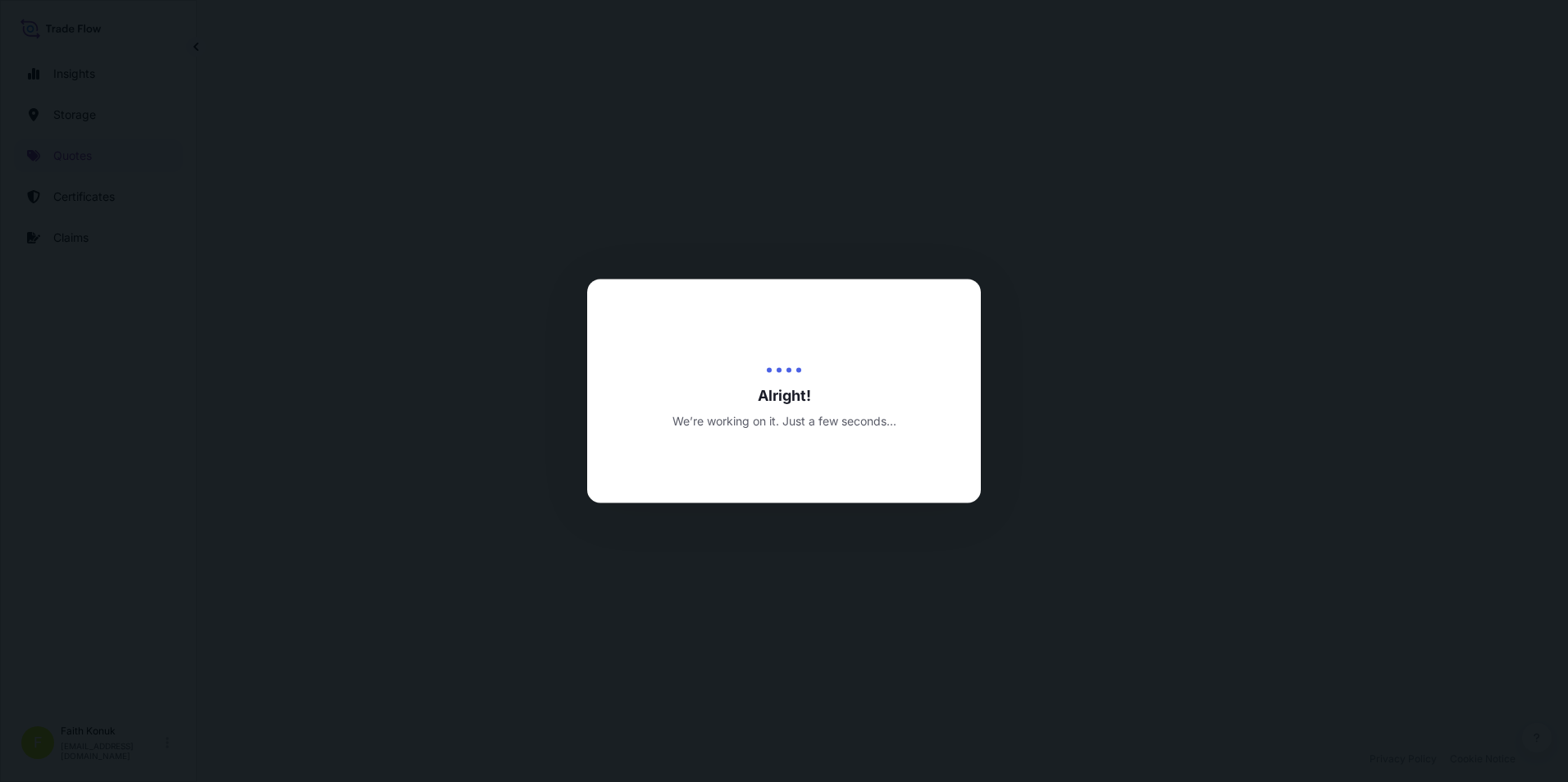
select select "Inland"
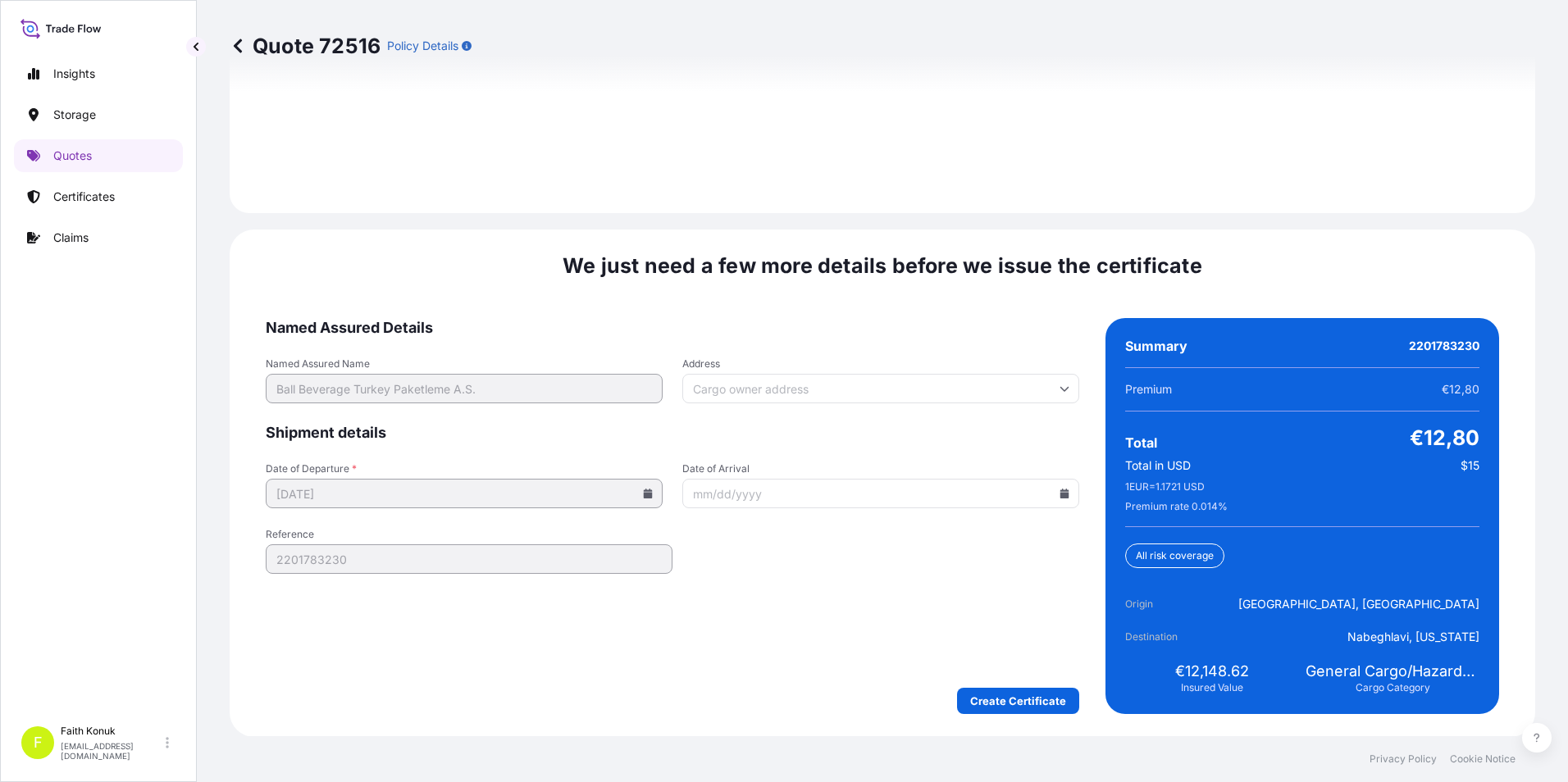
scroll to position [2393, 0]
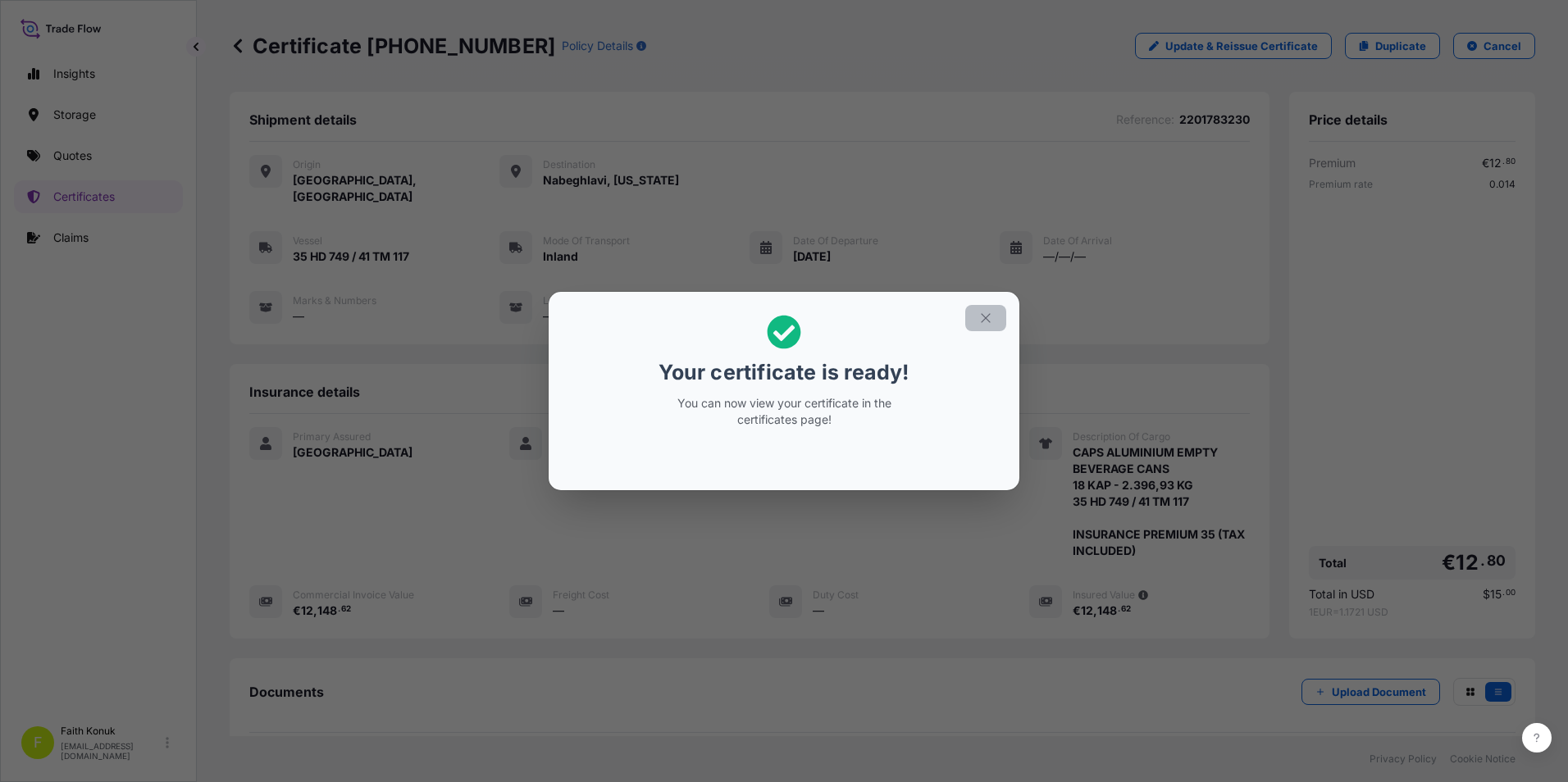
click at [980, 324] on icon "button" at bounding box center [985, 318] width 15 height 15
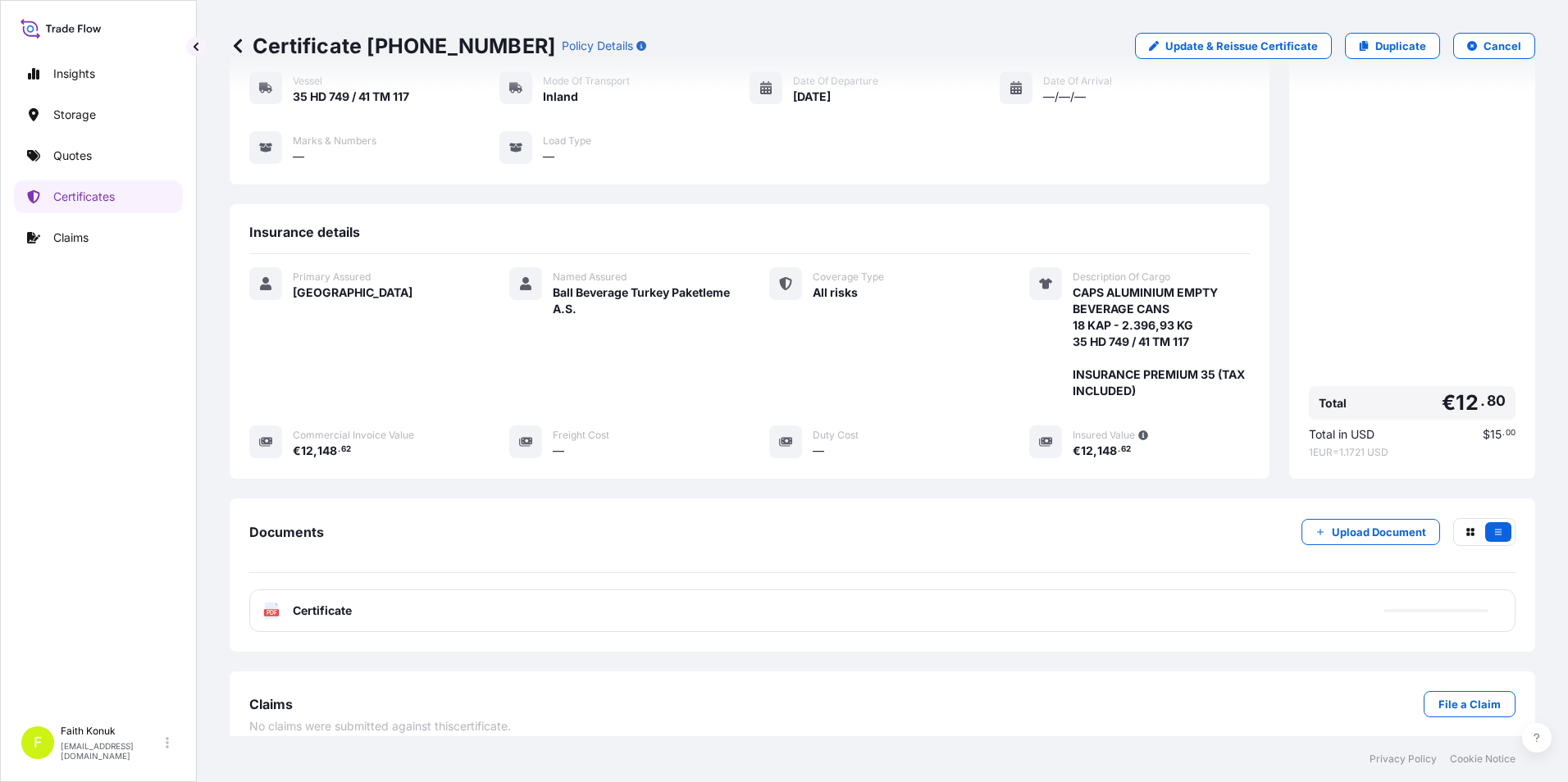
scroll to position [162, 0]
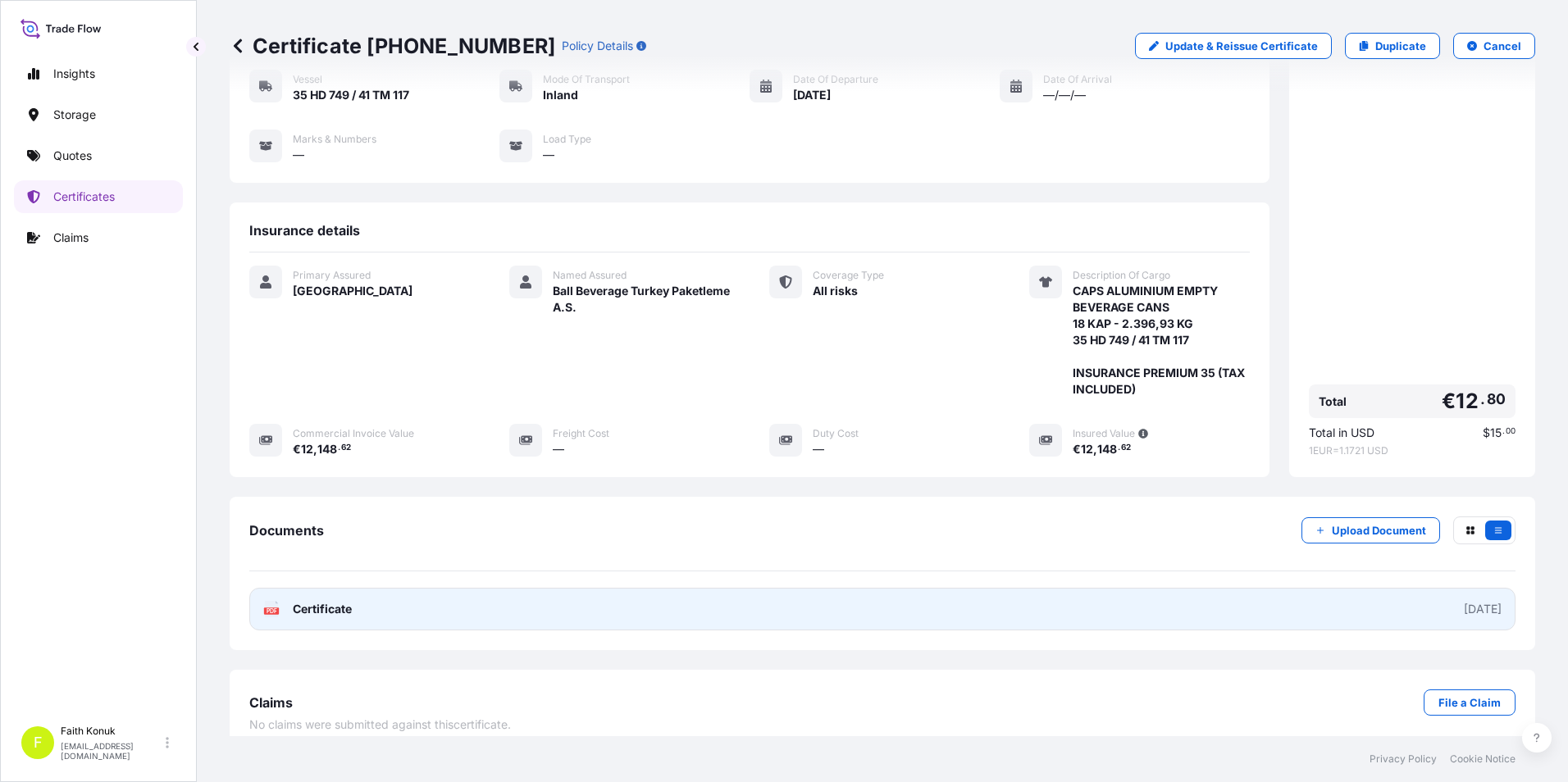
click at [334, 601] on span "Certificate" at bounding box center [322, 609] width 59 height 17
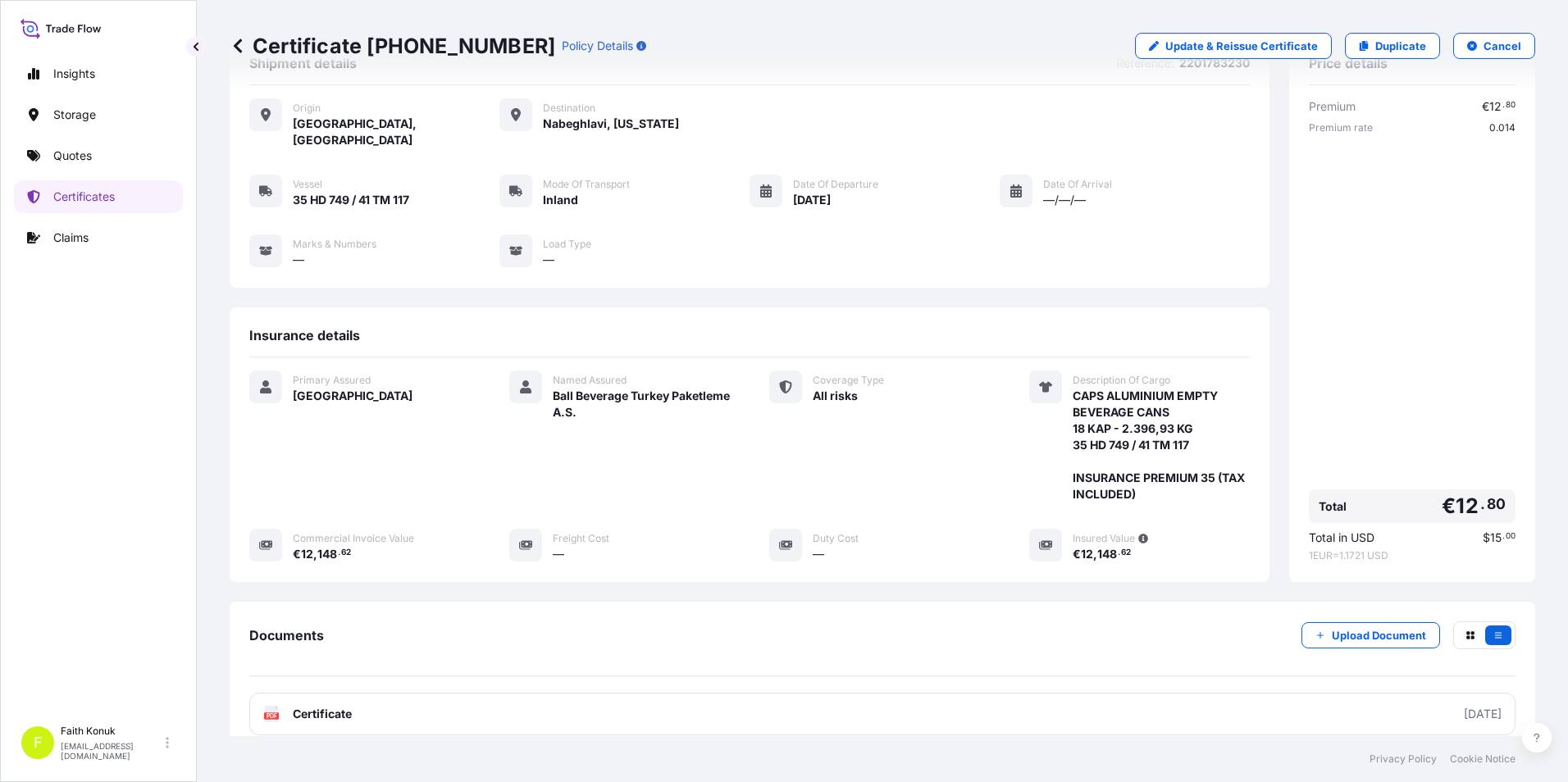
scroll to position [82, 0]
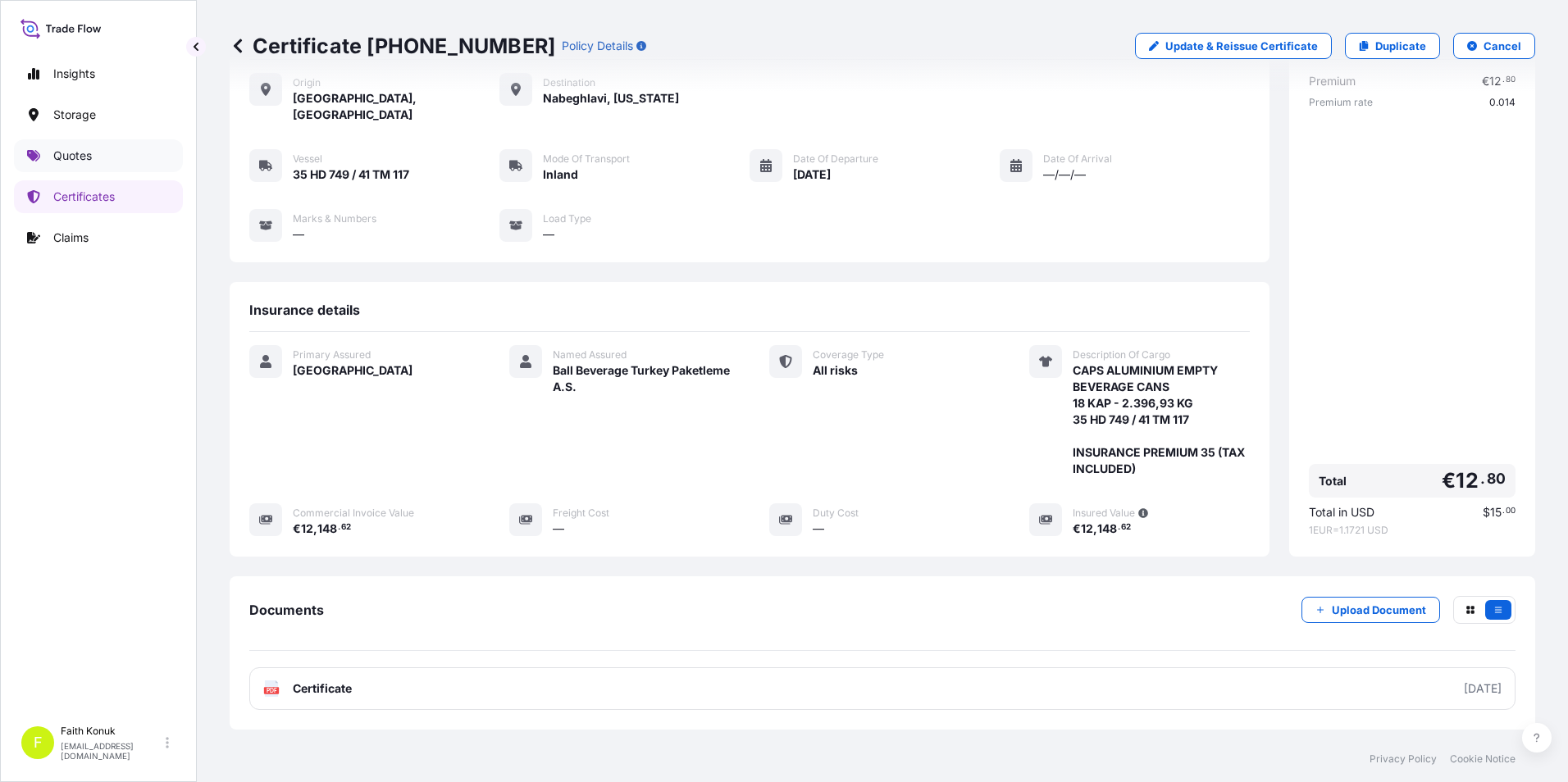
click at [113, 166] on link "Quotes" at bounding box center [99, 156] width 169 height 33
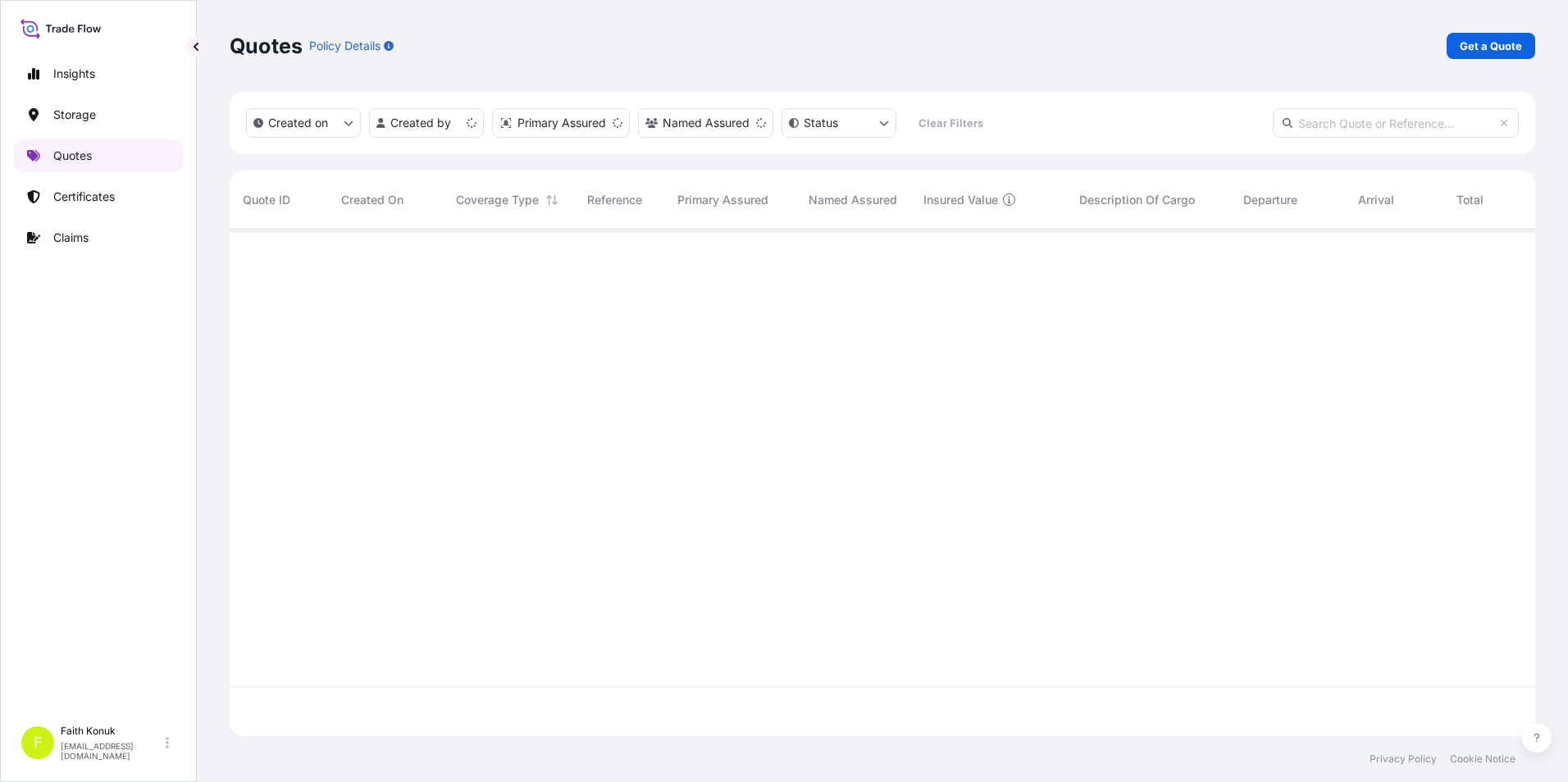
scroll to position [504, 1293]
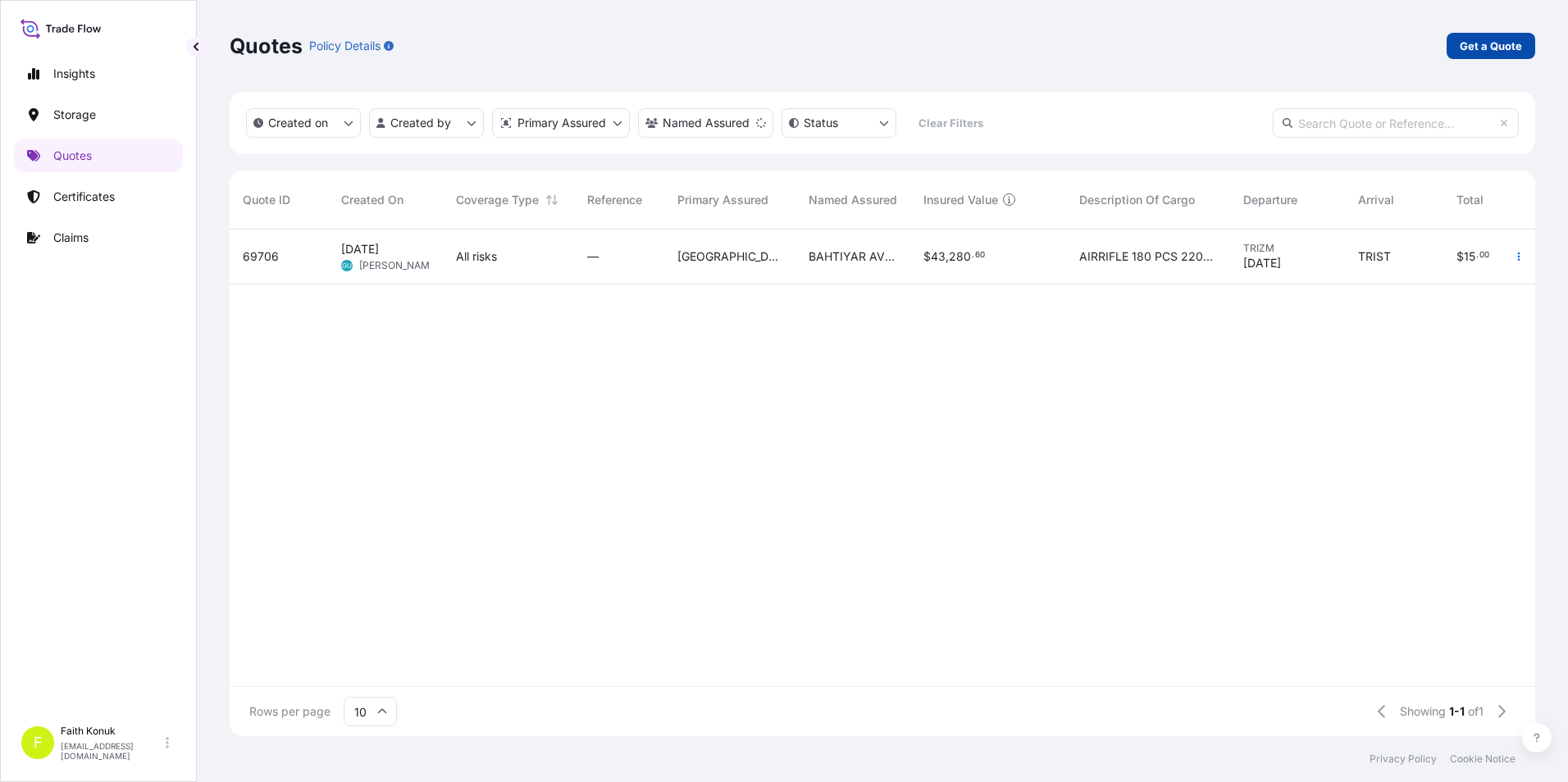
click at [1465, 45] on p "Get a Quote" at bounding box center [1490, 46] width 62 height 17
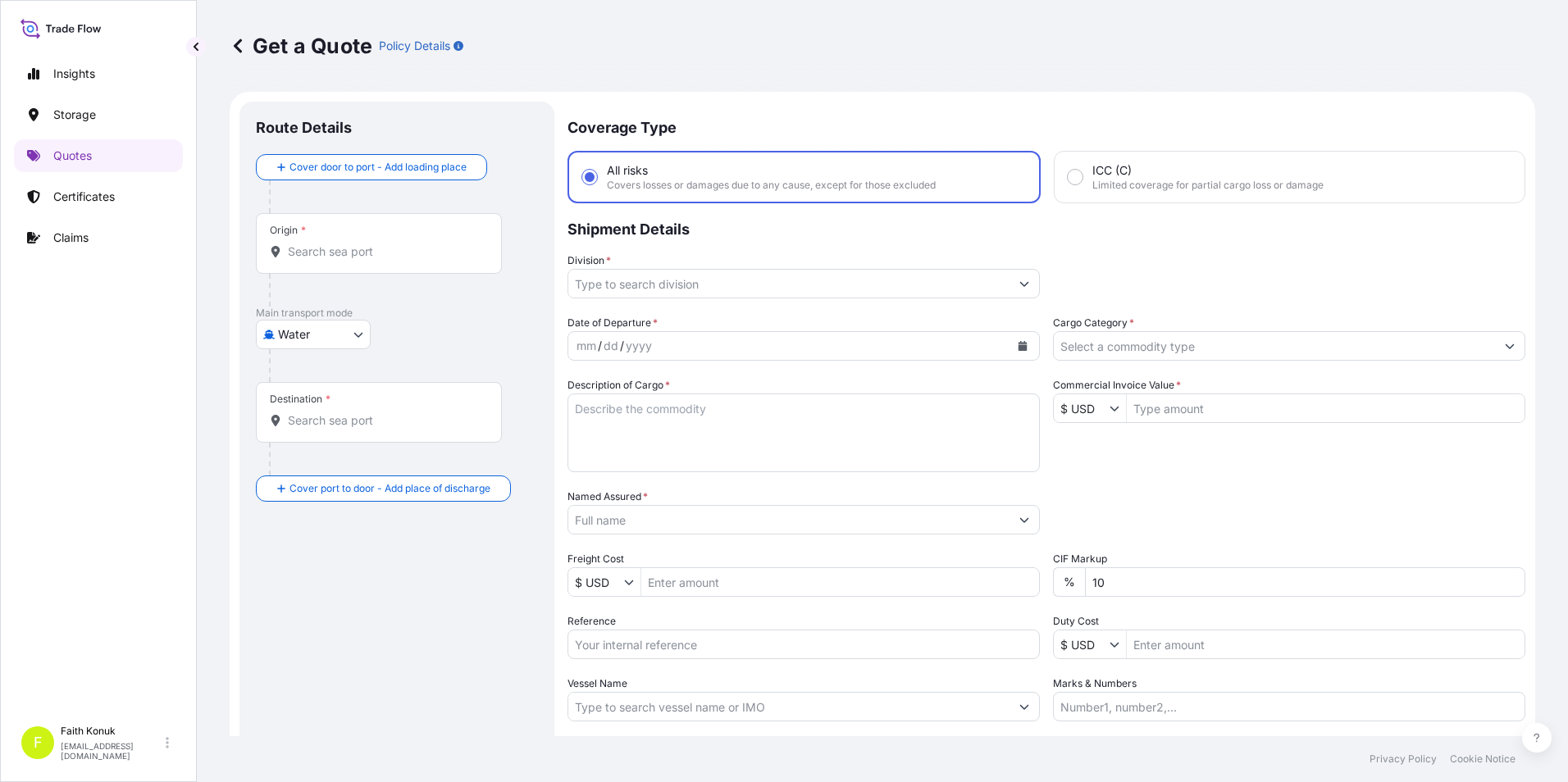
scroll to position [27, 0]
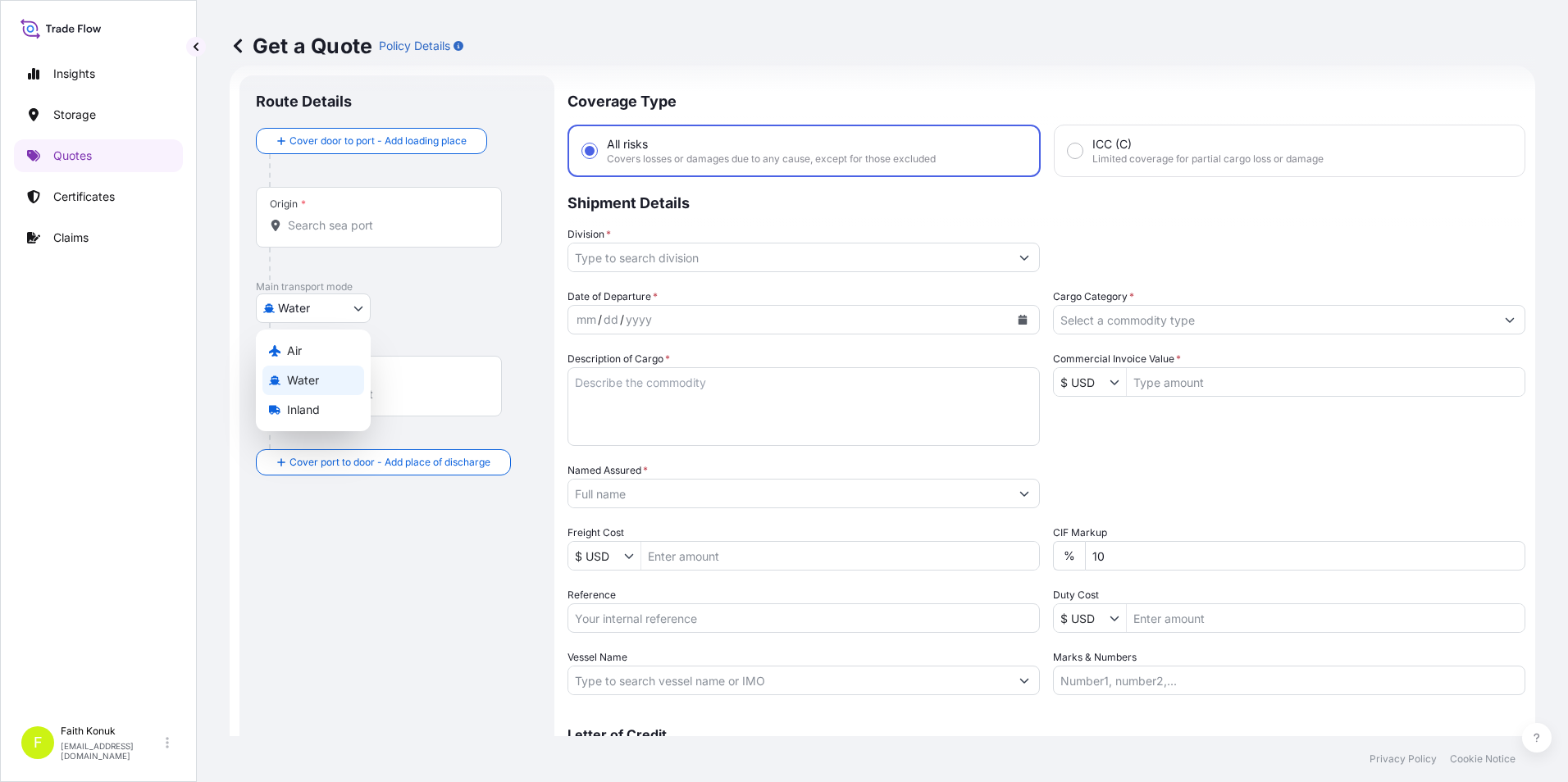
click at [346, 307] on body "Insights Storage Quotes Certificates Claims F Faith Konuk fatih.konuk@psabdp.co…" at bounding box center [784, 391] width 1568 height 782
click at [298, 402] on span "Inland" at bounding box center [303, 410] width 33 height 17
select select "Inland"
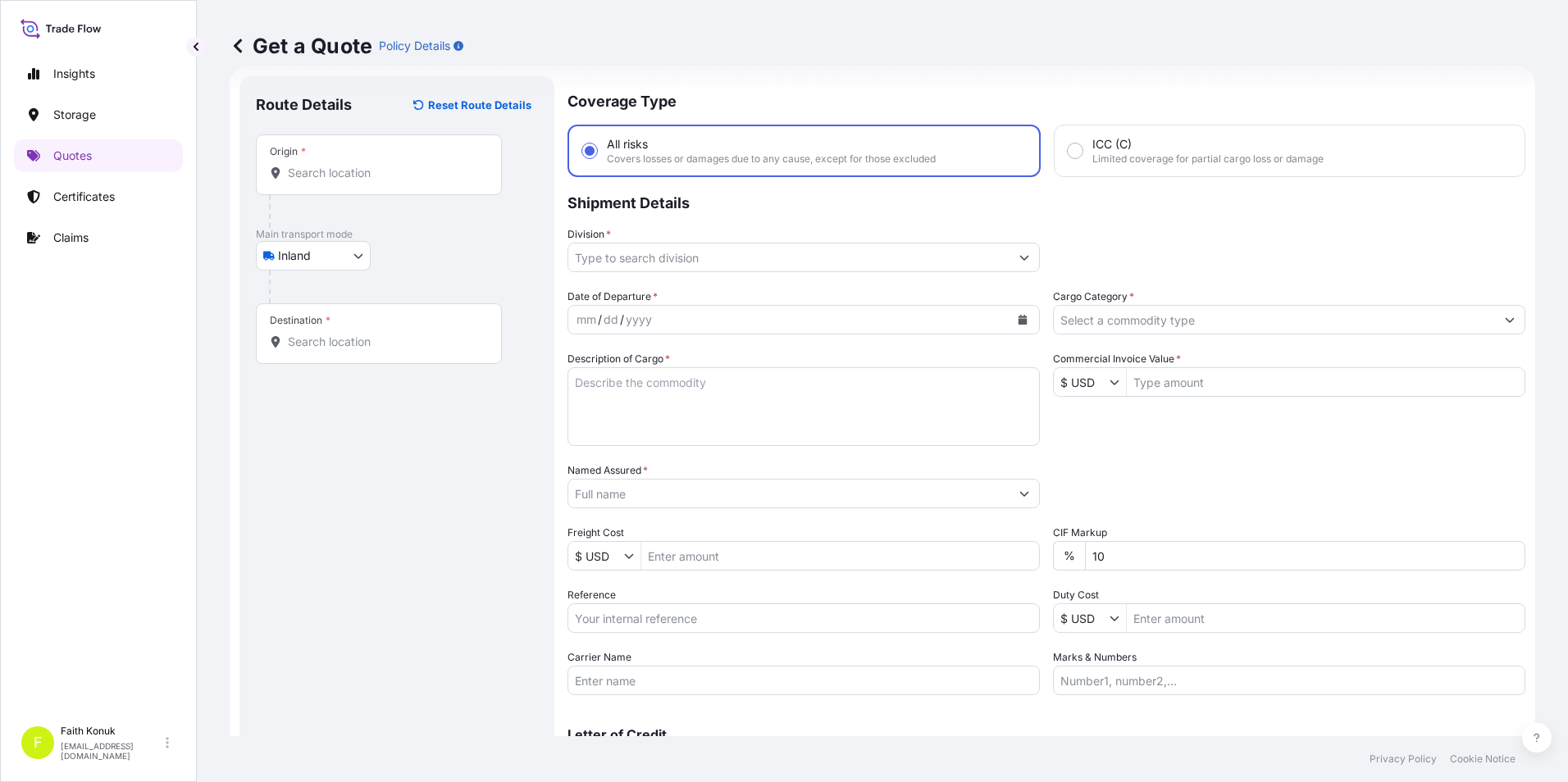
click at [363, 182] on div "Origin *" at bounding box center [379, 164] width 246 height 60
click at [363, 181] on input "Origin *" at bounding box center [385, 173] width 194 height 17
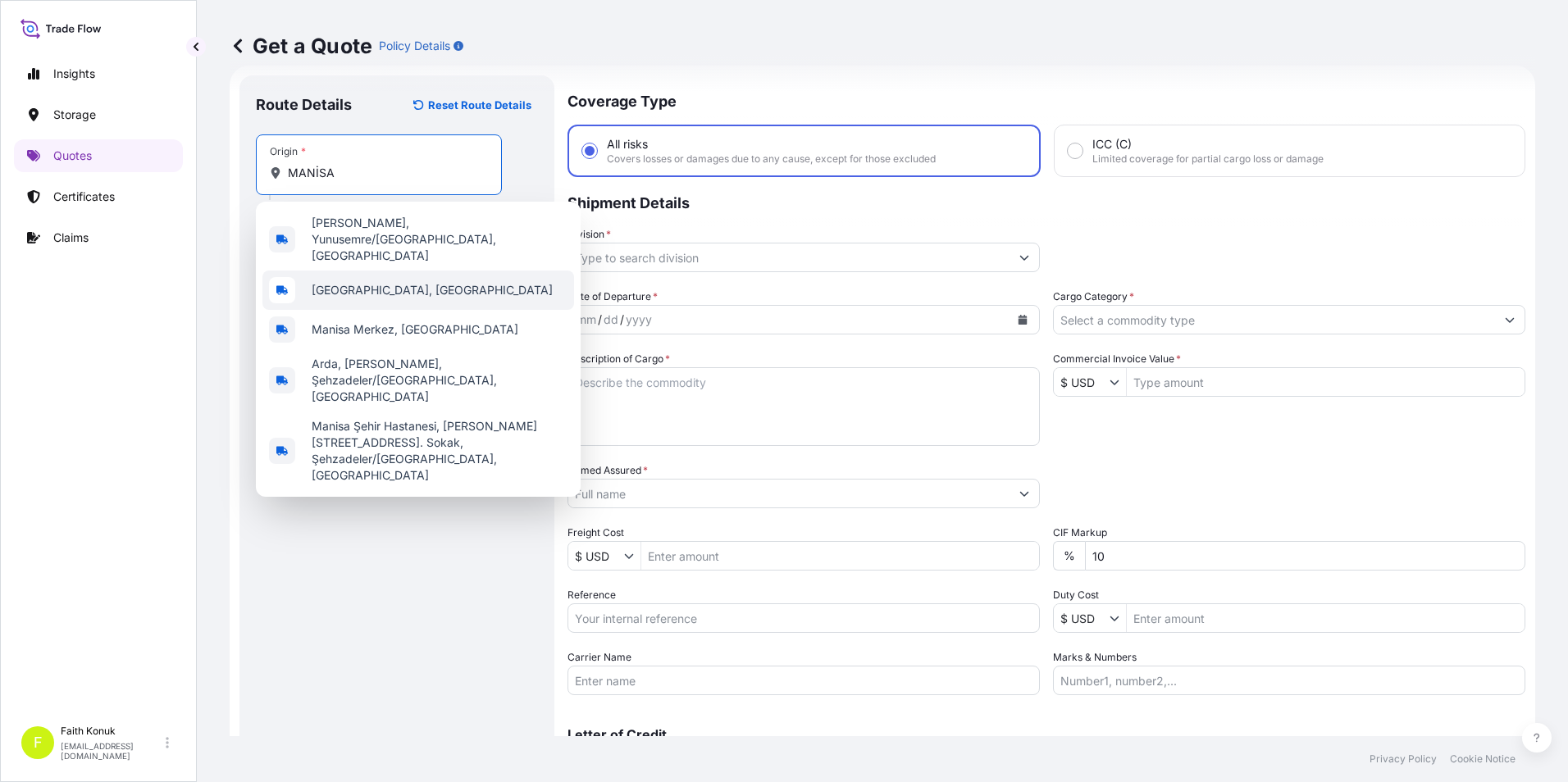
click at [332, 282] on span "Manisa, Türkiye" at bounding box center [432, 290] width 241 height 17
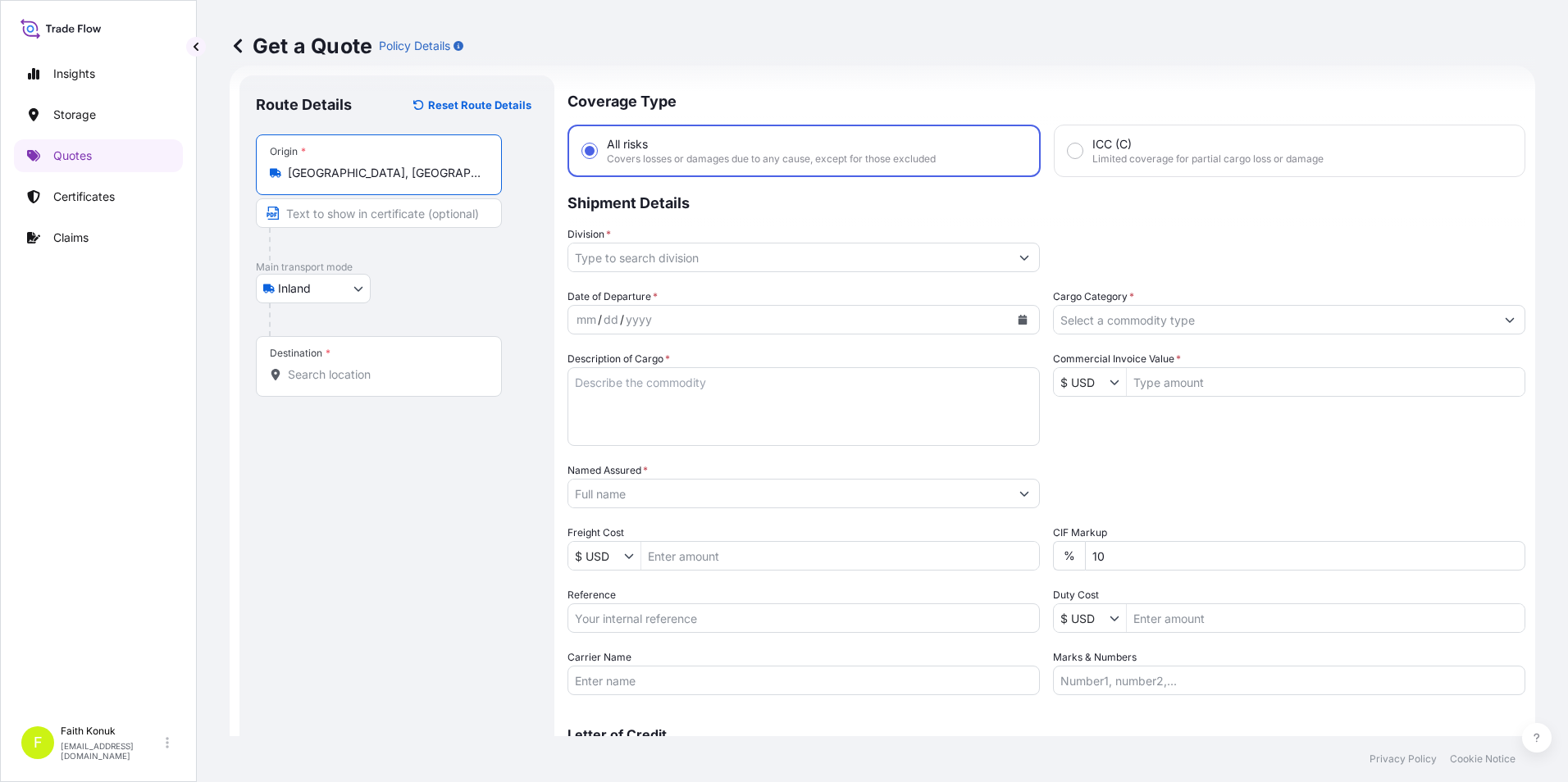
type input "Manisa, Türkiye"
click at [345, 361] on div "Destination *" at bounding box center [379, 366] width 246 height 60
click at [345, 366] on input "Destination *" at bounding box center [385, 374] width 194 height 17
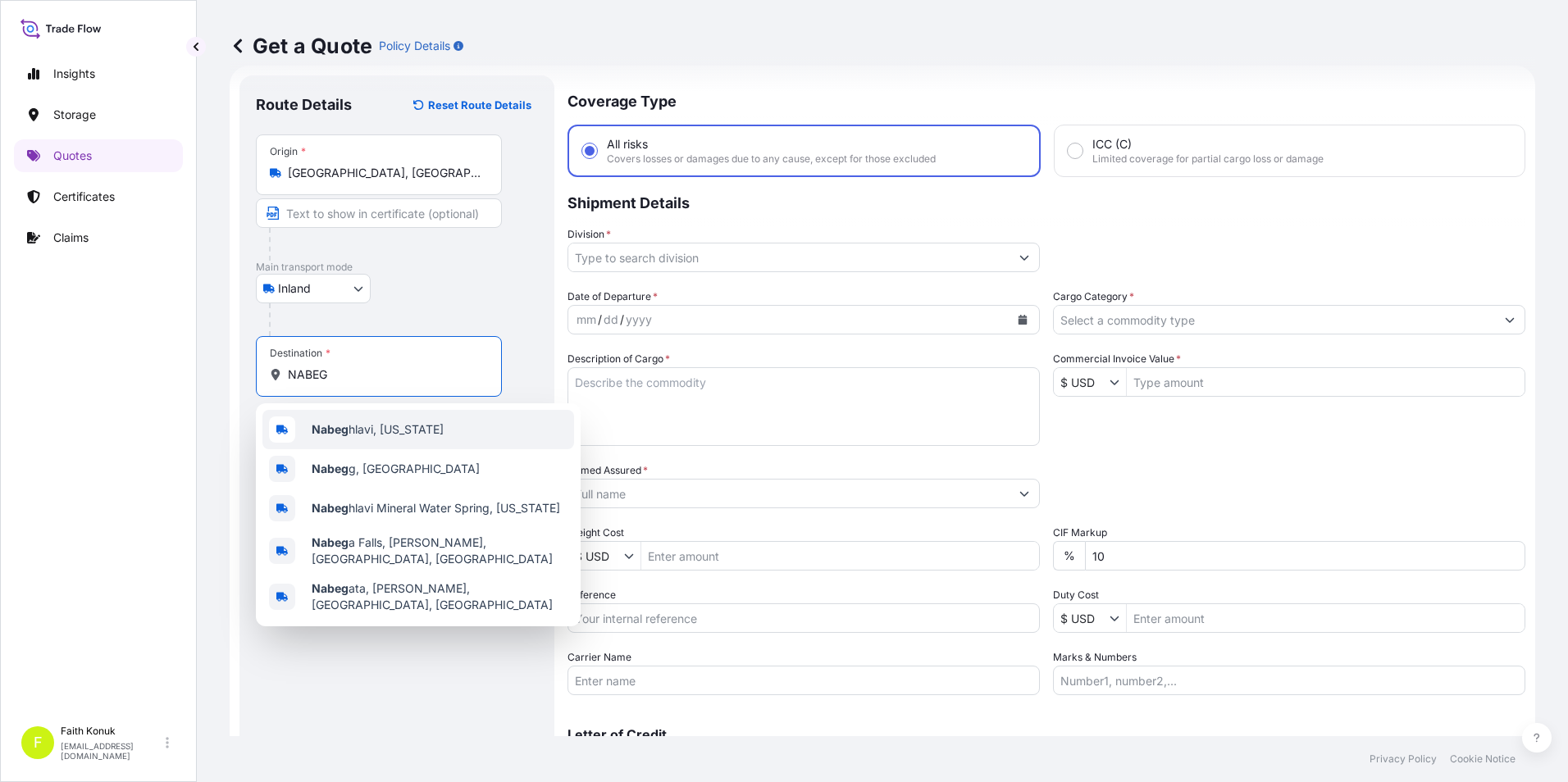
click at [431, 432] on div "Nabeg hlavi, Georgia" at bounding box center [419, 429] width 312 height 39
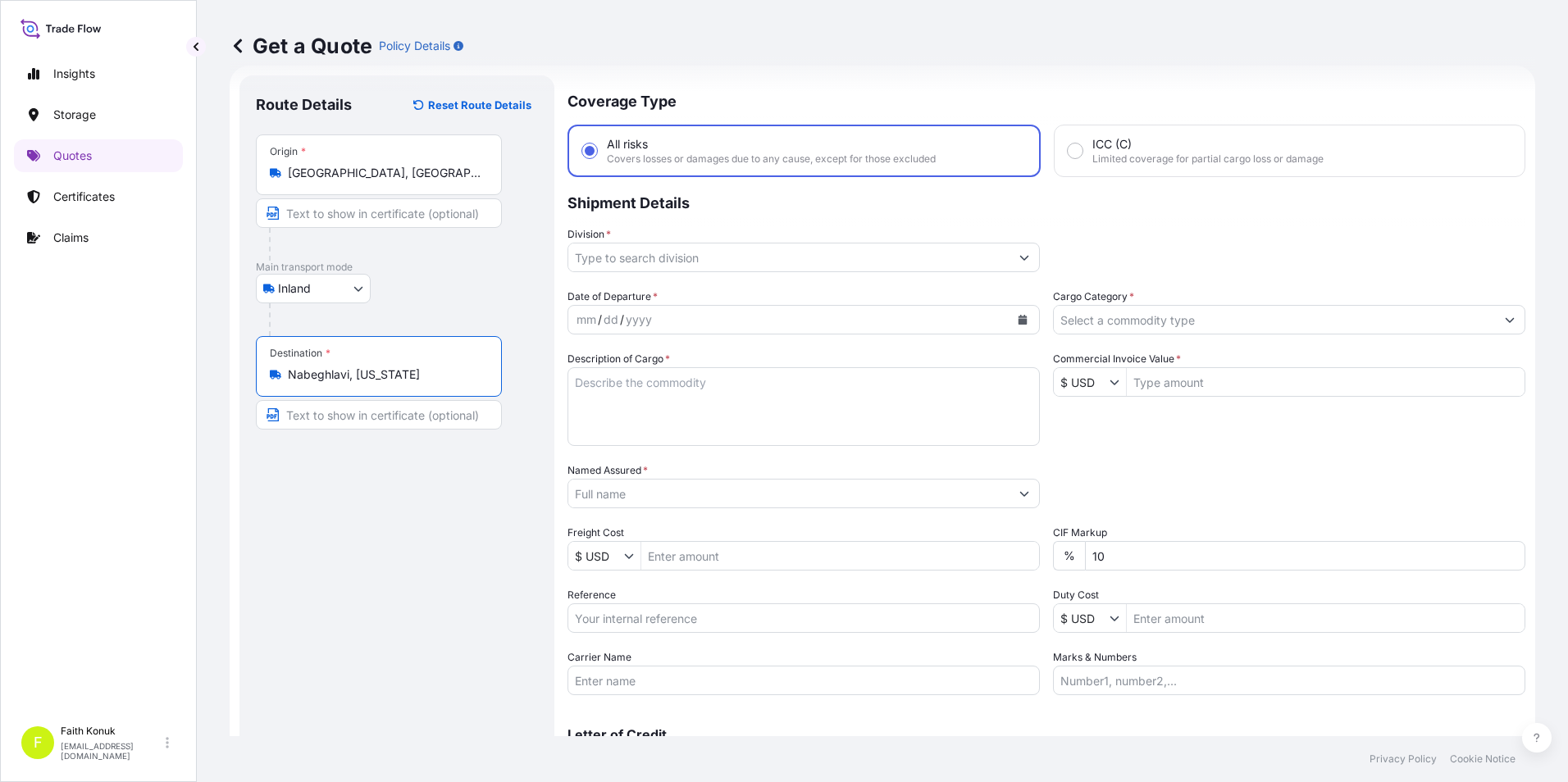
type input "Nabeghlavi, Georgia"
drag, startPoint x: 708, startPoint y: 255, endPoint x: 699, endPoint y: 273, distance: 20.1
click at [706, 256] on input "Division *" at bounding box center [789, 258] width 441 height 30
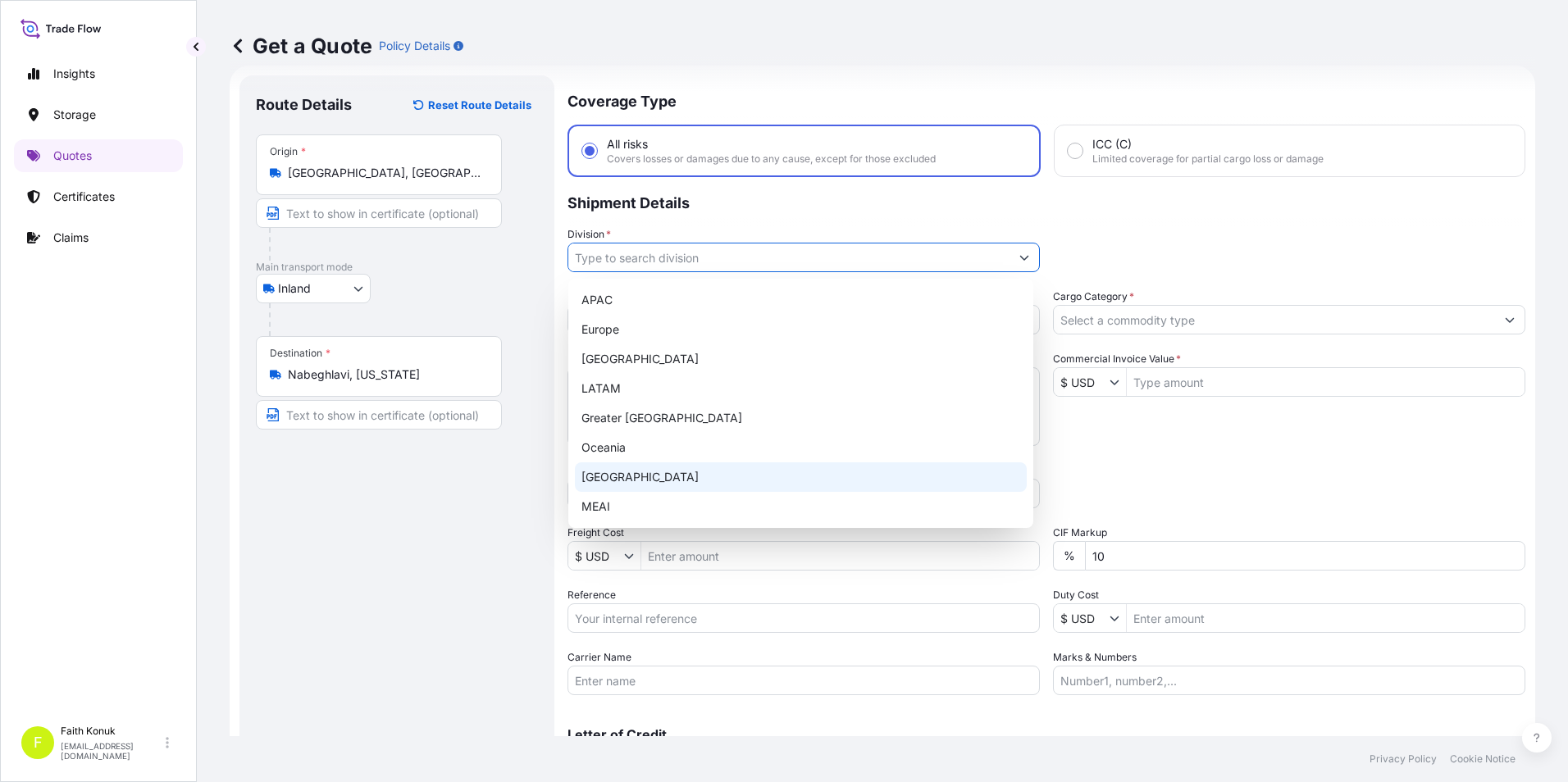
click at [592, 480] on div "[GEOGRAPHIC_DATA]" at bounding box center [801, 477] width 452 height 30
type input "[GEOGRAPHIC_DATA]"
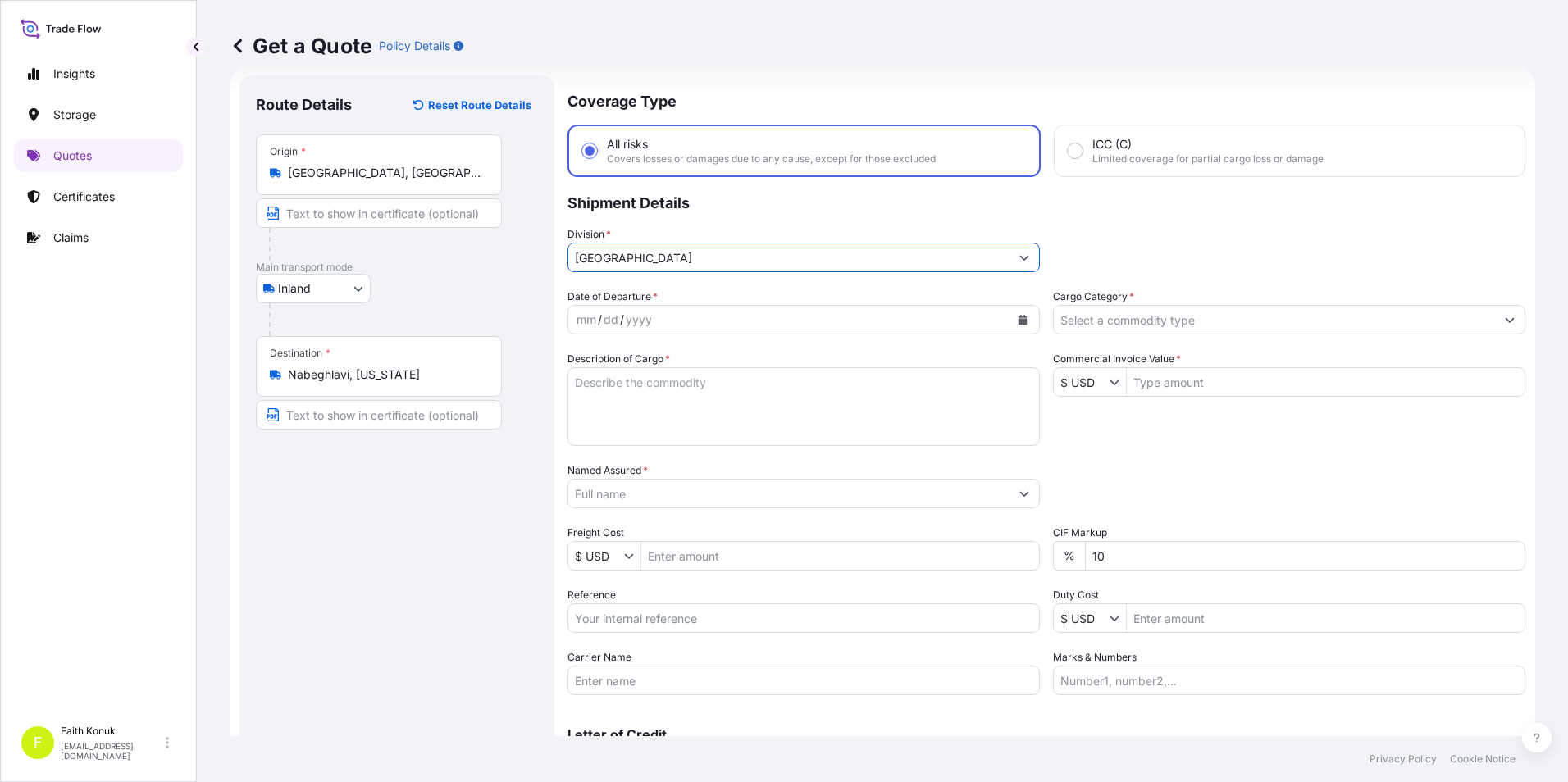
click at [734, 319] on div "mm / dd / yyyy" at bounding box center [789, 320] width 441 height 30
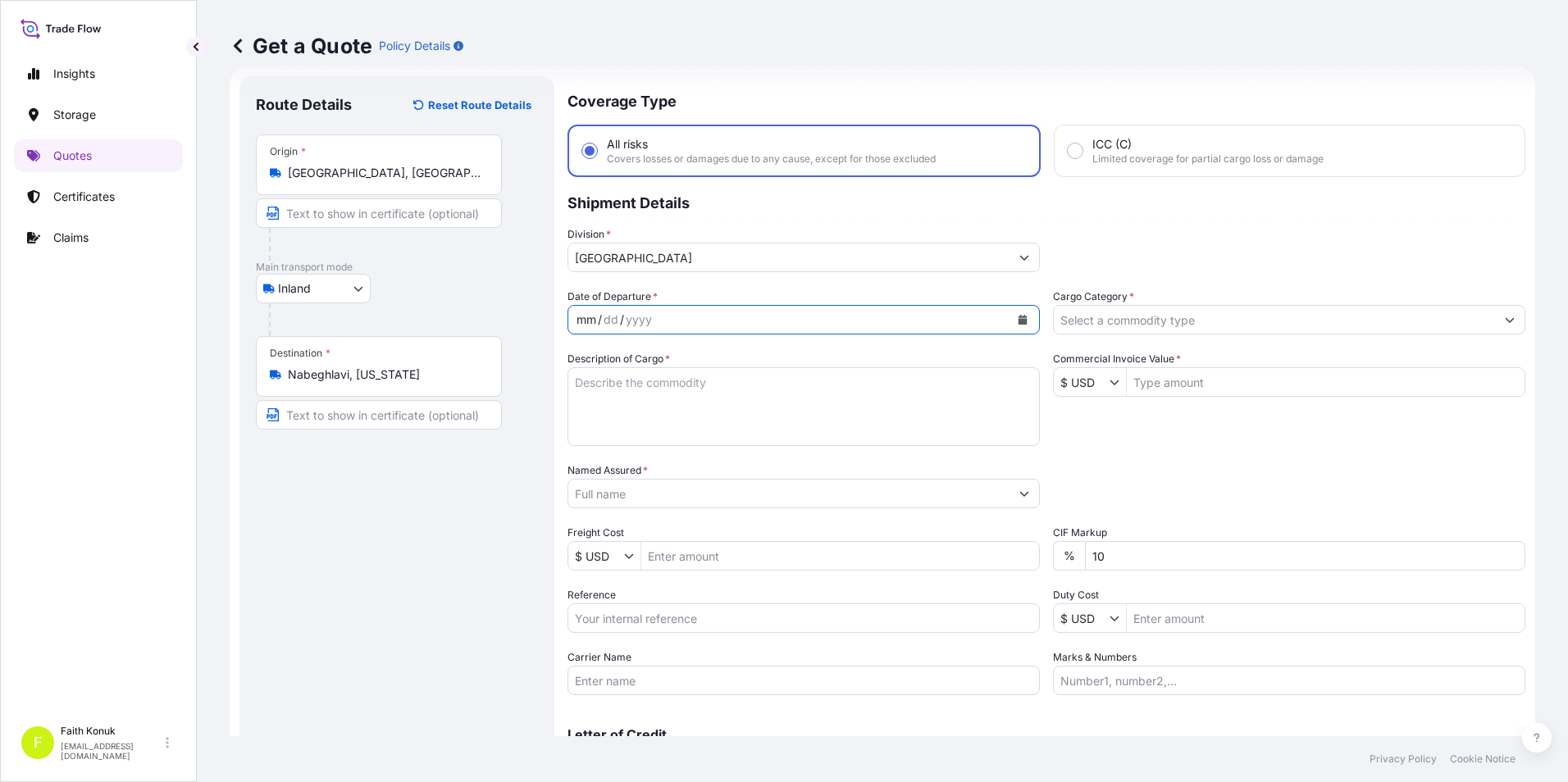
click at [1019, 316] on icon "Calendar" at bounding box center [1023, 320] width 9 height 10
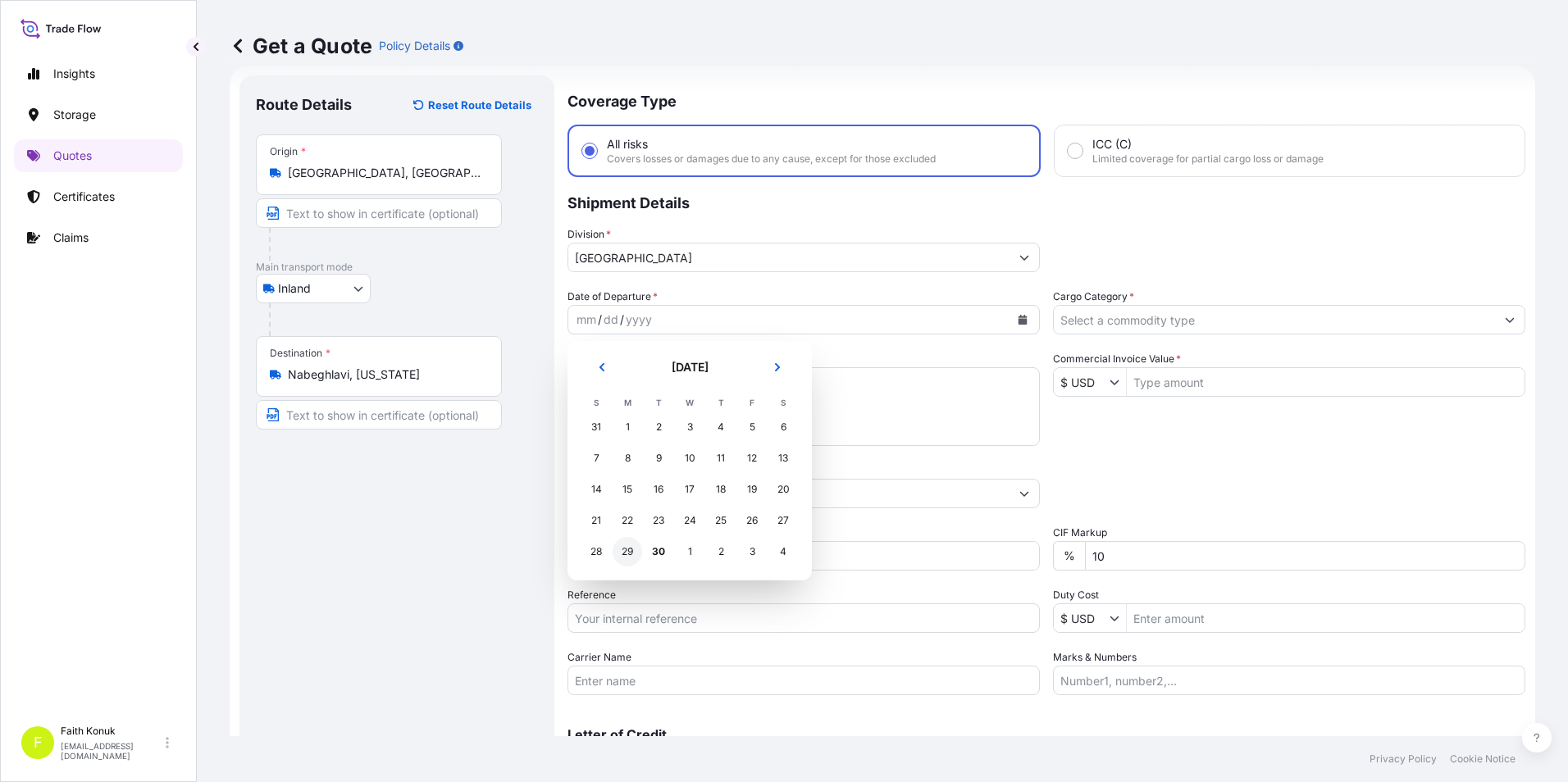
click at [632, 558] on div "29" at bounding box center [627, 552] width 30 height 30
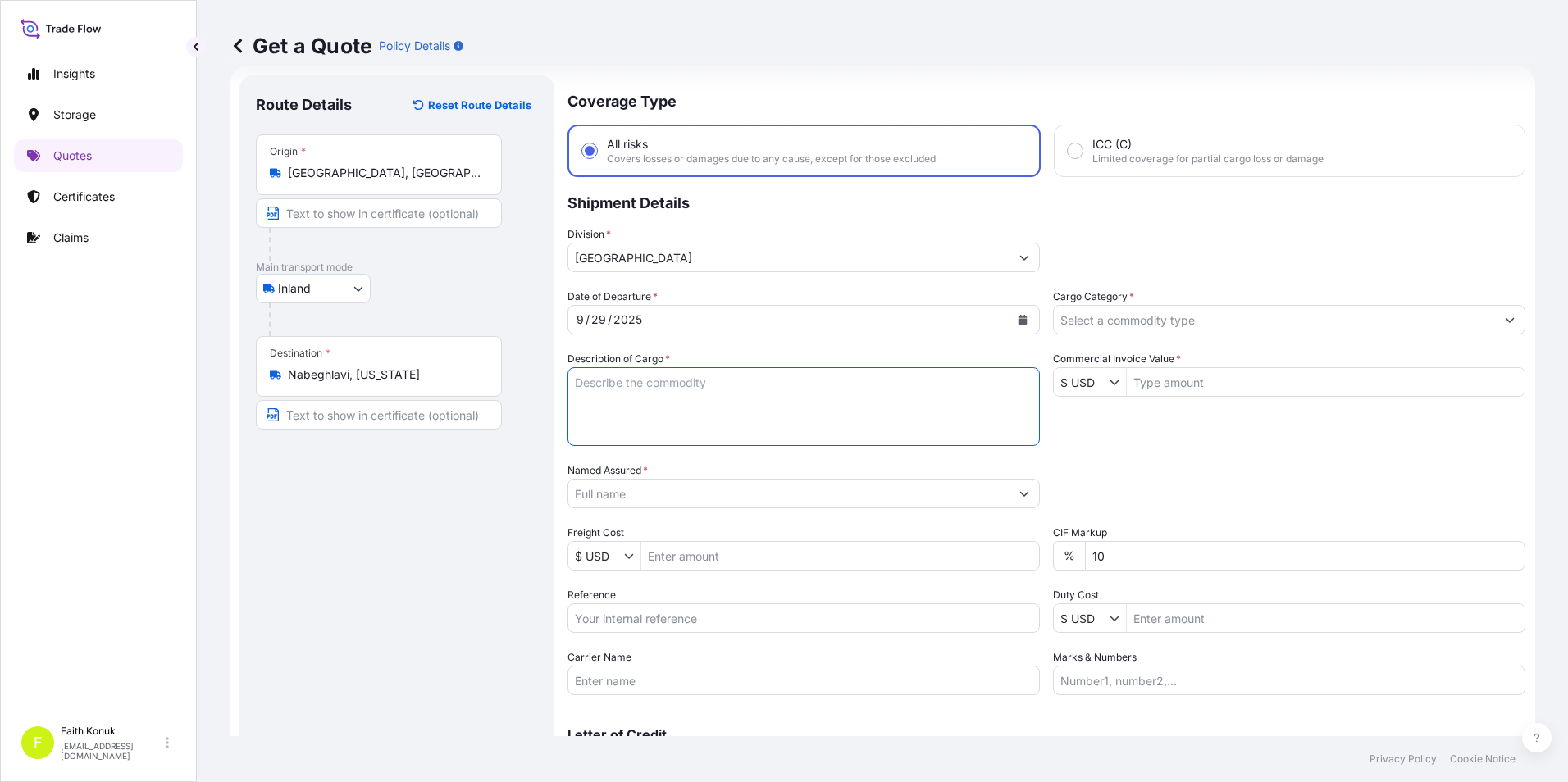
drag, startPoint x: 714, startPoint y: 406, endPoint x: 773, endPoint y: 404, distance: 59.0
click at [719, 405] on textarea "Description of Cargo *" at bounding box center [804, 406] width 472 height 79
click at [835, 414] on textarea "Description of Cargo *" at bounding box center [804, 406] width 472 height 79
paste textarea "CAPS ALUMINIUM EMPTY BEVERAGE CANS 18 KAP - 2.396,93 KG"
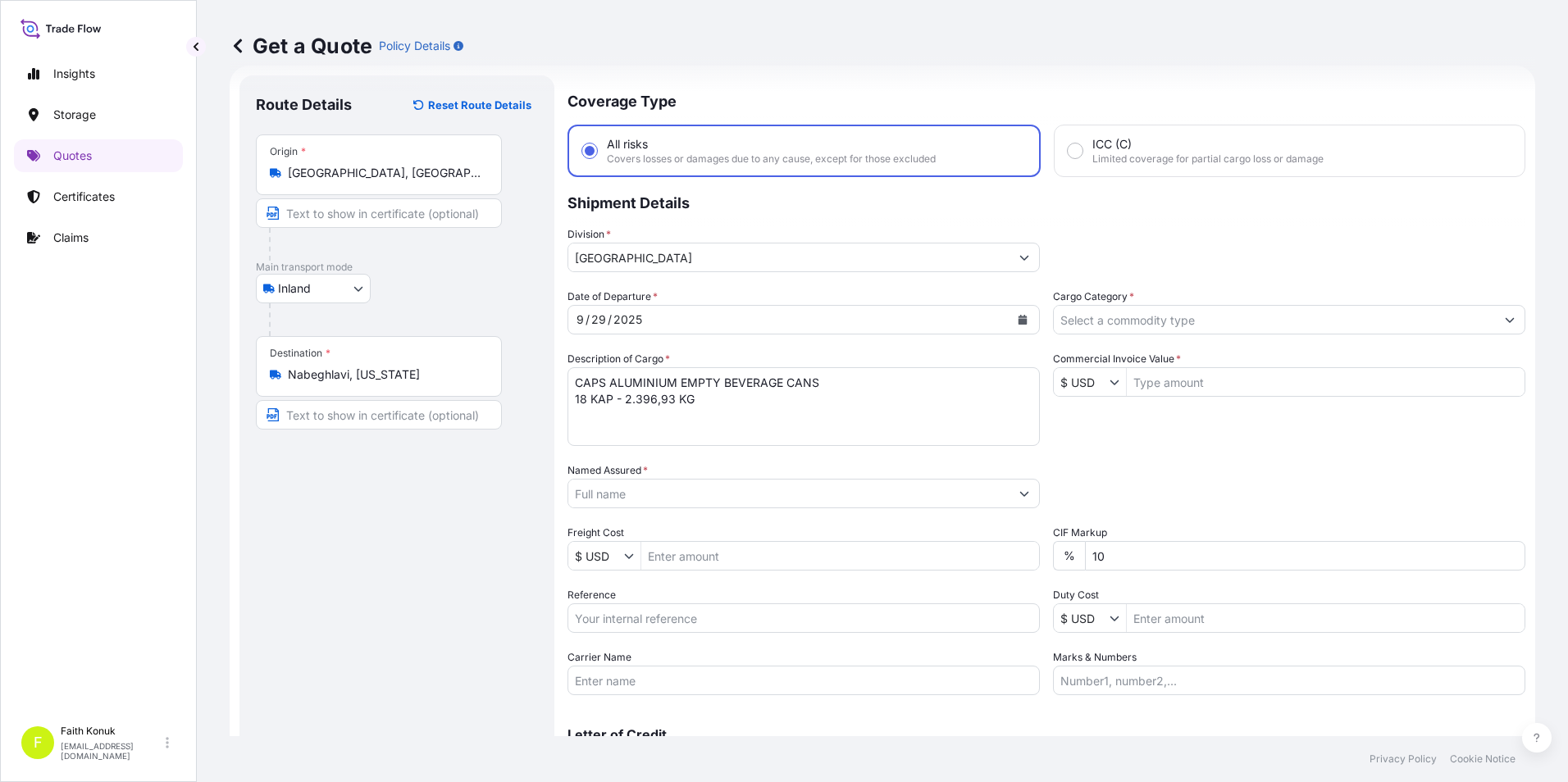
click at [618, 411] on textarea "CAPS ALUMINIUM EMPTY BEVERAGE CANS 18 KAP - 2.396,93 KG" at bounding box center [804, 406] width 472 height 79
paste textarea "45 AS 493 / 35 BKF 246"
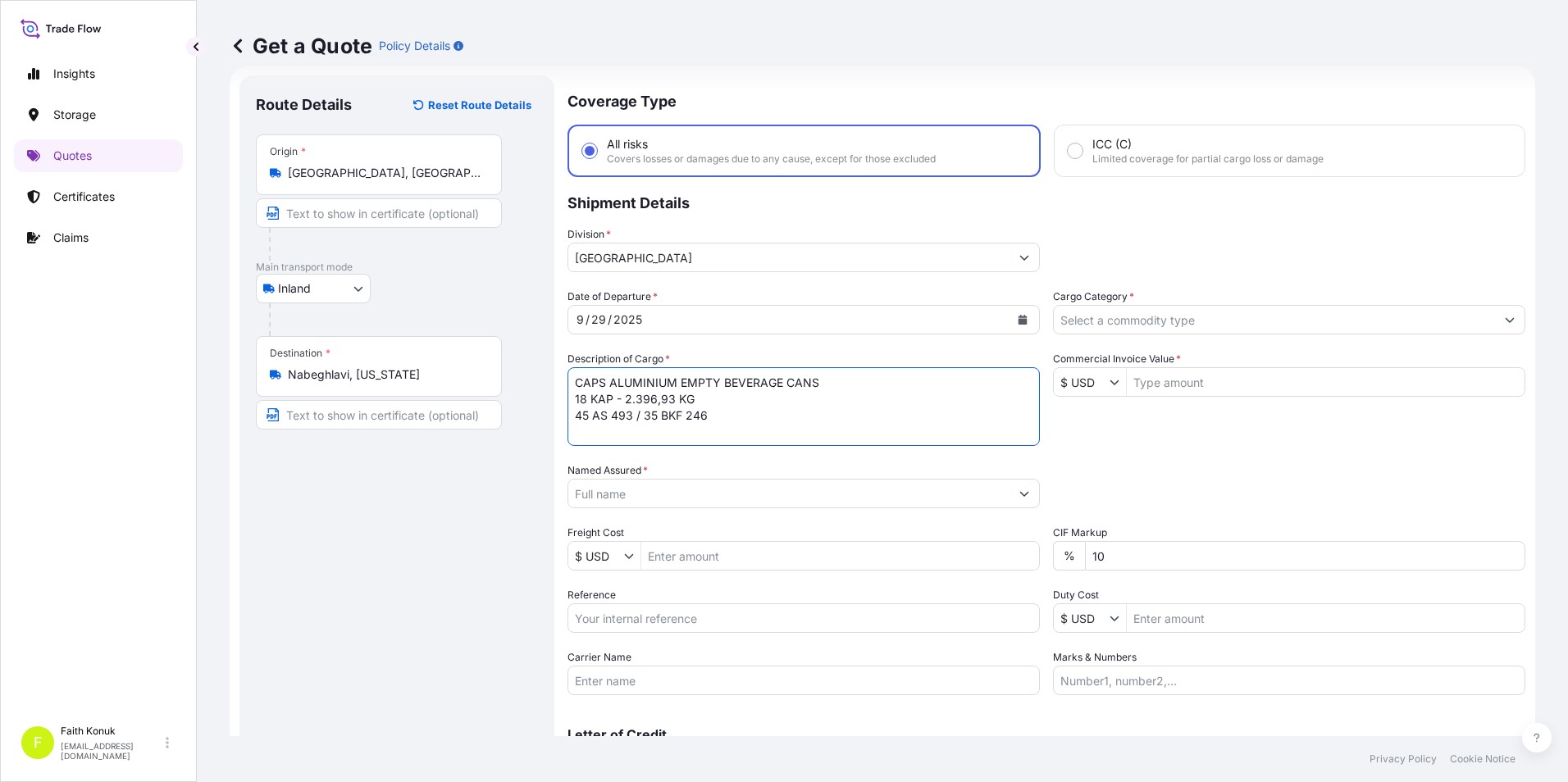
scroll to position [10, 0]
type textarea "CAPS ALUMINIUM EMPTY BEVERAGE CANS 18 KAP - 2.396,93 KG 45 AS 493 / 35 BKF 246 …"
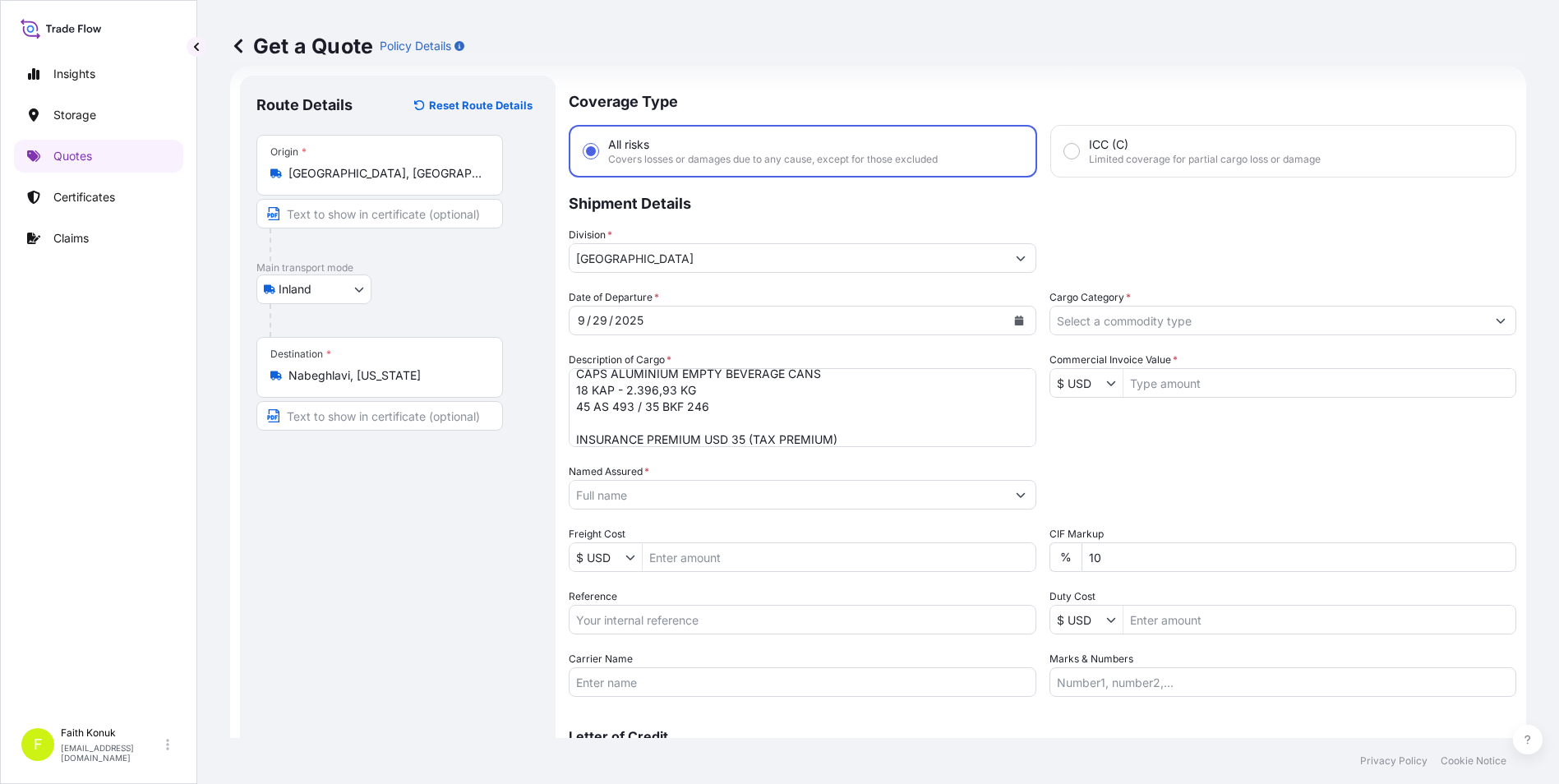
click at [746, 502] on input "Named Assured *" at bounding box center [787, 495] width 436 height 30
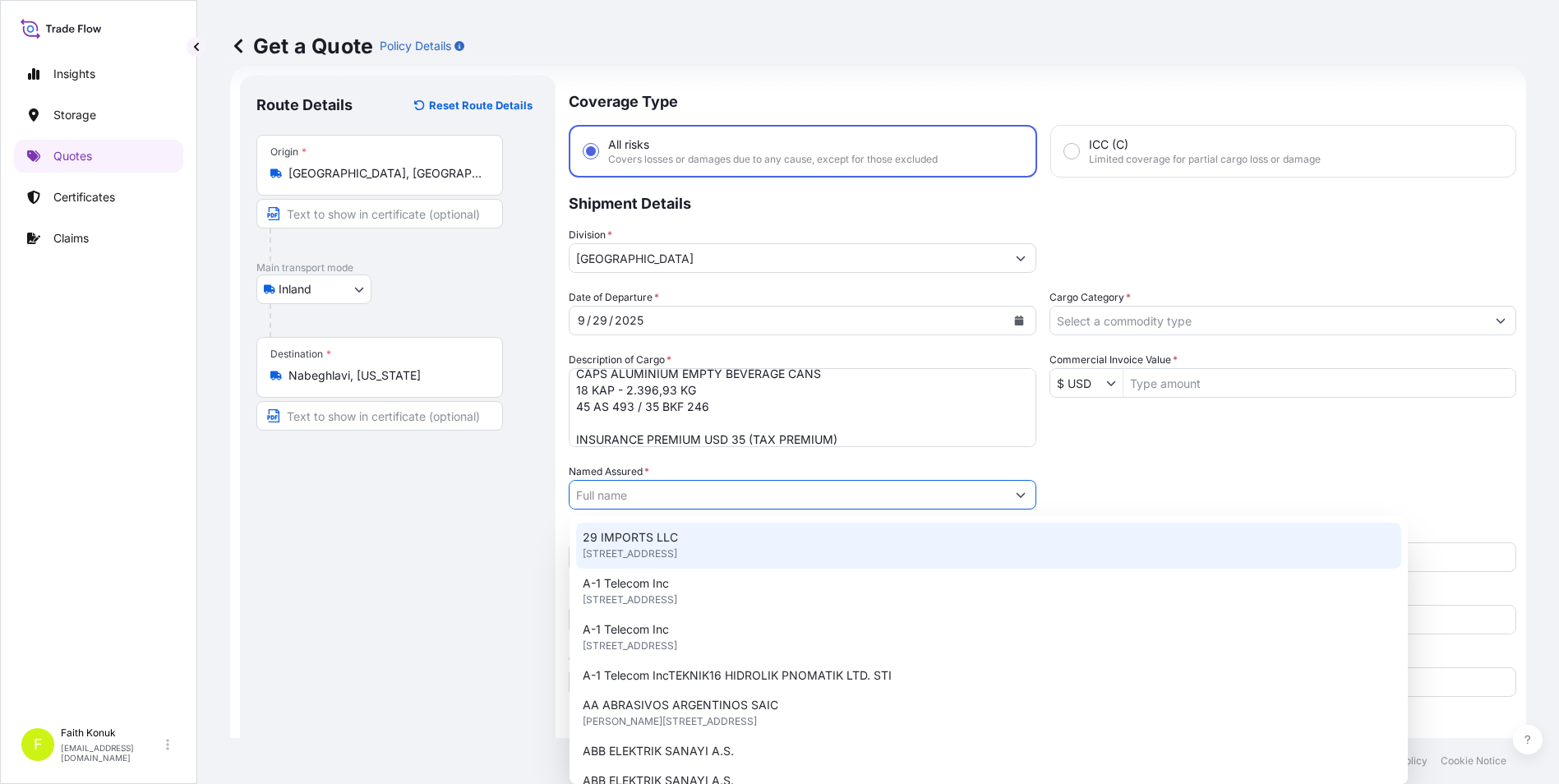
paste input "Ball Beverage Turkey Paketleme A.S."
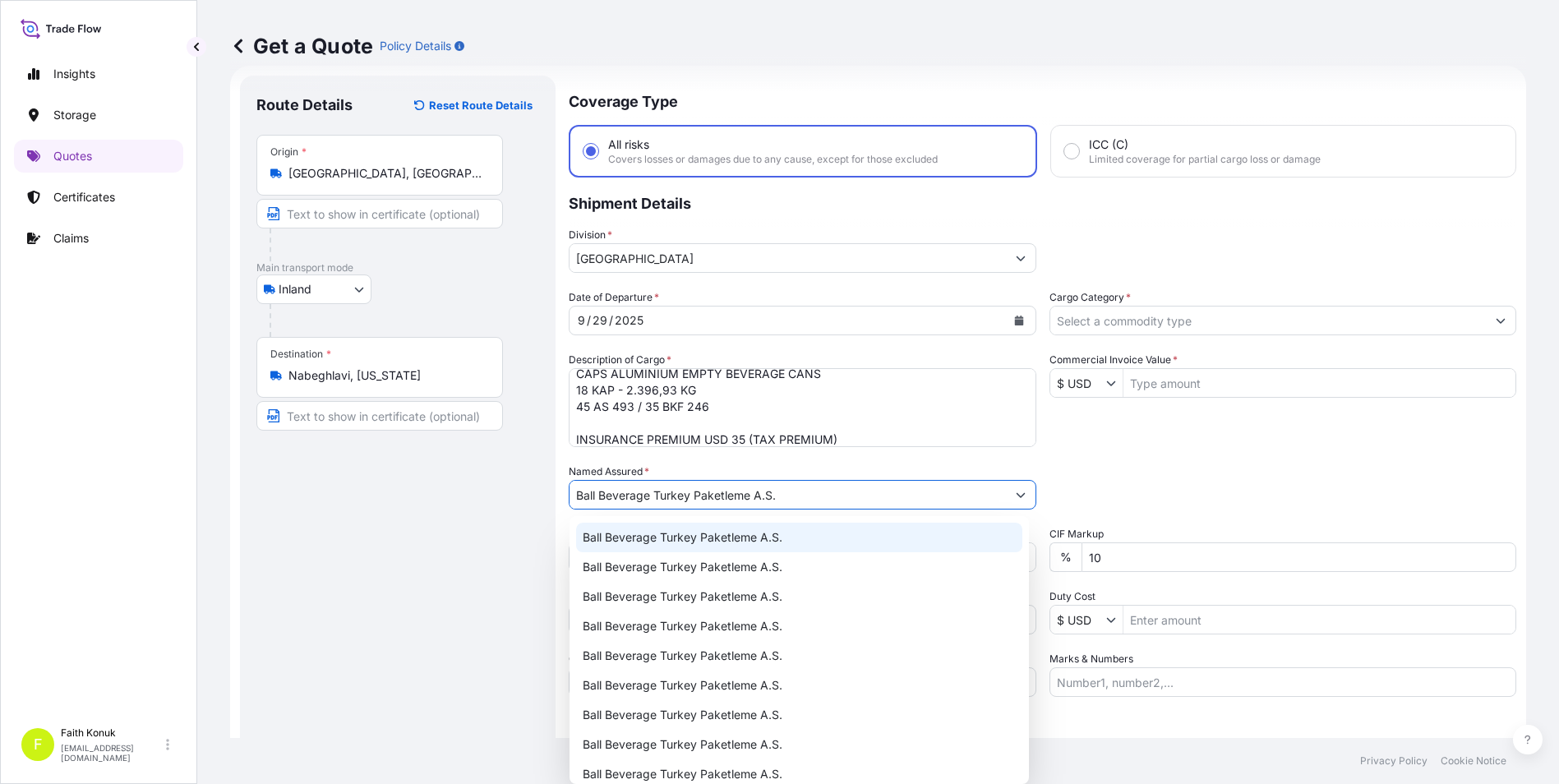
click at [638, 541] on span "Ball Beverage Turkey Paketleme A.S." at bounding box center [683, 537] width 199 height 17
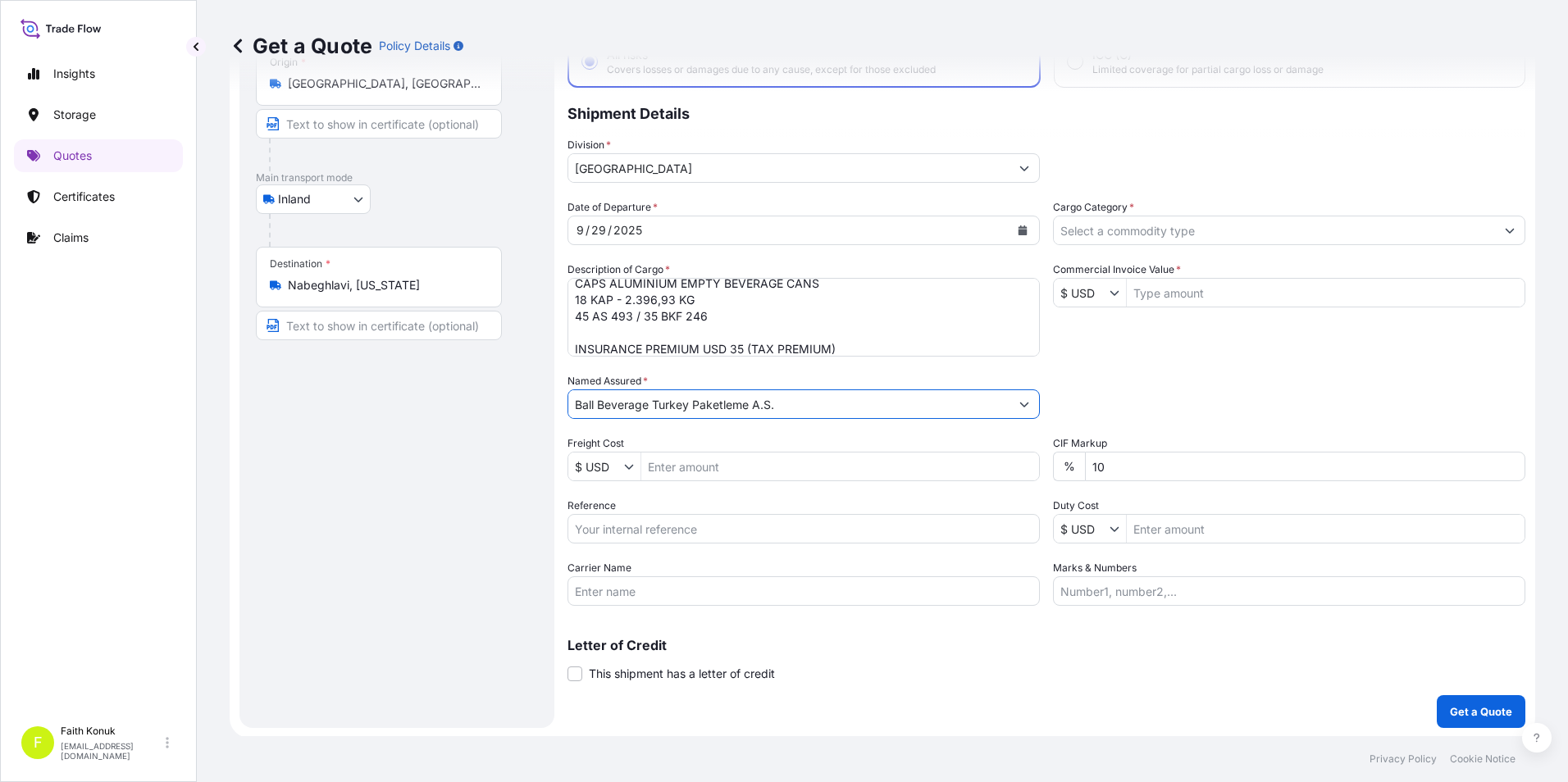
scroll to position [117, 0]
type input "Ball Beverage Turkey Paketleme A.S."
click at [661, 530] on input "Reference" at bounding box center [804, 527] width 472 height 30
click at [645, 531] on input "Reference" at bounding box center [804, 527] width 472 height 30
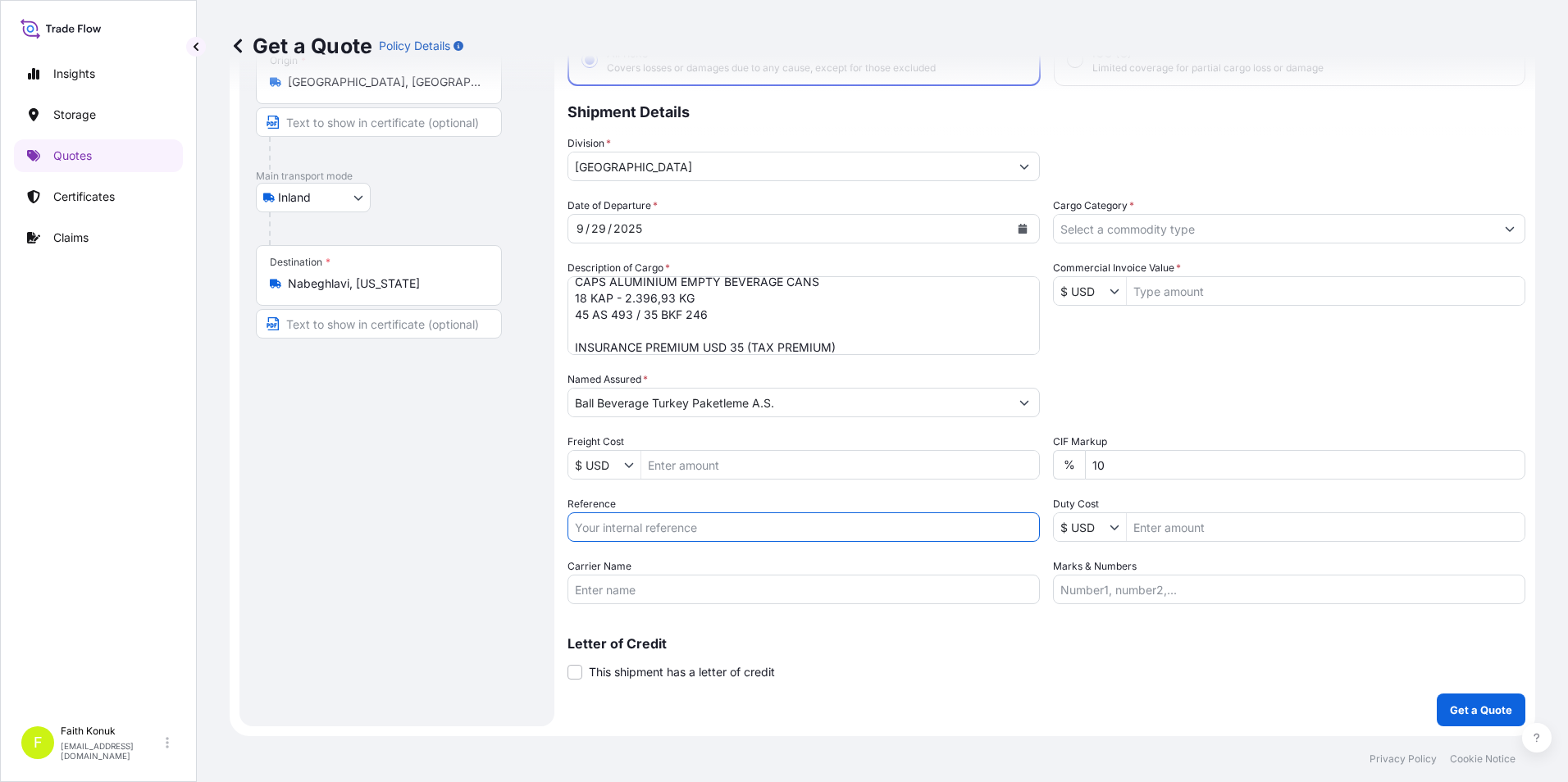
paste input "2201783231"
type input "2201783231"
click at [612, 581] on input "Carrier Name" at bounding box center [804, 590] width 472 height 30
click at [709, 585] on input "Carrier Name" at bounding box center [804, 590] width 472 height 30
paste input "45 AS 493 / 35 BKF 246"
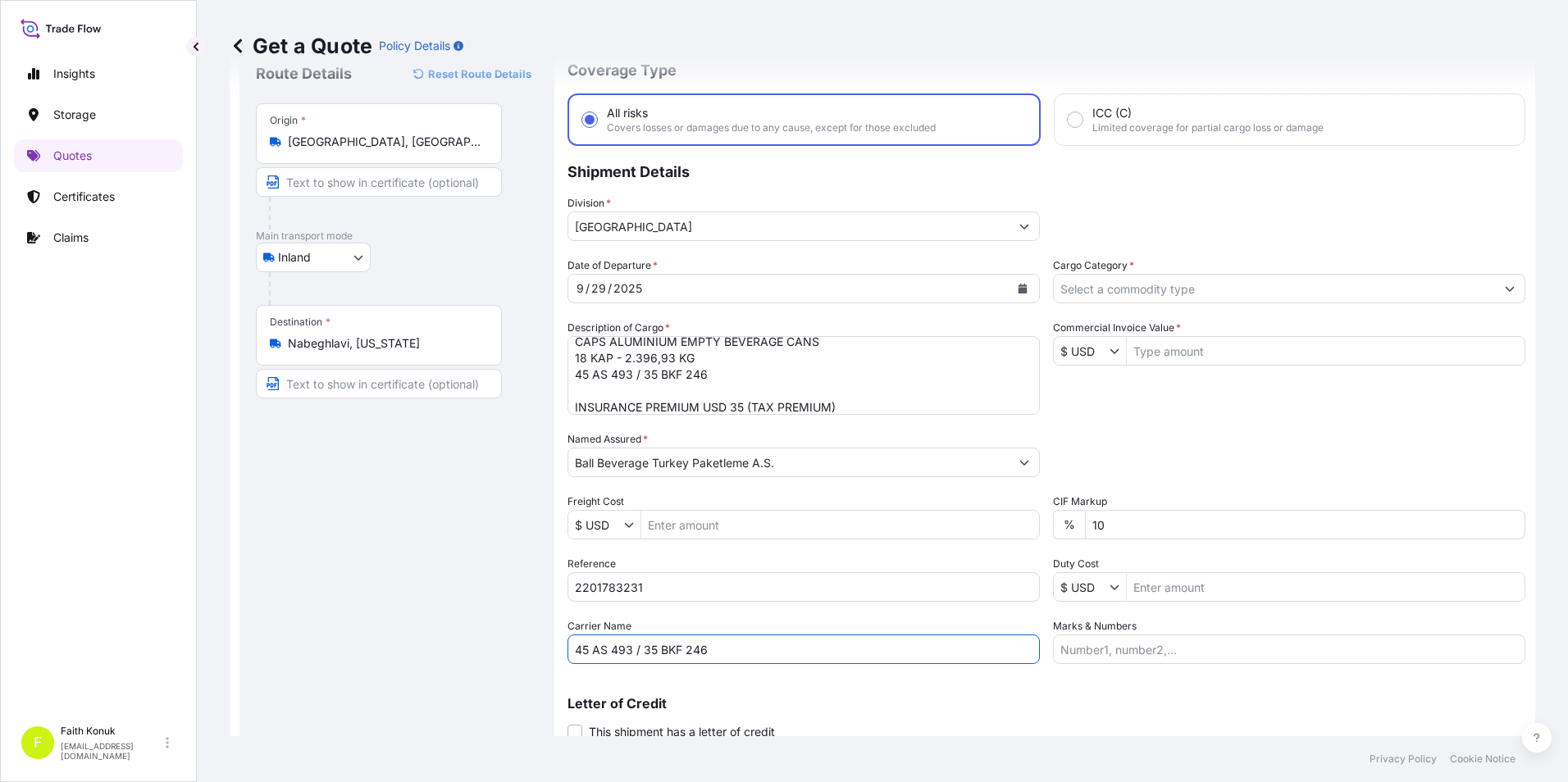
scroll to position [0, 0]
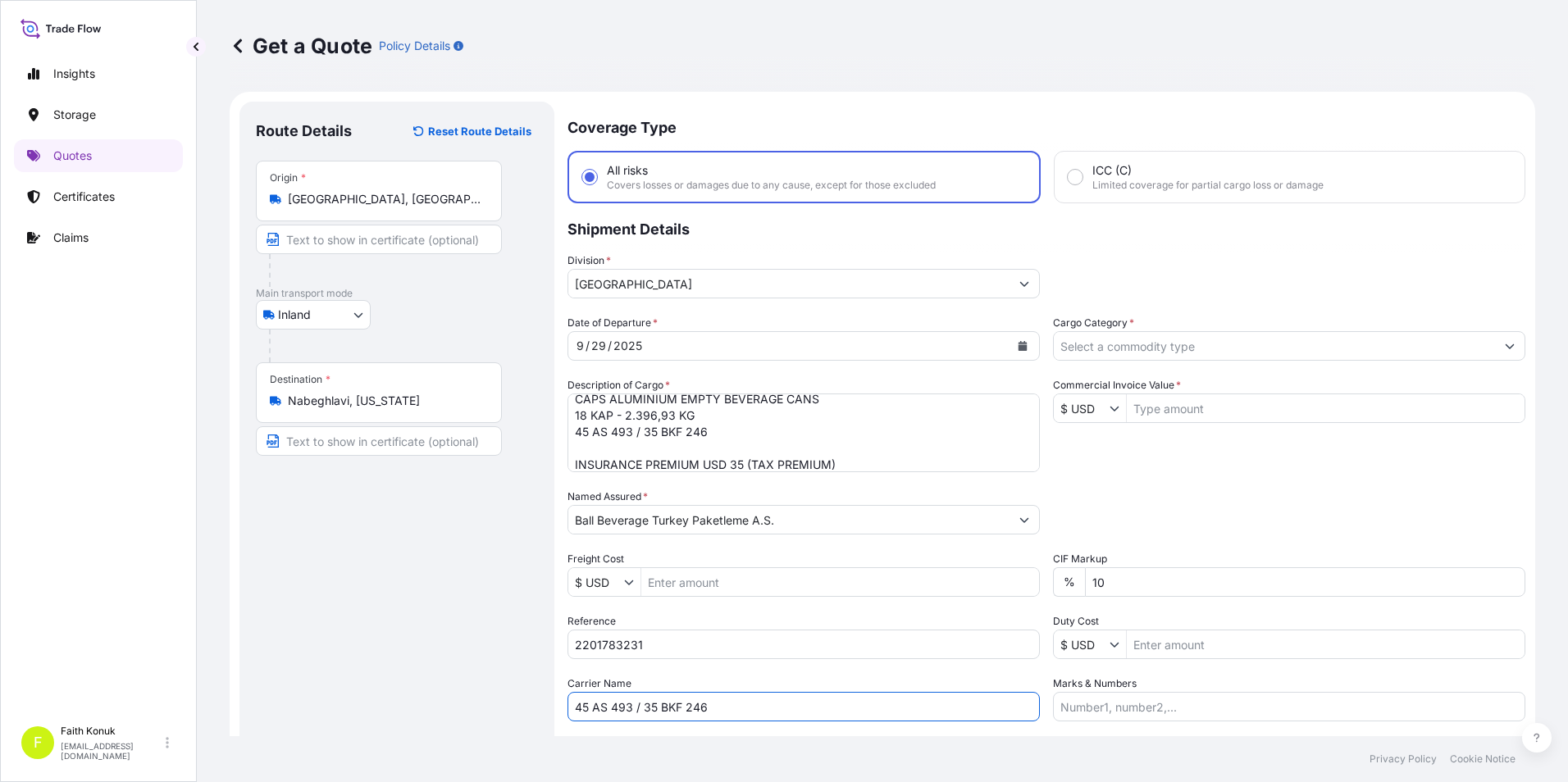
type input "45 AS 493 / 35 BKF 246"
click at [1129, 343] on input "Cargo Category *" at bounding box center [1274, 346] width 441 height 30
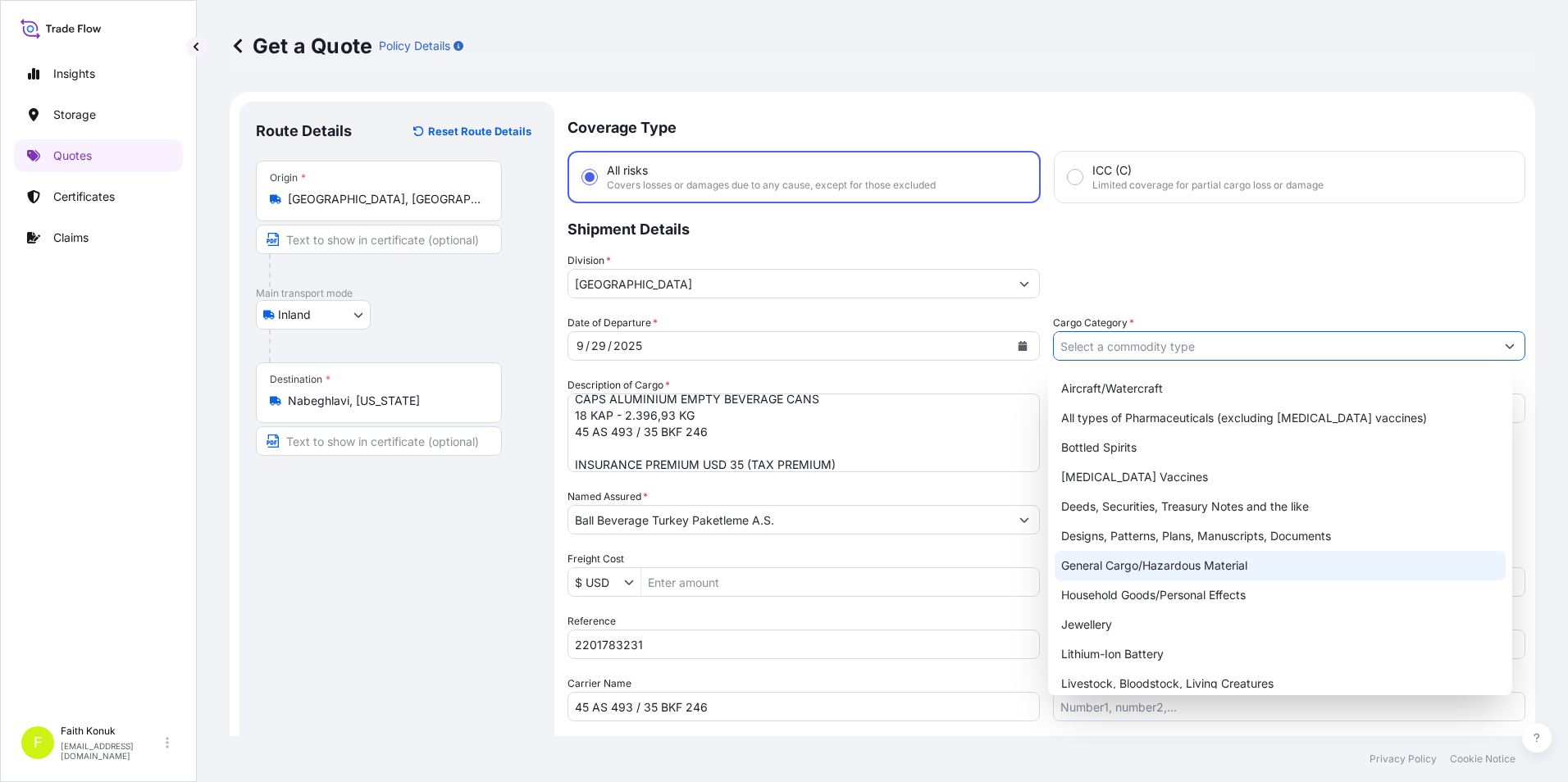
click at [1093, 568] on div "General Cargo/Hazardous Material" at bounding box center [1280, 566] width 452 height 30
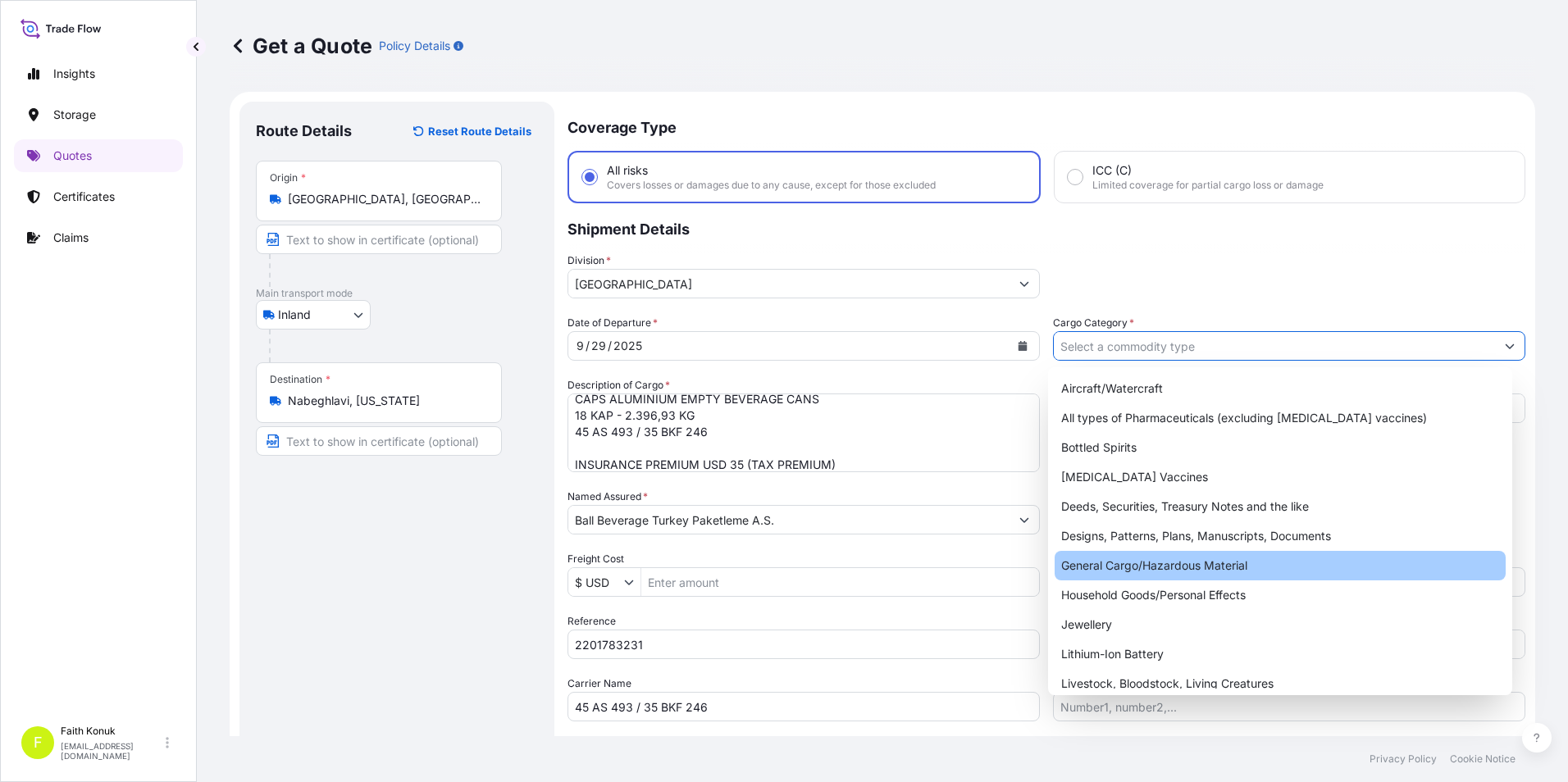
type input "General Cargo/Hazardous Material"
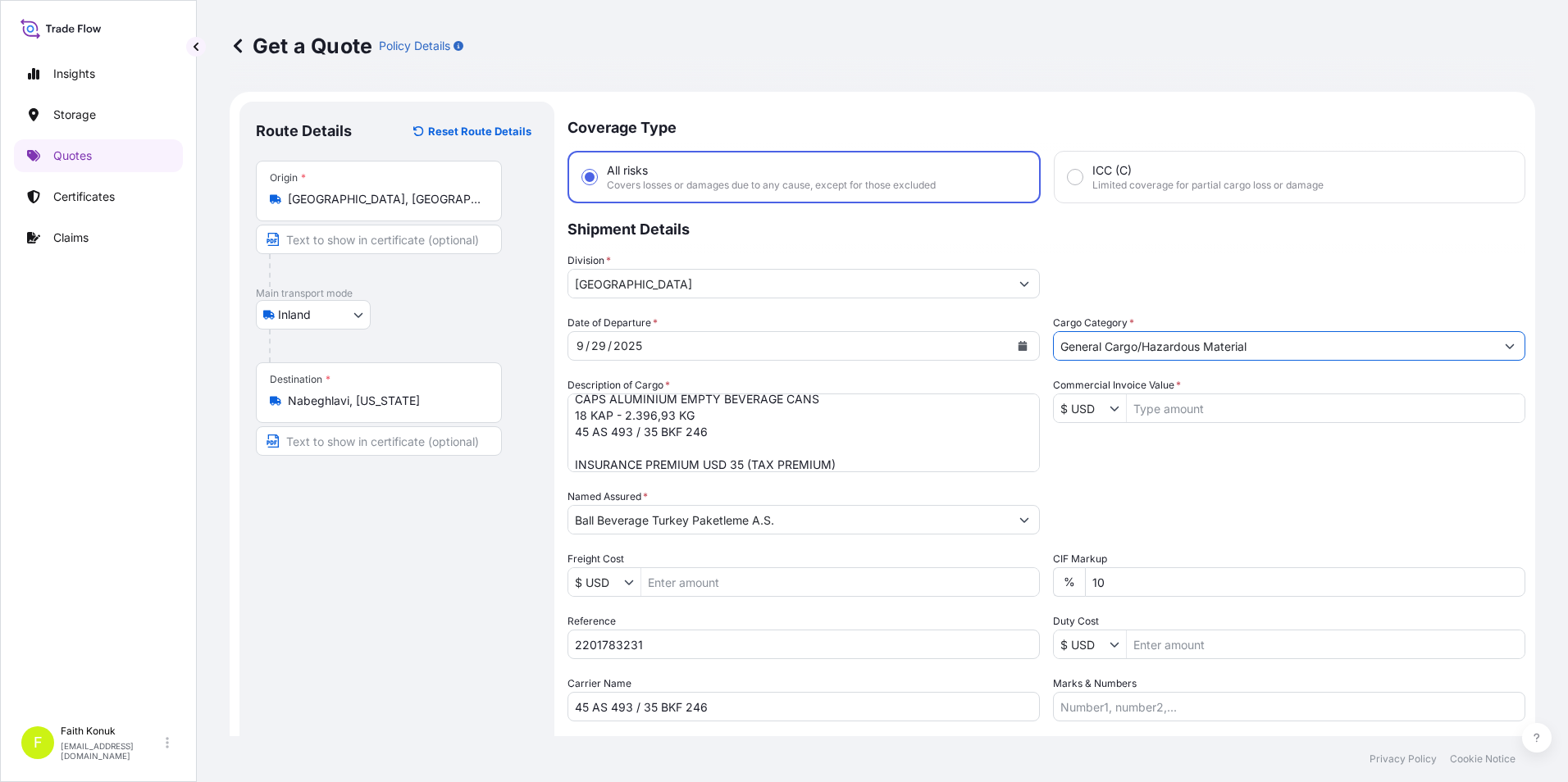
click at [1164, 406] on input "Commercial Invoice Value *" at bounding box center [1325, 408] width 398 height 30
type input "12,148.62"
click at [1140, 438] on div "Date of Departure * 9 / 29 / 2025 Cargo Category * General Cargo/Hazardous Mate…" at bounding box center [1047, 518] width 958 height 407
click at [1111, 409] on icon "Show suggestions" at bounding box center [1115, 409] width 9 height 5
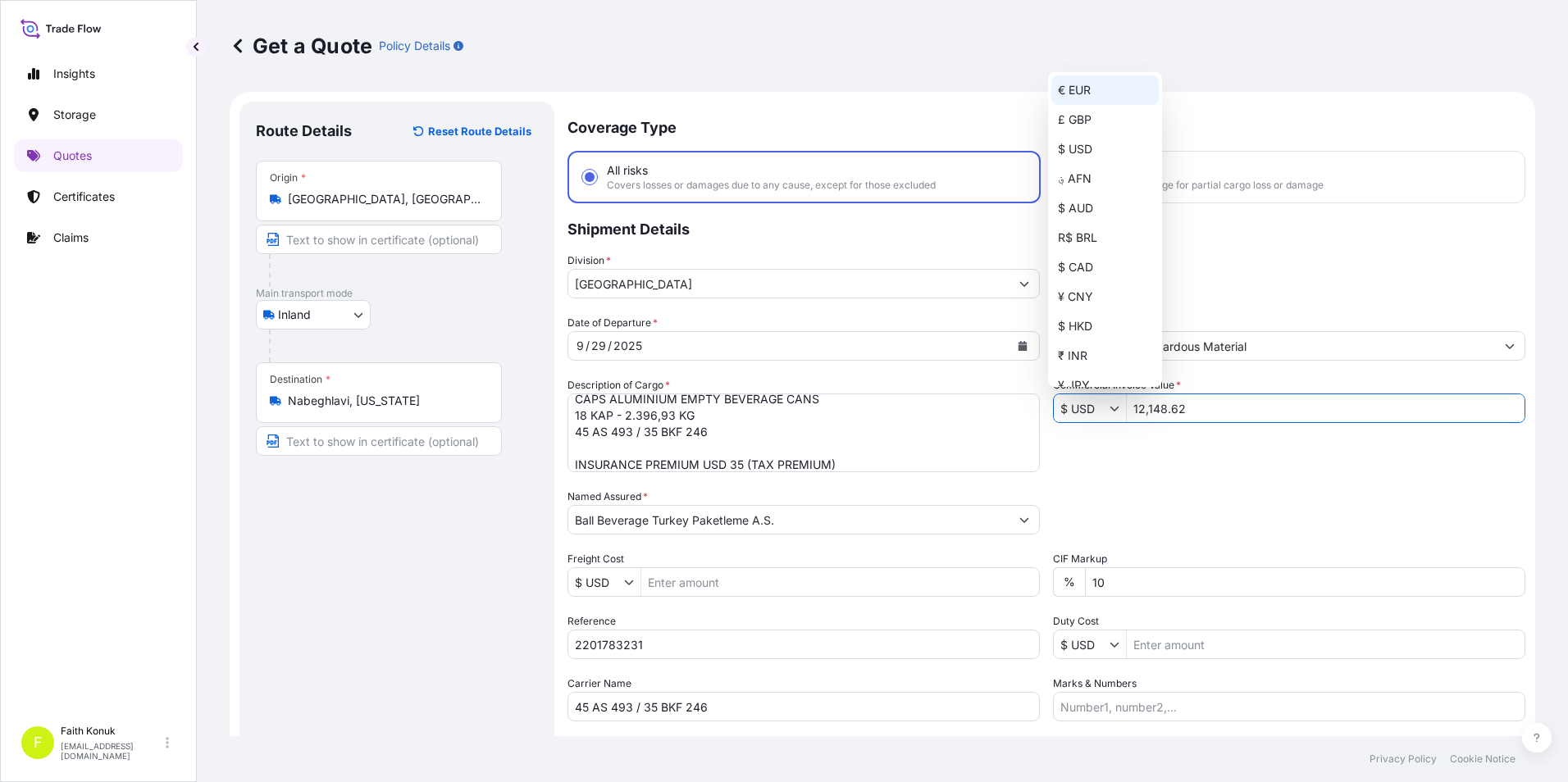
click at [1058, 84] on div "€ EUR" at bounding box center [1105, 90] width 108 height 30
type input "€ EUR"
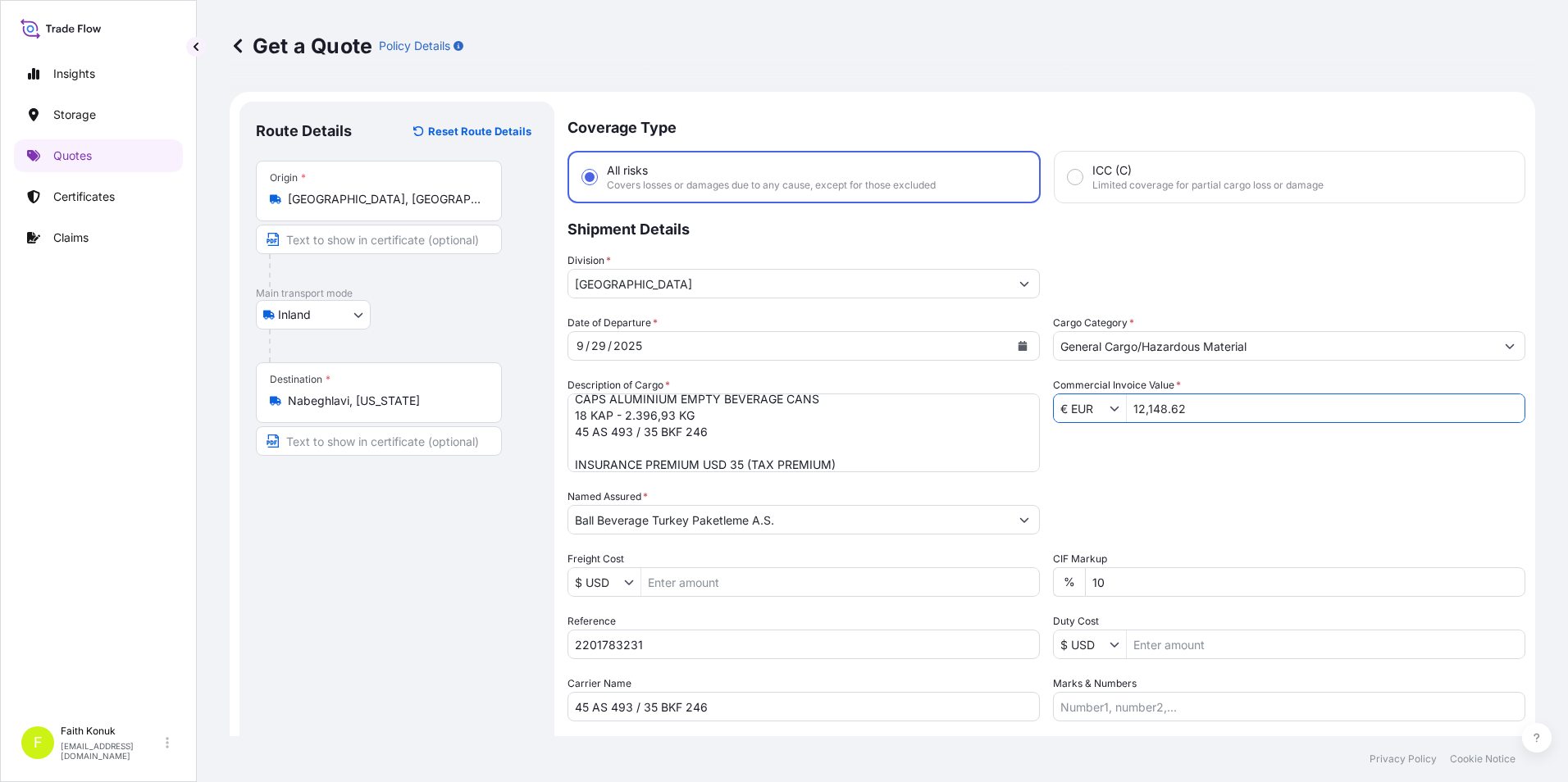
click at [1131, 524] on div "Packing Category Type to search a container mode Please select a primary mode o…" at bounding box center [1289, 511] width 472 height 46
drag, startPoint x: 1120, startPoint y: 575, endPoint x: 1087, endPoint y: 583, distance: 34.0
click at [1087, 583] on input "10" at bounding box center [1304, 582] width 440 height 30
type input "0"
click at [1095, 504] on div "Packing Category Type to search a container mode Please select a primary mode o…" at bounding box center [1289, 511] width 472 height 46
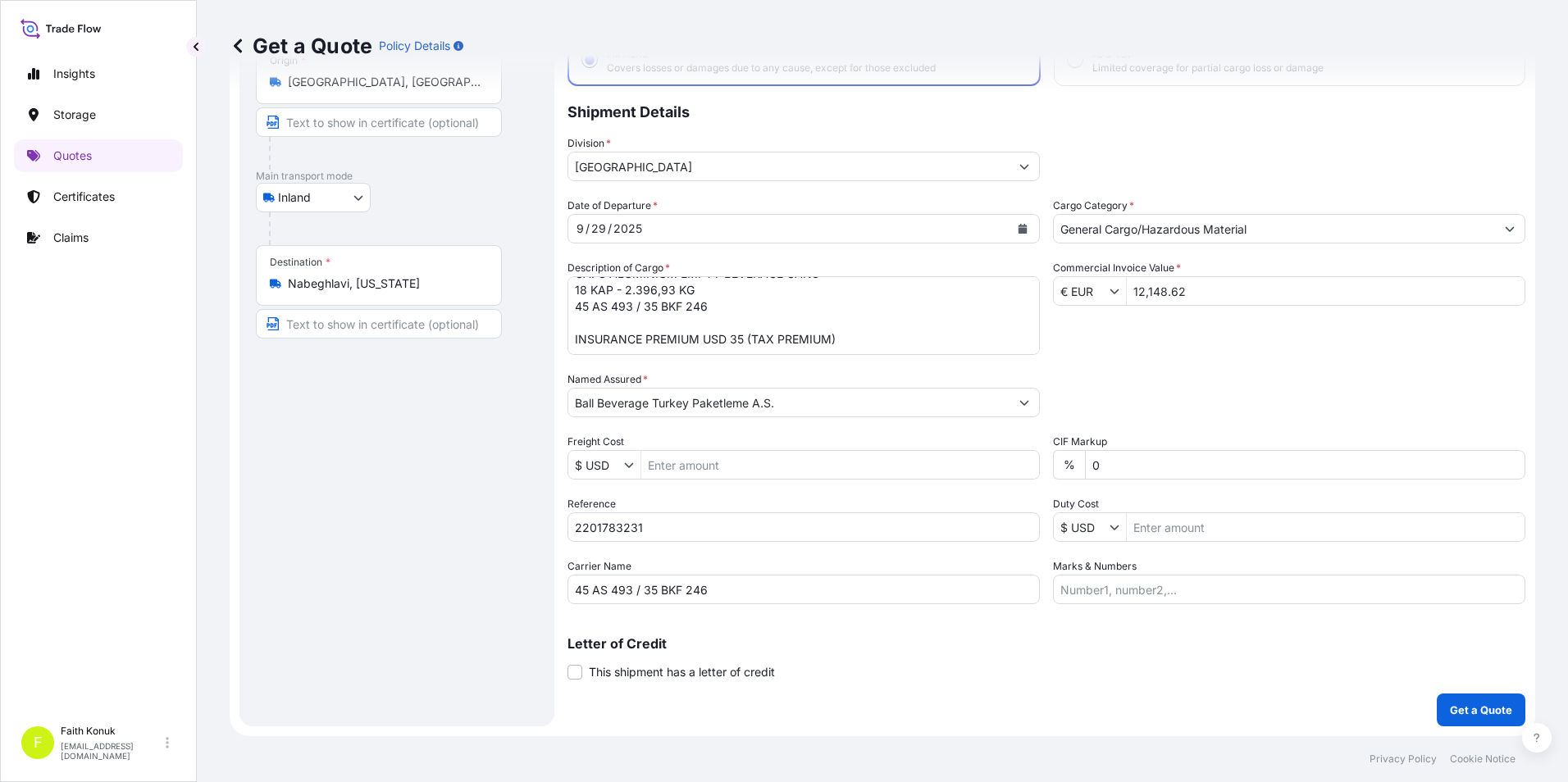
scroll to position [36, 0]
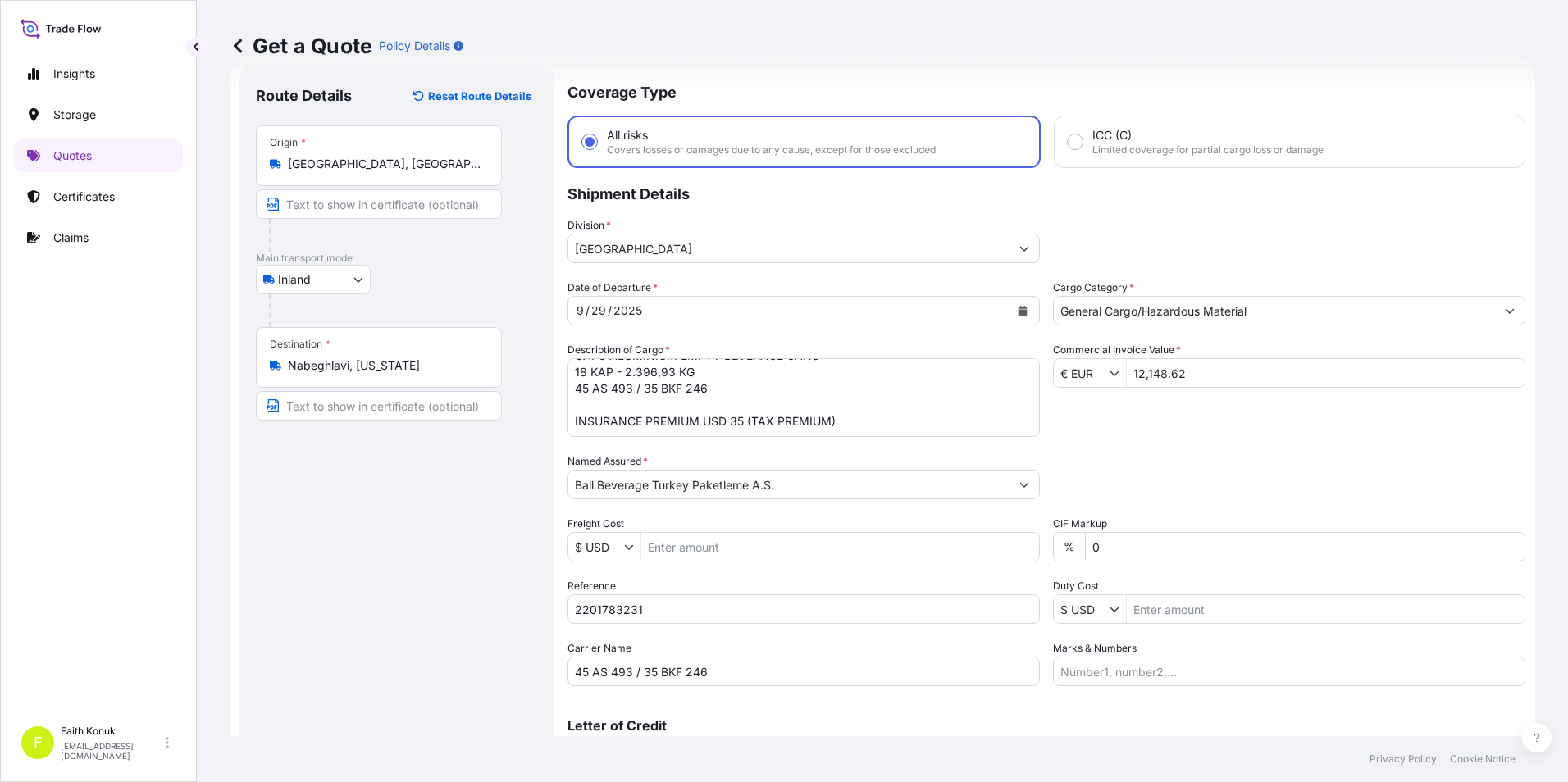
click at [1149, 451] on div "Date of Departure * 9 / 29 / 2025 Cargo Category * General Cargo/Hazardous Mate…" at bounding box center [1047, 482] width 958 height 407
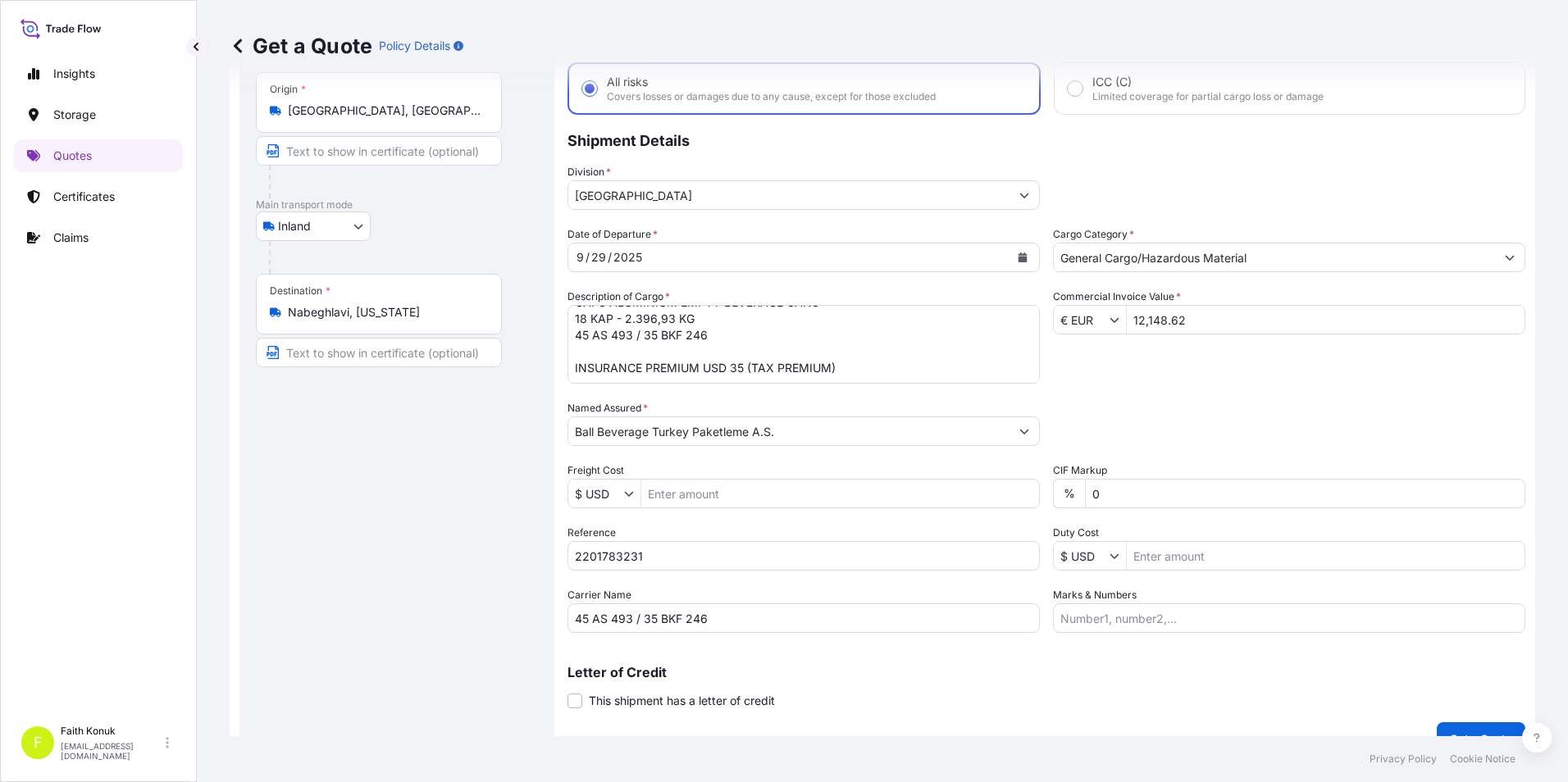
scroll to position [117, 0]
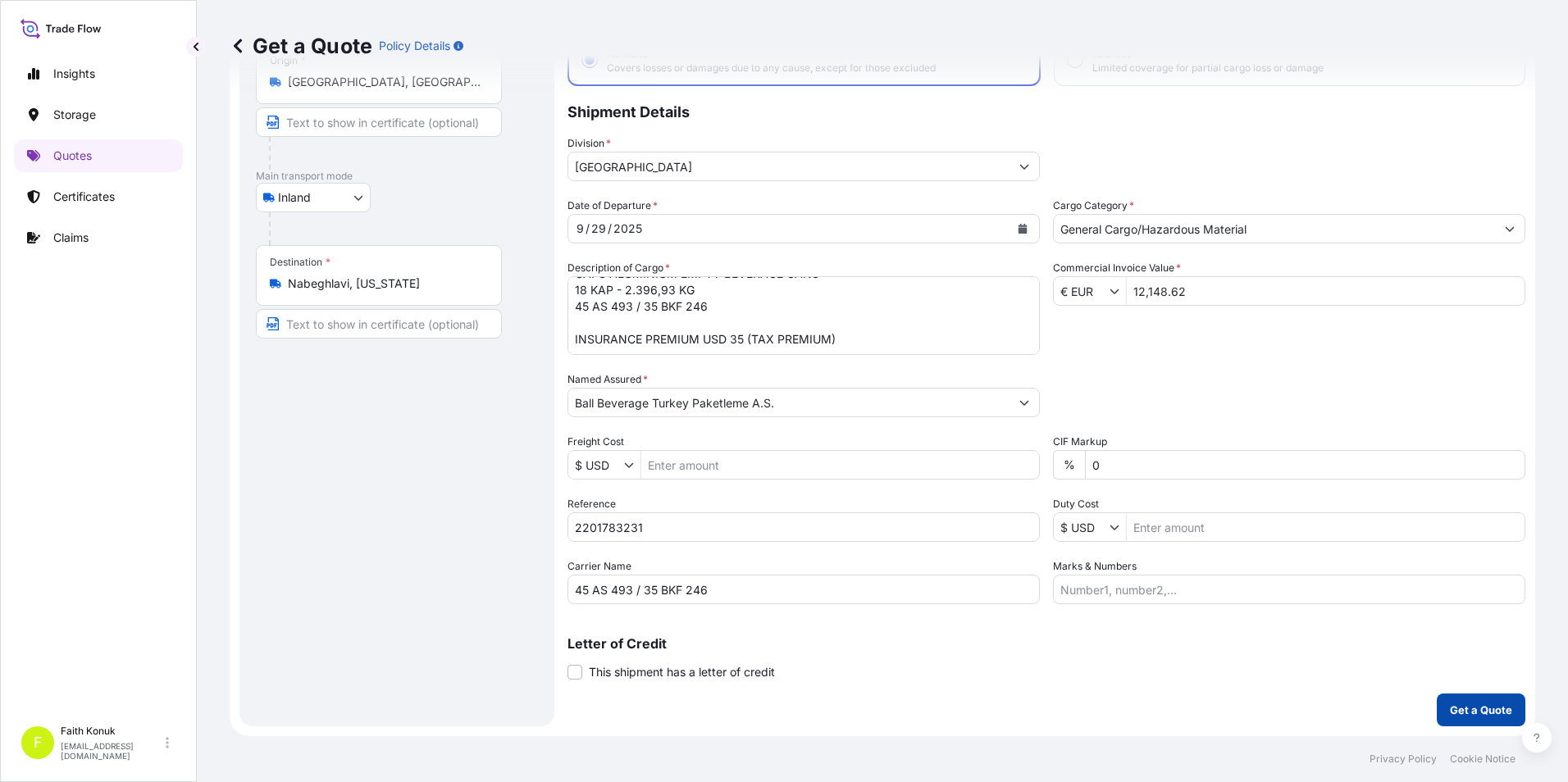
click at [1452, 706] on p "Get a Quote" at bounding box center [1480, 710] width 62 height 17
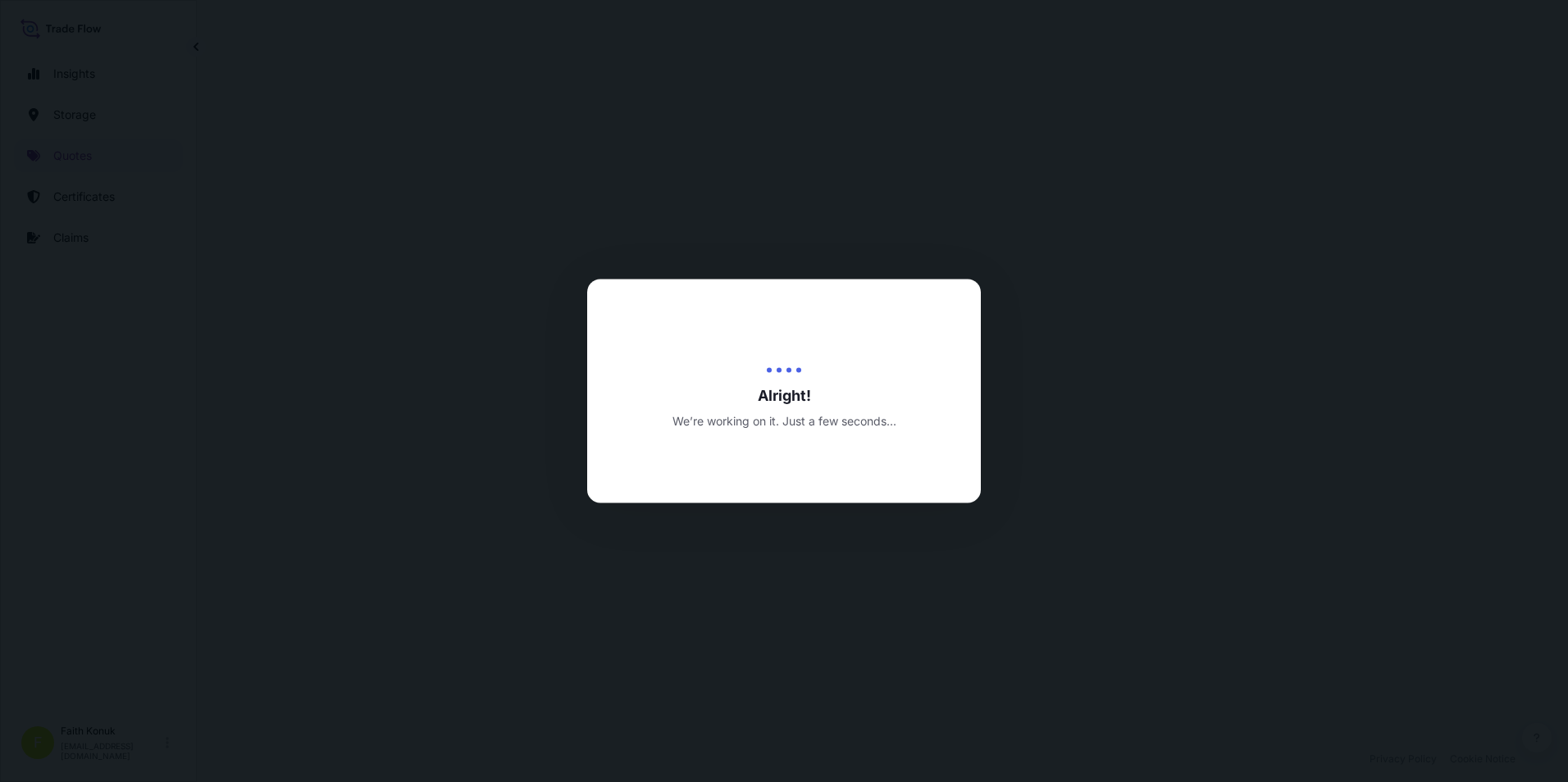
select select "Inland"
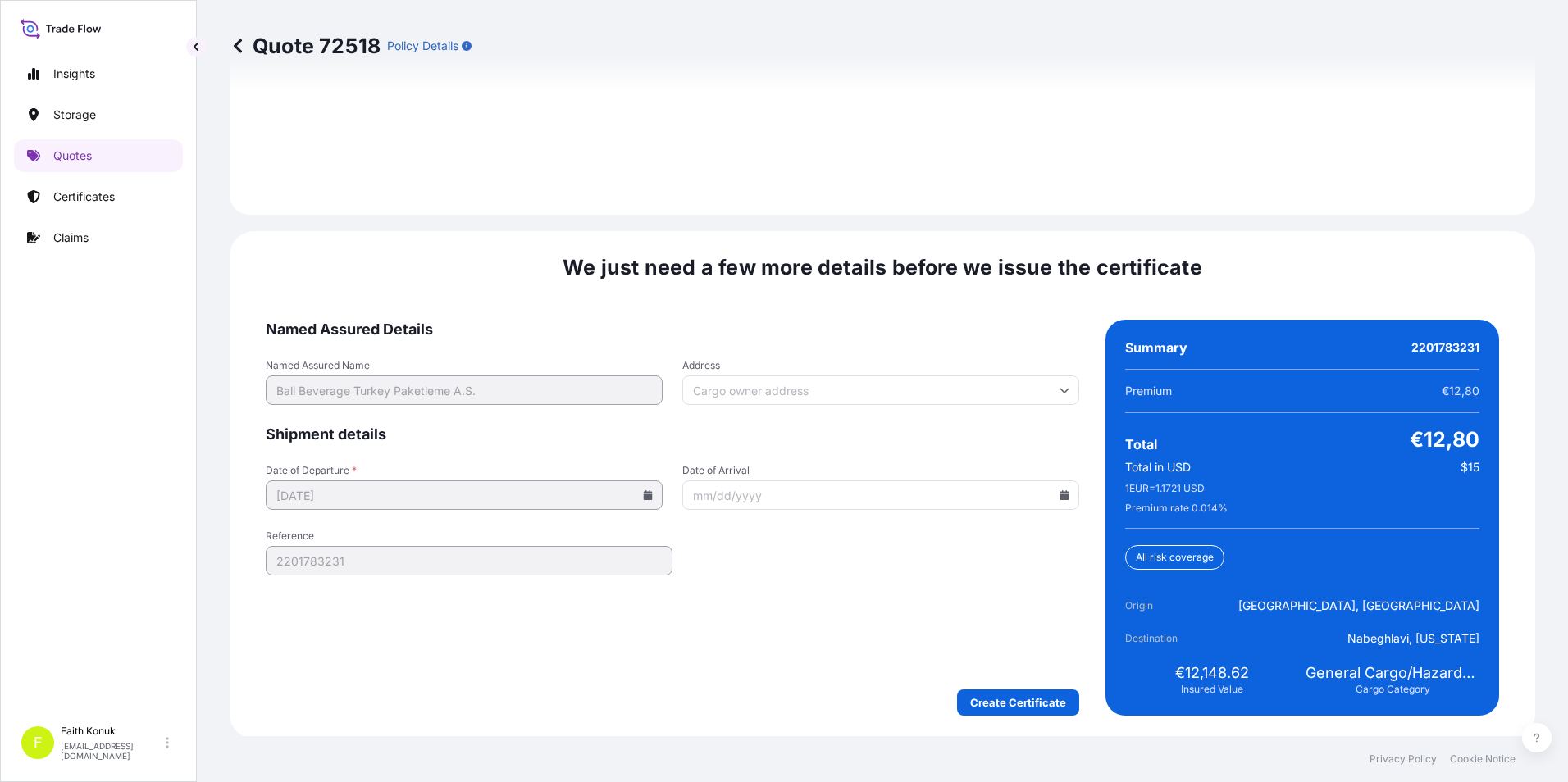
scroll to position [2393, 0]
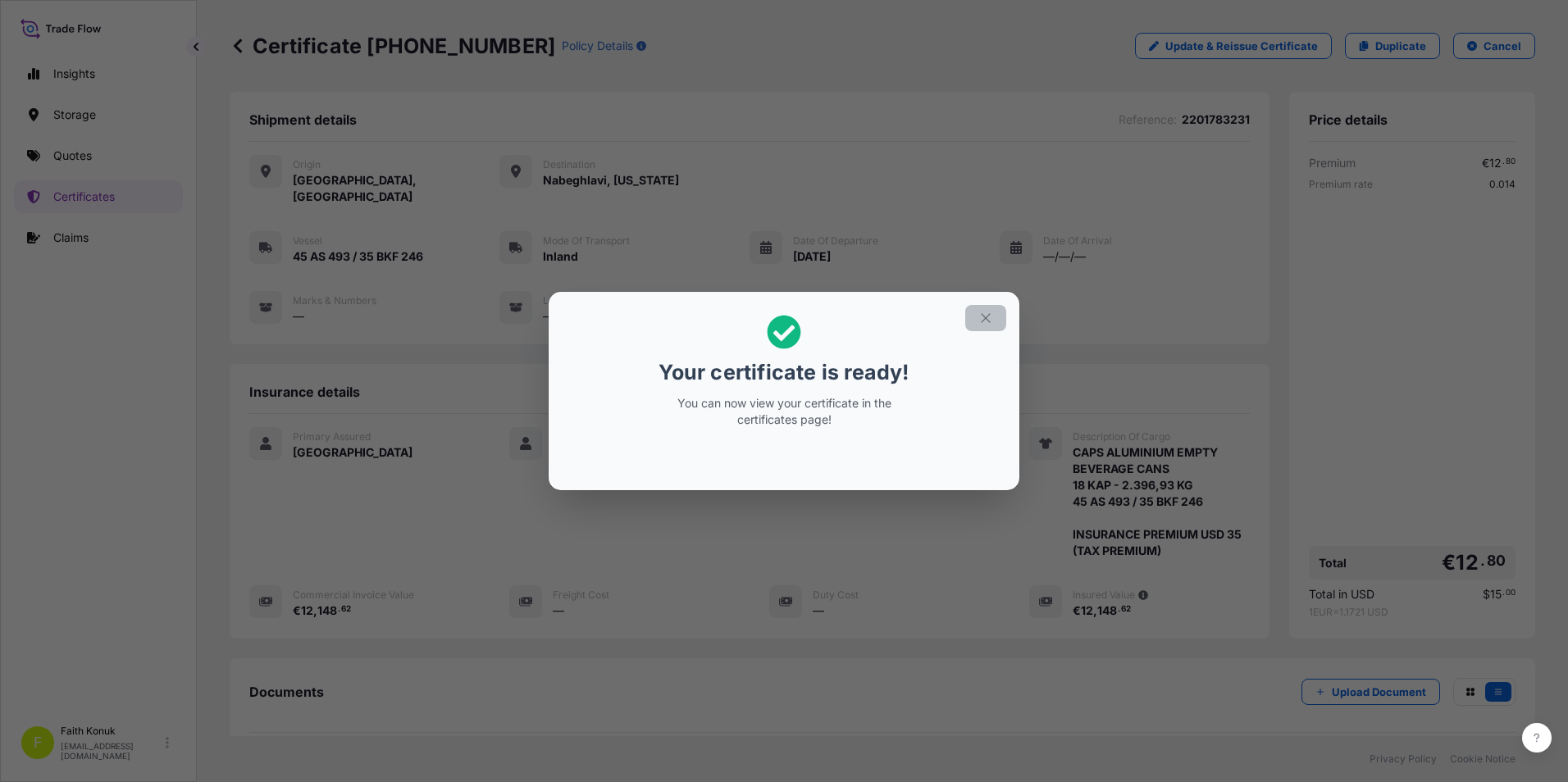
click at [987, 314] on icon "button" at bounding box center [985, 318] width 15 height 15
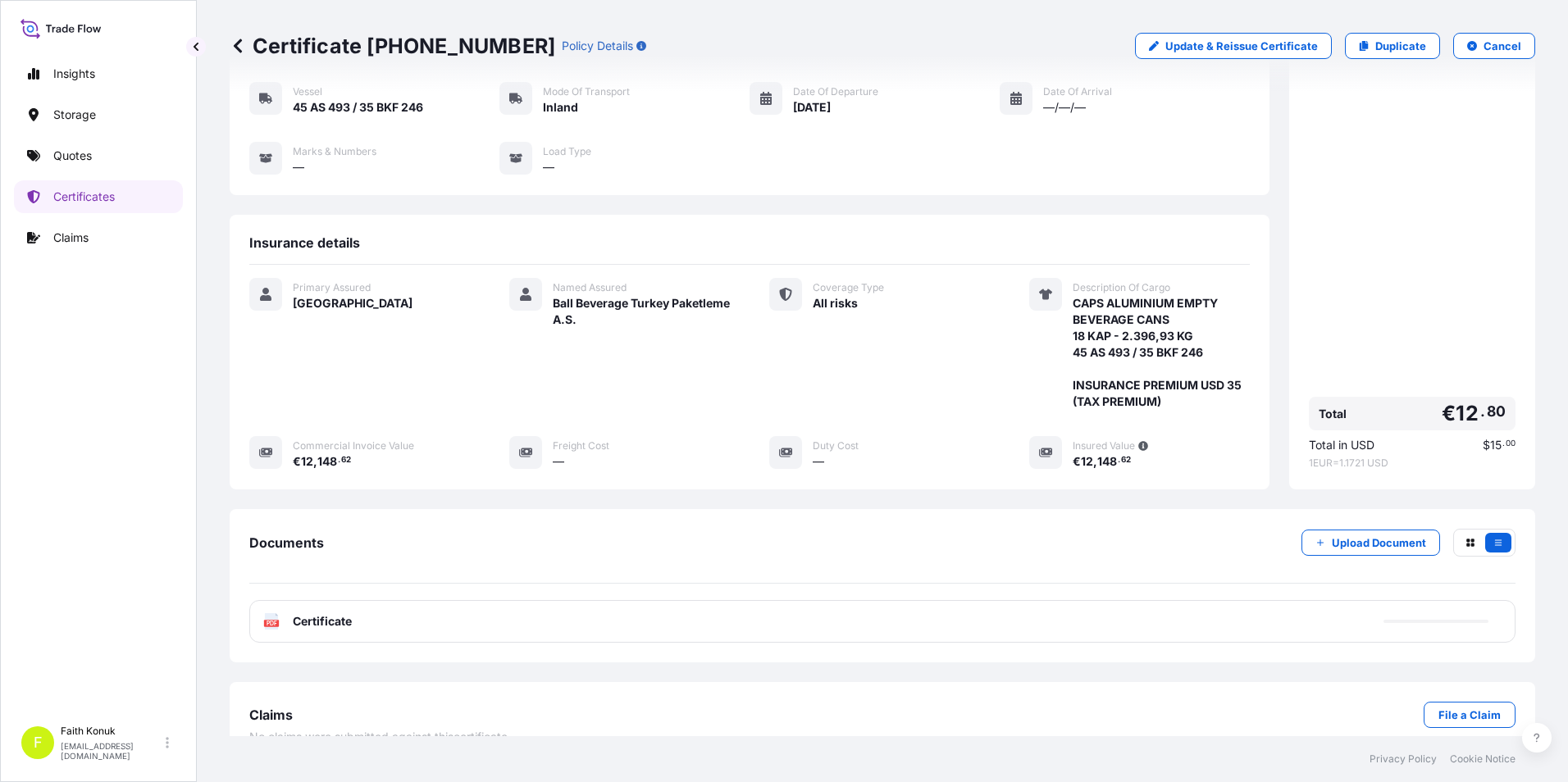
scroll to position [162, 0]
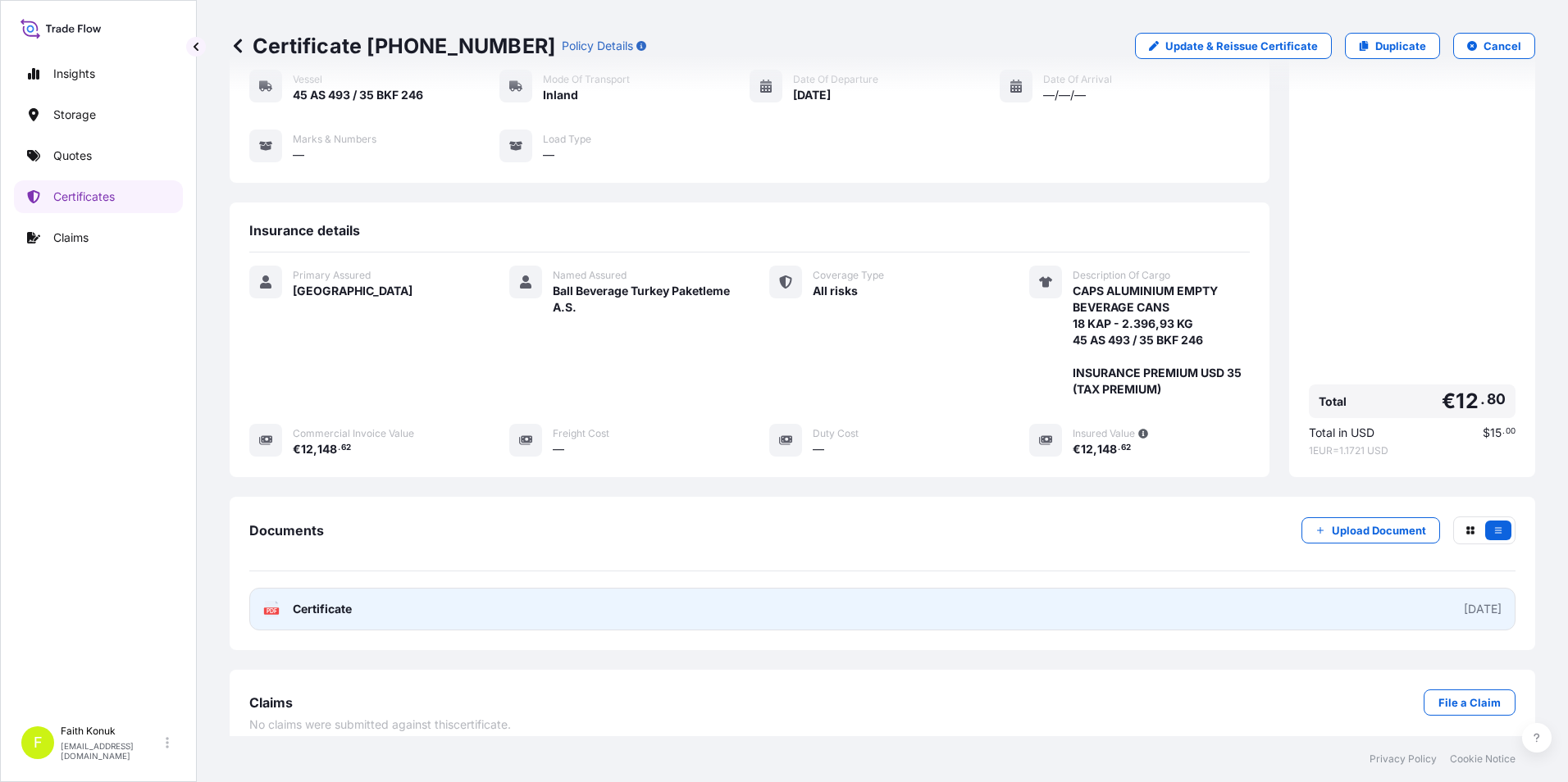
click at [311, 601] on span "Certificate" at bounding box center [322, 609] width 59 height 17
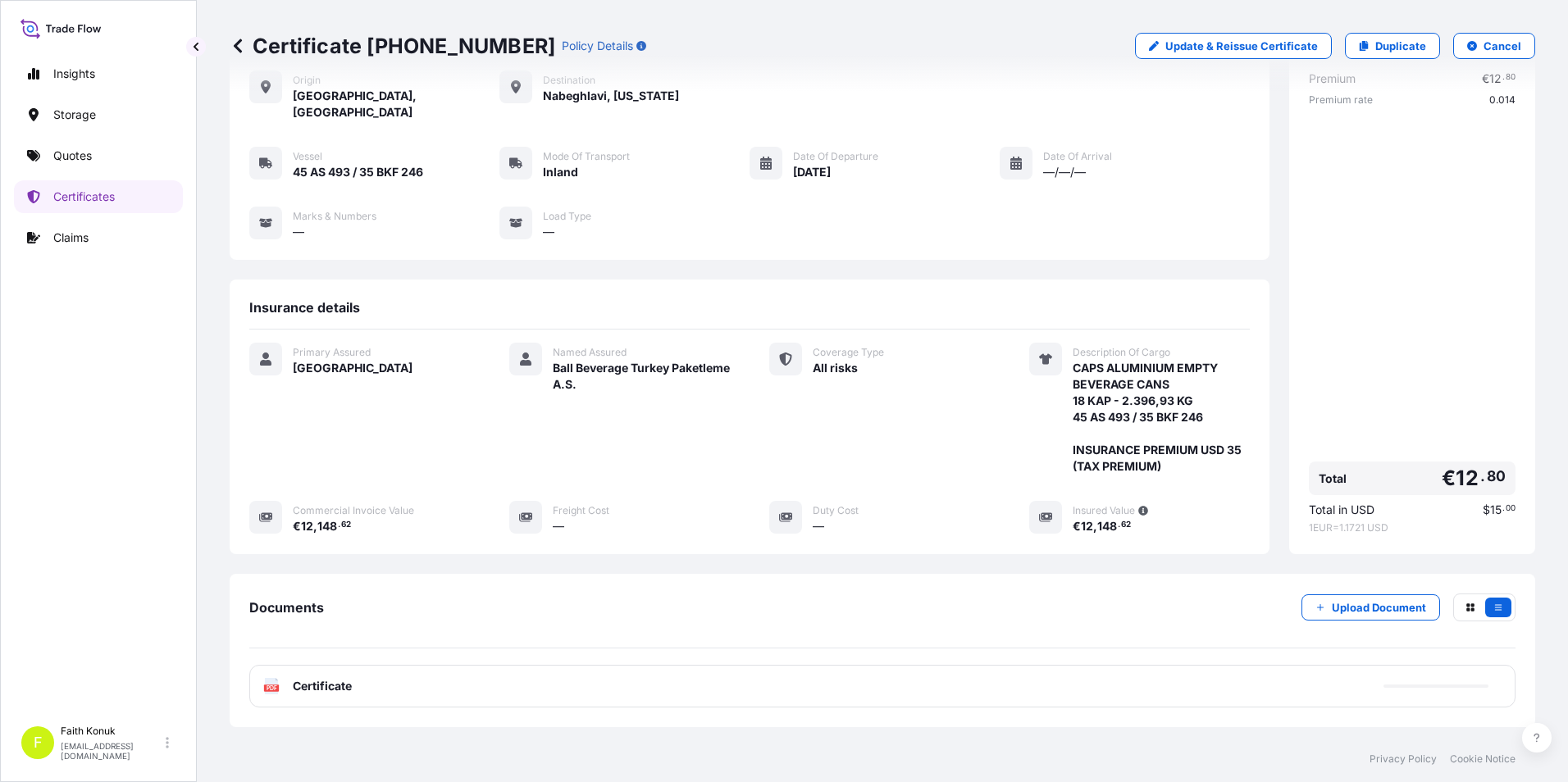
scroll to position [0, 0]
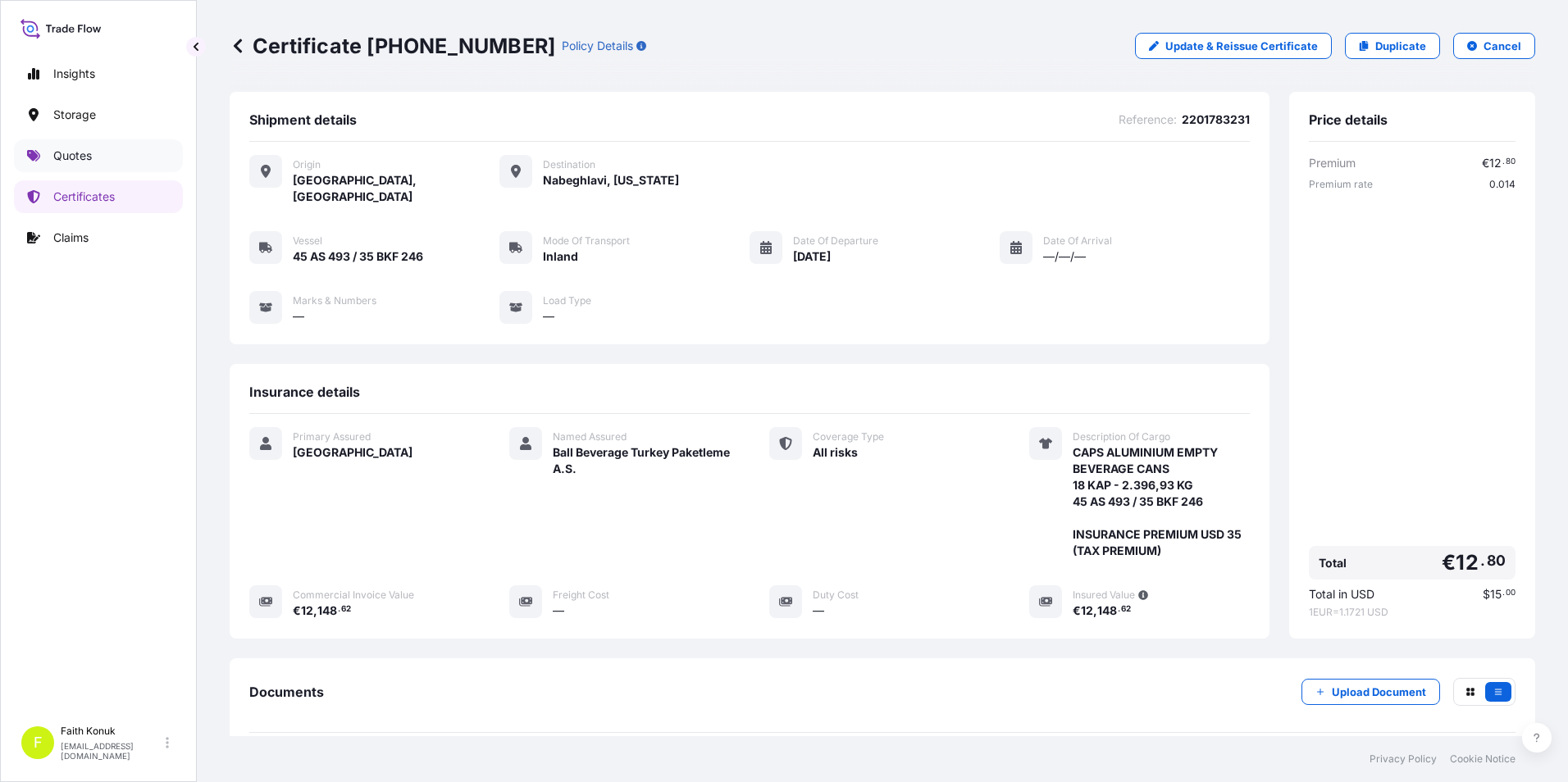
click at [111, 151] on link "Quotes" at bounding box center [99, 156] width 169 height 33
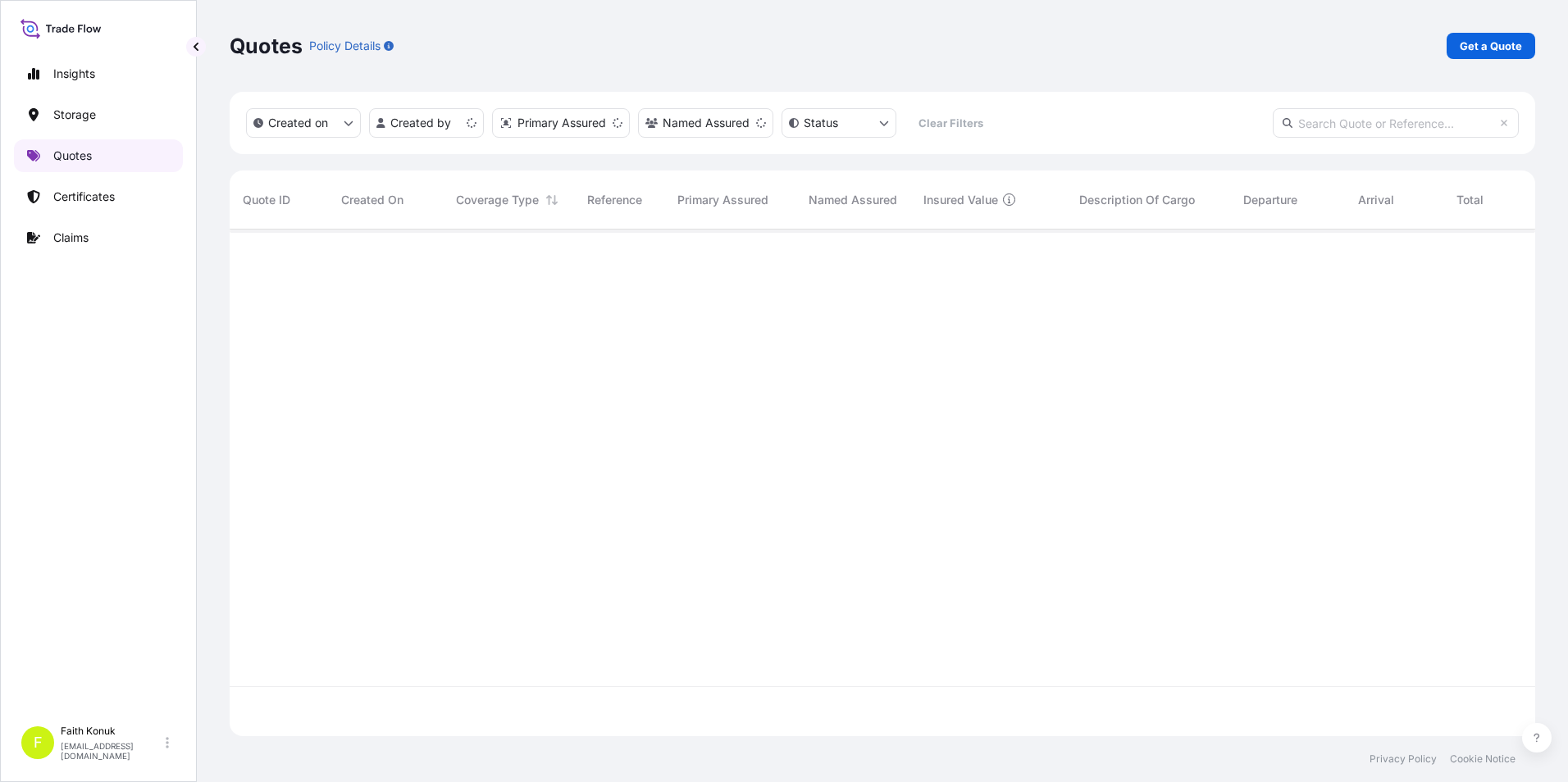
scroll to position [504, 1293]
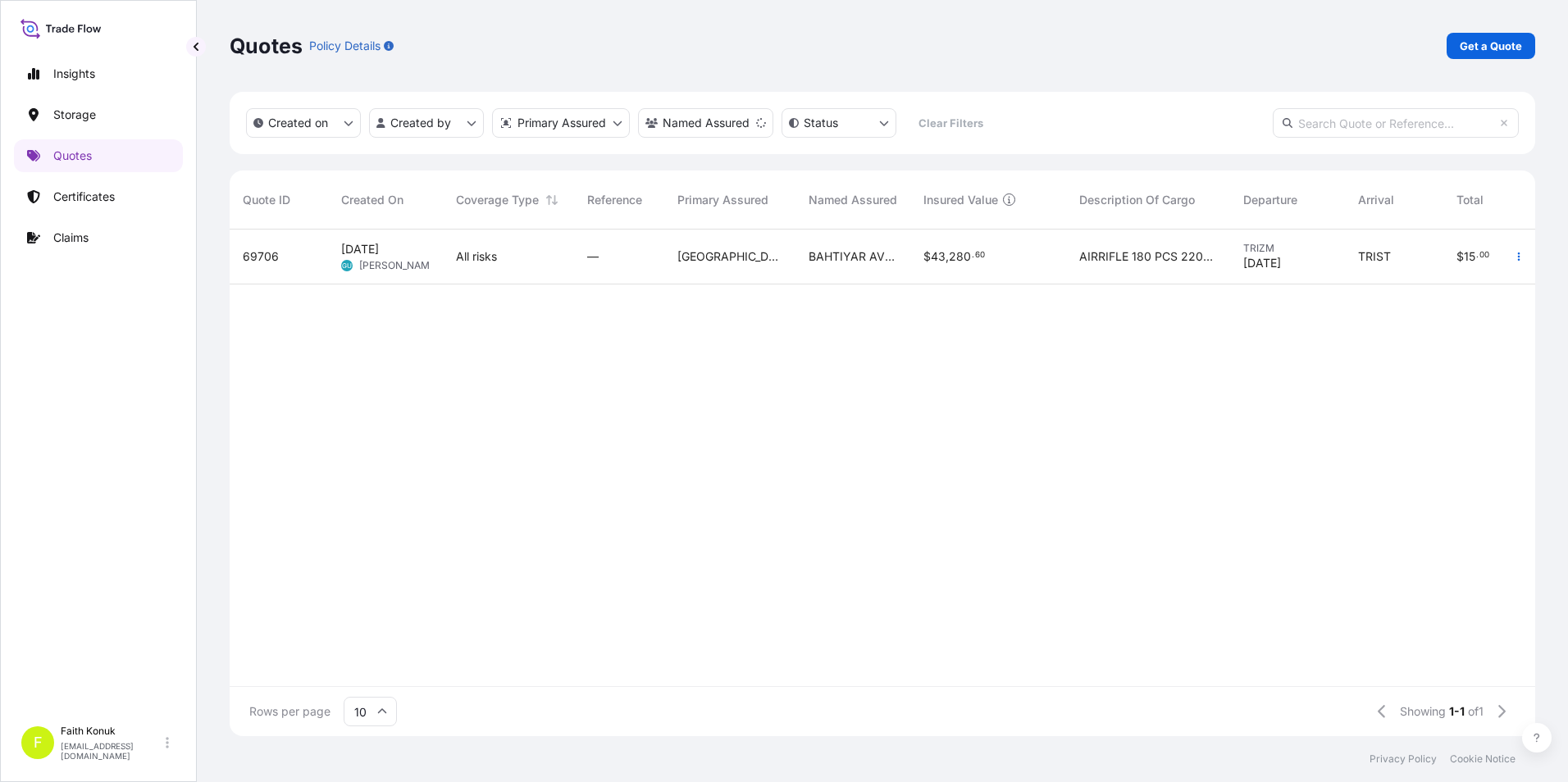
click at [1471, 56] on link "Get a Quote" at bounding box center [1490, 46] width 89 height 27
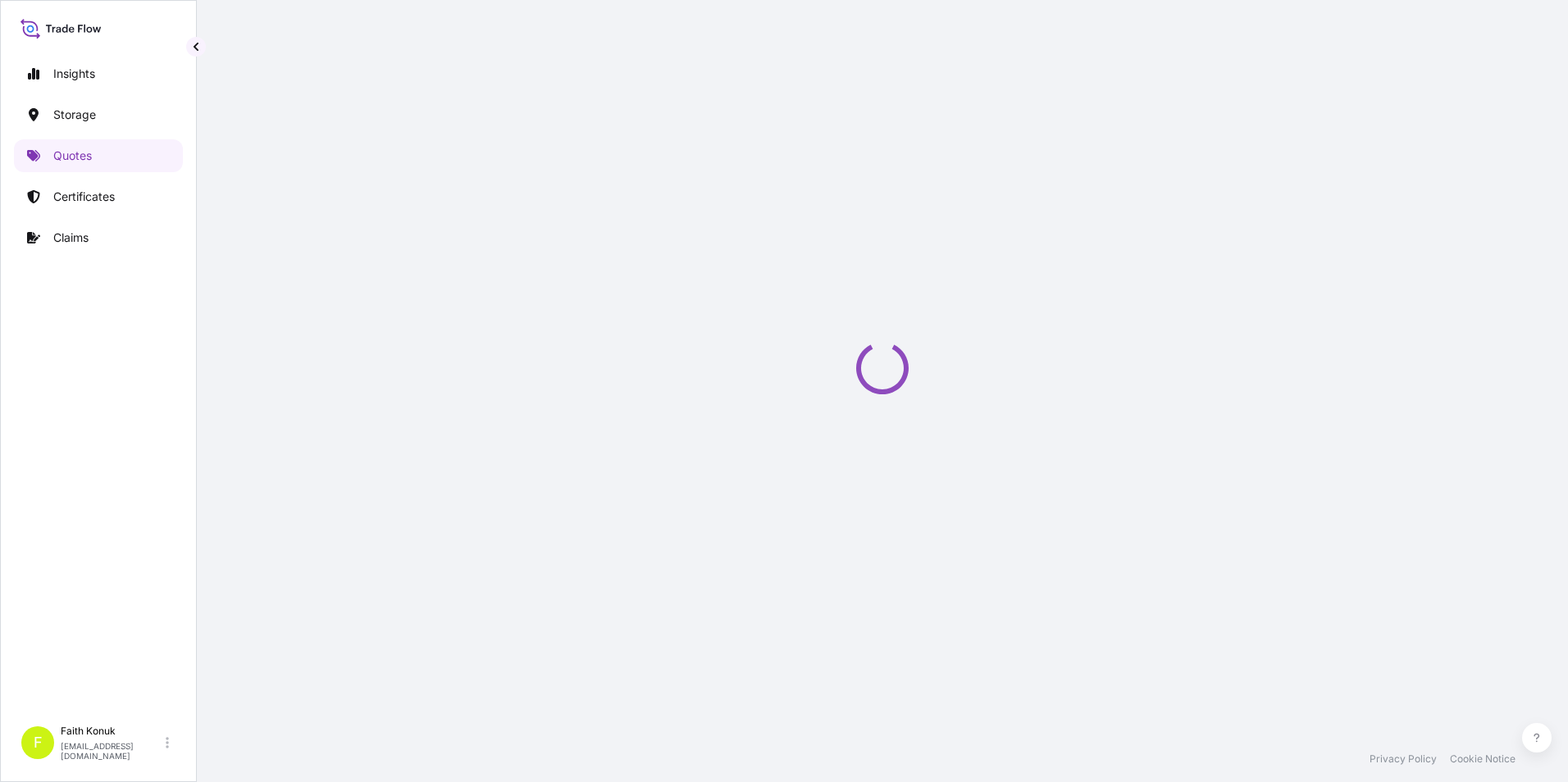
scroll to position [27, 0]
select select "Water"
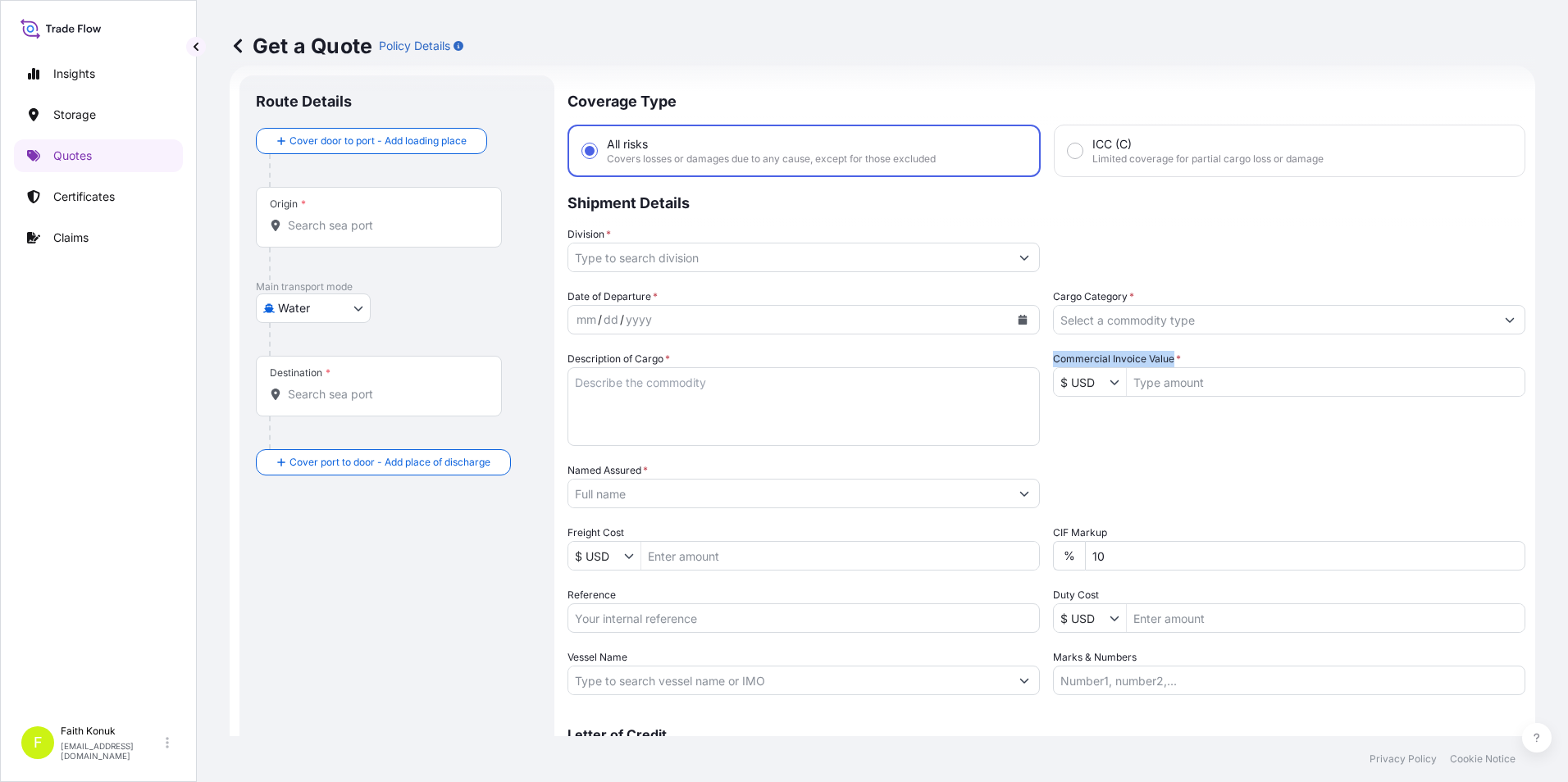
drag, startPoint x: 1045, startPoint y: 359, endPoint x: 1166, endPoint y: 363, distance: 121.1
click at [1166, 363] on div "Date of Departure * mm / dd / yyyy Cargo Category * Description of Cargo * Comm…" at bounding box center [1047, 491] width 958 height 407
drag, startPoint x: 1166, startPoint y: 363, endPoint x: 1143, endPoint y: 361, distance: 23.1
copy label "Commercial Invoice Value"
click at [244, 46] on icon at bounding box center [238, 46] width 17 height 17
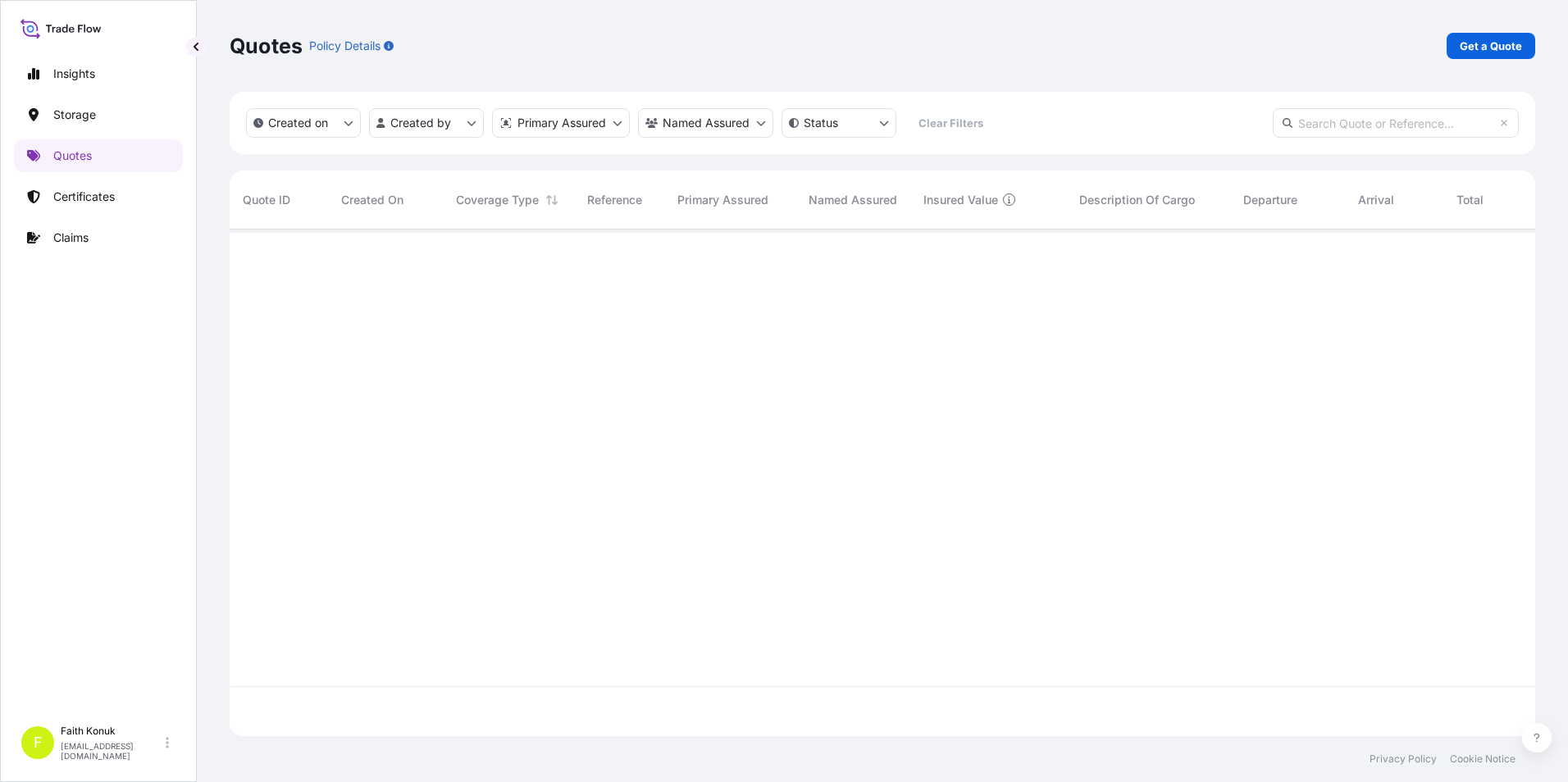
scroll to position [504, 1293]
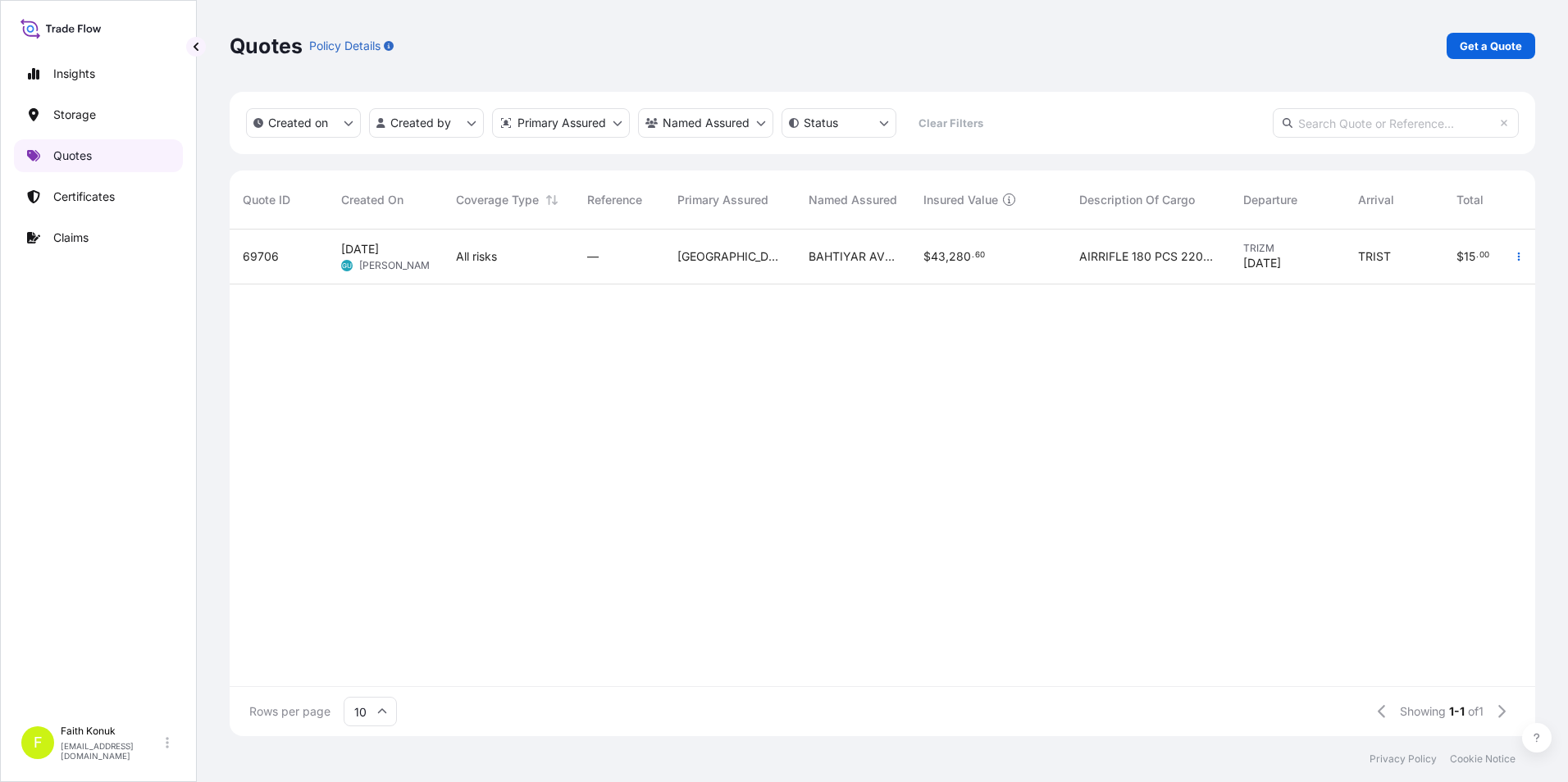
click at [77, 160] on p "Quotes" at bounding box center [72, 156] width 39 height 17
drag, startPoint x: 408, startPoint y: 444, endPoint x: 374, endPoint y: 409, distance: 48.8
click at [397, 438] on div "69706 Sep 12, 2025 GU Goksu Uzun All risks — Turkey BAHTIYAR AV MALZ. PAZ.LTD.S…" at bounding box center [959, 457] width 1459 height 456
click at [124, 155] on link "Quotes" at bounding box center [99, 156] width 169 height 33
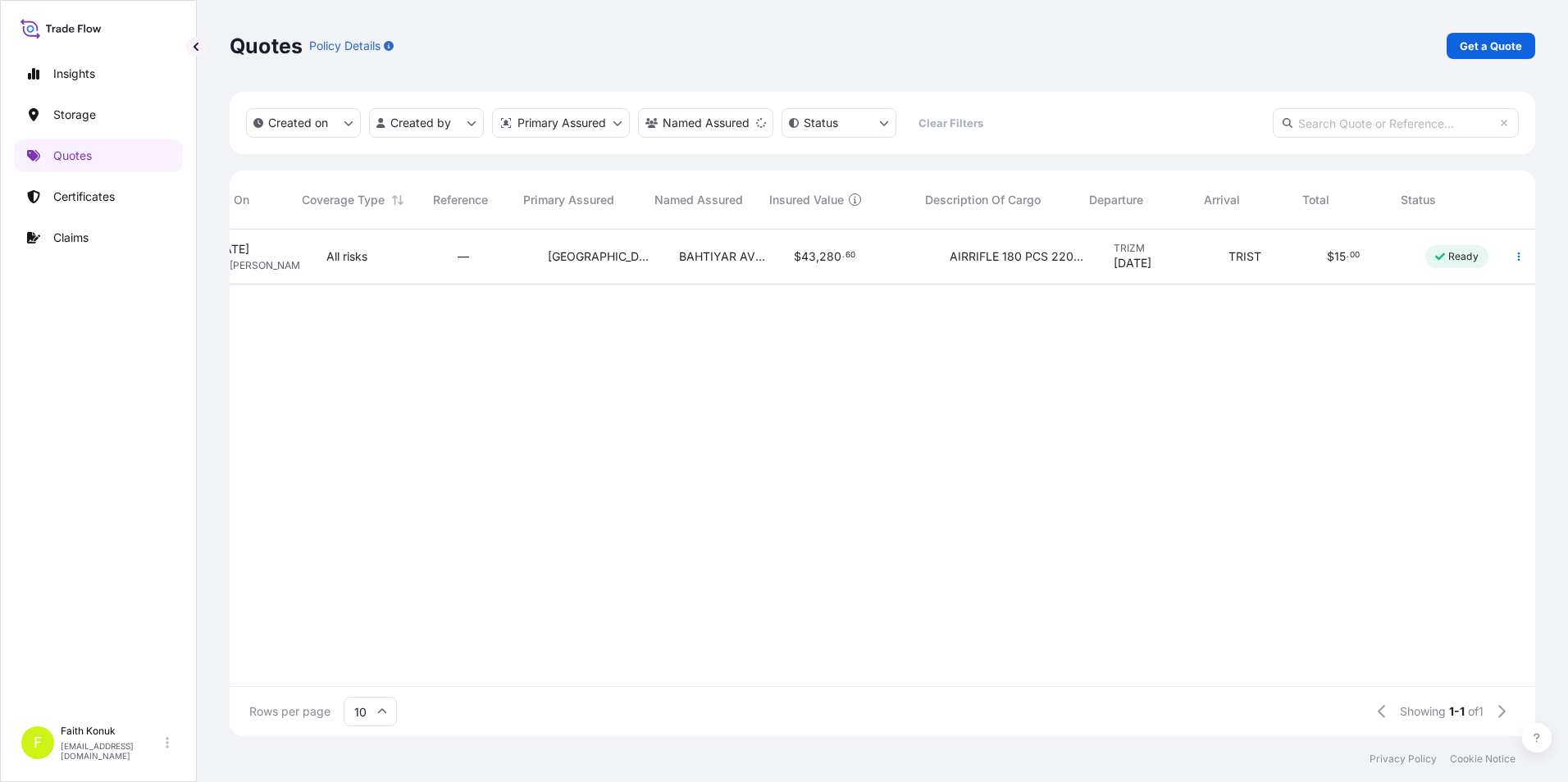
scroll to position [0, 154]
